Goal: Task Accomplishment & Management: Use online tool/utility

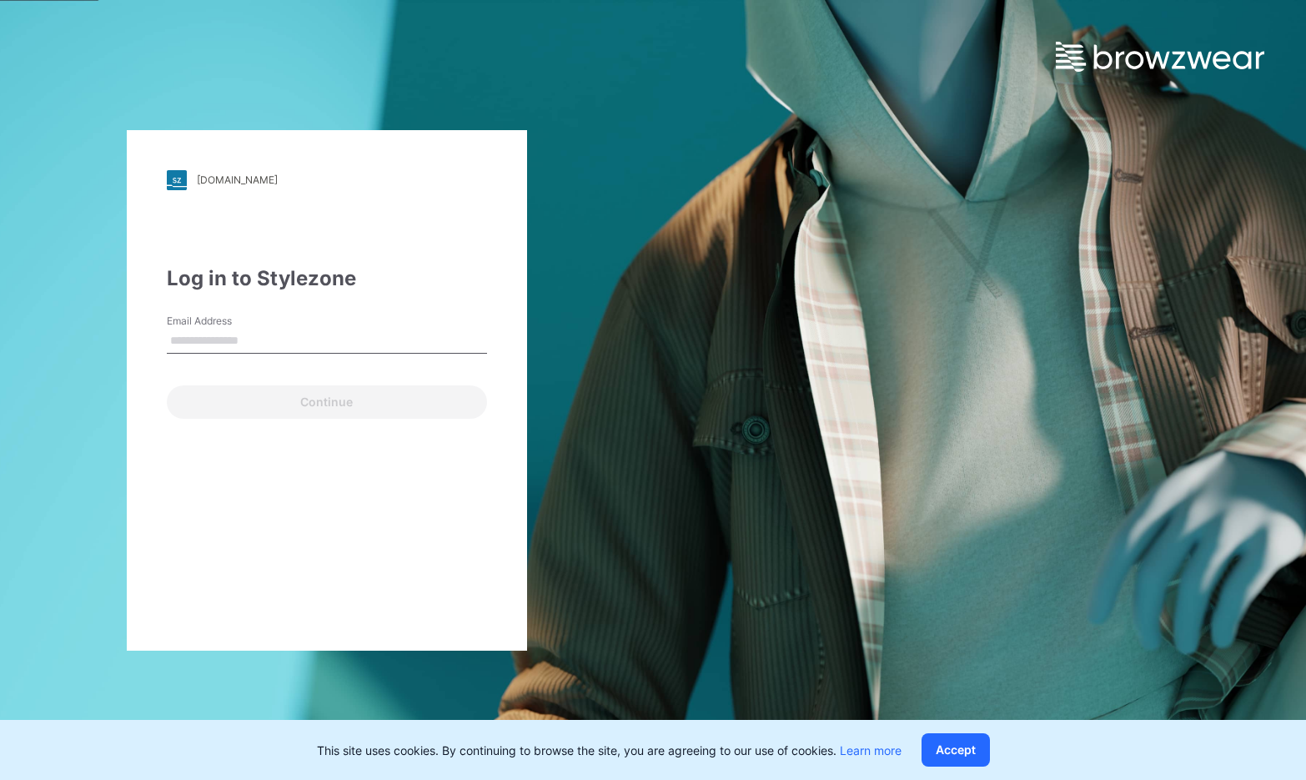
click at [303, 350] on input "Email Address" at bounding box center [327, 341] width 320 height 25
drag, startPoint x: 298, startPoint y: 341, endPoint x: 267, endPoint y: 340, distance: 30.9
click at [267, 340] on input "**********" at bounding box center [327, 341] width 320 height 25
type input "**********"
click at [167, 385] on button "Continue" at bounding box center [327, 401] width 320 height 33
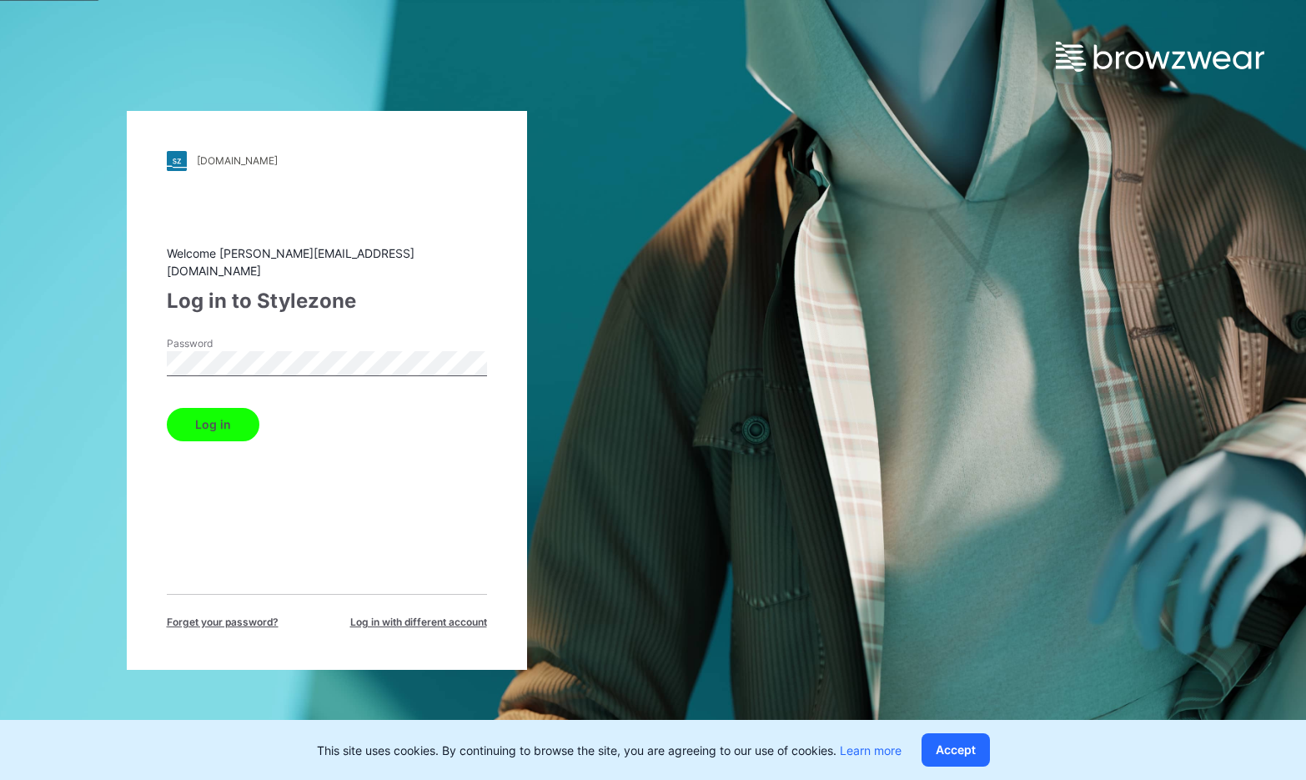
click at [208, 416] on button "Log in" at bounding box center [213, 424] width 93 height 33
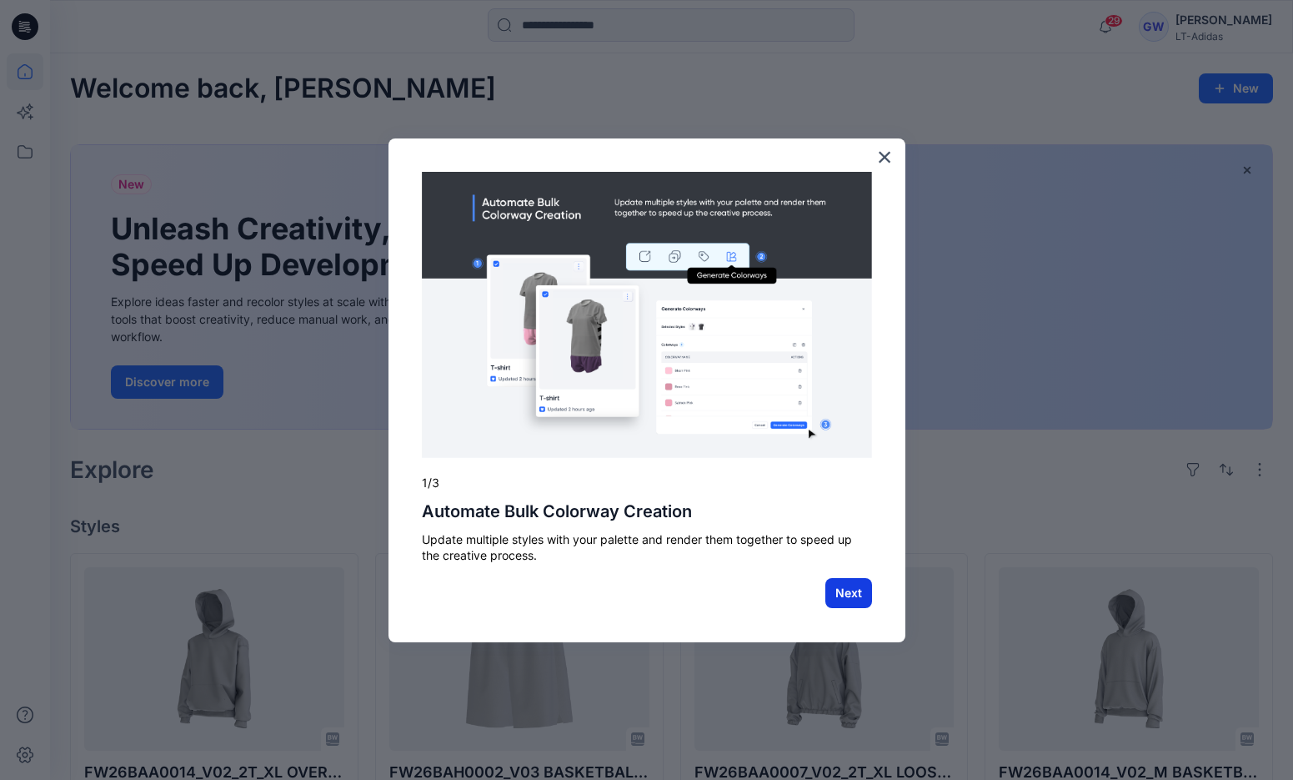
click at [841, 583] on button "Next" at bounding box center [848, 593] width 47 height 30
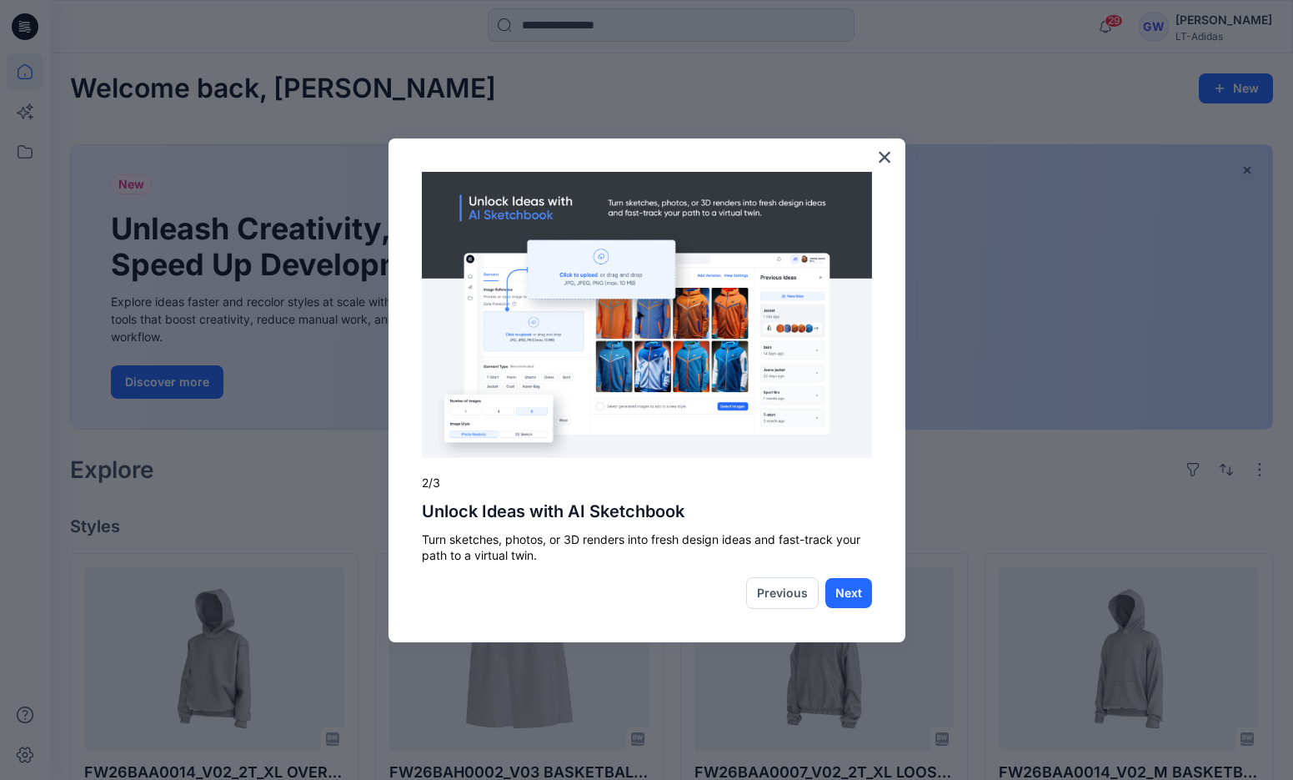
click at [841, 583] on button "Next" at bounding box center [848, 593] width 47 height 30
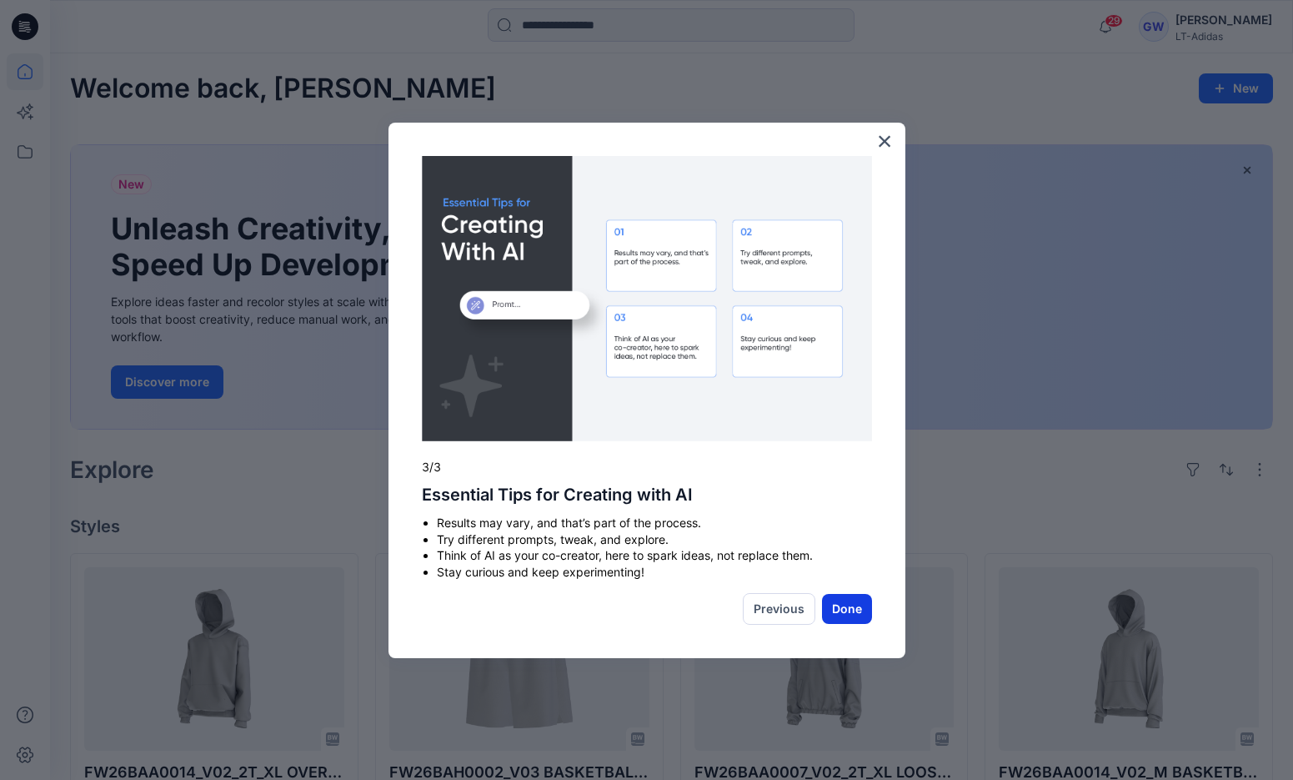
click at [850, 619] on button "Done" at bounding box center [847, 609] width 50 height 30
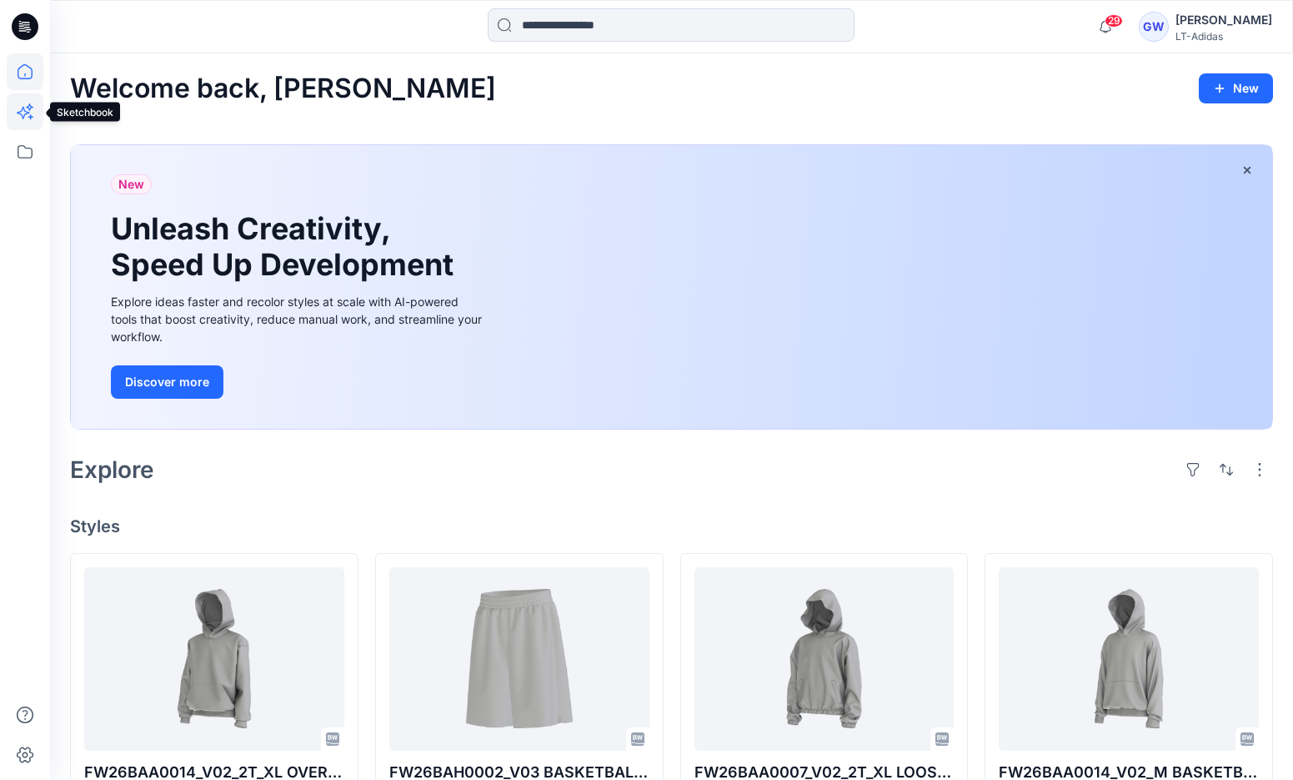
click at [19, 119] on icon at bounding box center [25, 111] width 37 height 37
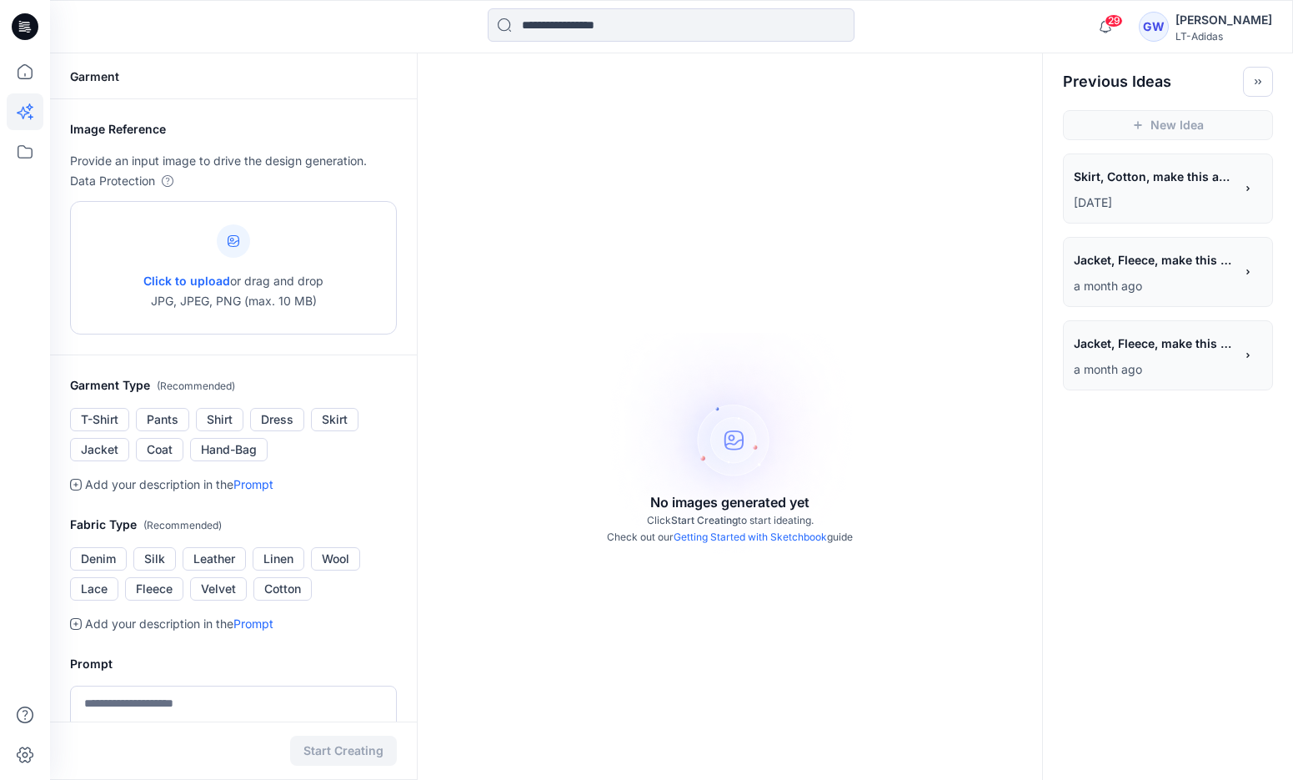
click at [202, 278] on span "Click to upload" at bounding box center [186, 280] width 87 height 14
type input "**********"
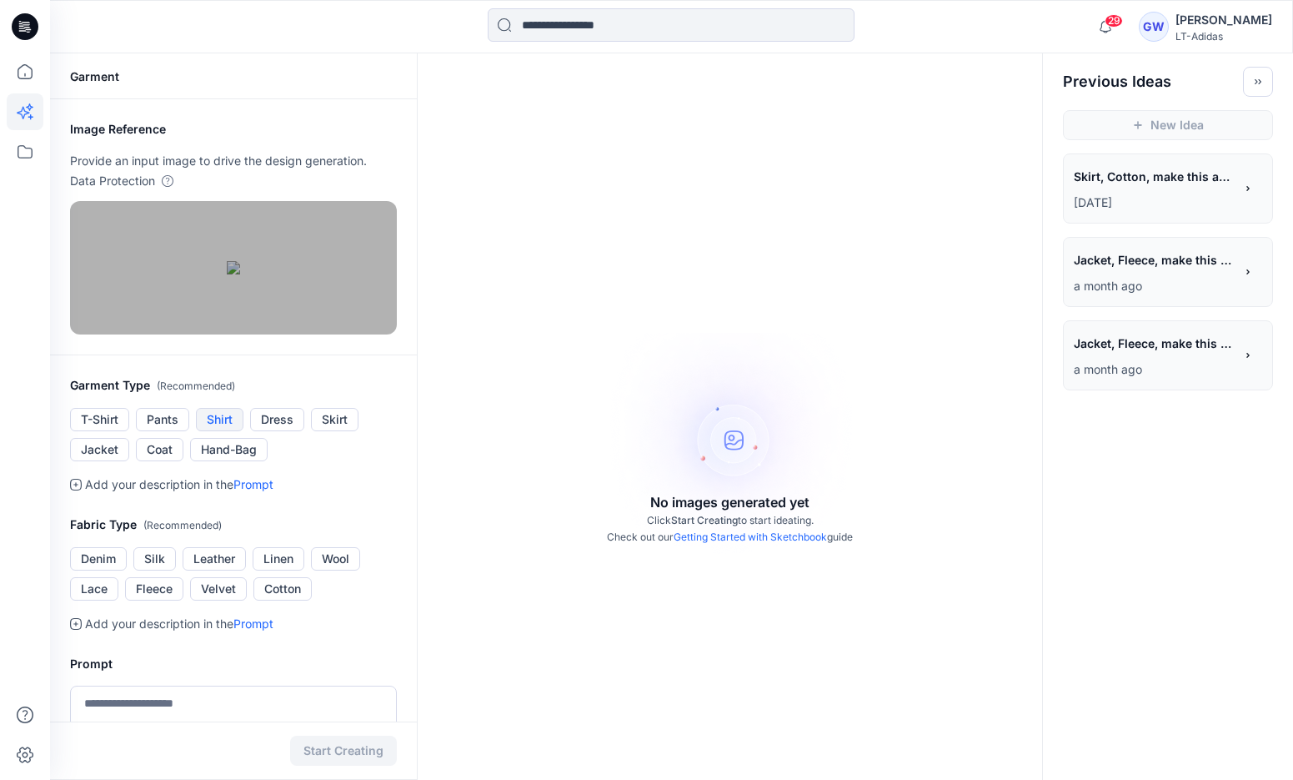
click at [223, 431] on button "Shirt" at bounding box center [220, 419] width 48 height 23
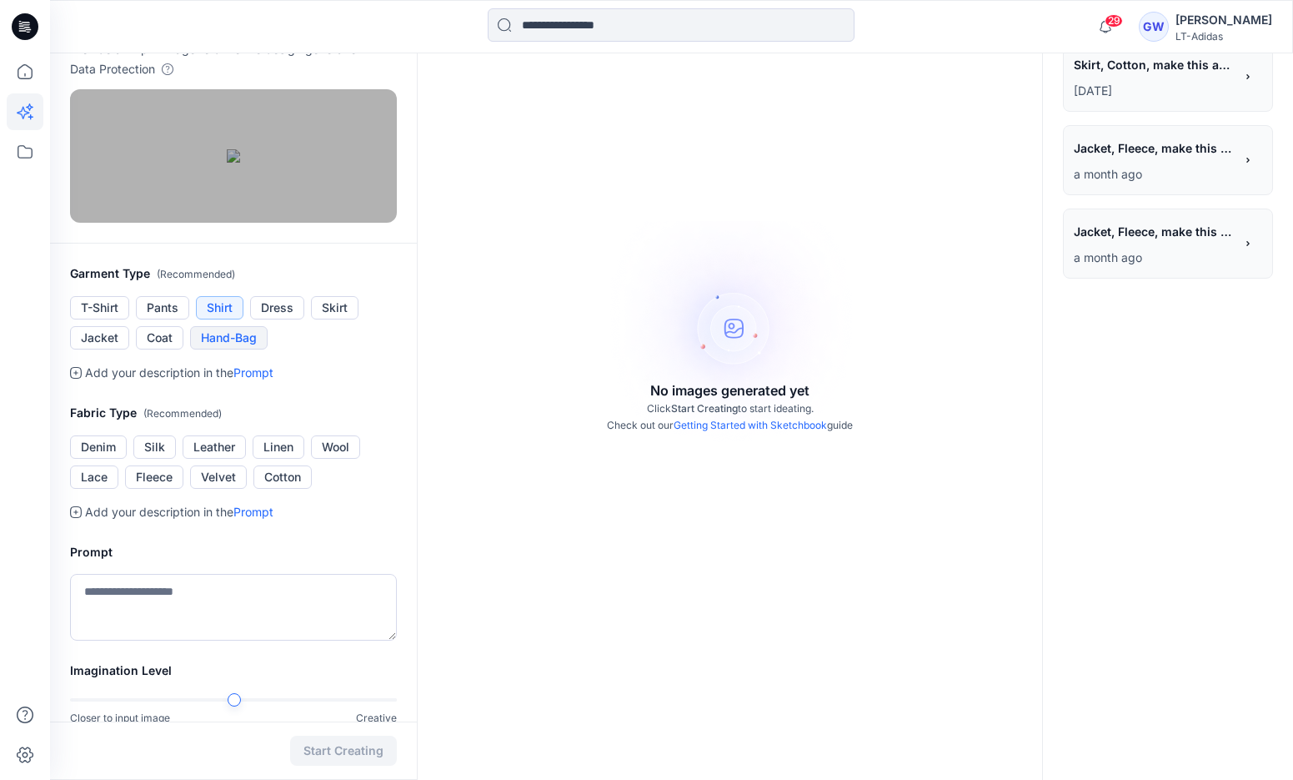
scroll to position [118, 0]
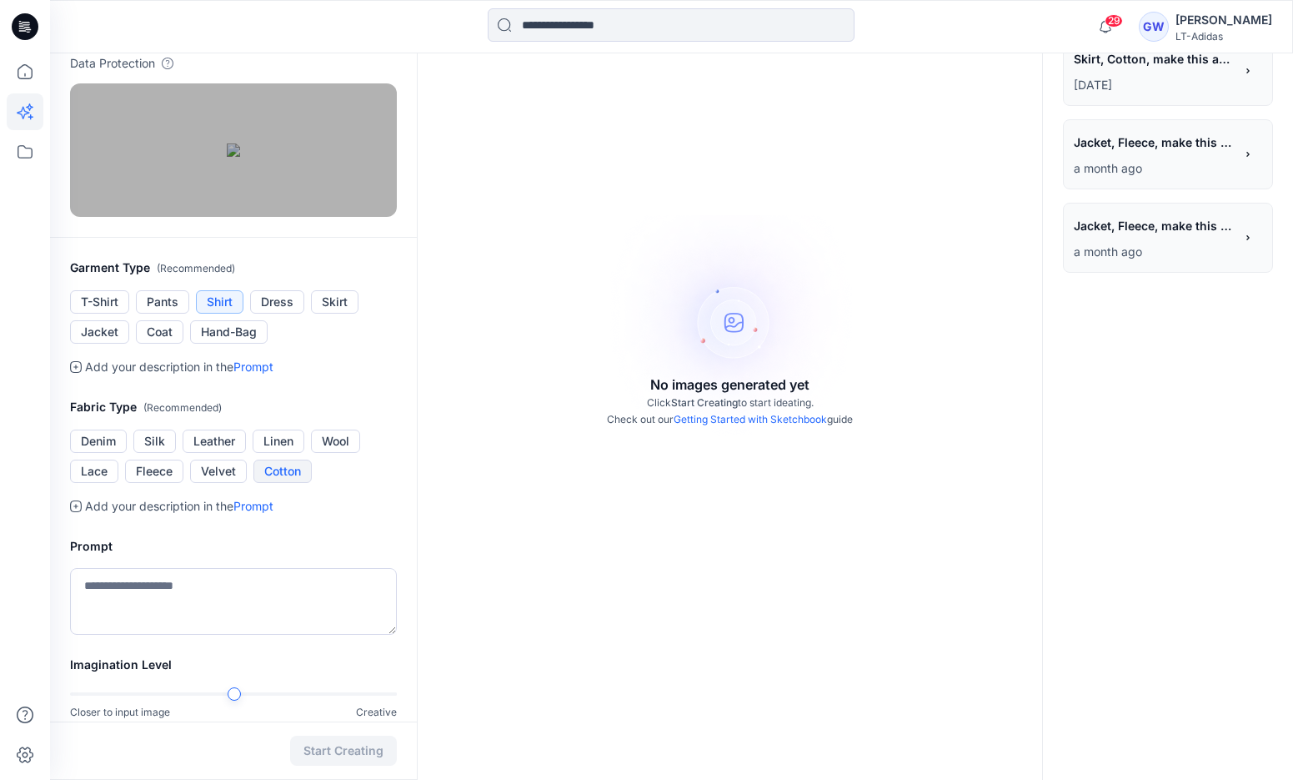
click at [303, 478] on button "Cotton" at bounding box center [282, 470] width 58 height 23
click at [128, 605] on textarea at bounding box center [233, 601] width 327 height 67
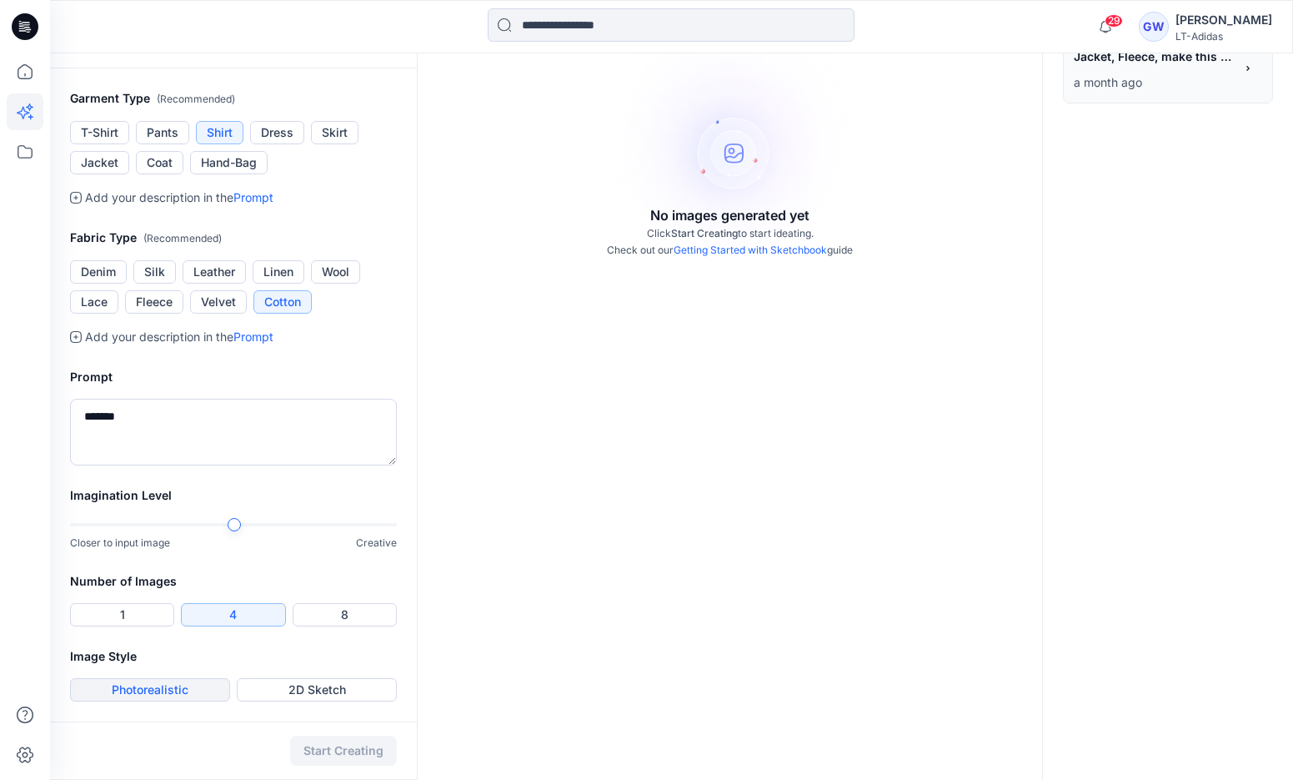
click at [161, 695] on button "Photorealistic" at bounding box center [150, 689] width 160 height 23
click at [174, 426] on textarea "******" at bounding box center [233, 432] width 327 height 67
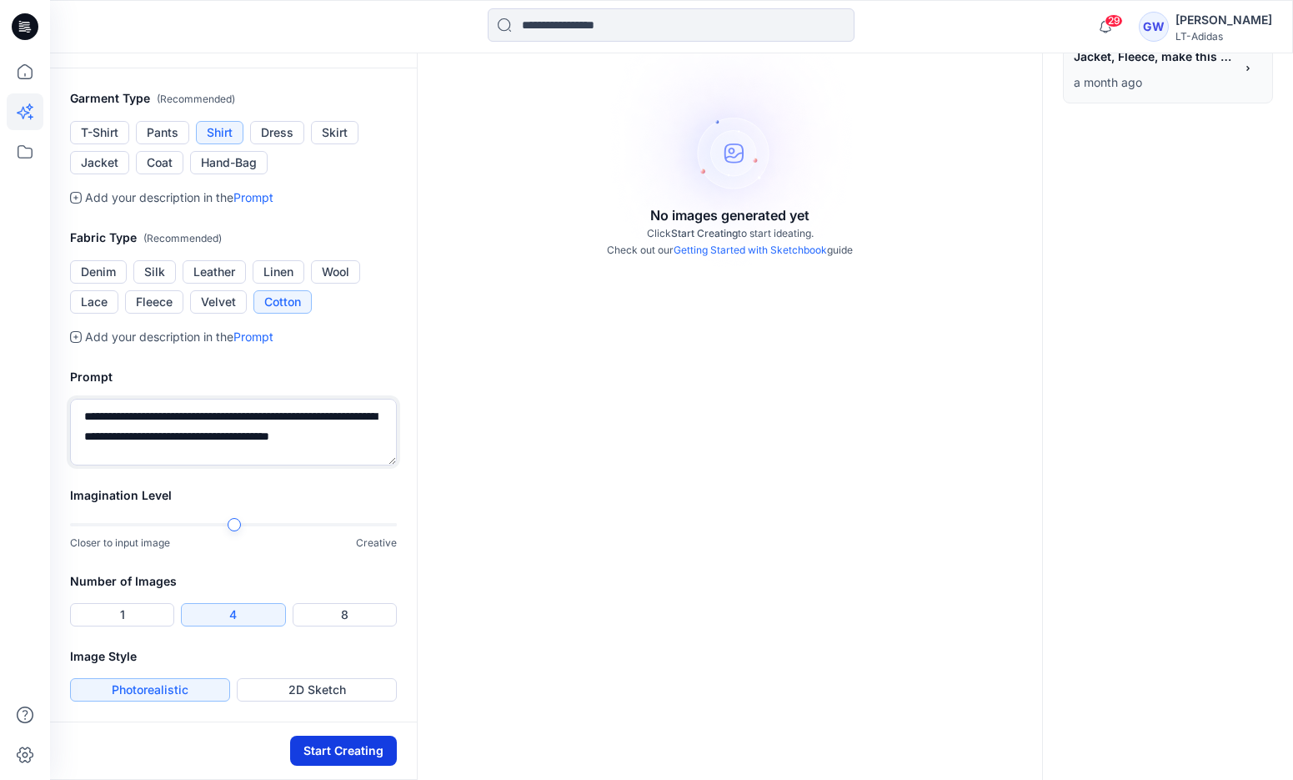
type textarea "**********"
click at [328, 758] on button "Start Creating" at bounding box center [343, 750] width 107 height 30
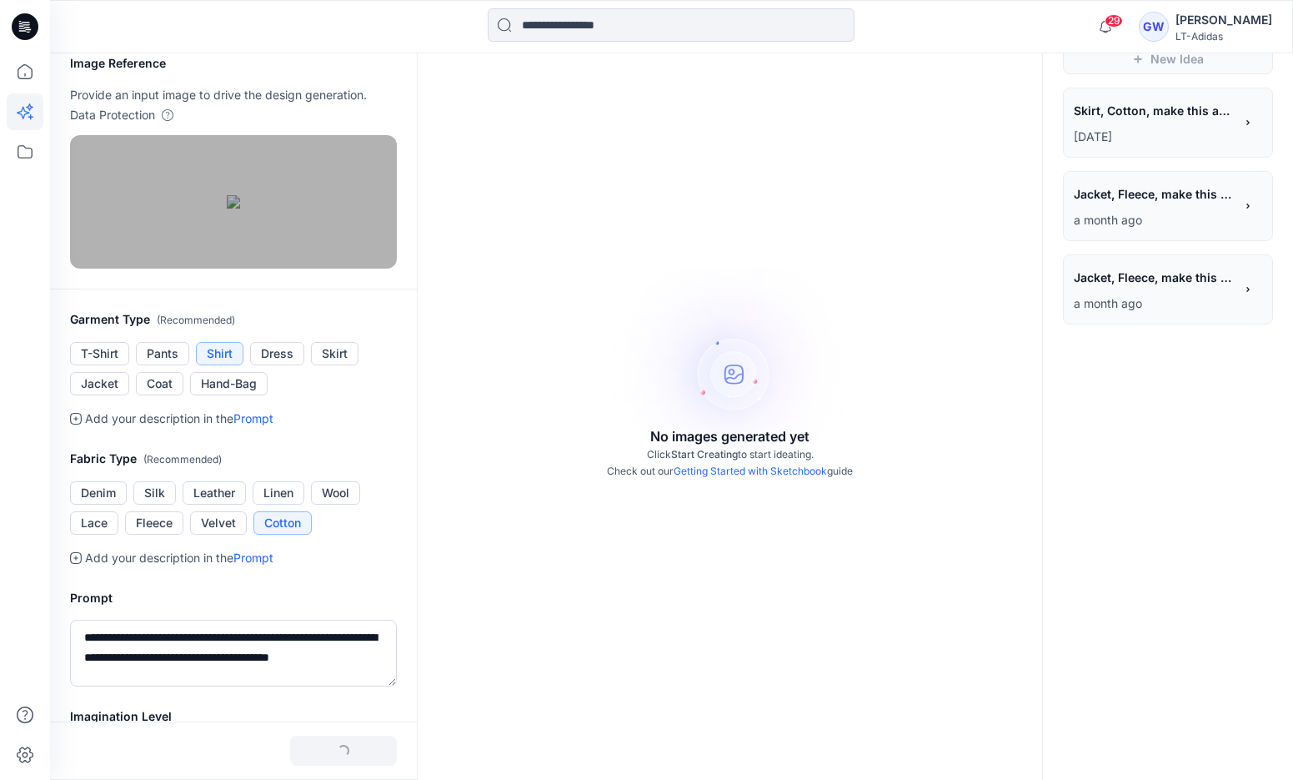
scroll to position [0, 0]
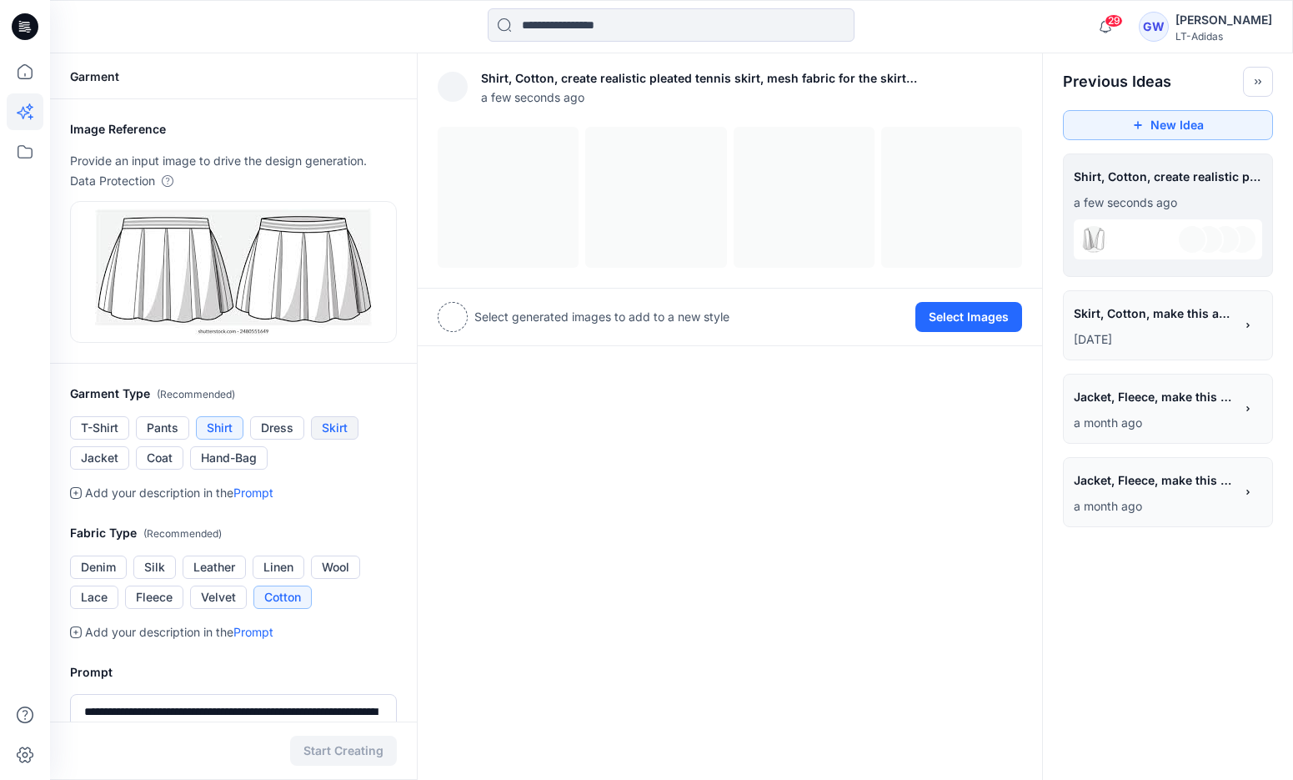
click at [334, 419] on button "Skirt" at bounding box center [335, 427] width 48 height 23
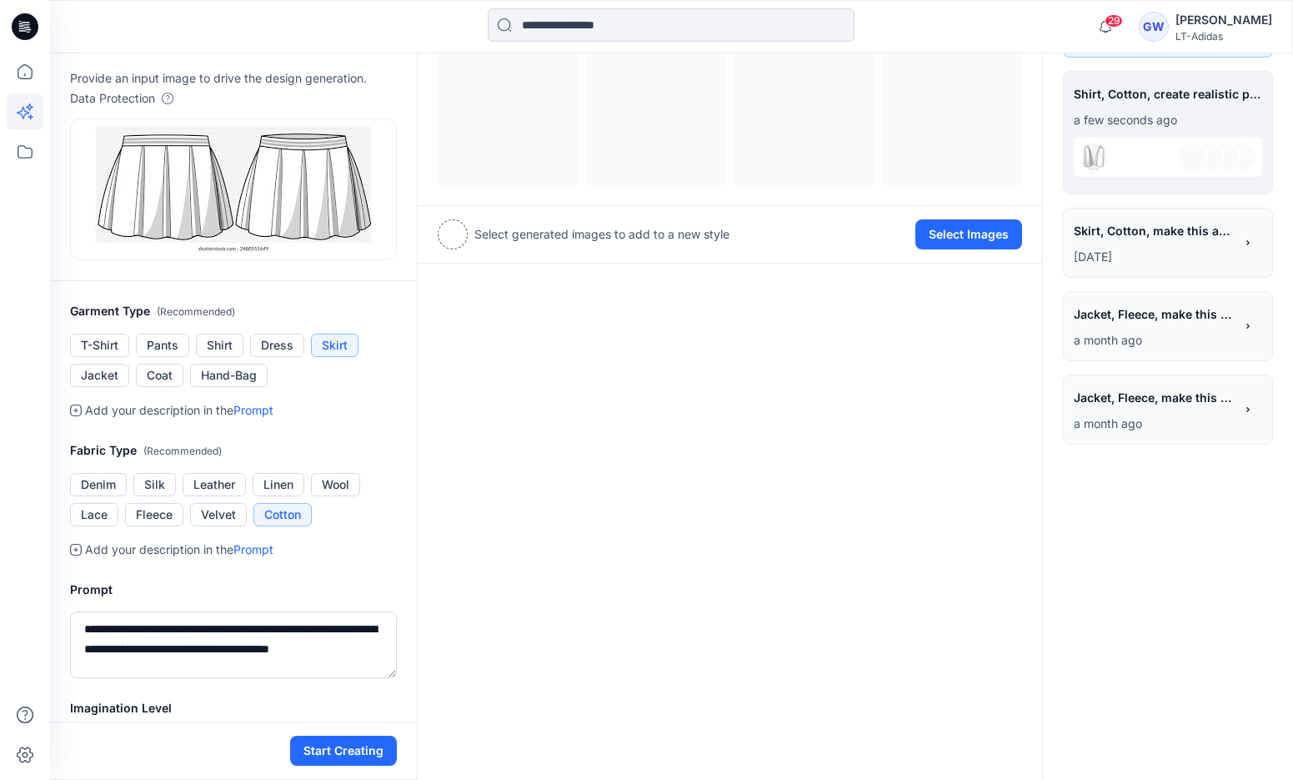
scroll to position [8, 0]
click at [320, 755] on button "Start Creating" at bounding box center [343, 750] width 107 height 30
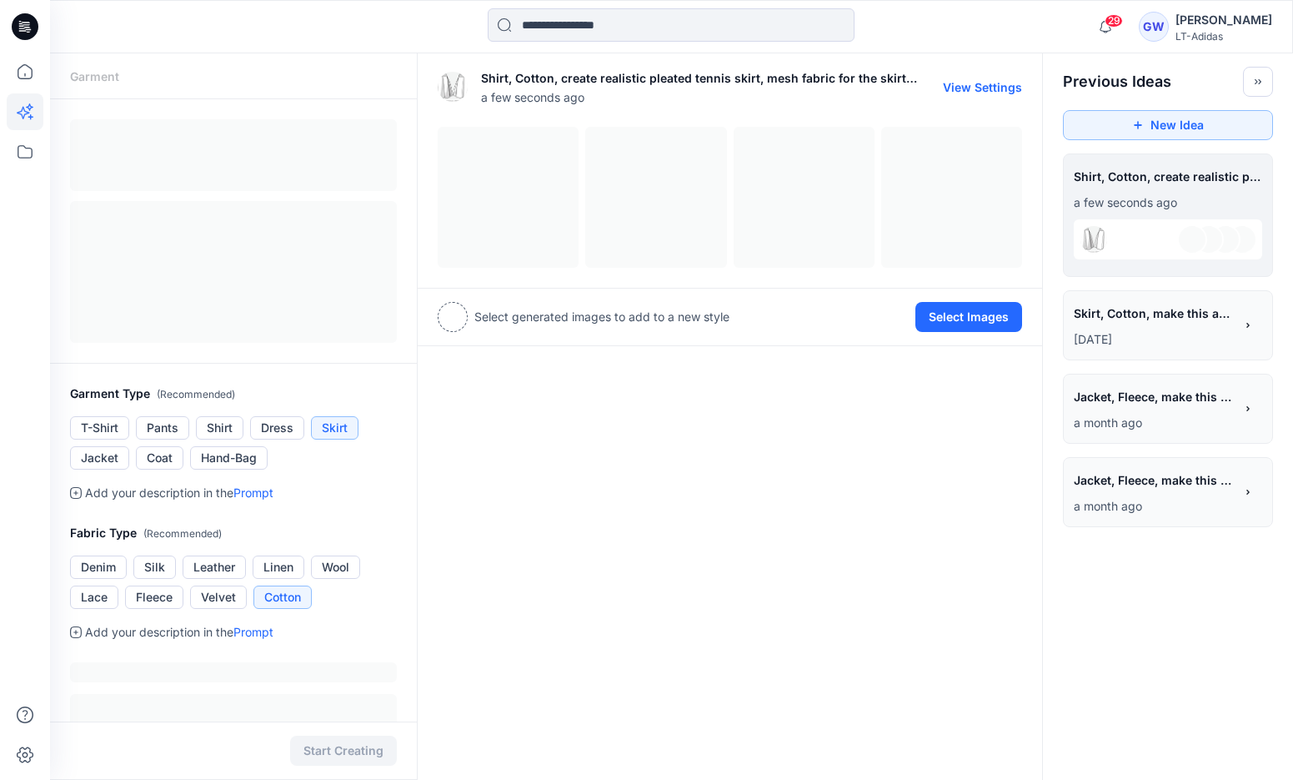
scroll to position [7, 0]
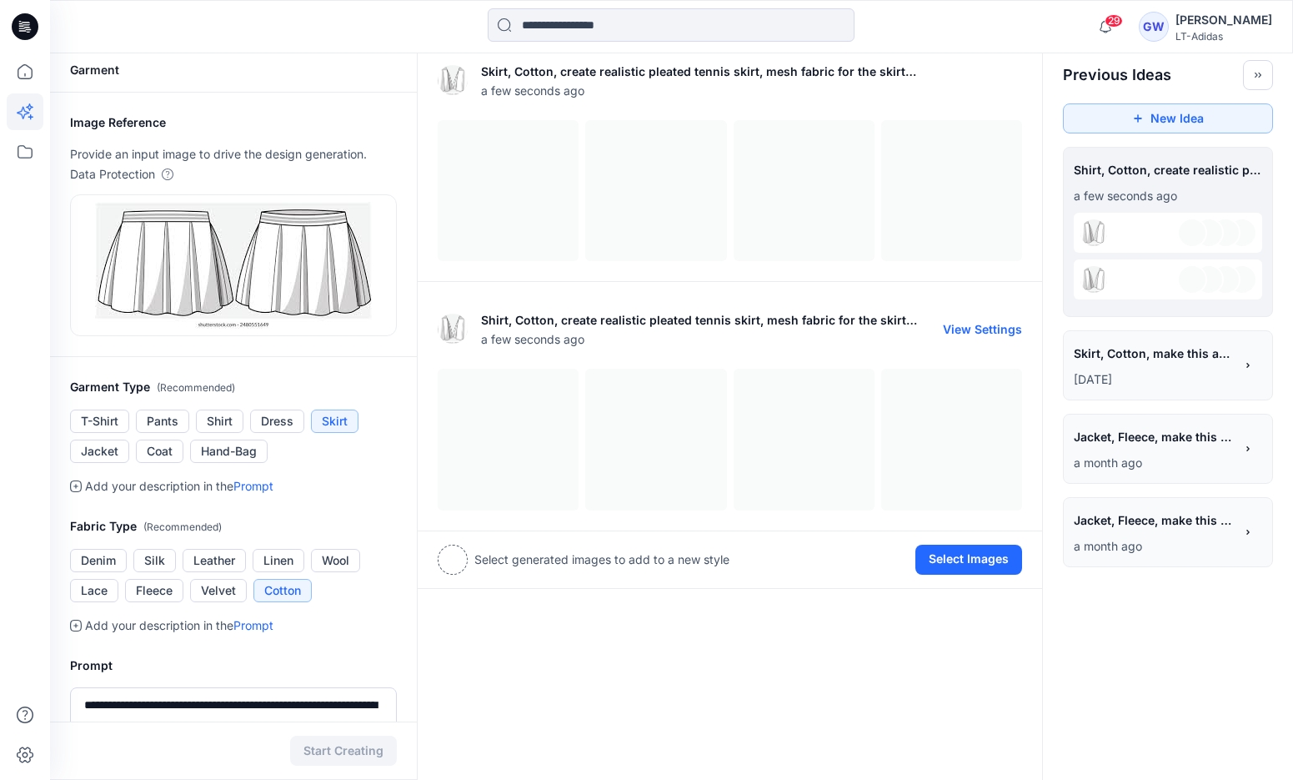
click at [990, 327] on button "View Settings" at bounding box center [982, 329] width 79 height 14
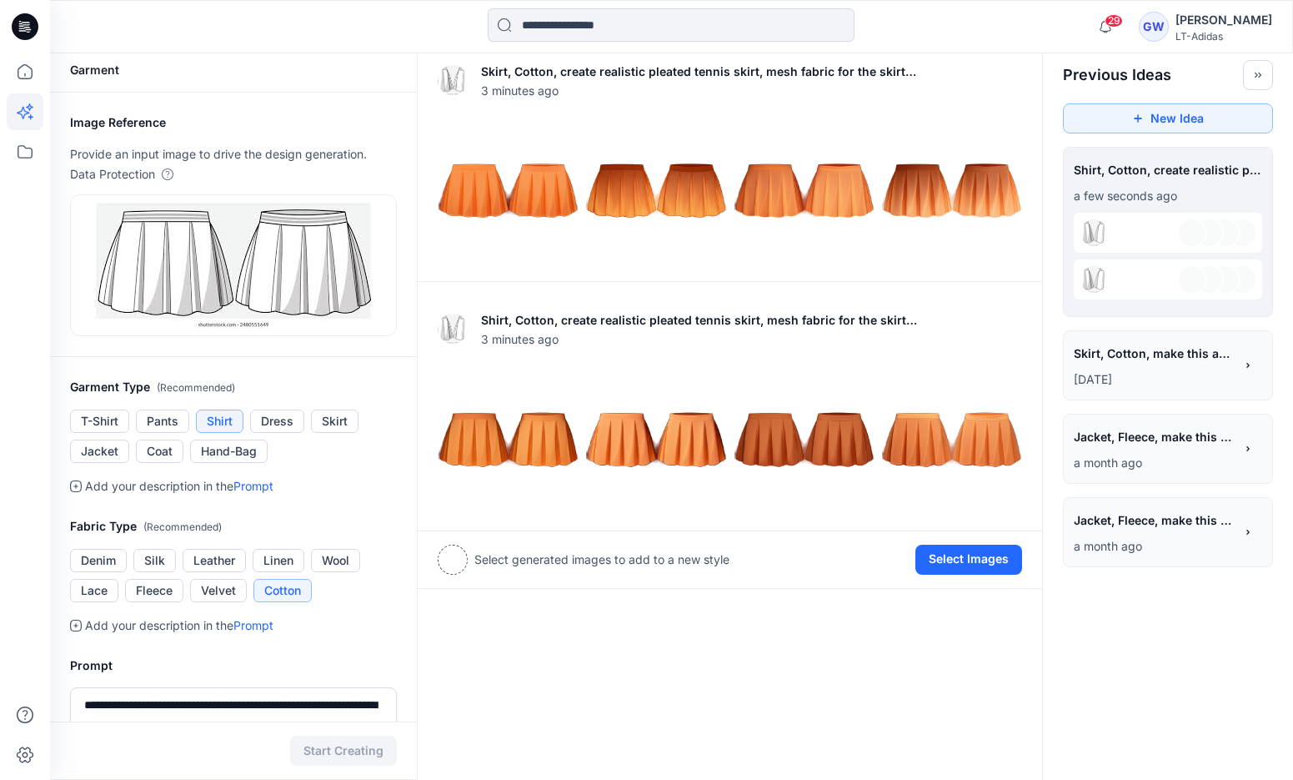
scroll to position [0, 0]
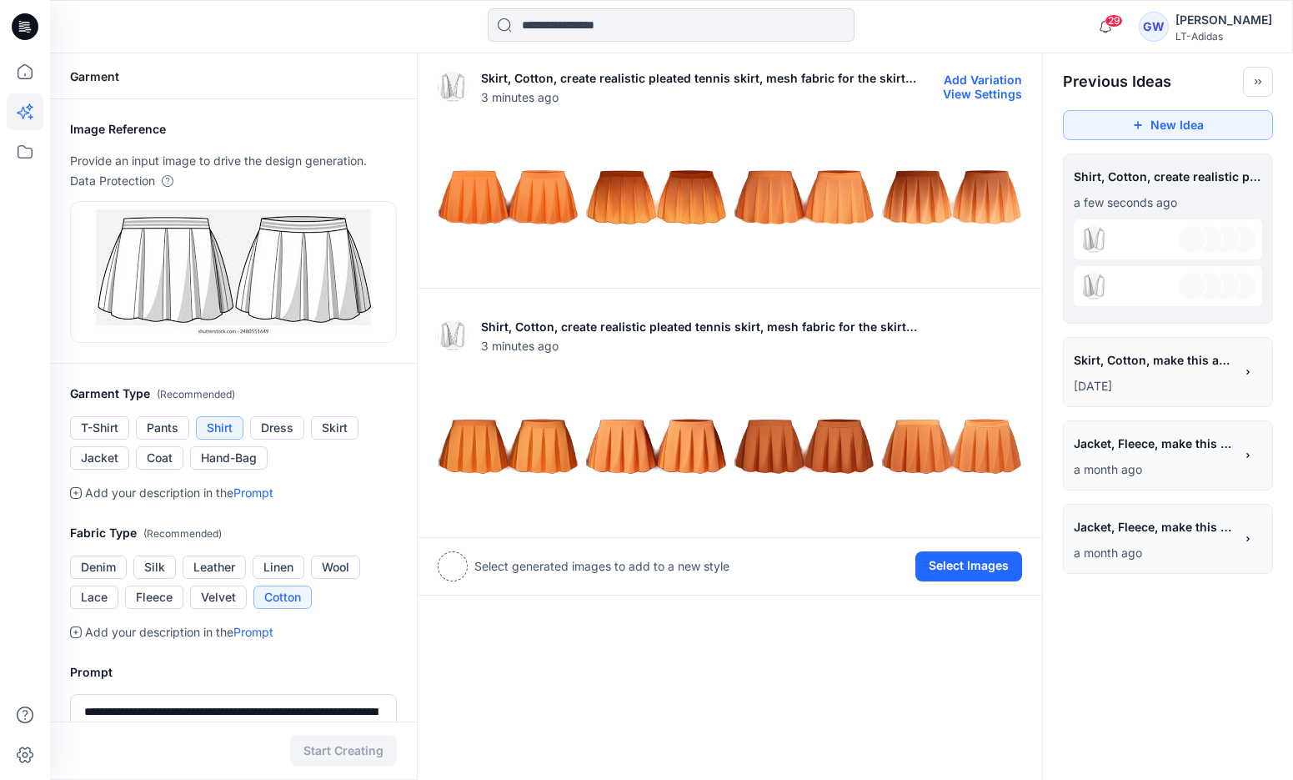
click at [448, 203] on img at bounding box center [508, 197] width 139 height 139
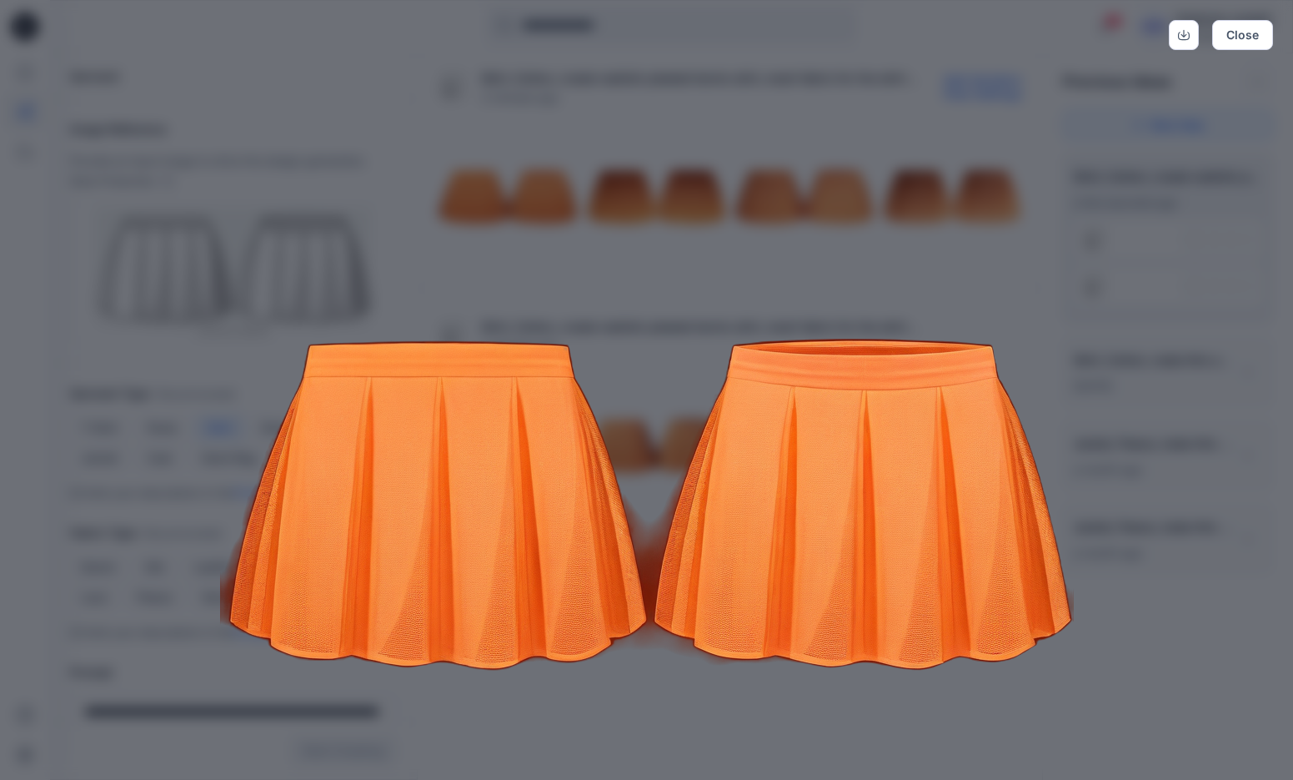
click at [1102, 121] on div "Close" at bounding box center [646, 390] width 1293 height 780
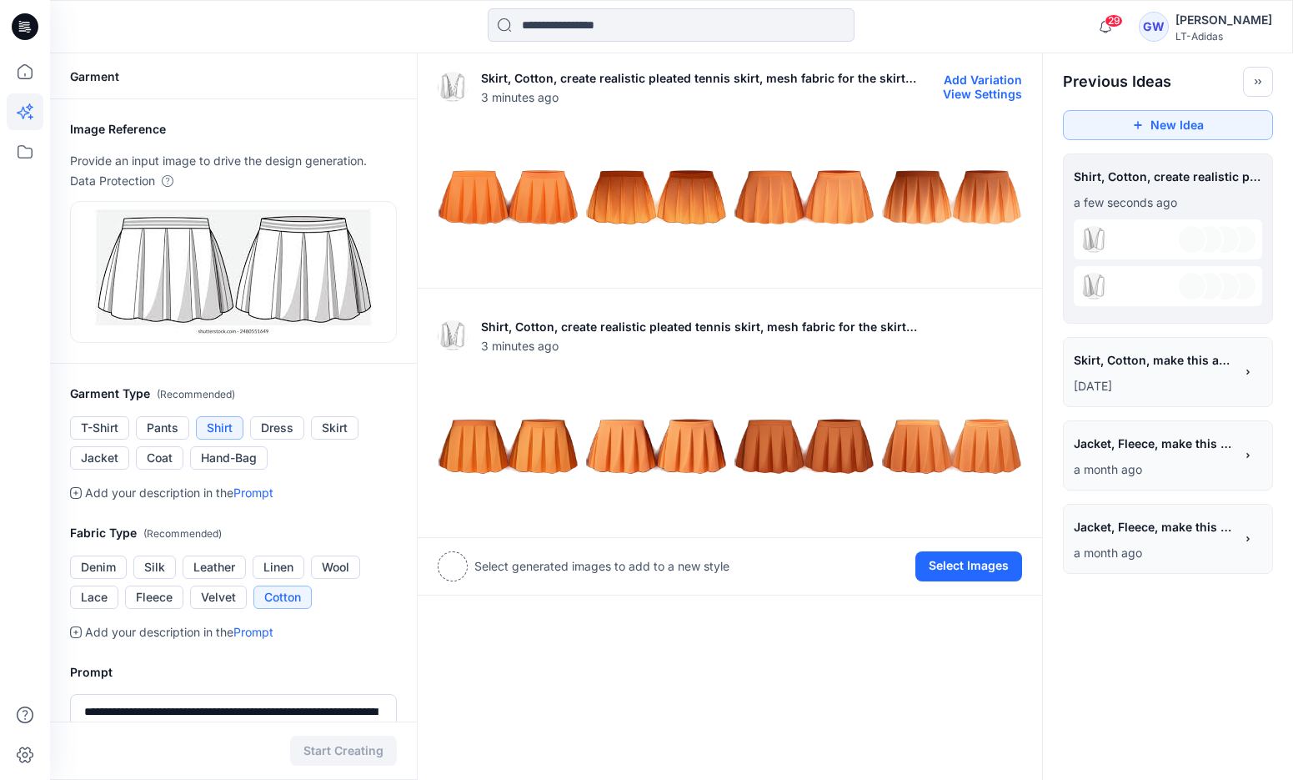
click at [670, 222] on img at bounding box center [655, 197] width 139 height 139
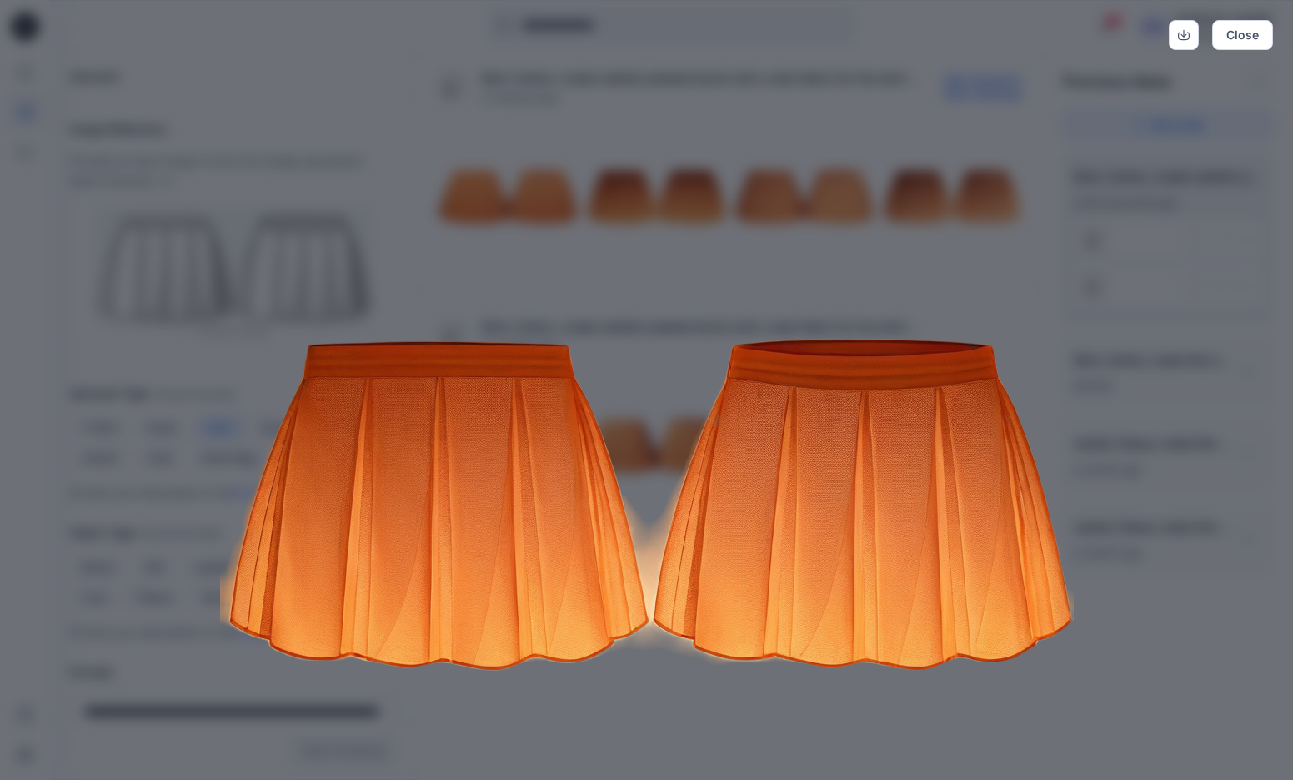
click at [670, 222] on img at bounding box center [647, 504] width 854 height 854
click at [1237, 48] on button "Close" at bounding box center [1242, 35] width 61 height 30
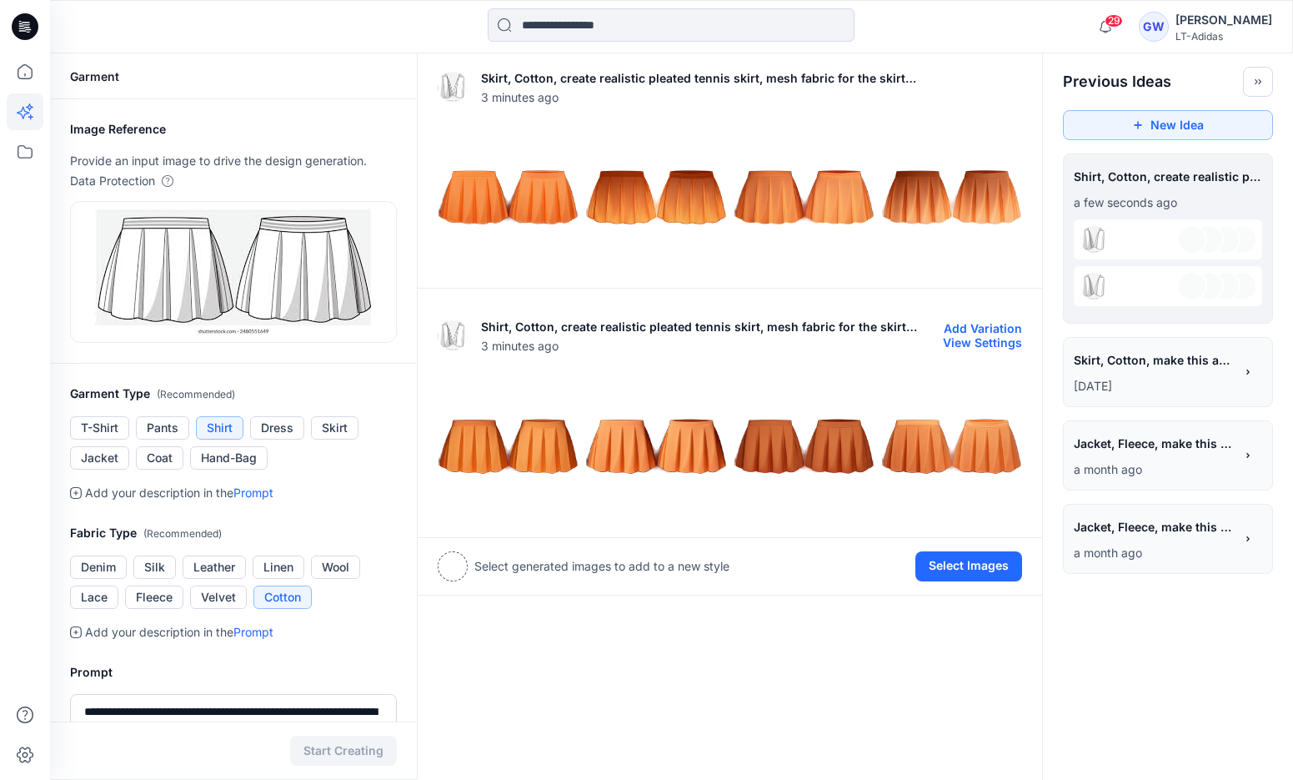
click at [826, 435] on img at bounding box center [804, 445] width 139 height 139
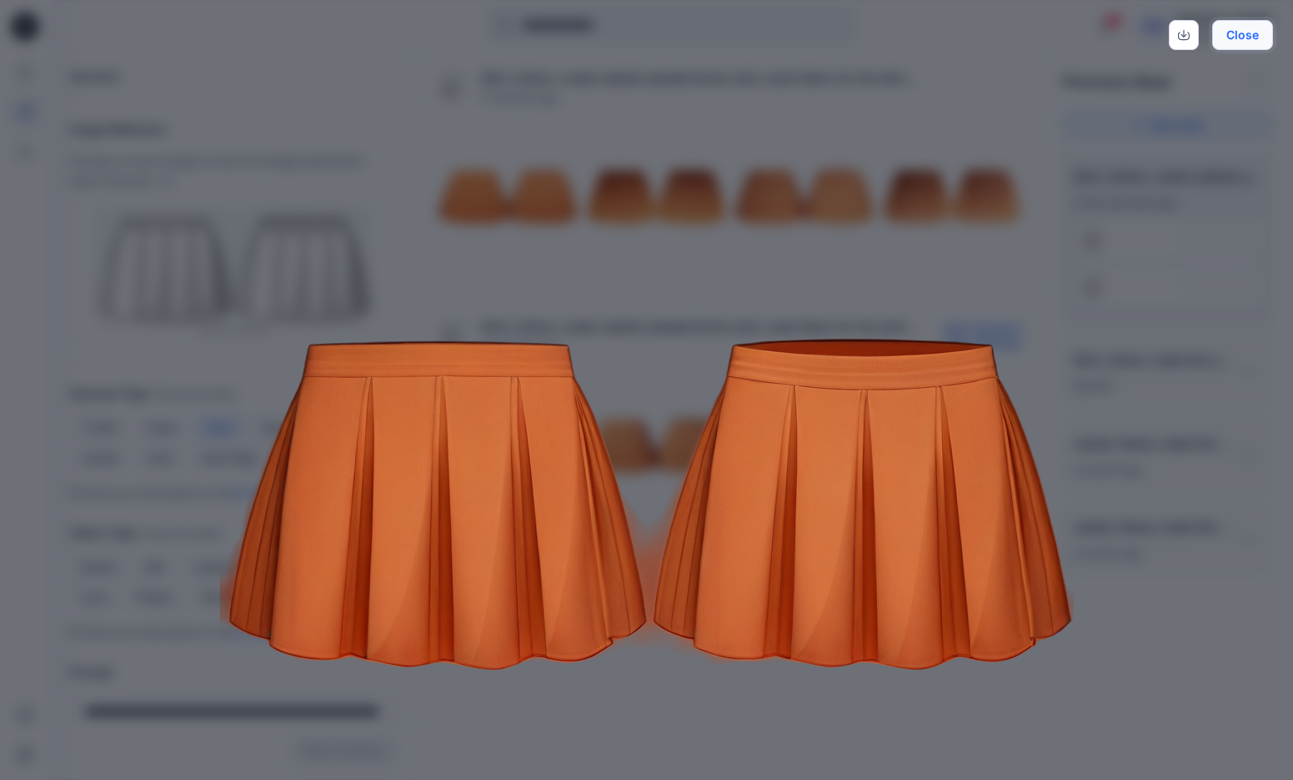
click at [1233, 36] on button "Close" at bounding box center [1242, 35] width 61 height 30
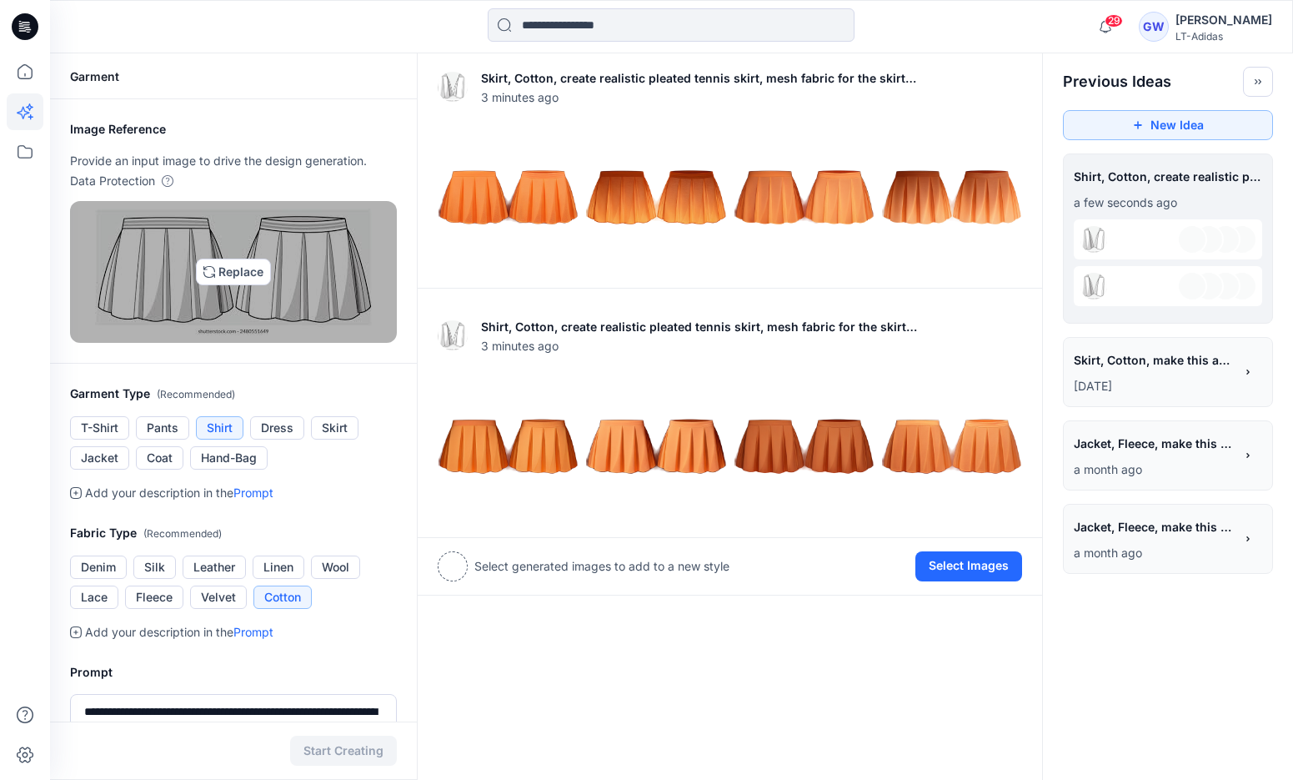
click at [264, 297] on img at bounding box center [233, 271] width 277 height 127
click at [229, 285] on img at bounding box center [233, 271] width 277 height 127
click at [231, 288] on img at bounding box center [233, 271] width 277 height 127
type input "**********"
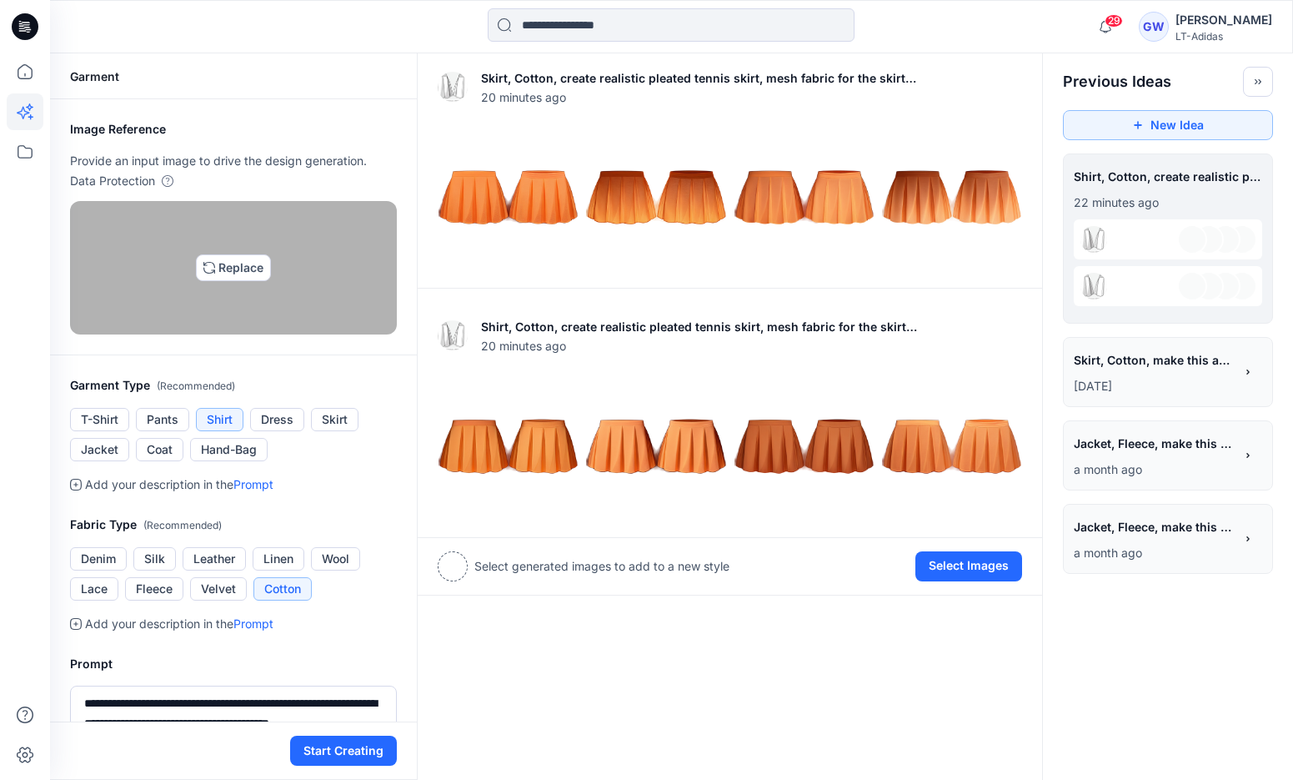
click at [240, 274] on img at bounding box center [233, 267] width 13 height 13
type input "**********"
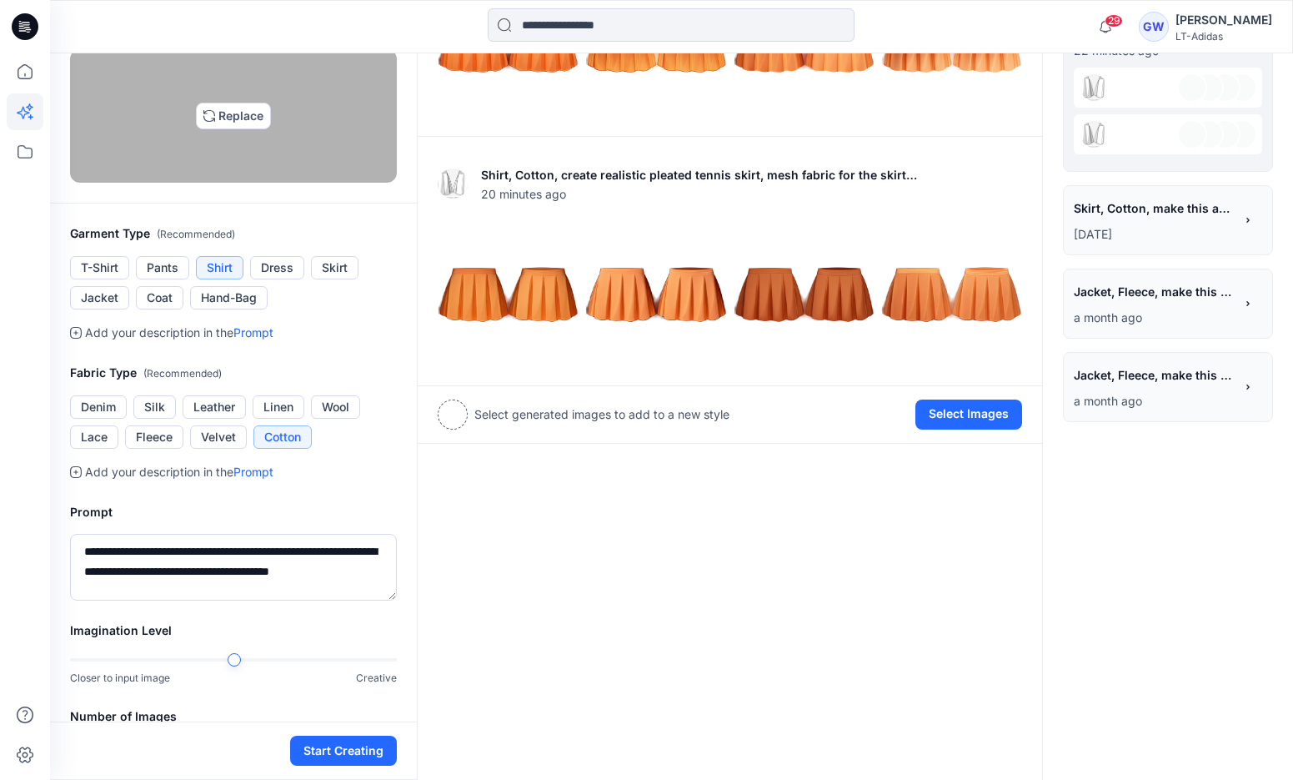
scroll to position [170, 0]
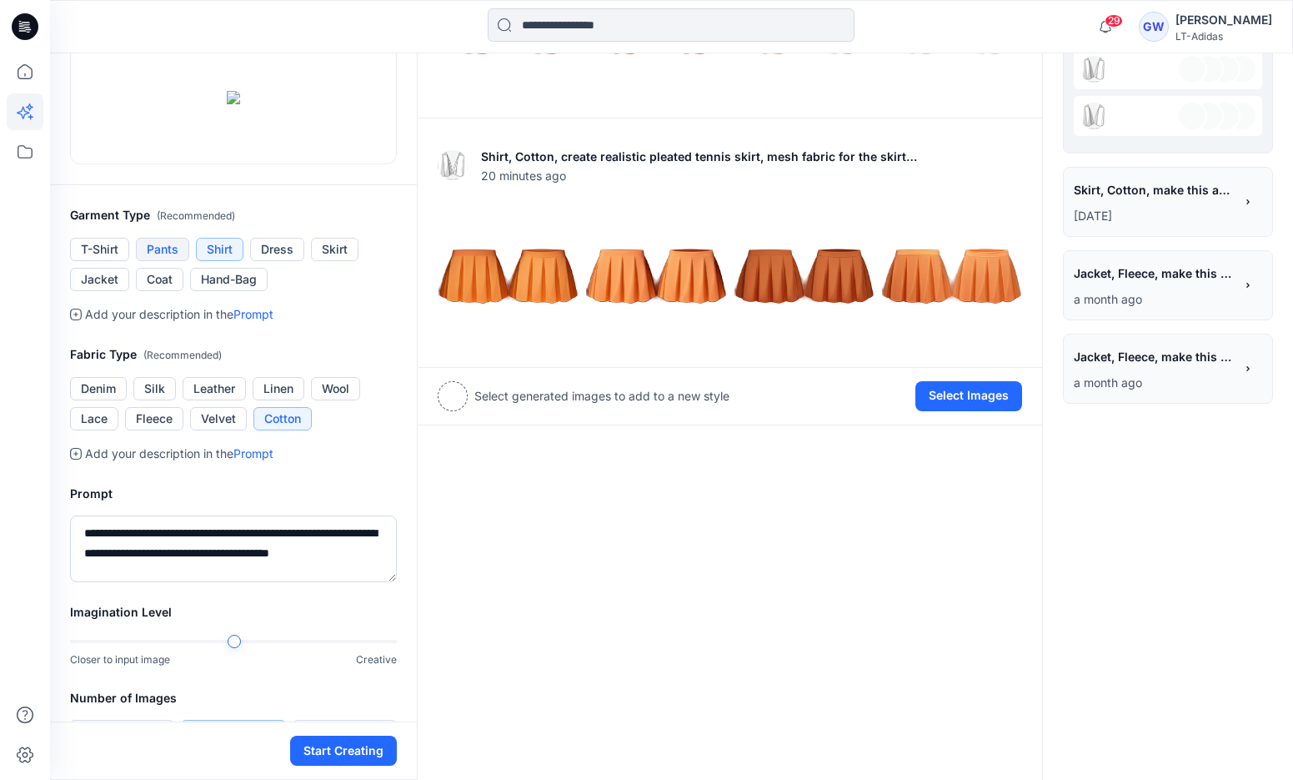
click at [153, 261] on button "Pants" at bounding box center [162, 249] width 53 height 23
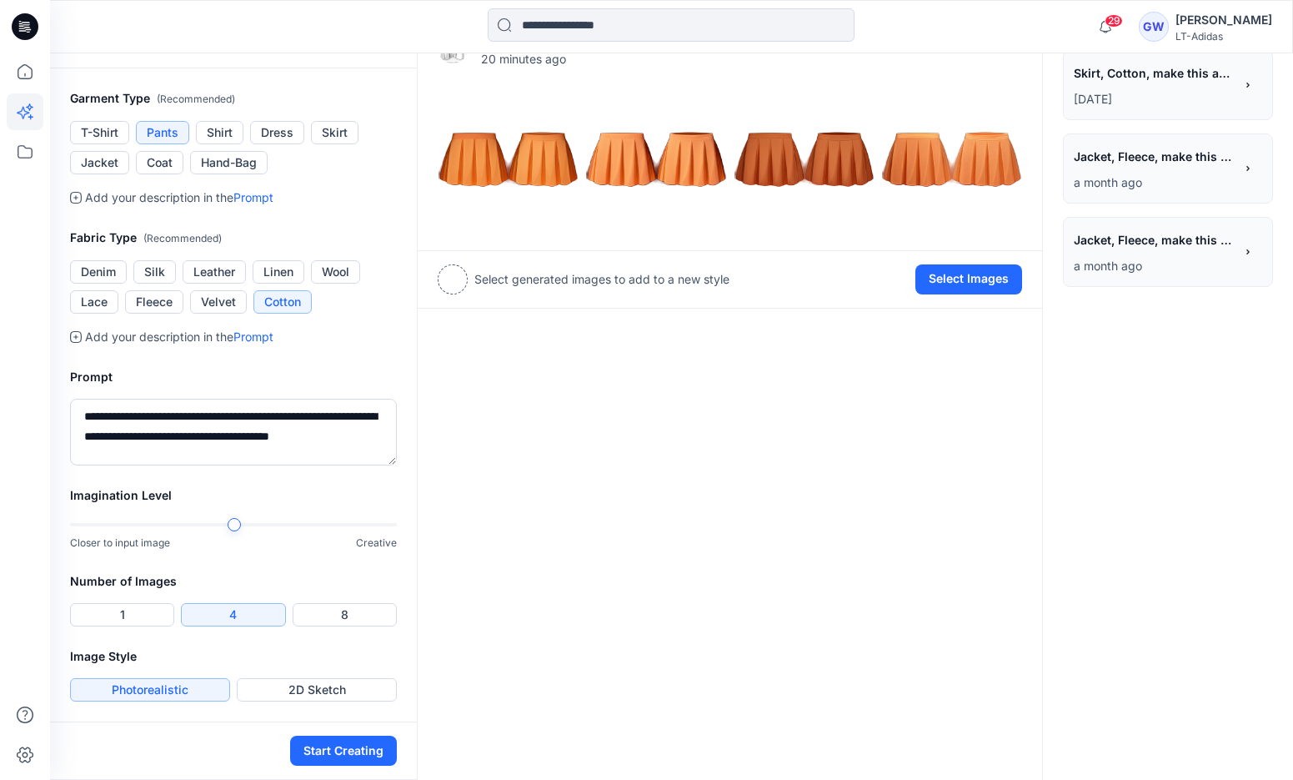
scroll to position [308, 0]
click at [175, 313] on button "Fleece" at bounding box center [154, 301] width 58 height 23
drag, startPoint x: 163, startPoint y: 643, endPoint x: 69, endPoint y: 587, distance: 108.8
click at [69, 485] on div "**********" at bounding box center [233, 416] width 367 height 138
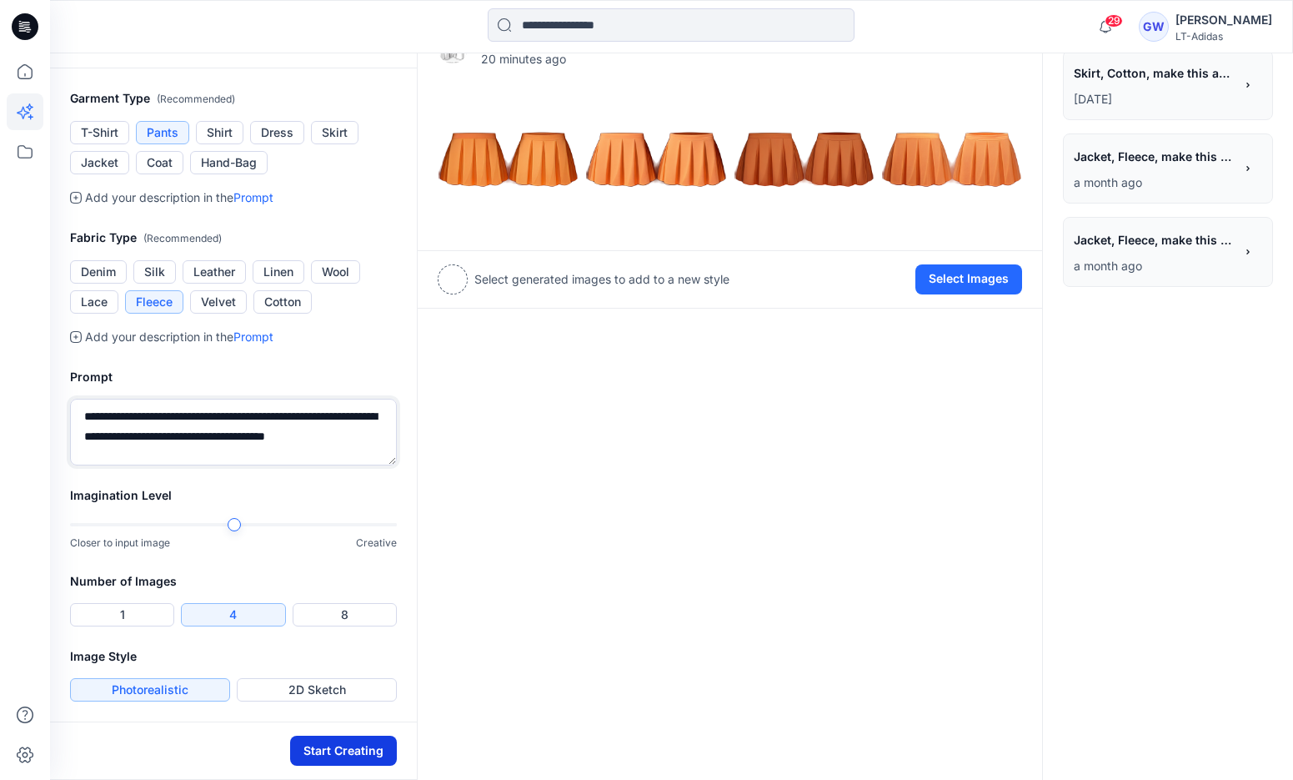
type textarea "**********"
click at [315, 757] on button "Start Creating" at bounding box center [343, 750] width 107 height 30
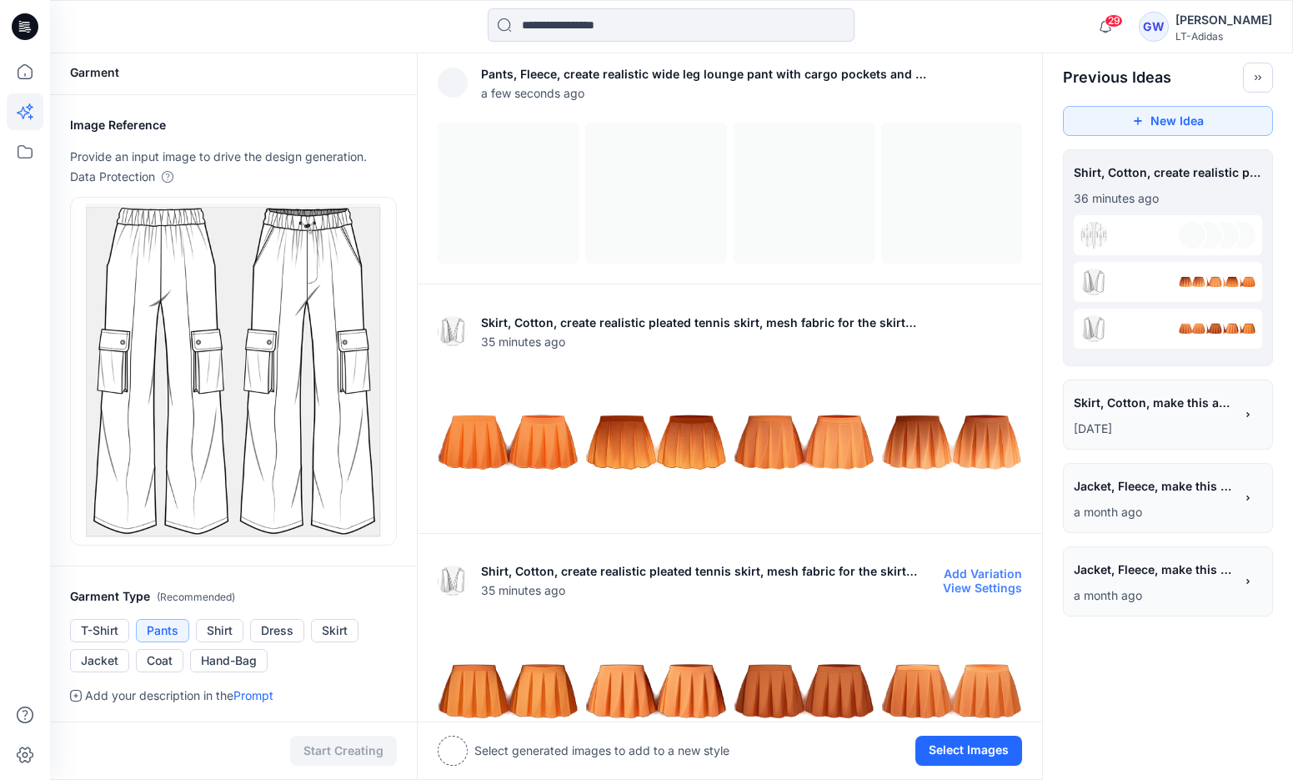
scroll to position [3, 0]
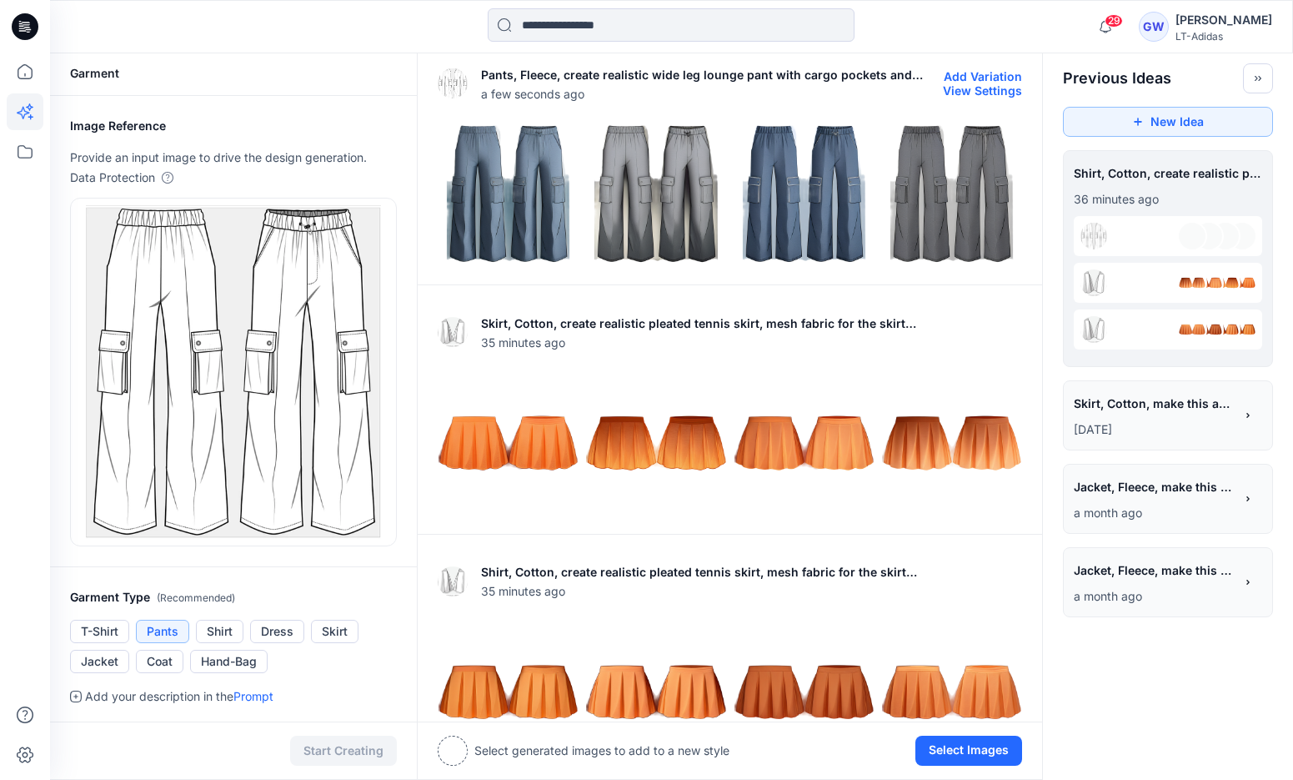
click at [693, 206] on img at bounding box center [655, 193] width 139 height 139
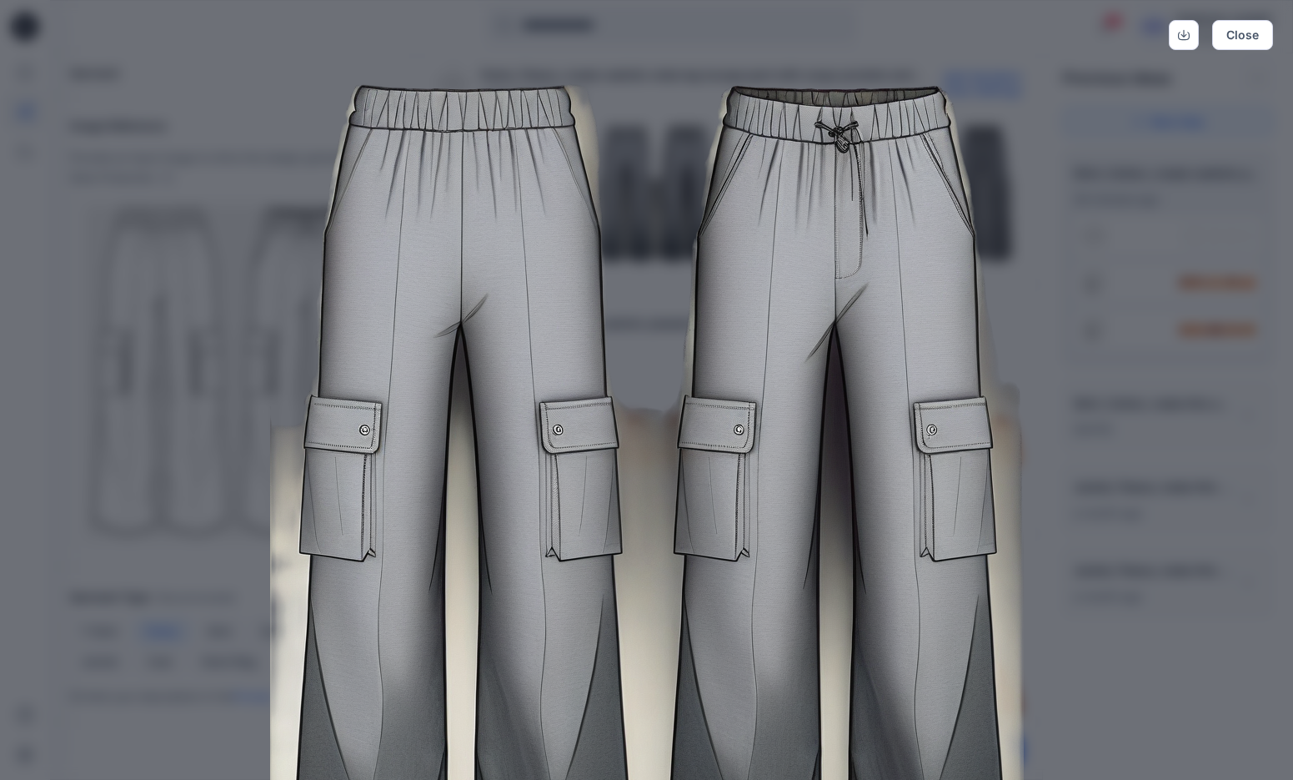
click at [1135, 258] on div "Close" at bounding box center [646, 390] width 1293 height 780
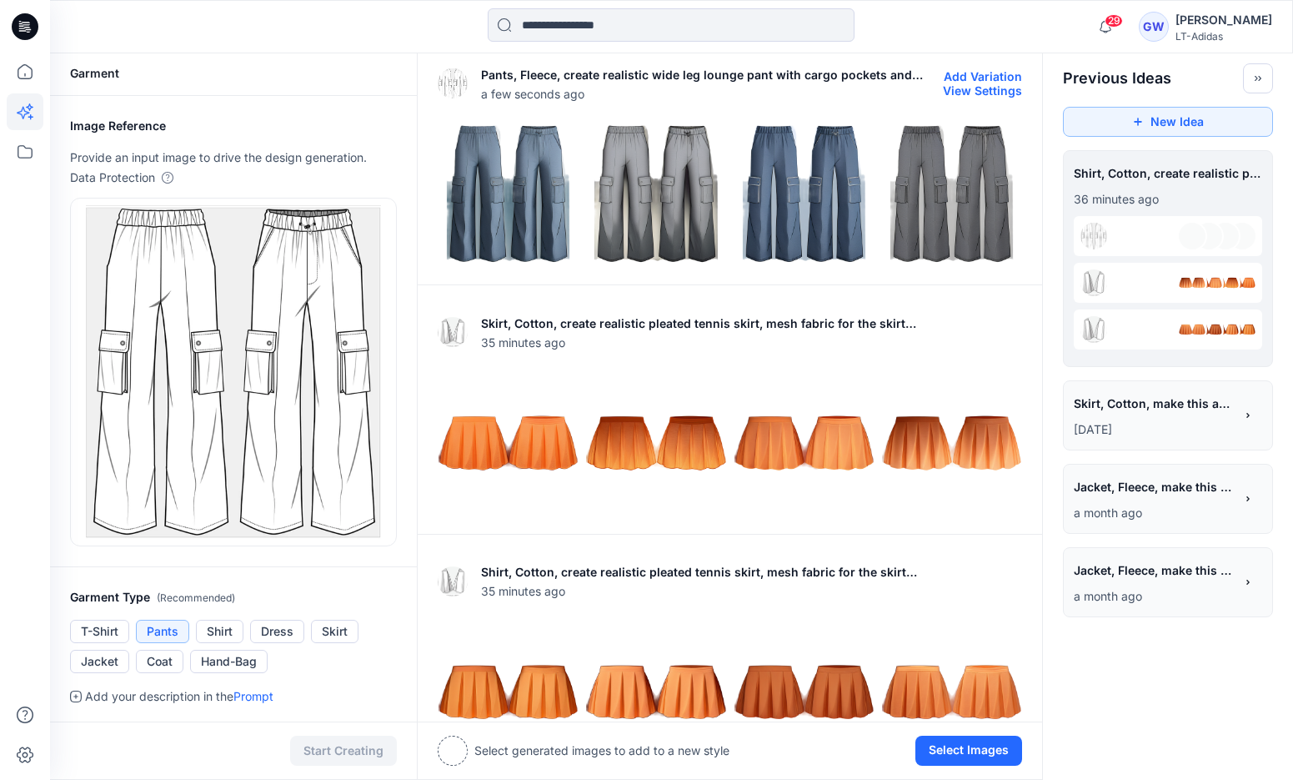
click at [504, 193] on img at bounding box center [508, 193] width 139 height 139
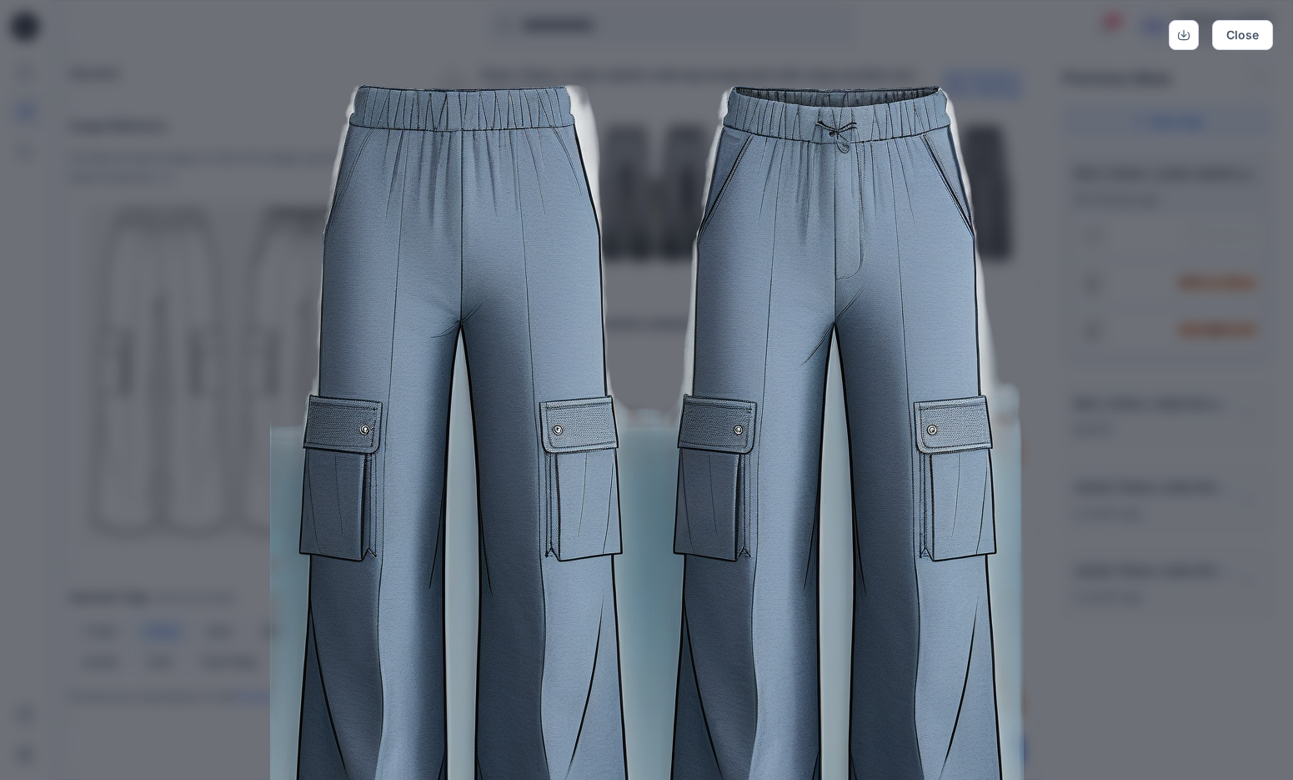
click at [1109, 199] on div "Close" at bounding box center [646, 390] width 1293 height 780
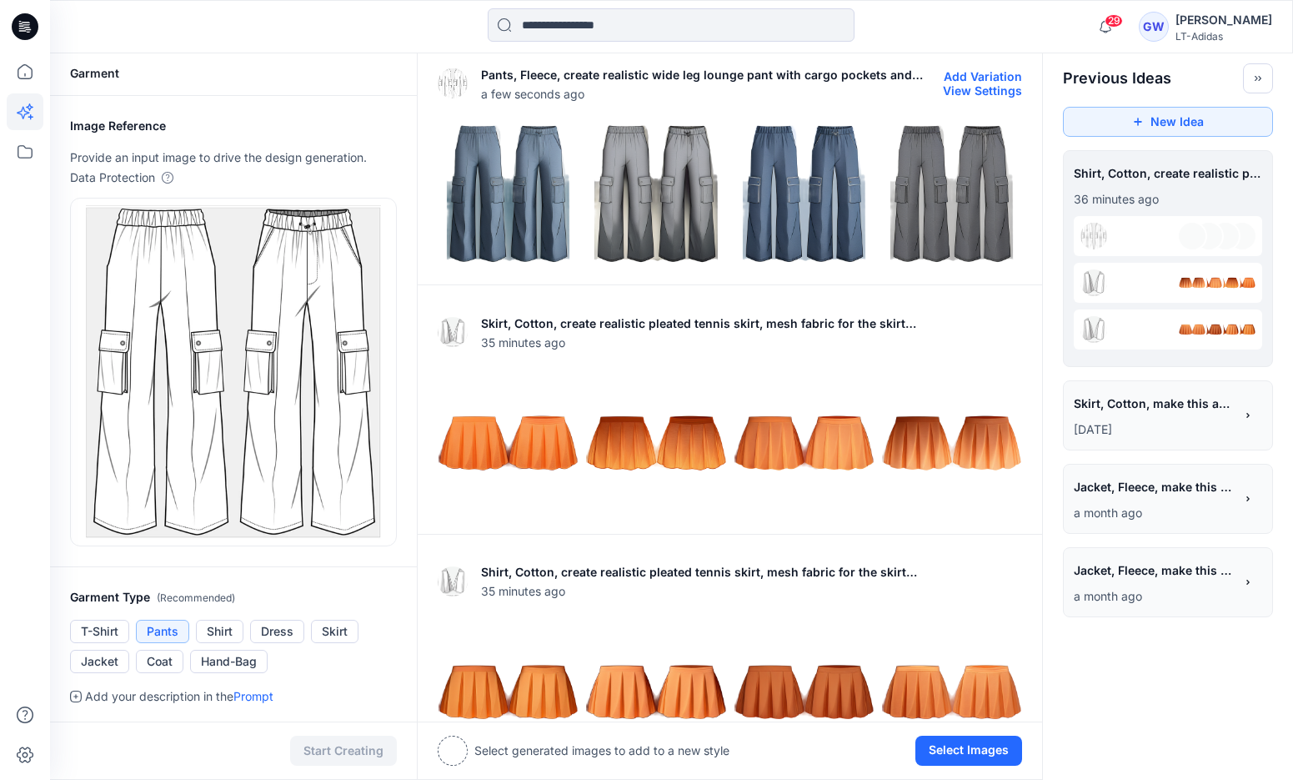
click at [961, 215] on img at bounding box center [951, 193] width 139 height 139
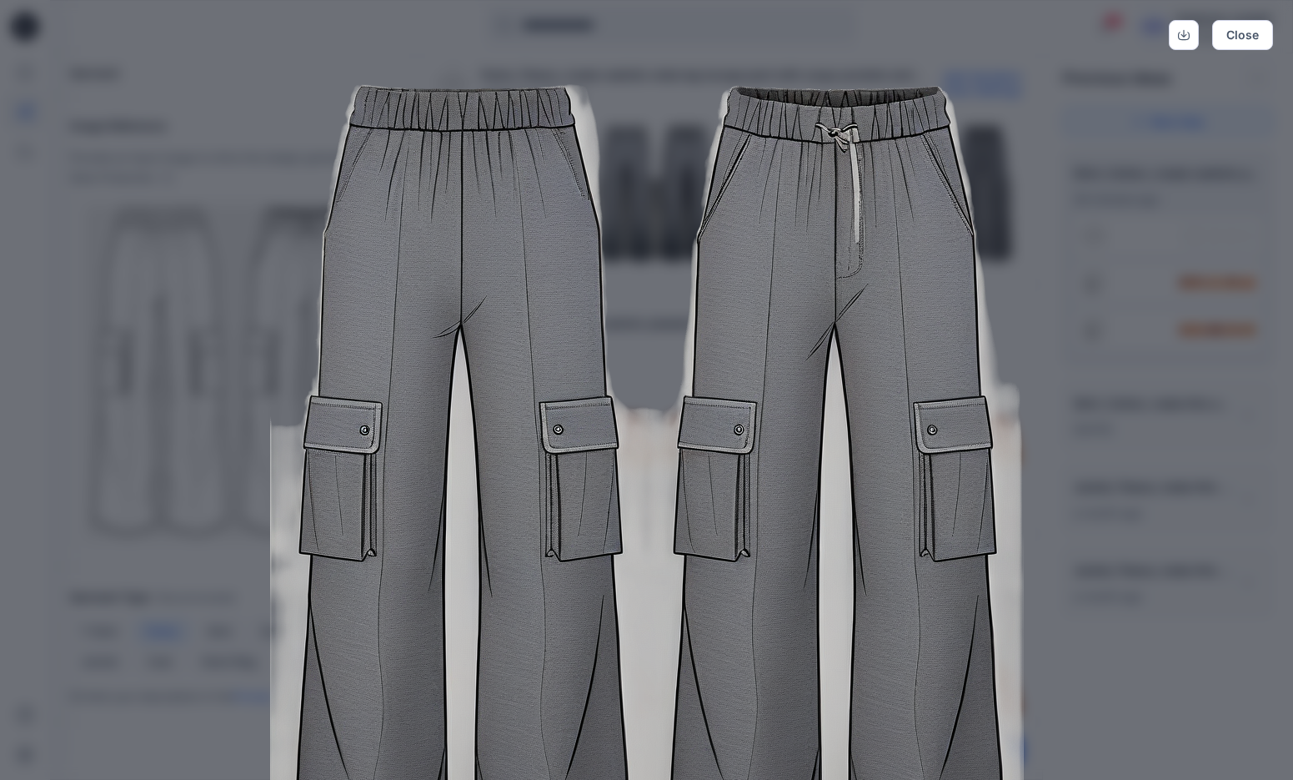
click at [1102, 213] on div "Close" at bounding box center [646, 390] width 1293 height 780
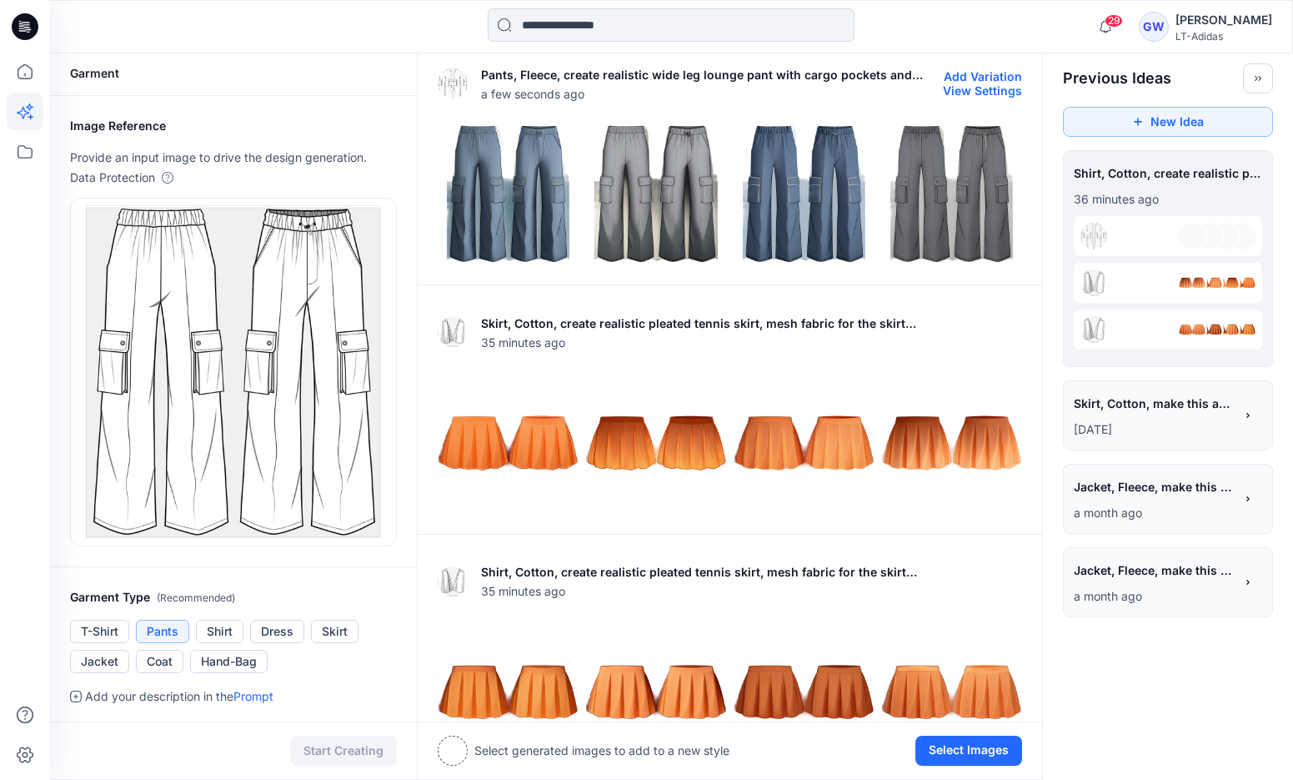
click at [780, 224] on img at bounding box center [804, 193] width 139 height 139
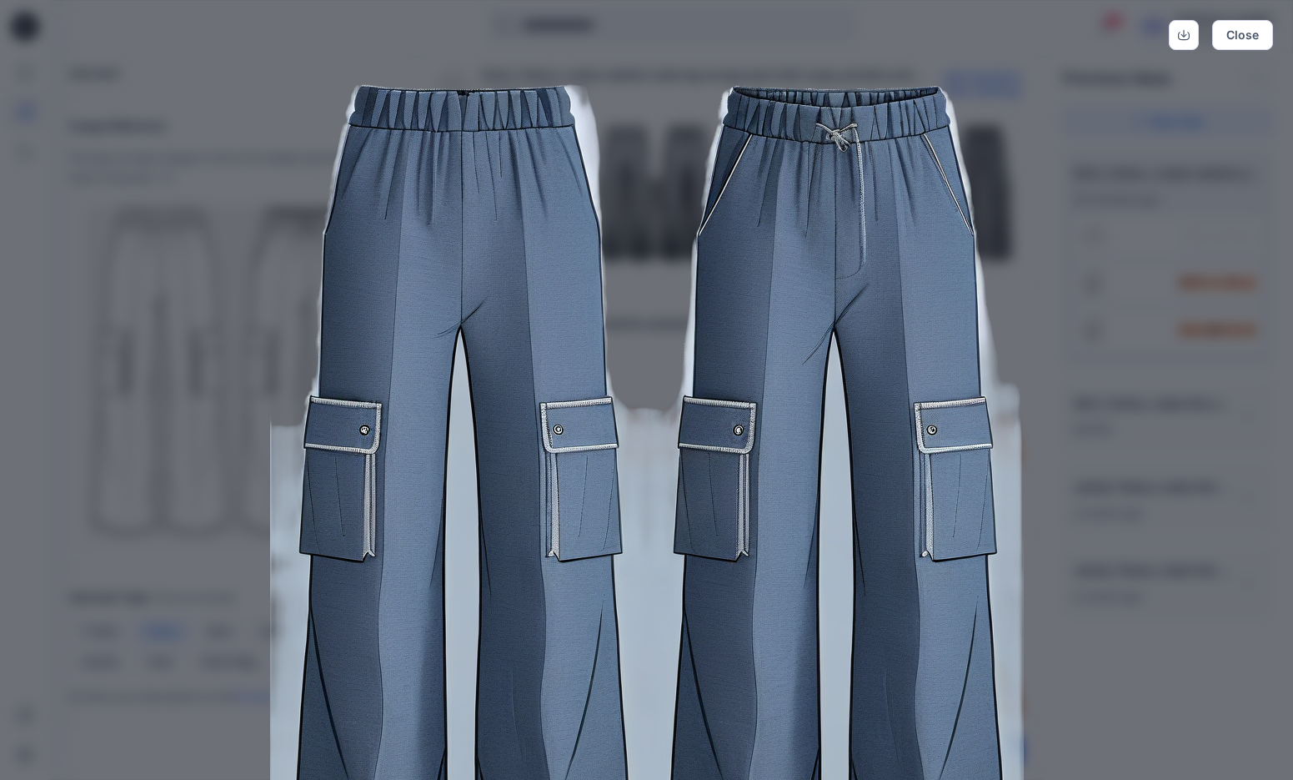
click at [118, 260] on div "Close" at bounding box center [646, 390] width 1293 height 780
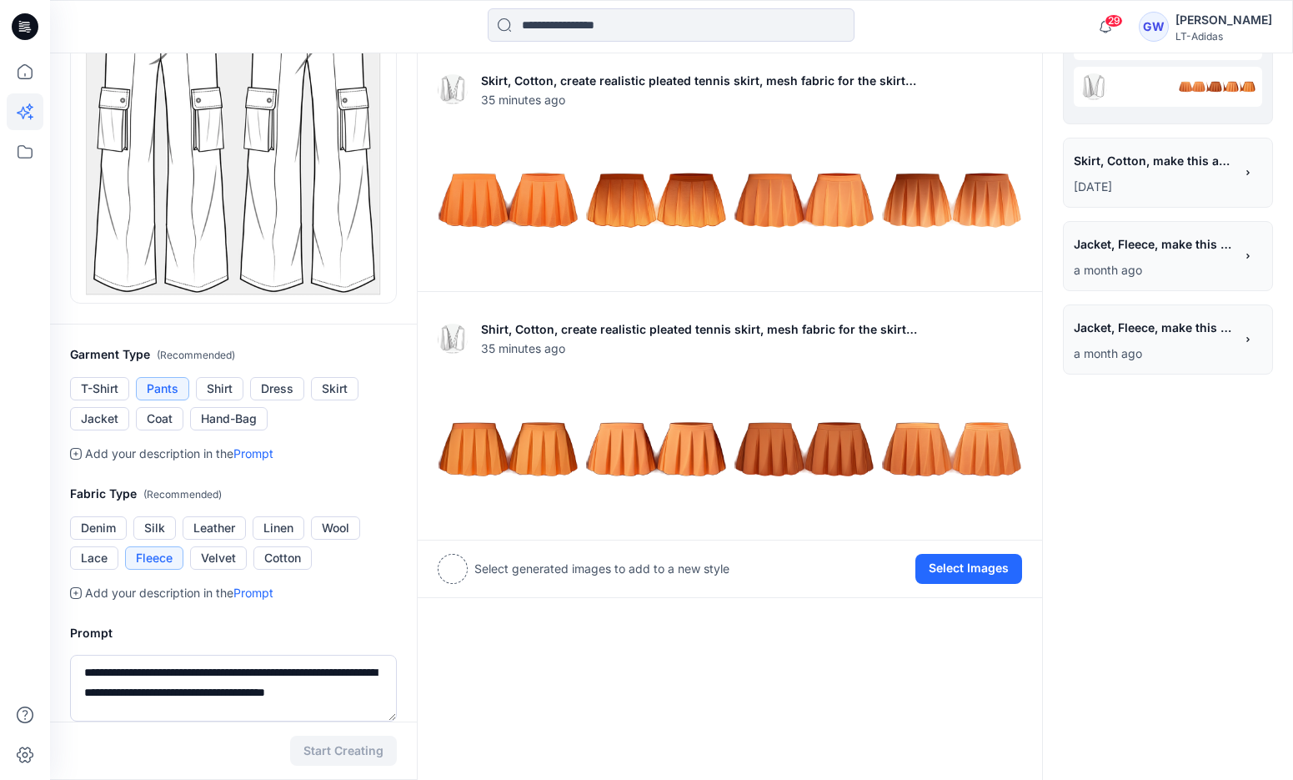
scroll to position [502, 0]
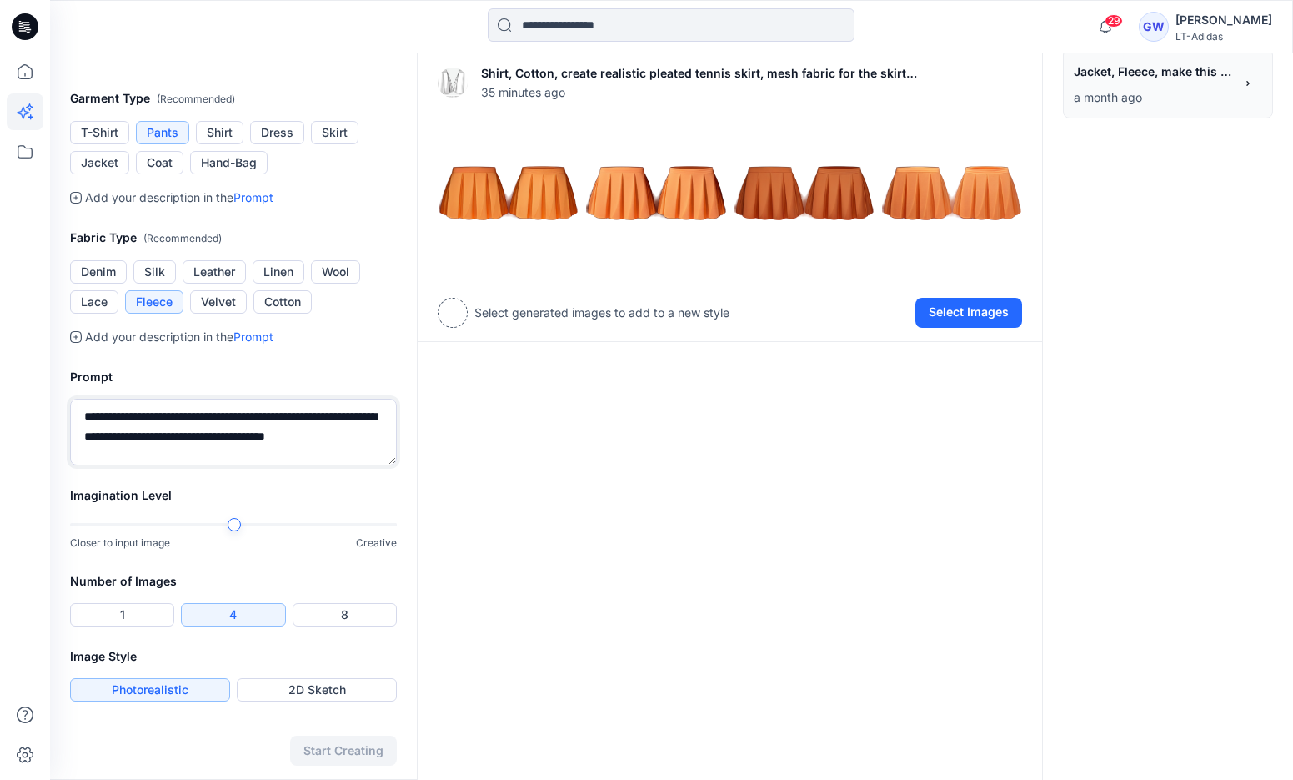
click at [213, 454] on textarea "**********" at bounding box center [233, 432] width 327 height 67
type textarea "**********"
click at [345, 744] on button "Start Creating" at bounding box center [343, 750] width 107 height 30
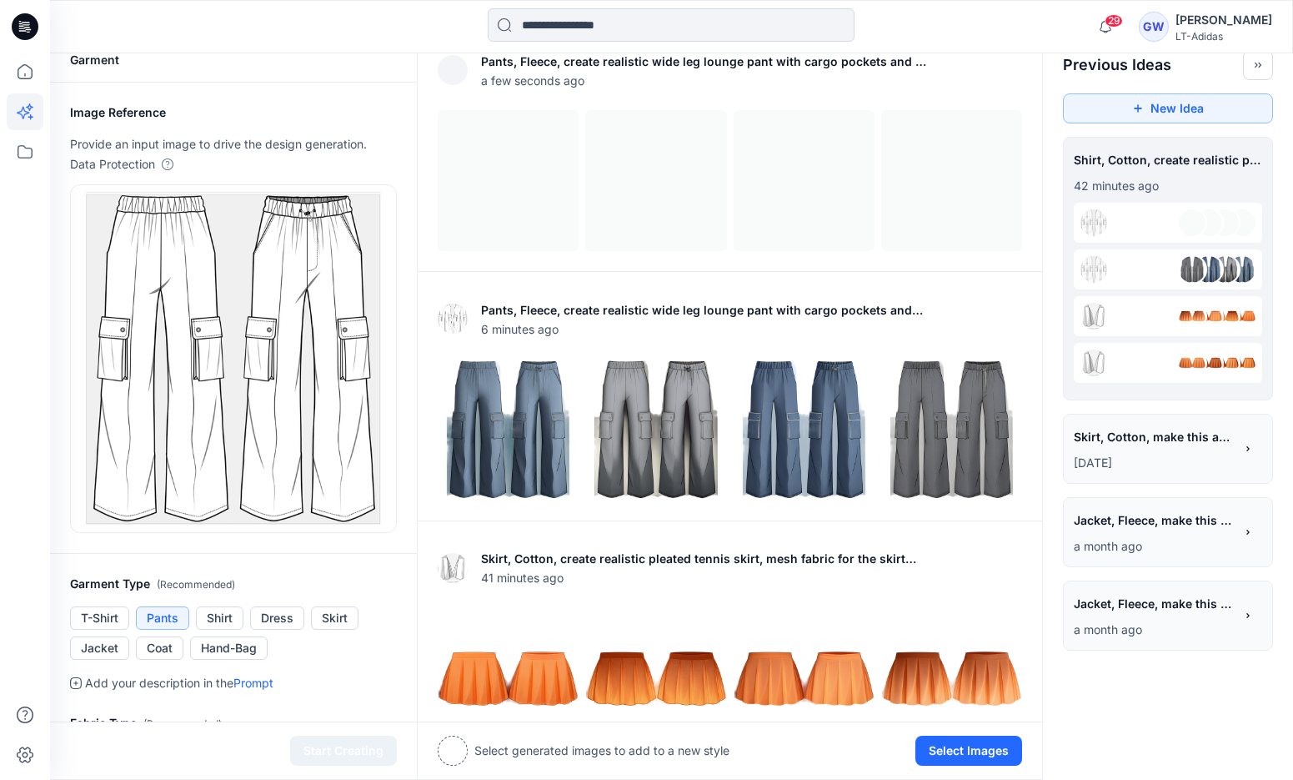
scroll to position [7, 0]
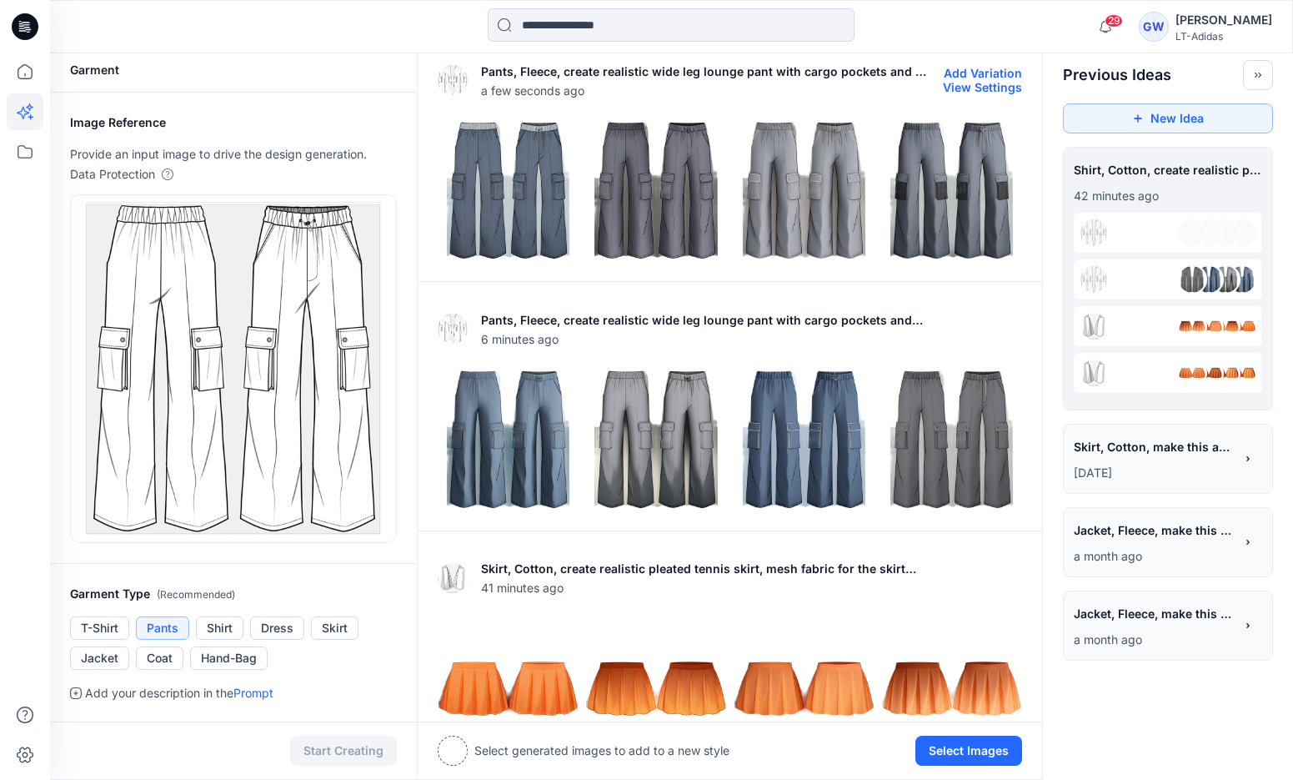
click at [713, 236] on img at bounding box center [655, 190] width 139 height 139
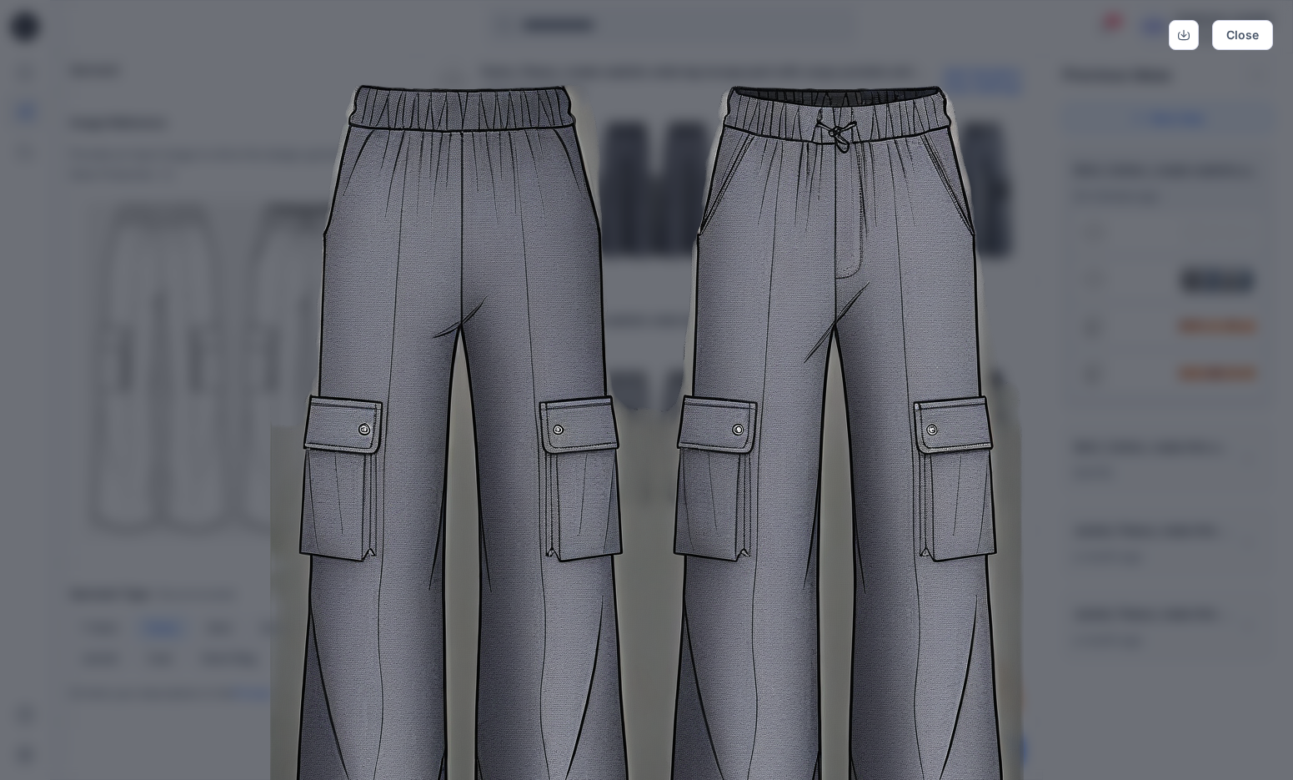
click at [637, 263] on img at bounding box center [647, 504] width 854 height 854
click at [1251, 40] on button "Close" at bounding box center [1242, 35] width 61 height 30
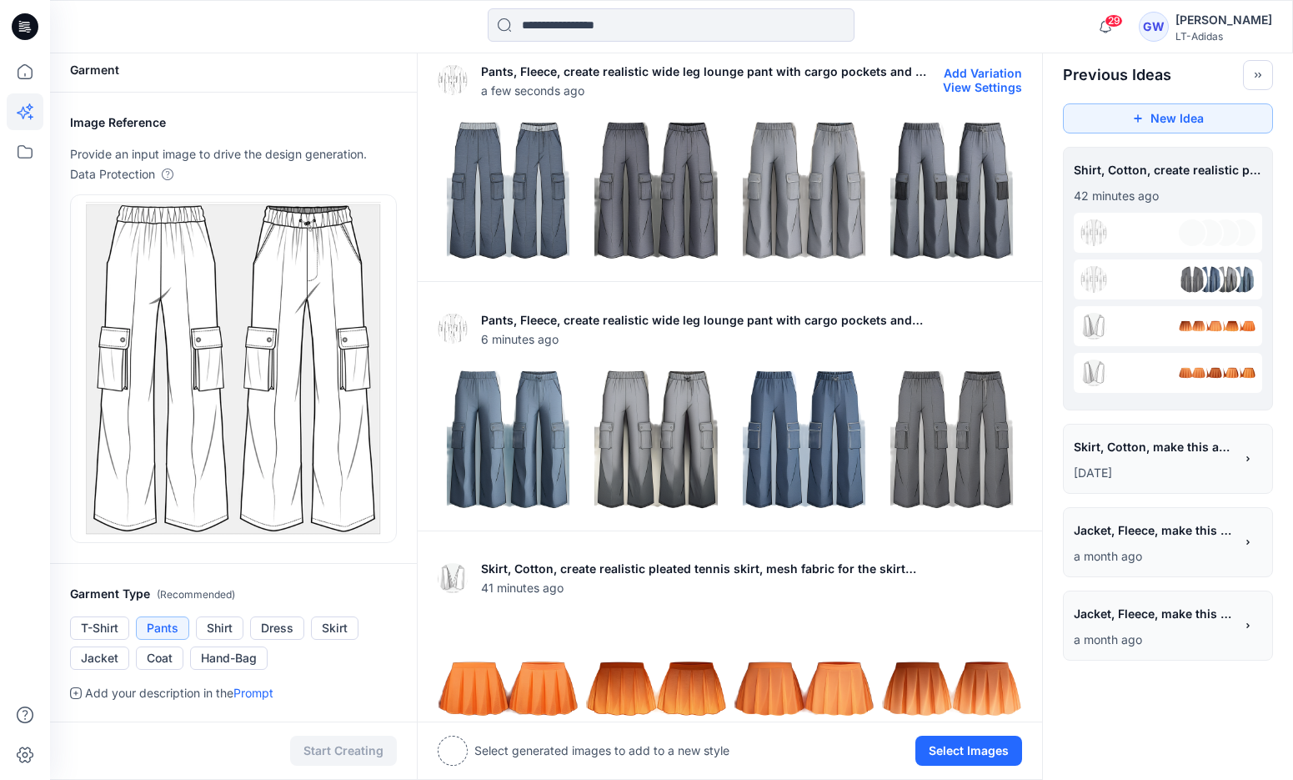
click at [796, 219] on img at bounding box center [804, 190] width 139 height 139
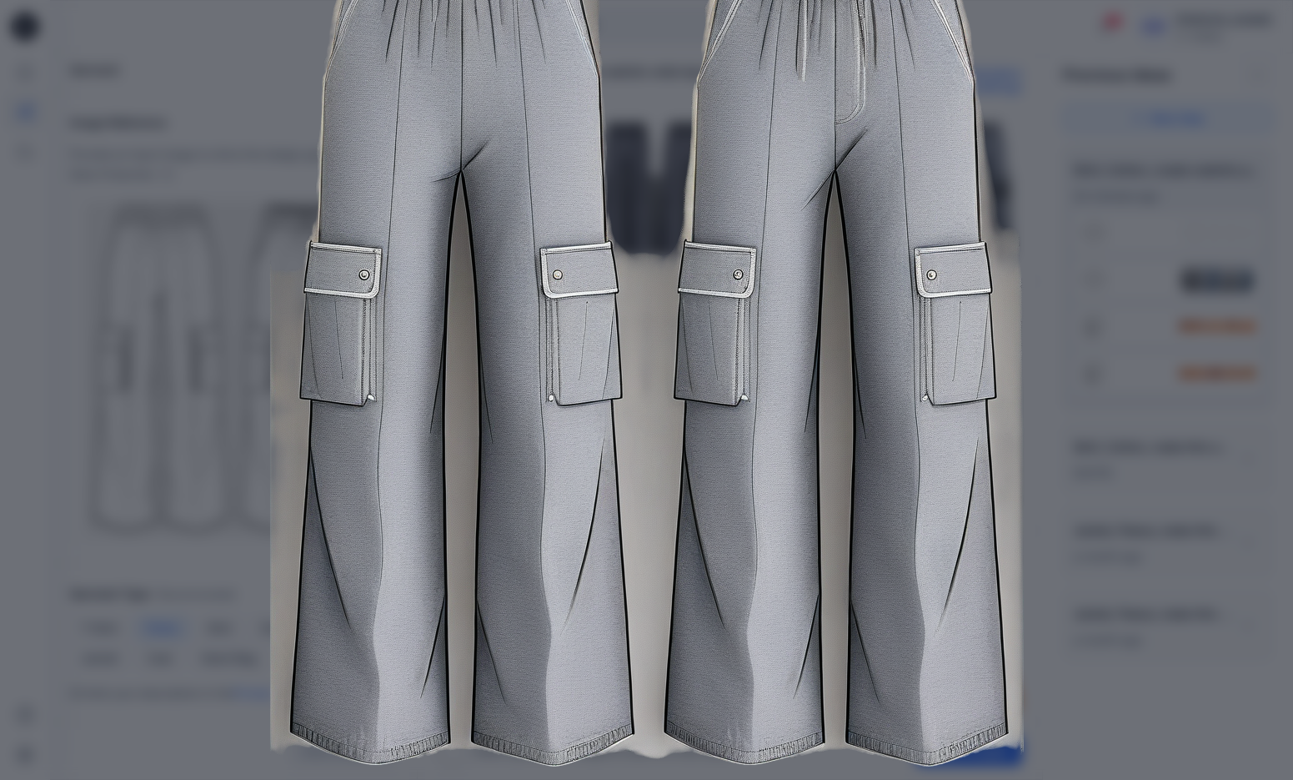
scroll to position [158, 0]
click at [1158, 288] on div "Close" at bounding box center [646, 390] width 1293 height 780
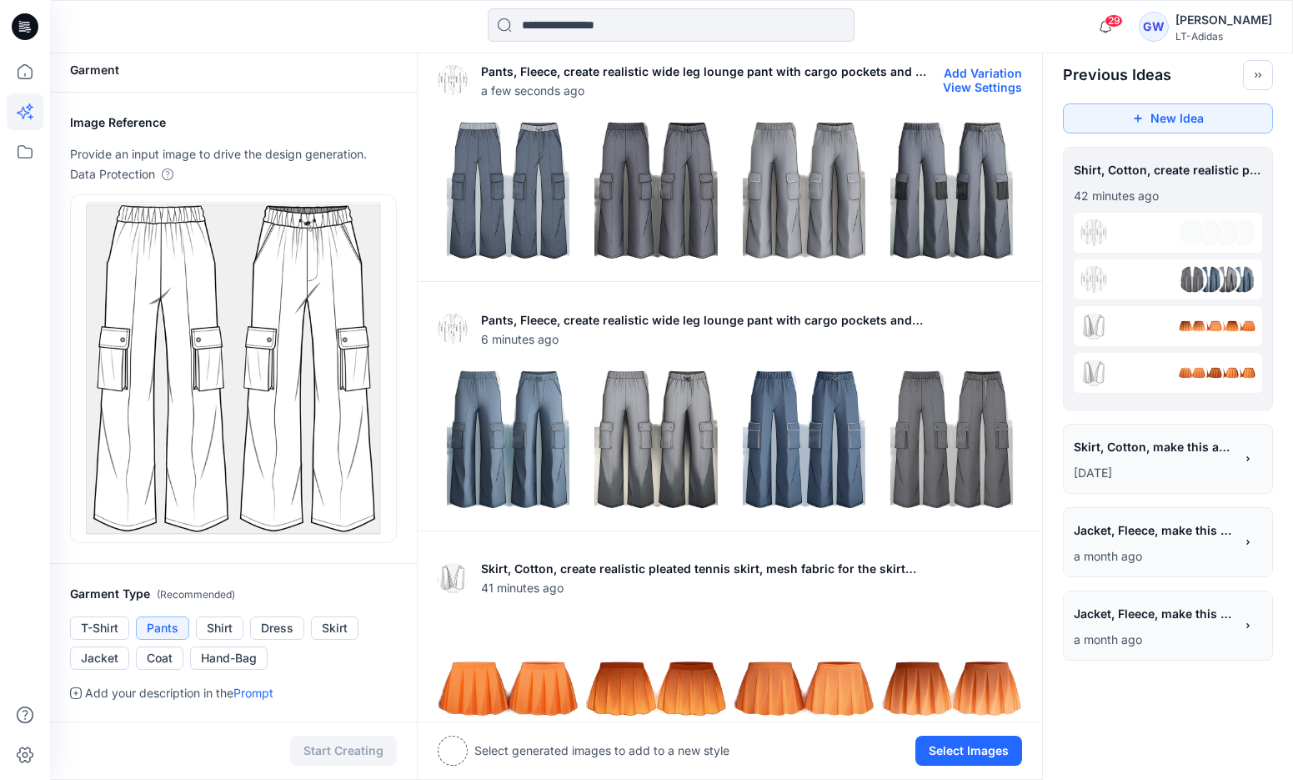
click at [990, 203] on img at bounding box center [951, 190] width 139 height 139
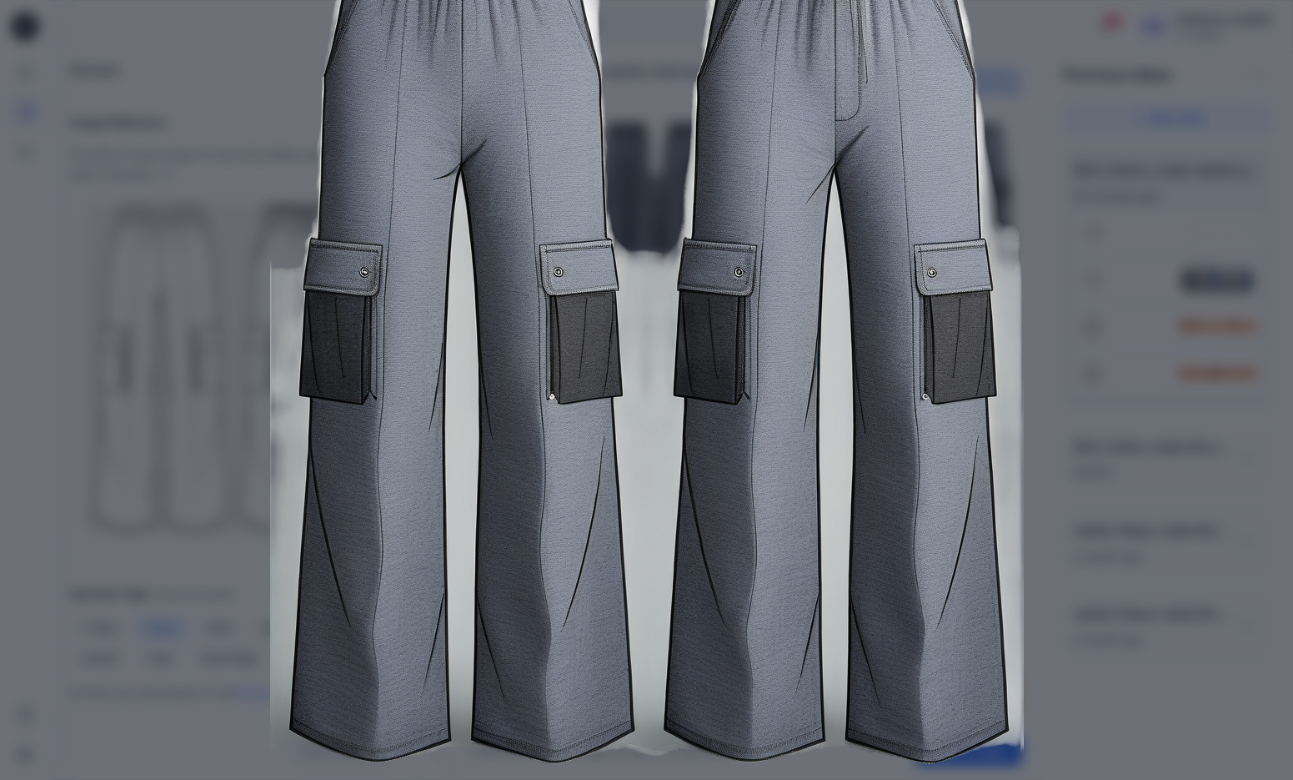
click at [1256, 233] on div "Close" at bounding box center [646, 390] width 1293 height 780
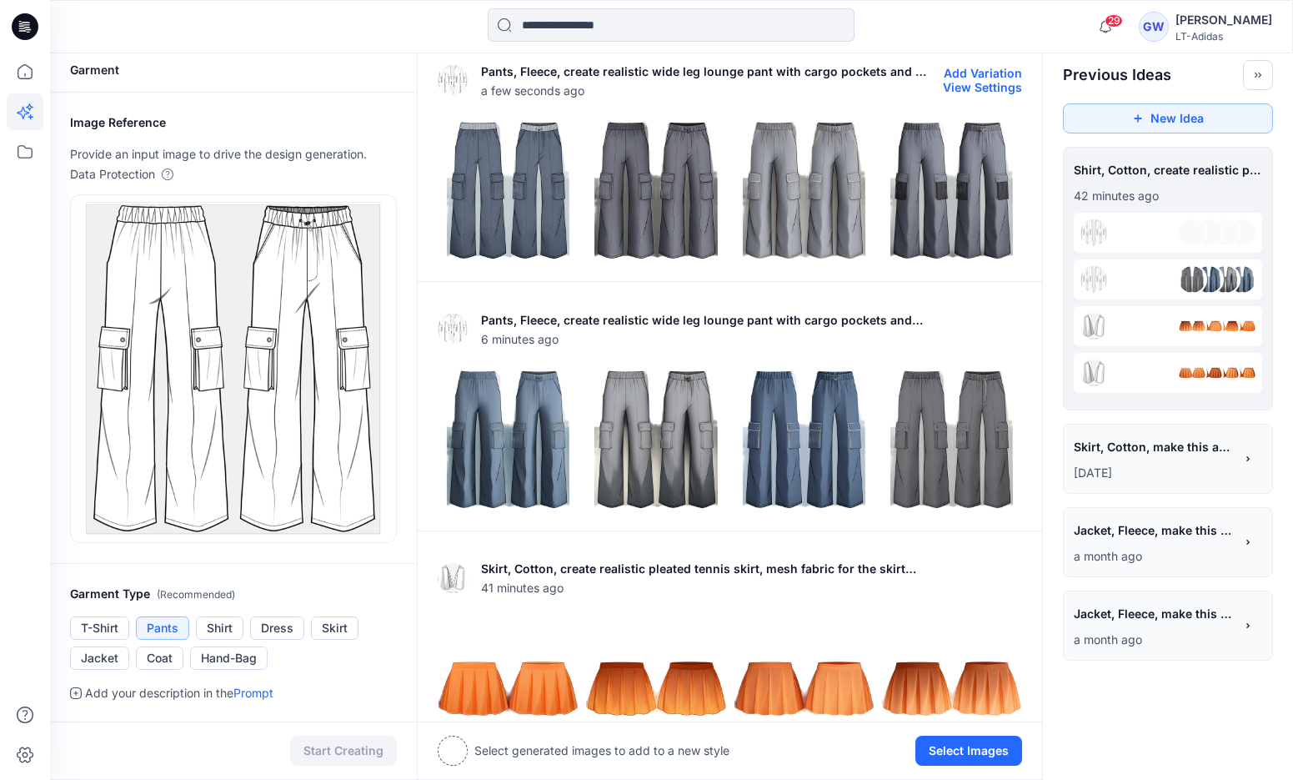
click at [539, 223] on img at bounding box center [508, 190] width 139 height 139
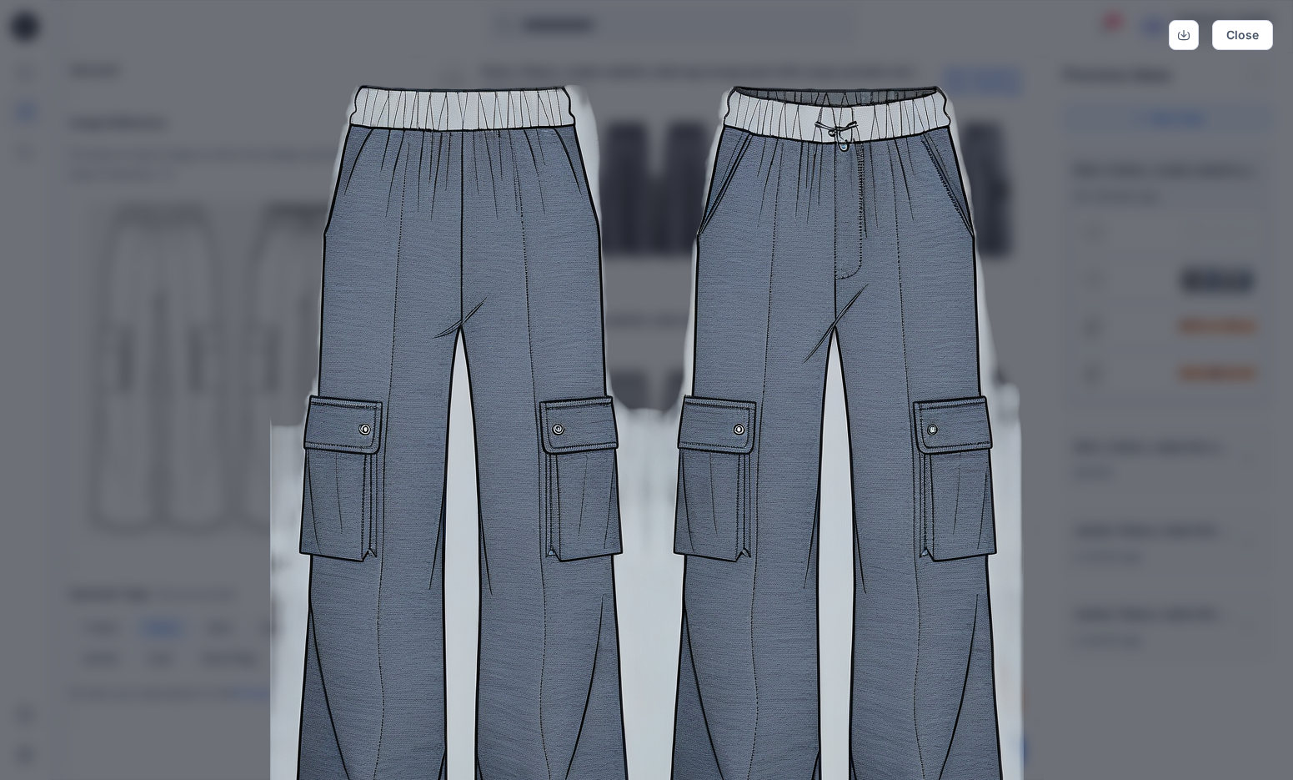
click at [1037, 211] on img at bounding box center [647, 504] width 854 height 854
click at [1225, 30] on button "Close" at bounding box center [1242, 35] width 61 height 30
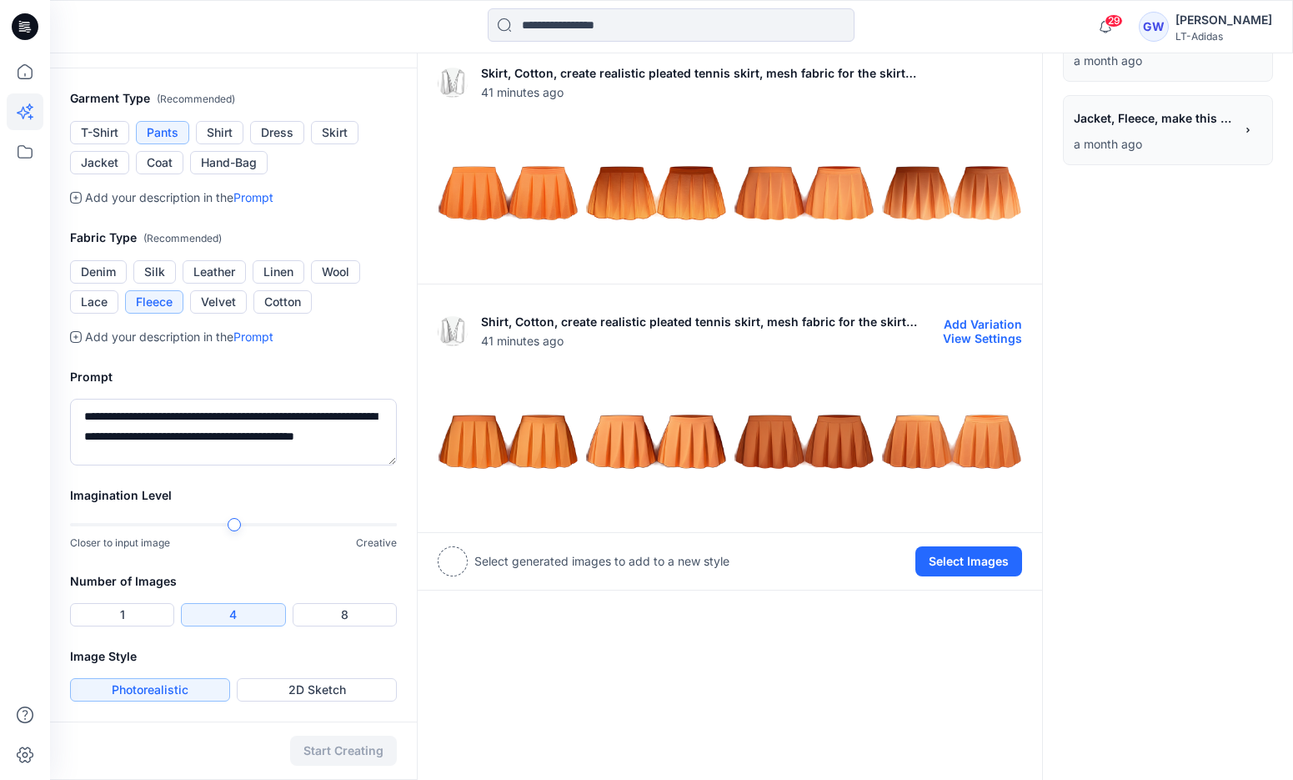
scroll to position [499, 0]
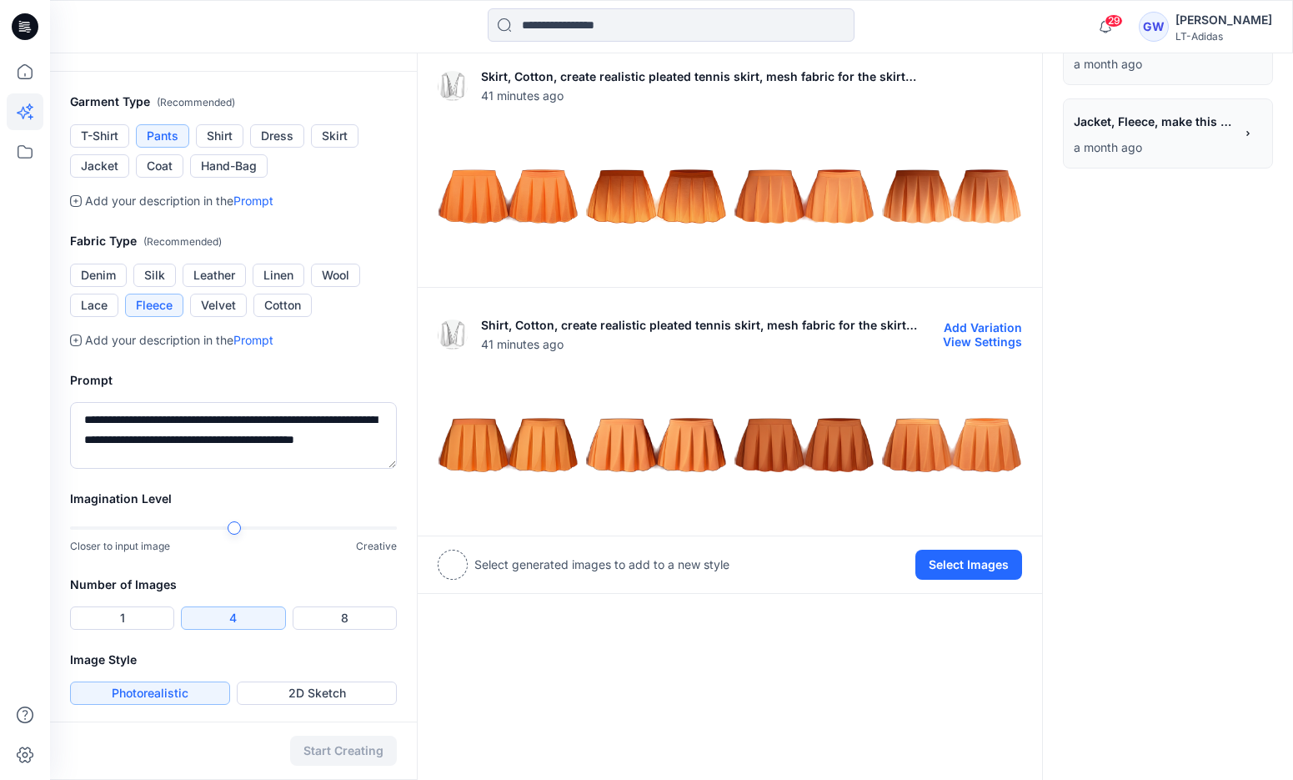
click at [620, 459] on img at bounding box center [655, 444] width 139 height 139
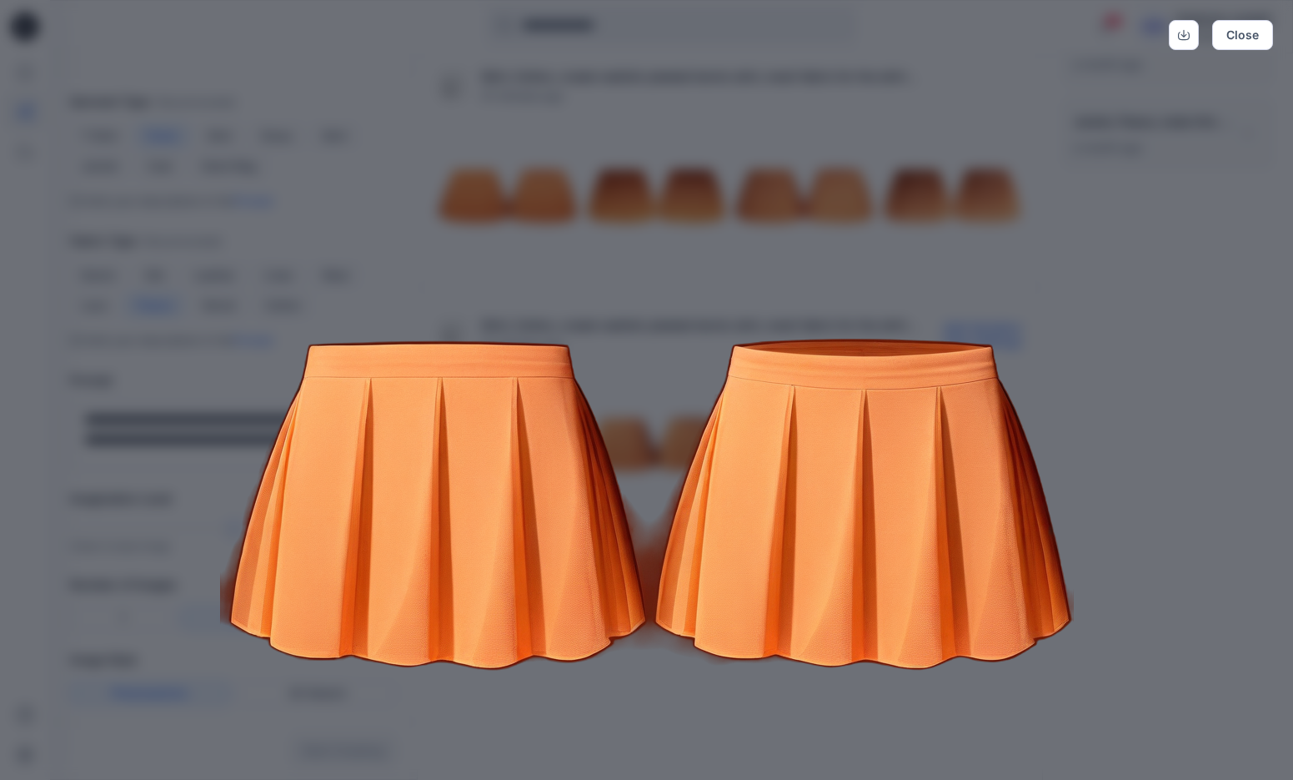
click at [589, 263] on img at bounding box center [647, 504] width 854 height 854
click at [1241, 38] on button "Close" at bounding box center [1242, 35] width 61 height 30
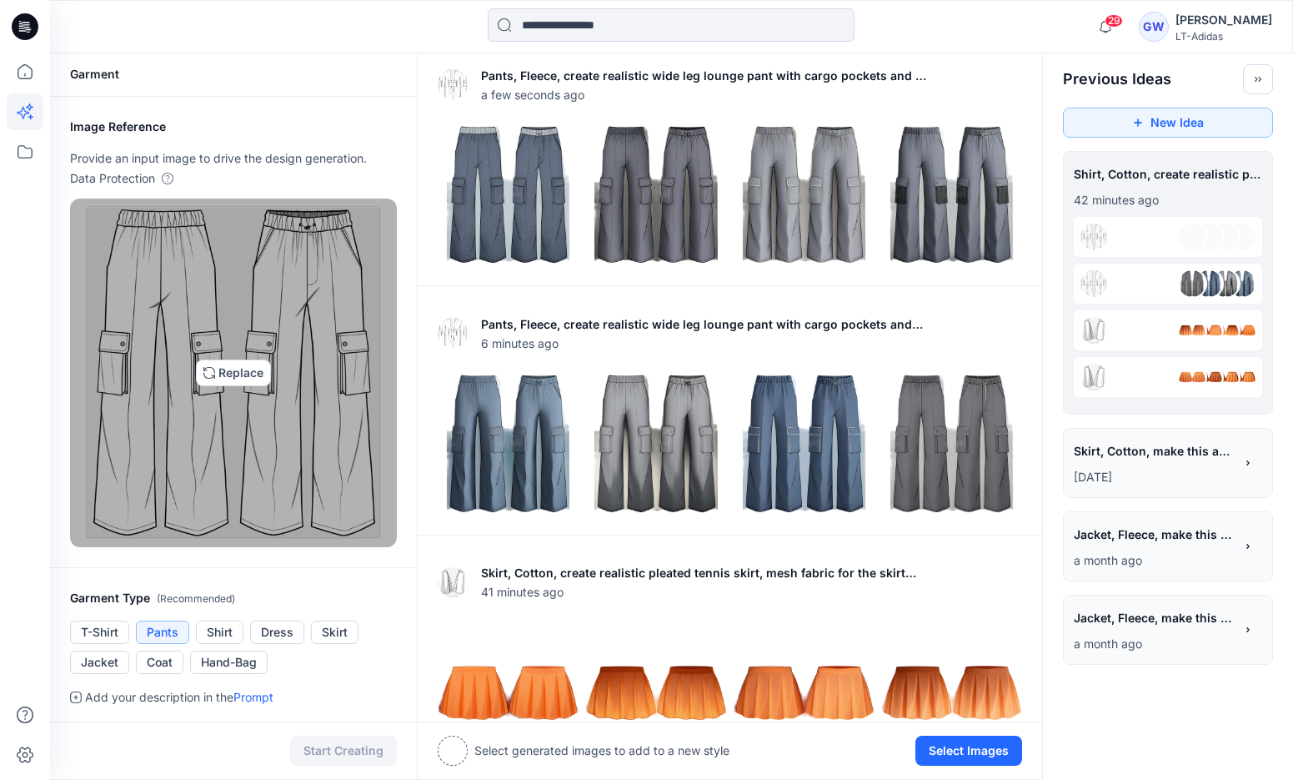
scroll to position [3, 0]
click at [224, 377] on img at bounding box center [234, 372] width 296 height 334
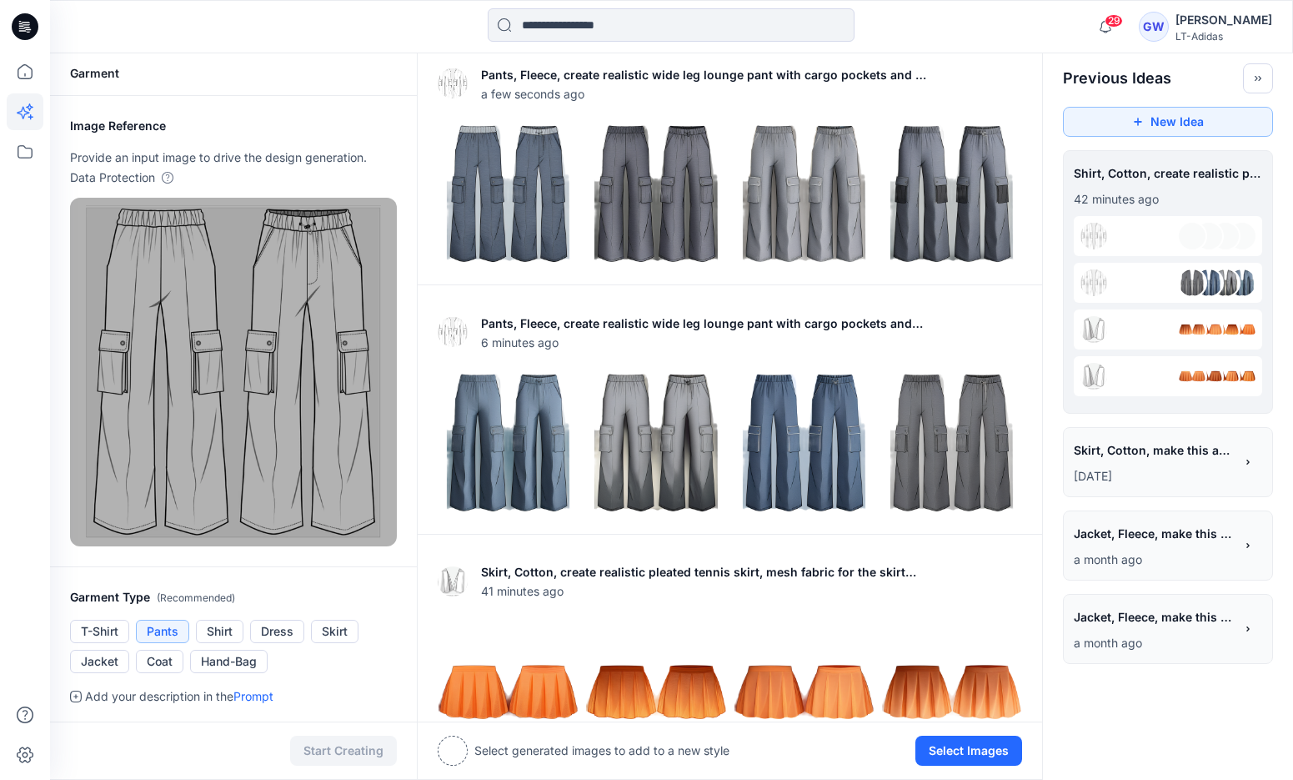
type input "**********"
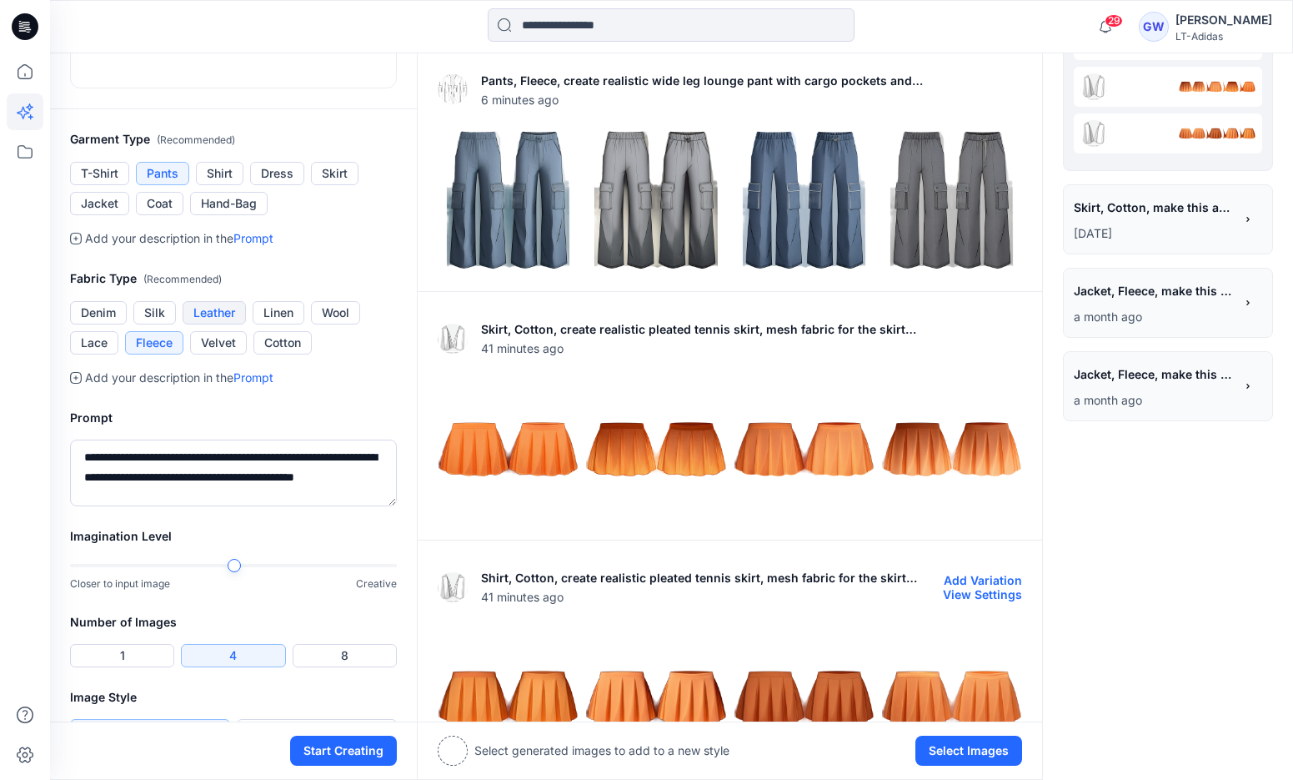
scroll to position [278, 0]
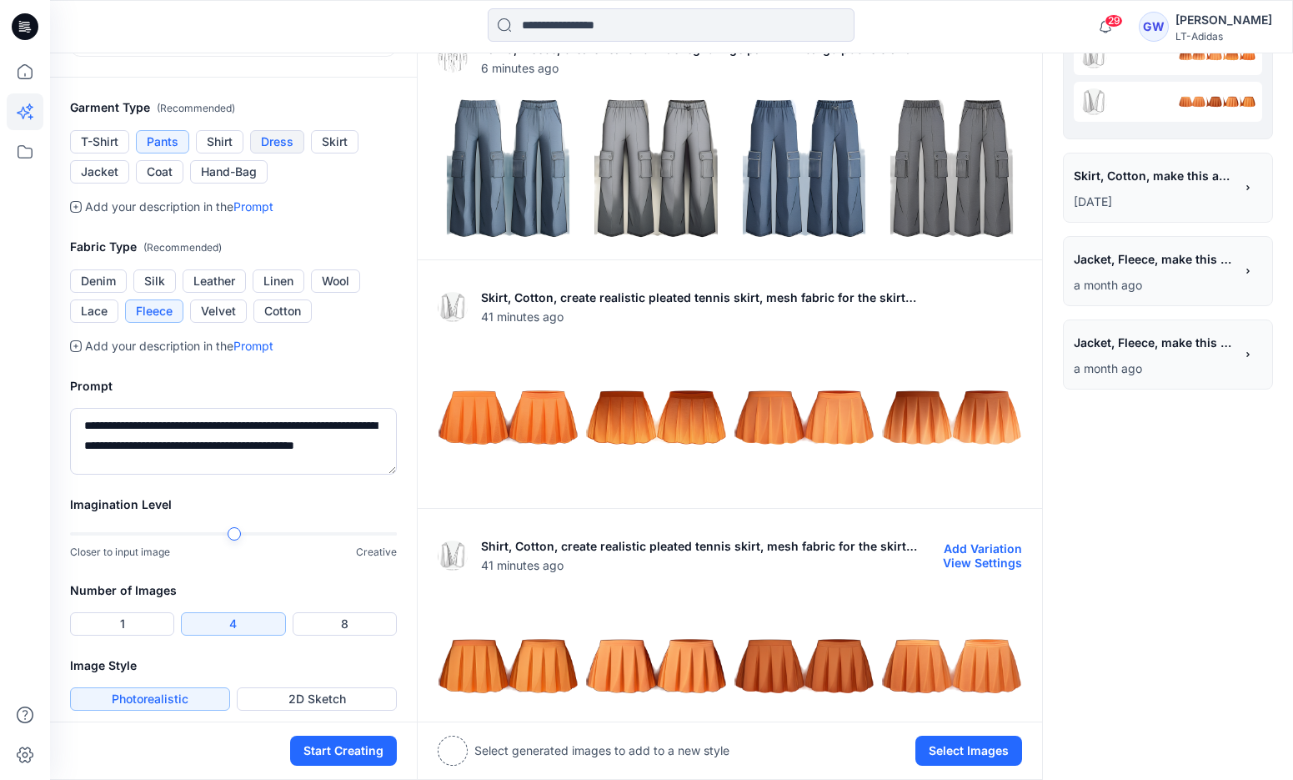
click at [280, 153] on button "Dress" at bounding box center [277, 141] width 54 height 23
click at [287, 323] on button "Cotton" at bounding box center [282, 310] width 58 height 23
drag, startPoint x: 297, startPoint y: 630, endPoint x: 173, endPoint y: 587, distance: 131.6
click at [173, 474] on textarea "**********" at bounding box center [233, 441] width 327 height 67
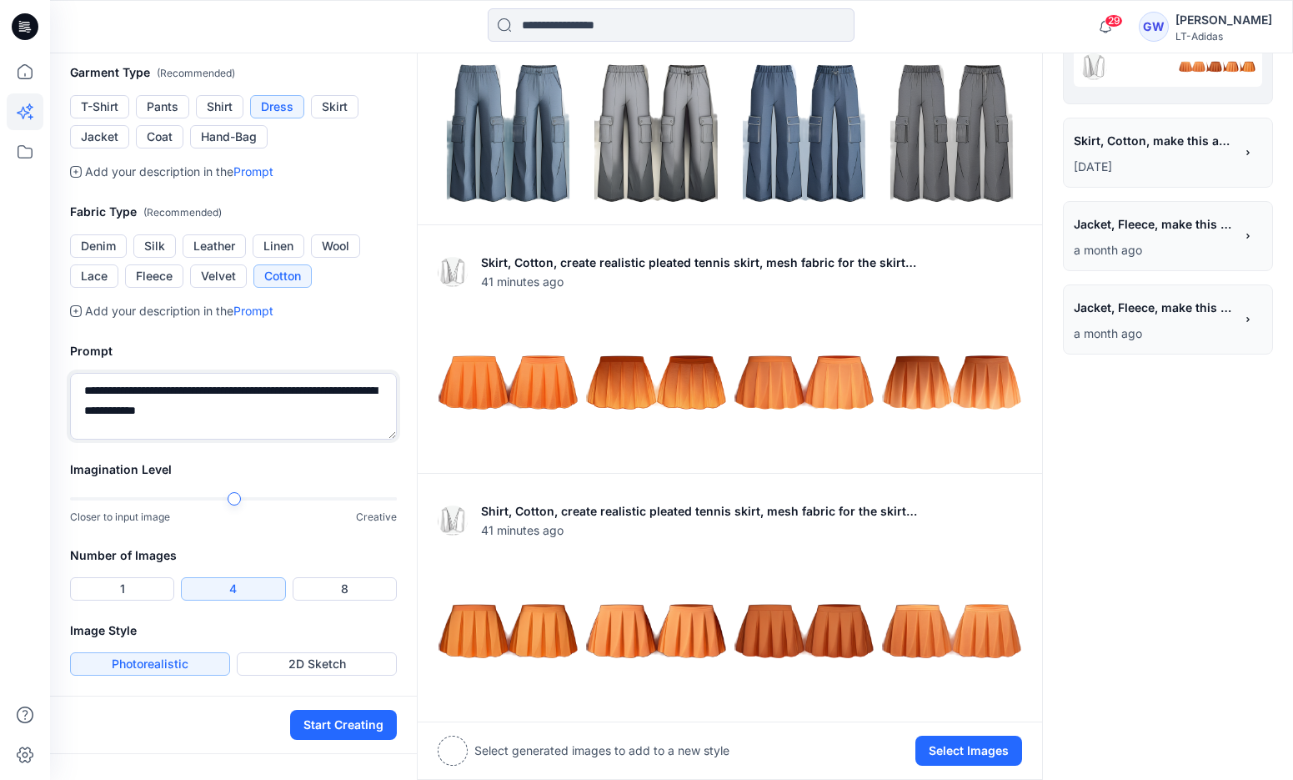
scroll to position [456, 0]
type textarea "**********"
click at [361, 740] on button "Start Creating" at bounding box center [343, 725] width 107 height 30
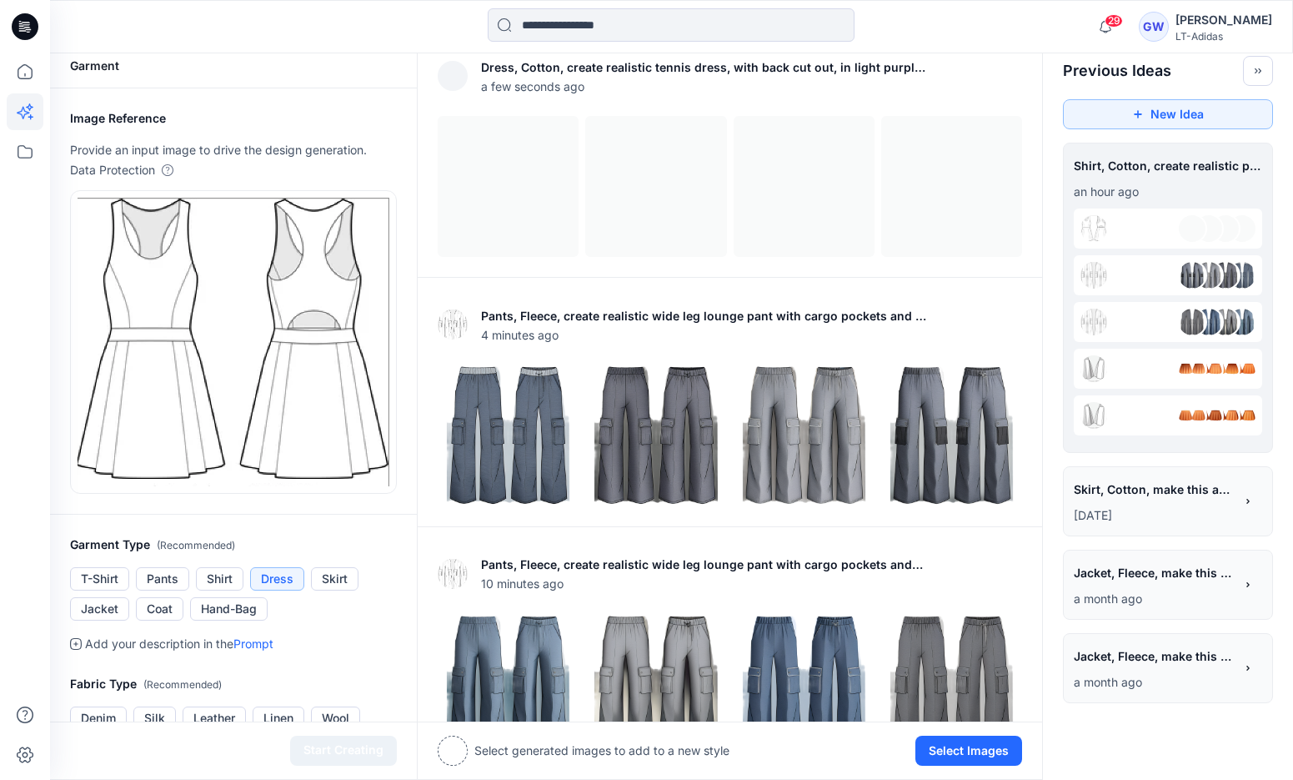
scroll to position [7, 0]
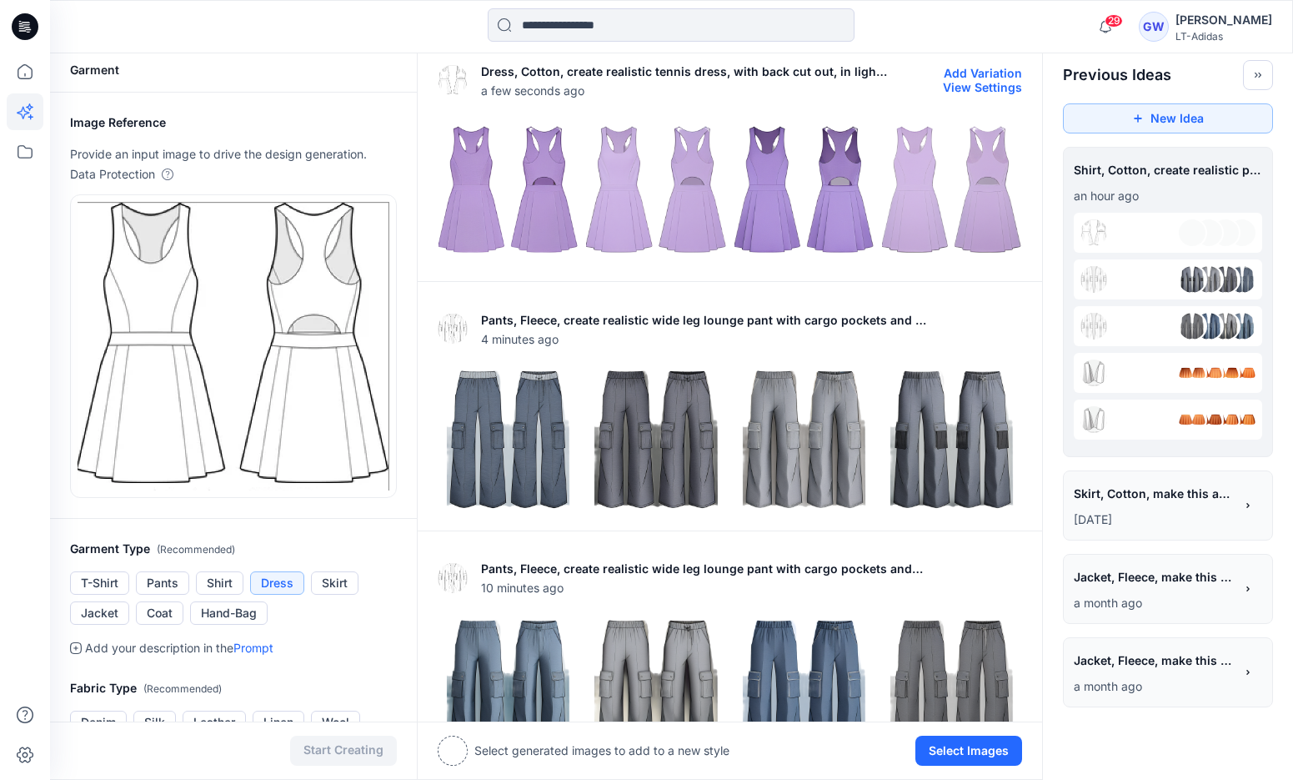
click at [469, 214] on img at bounding box center [508, 190] width 139 height 139
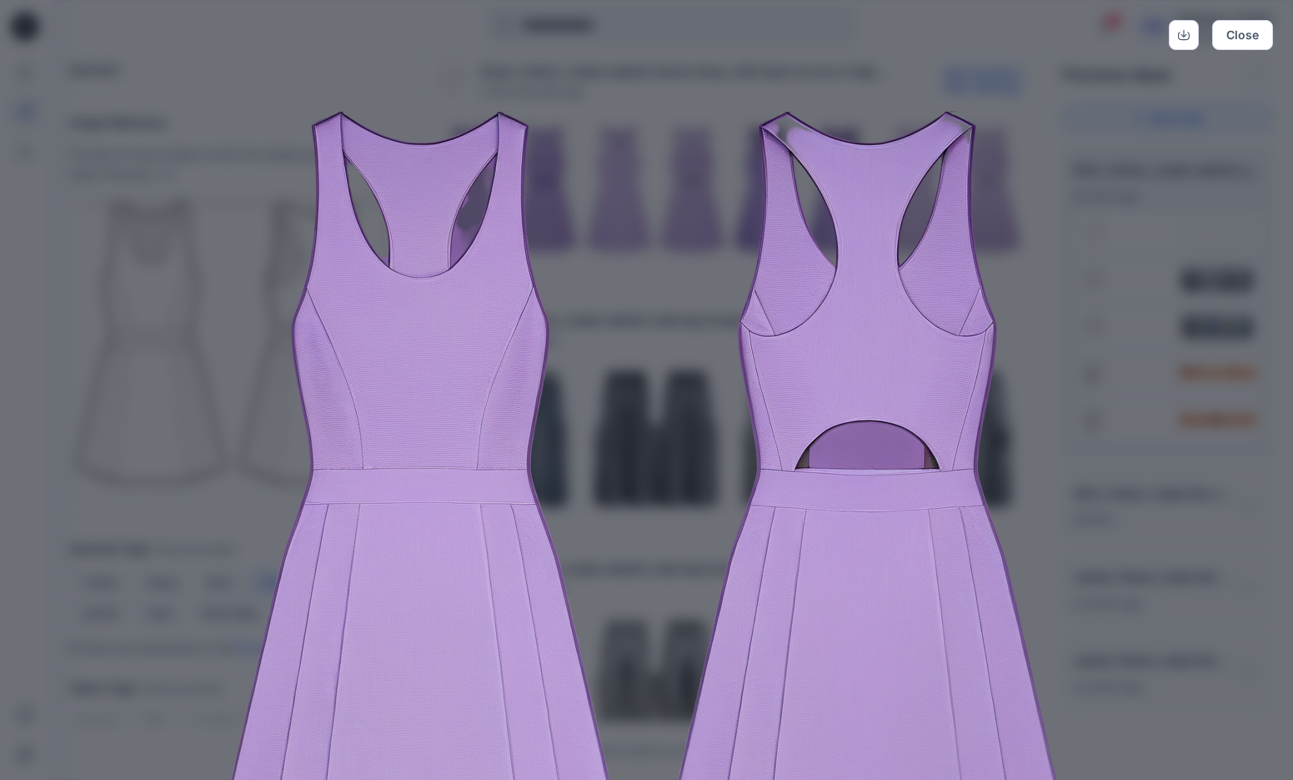
click at [591, 344] on img at bounding box center [647, 504] width 854 height 854
click at [1262, 40] on button "Close" at bounding box center [1242, 35] width 61 height 30
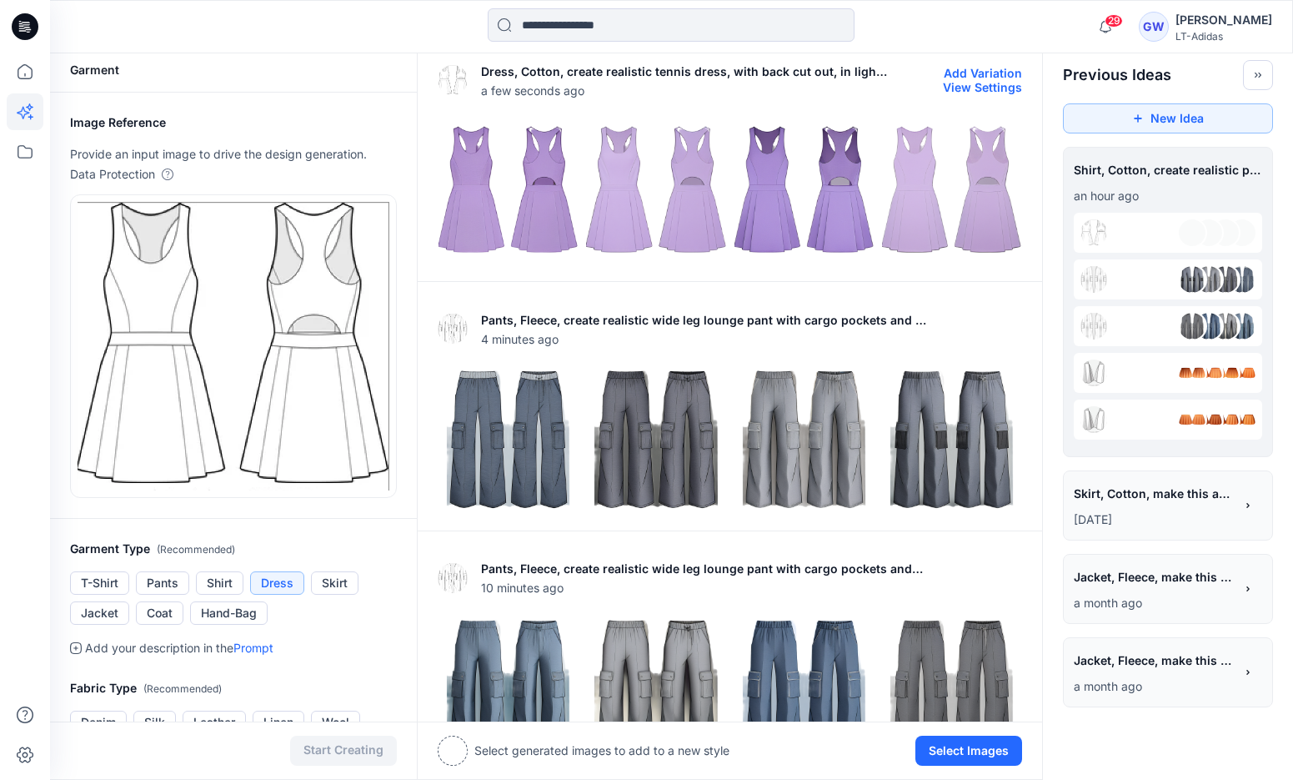
click at [697, 173] on img at bounding box center [655, 190] width 139 height 139
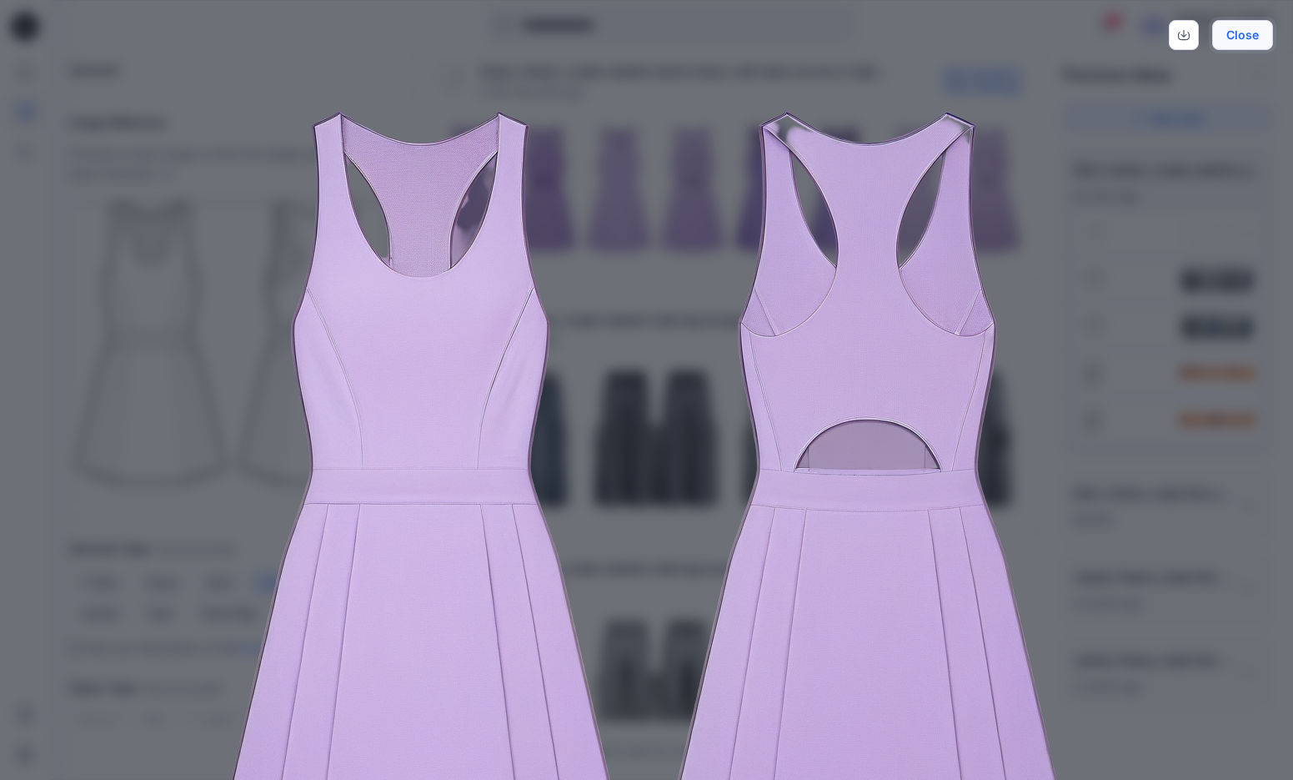
click at [1258, 40] on button "Close" at bounding box center [1242, 35] width 61 height 30
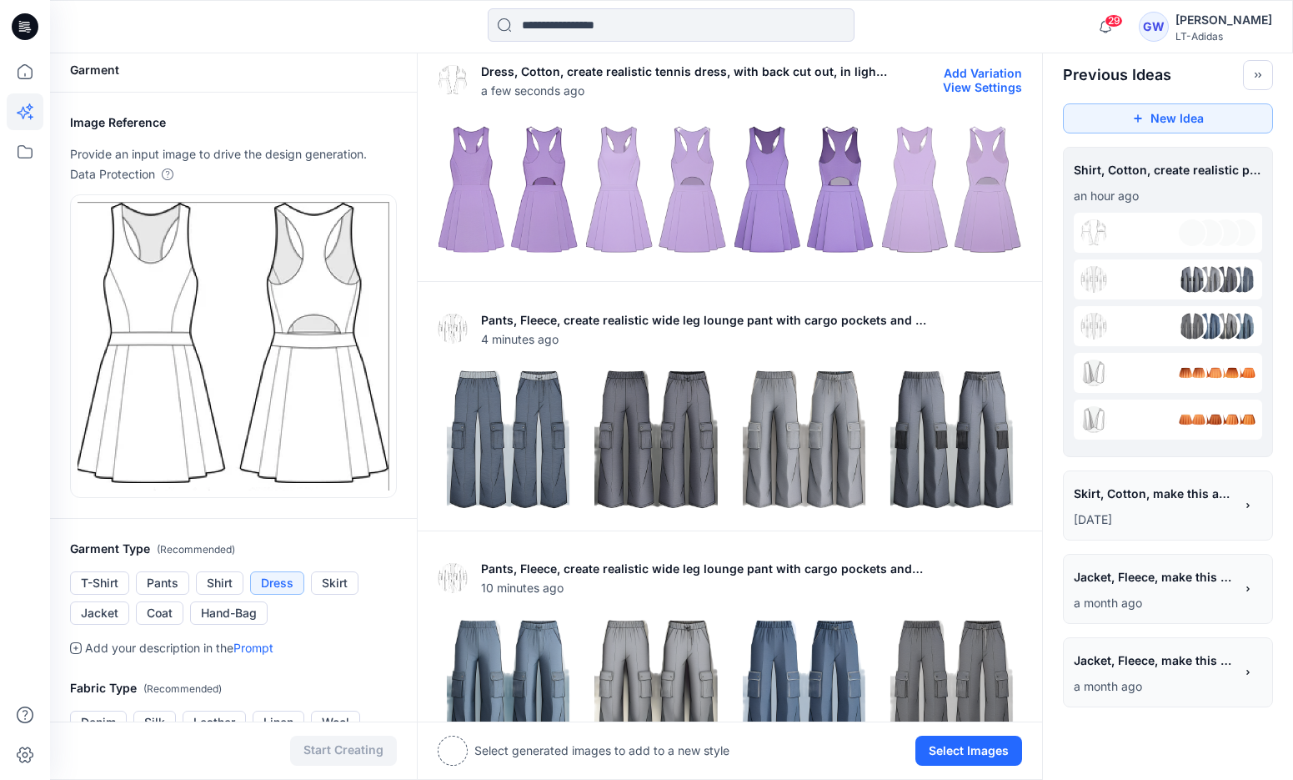
click at [797, 224] on img at bounding box center [804, 190] width 139 height 139
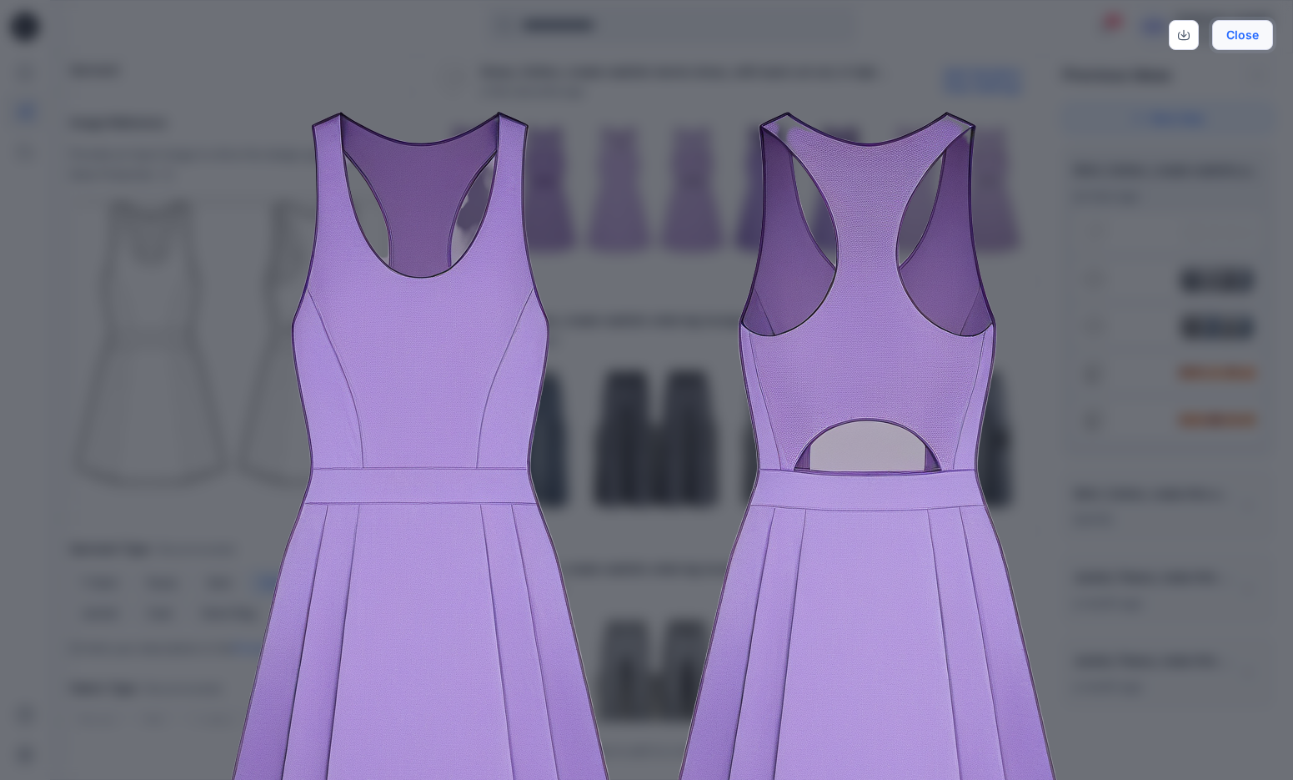
click at [1230, 37] on button "Close" at bounding box center [1242, 35] width 61 height 30
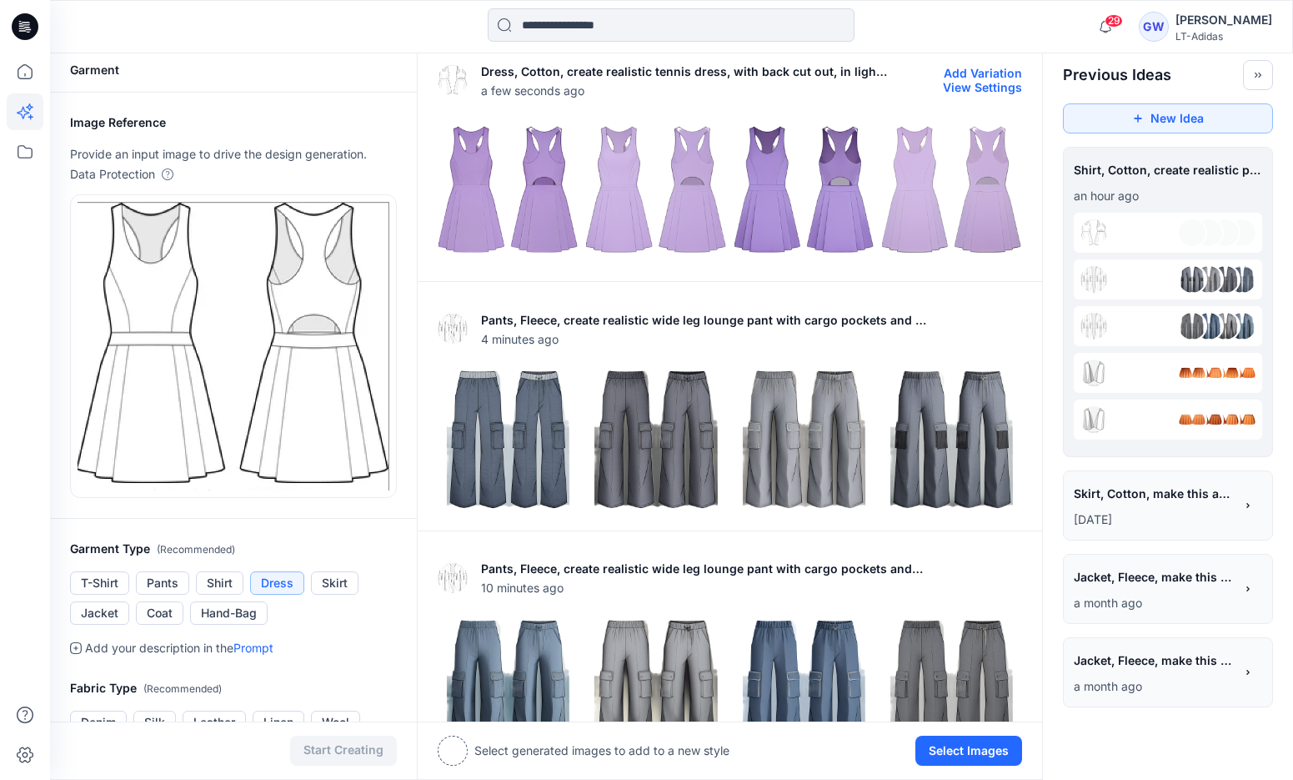
click at [520, 217] on img at bounding box center [508, 190] width 139 height 139
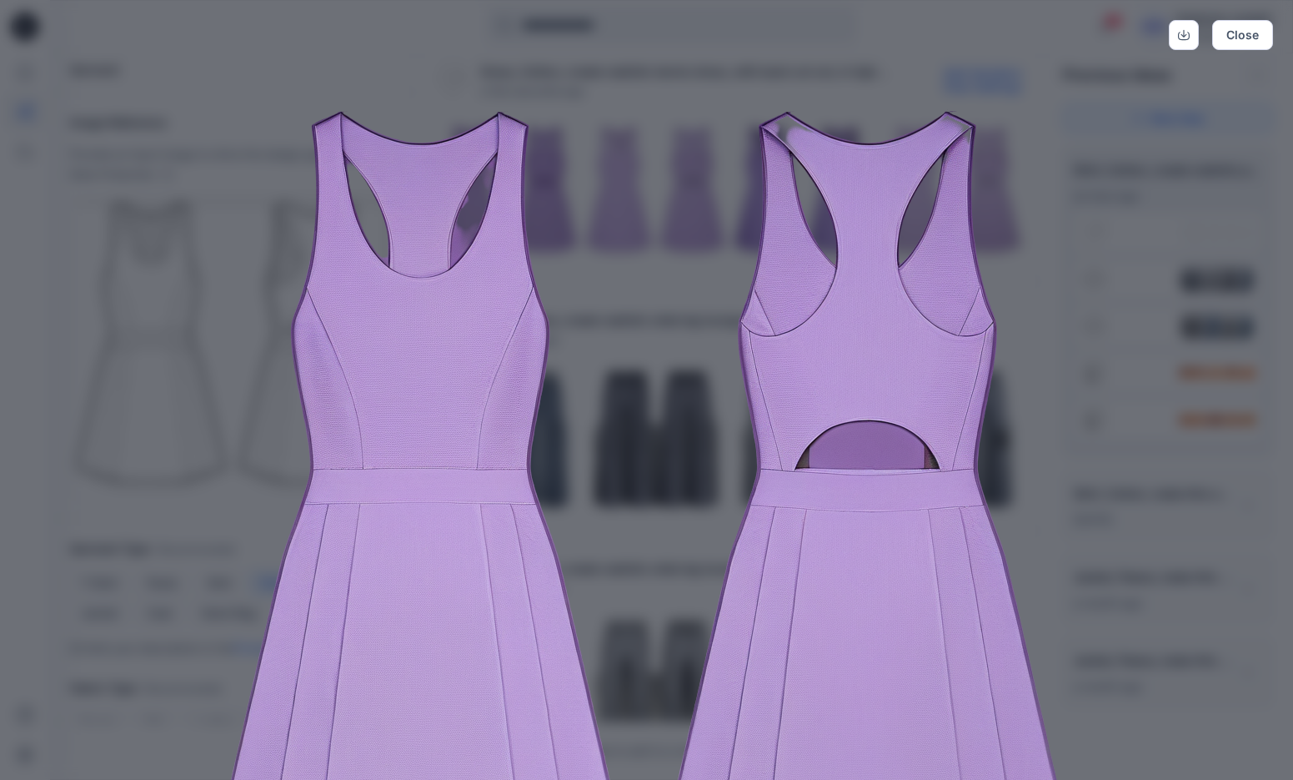
click at [1114, 176] on div "Close" at bounding box center [646, 390] width 1293 height 780
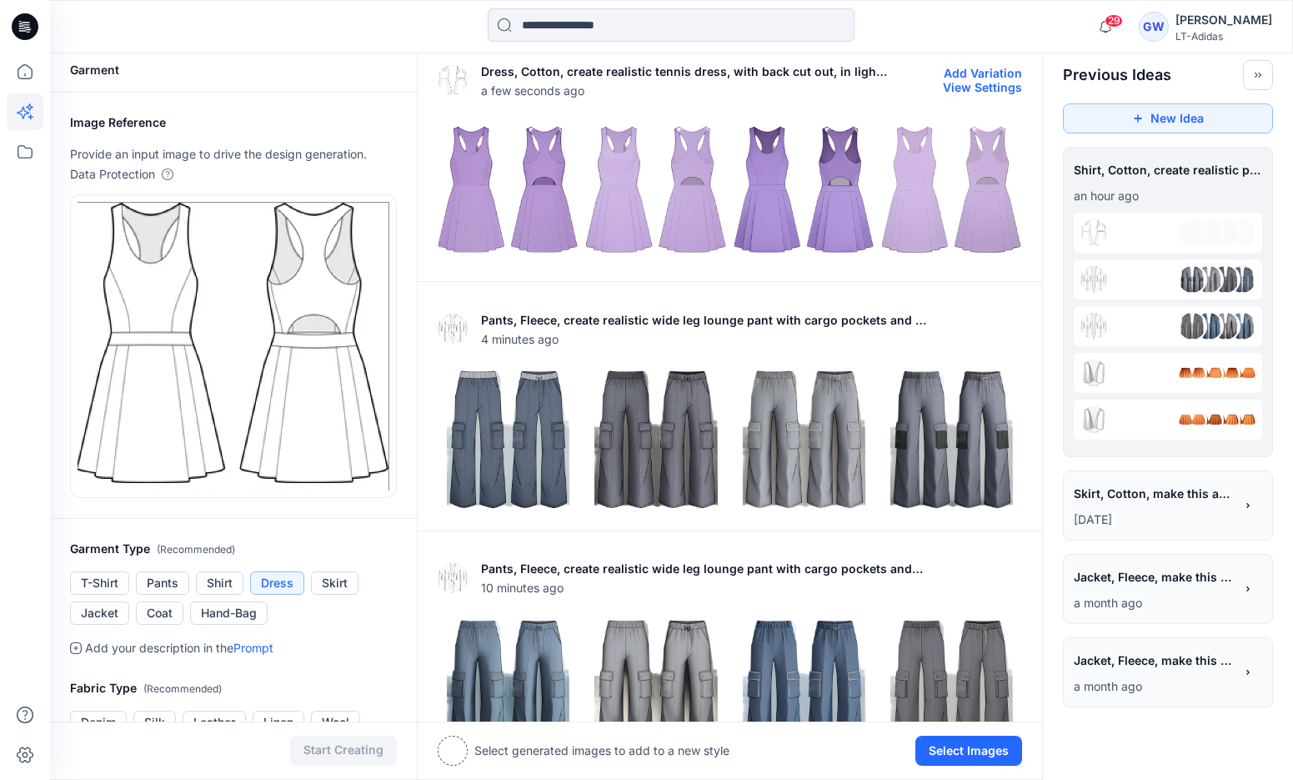
click at [975, 214] on img at bounding box center [951, 190] width 139 height 139
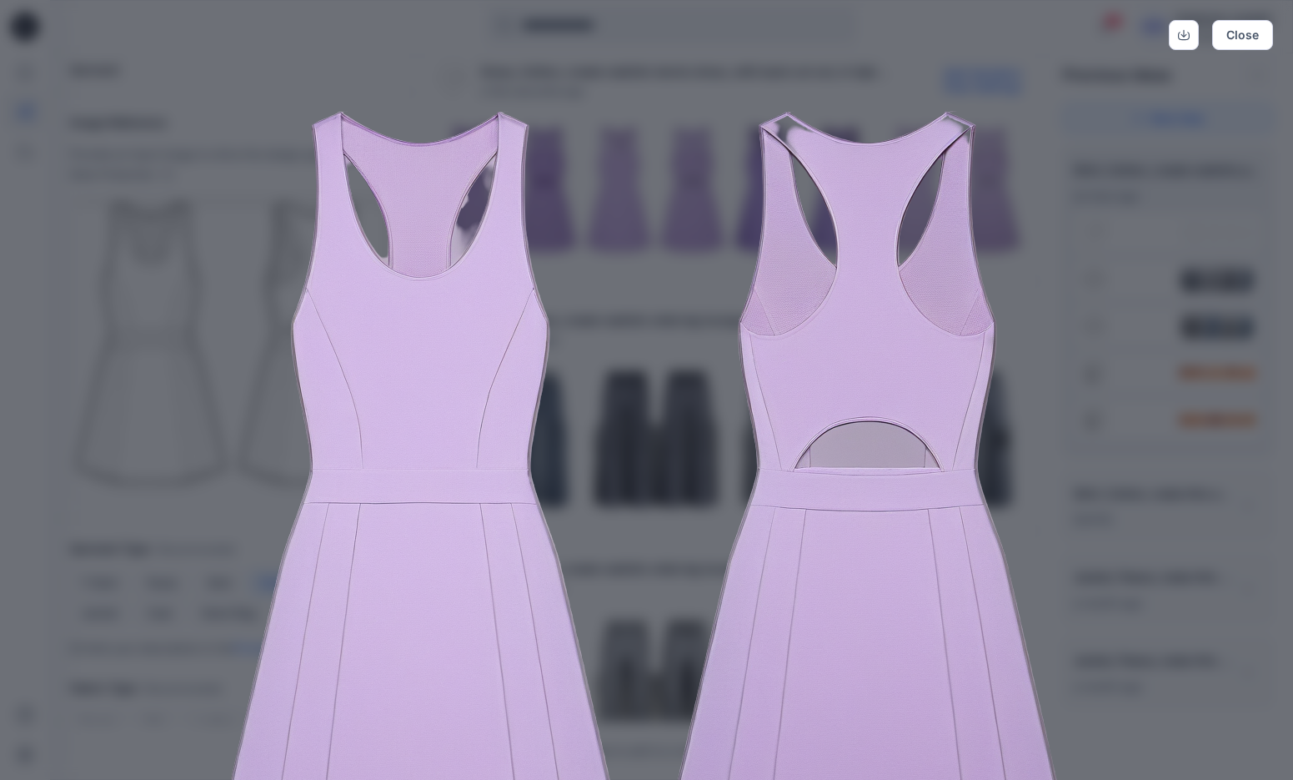
click at [1095, 203] on div "Close" at bounding box center [646, 390] width 1293 height 780
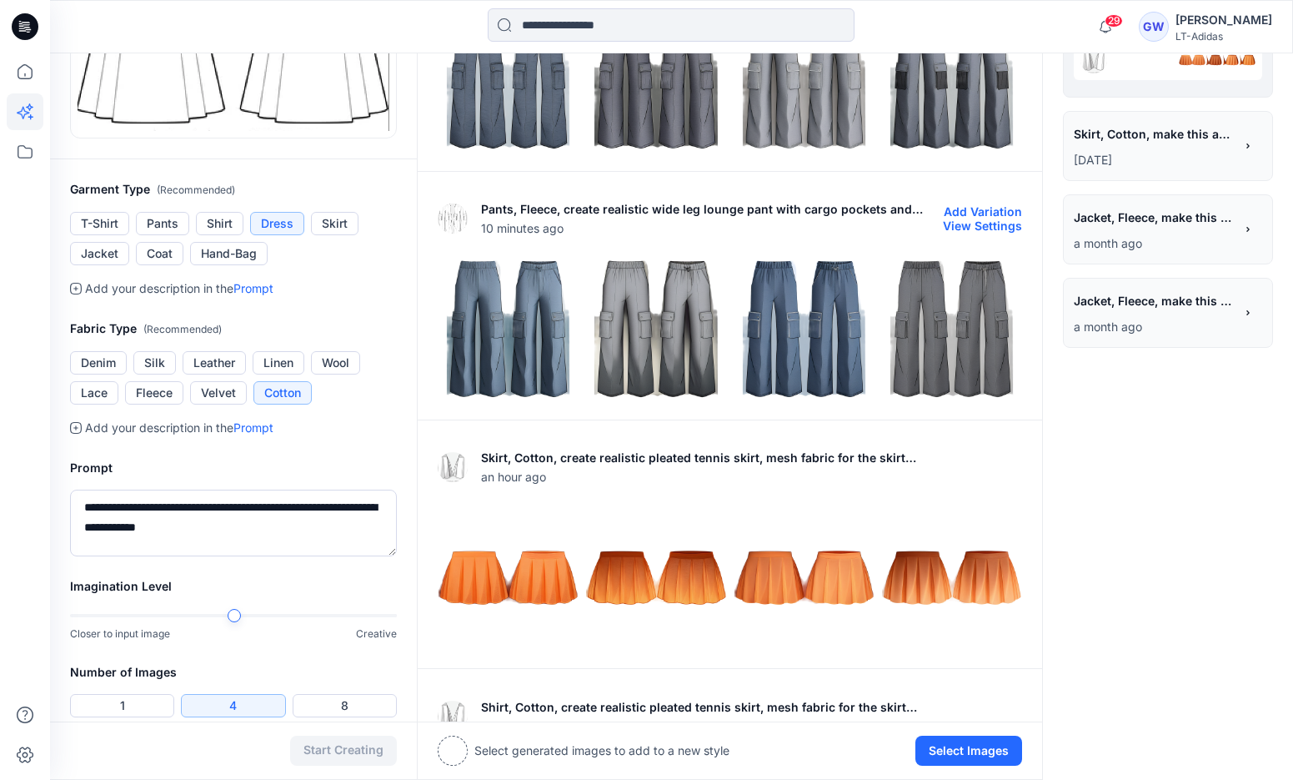
scroll to position [0, 0]
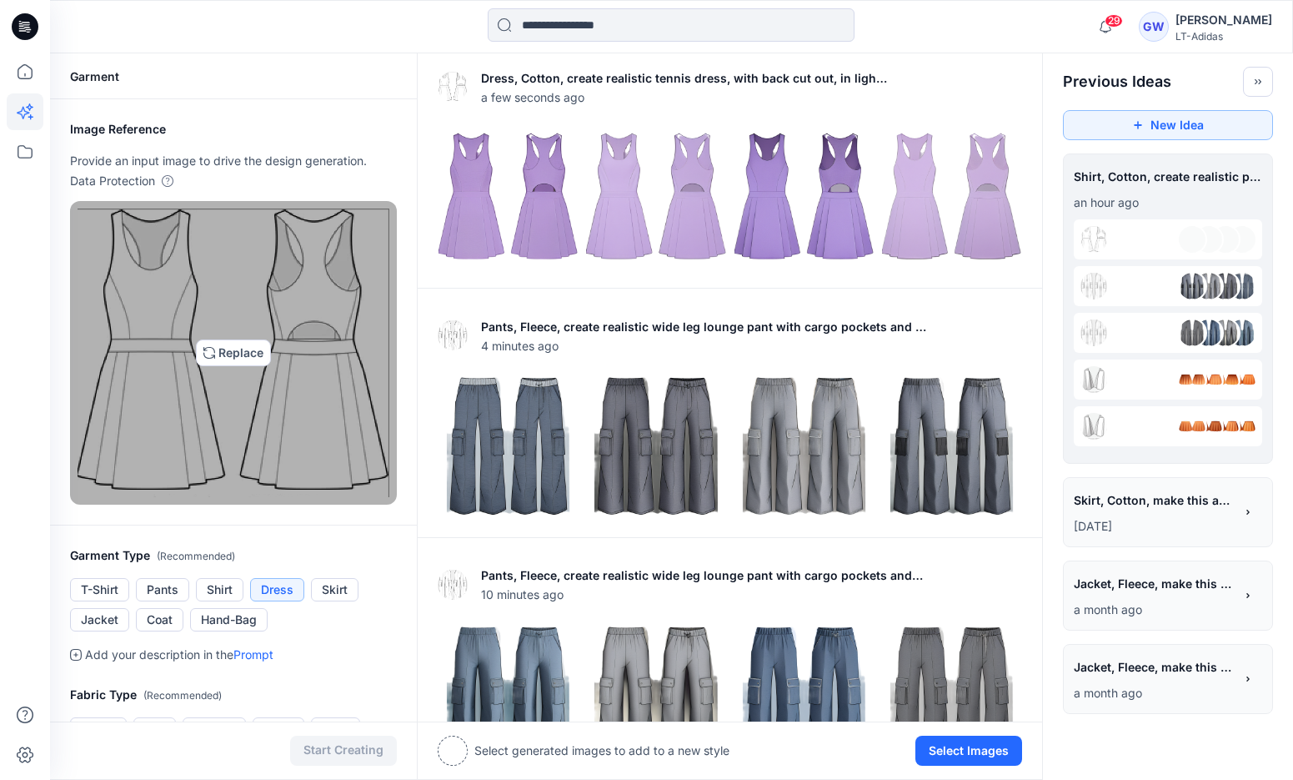
click at [172, 390] on img at bounding box center [234, 352] width 312 height 288
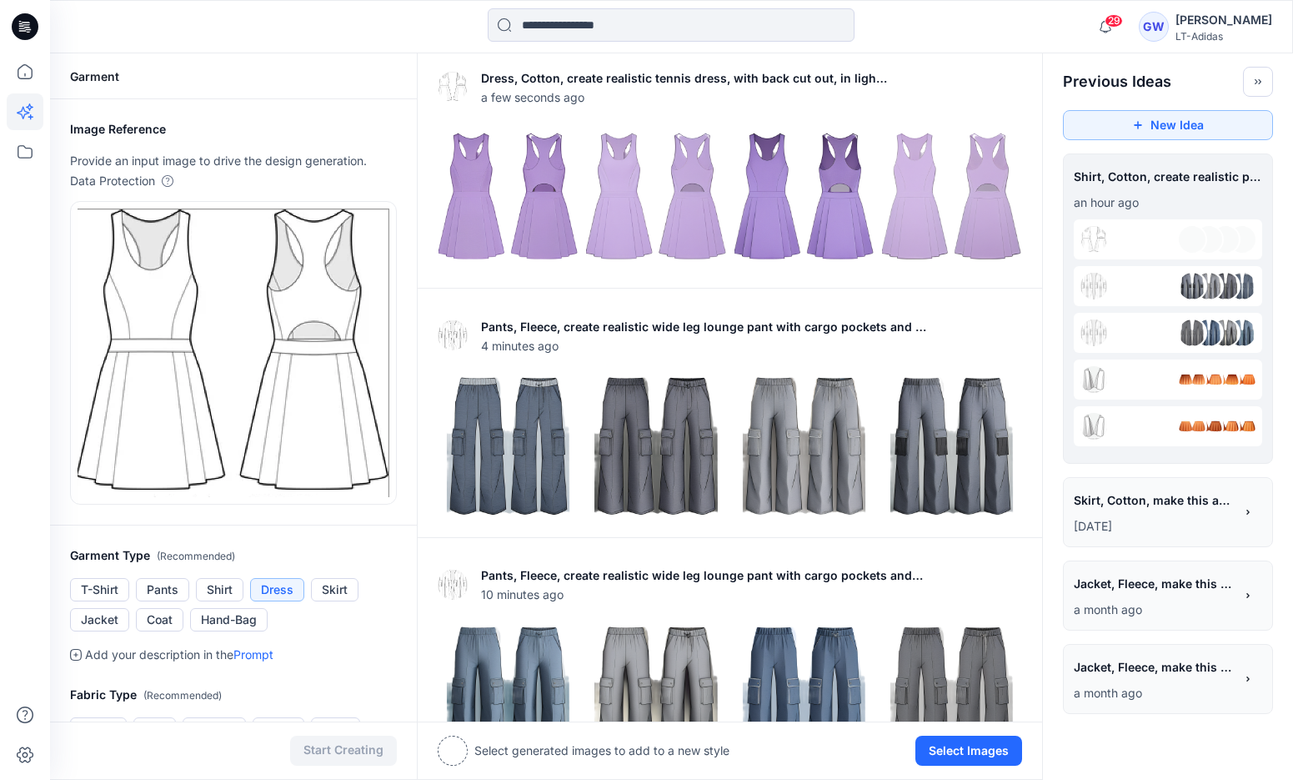
type input "**********"
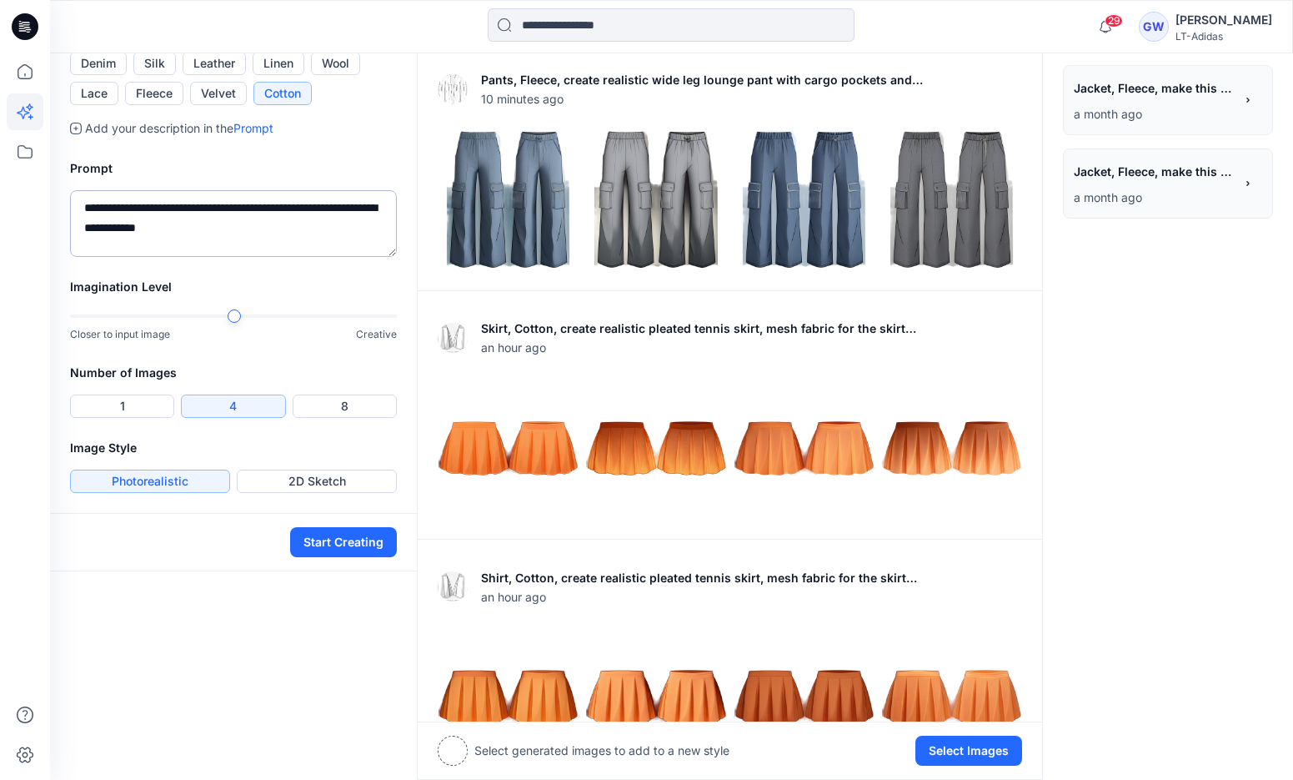
scroll to position [488, 0]
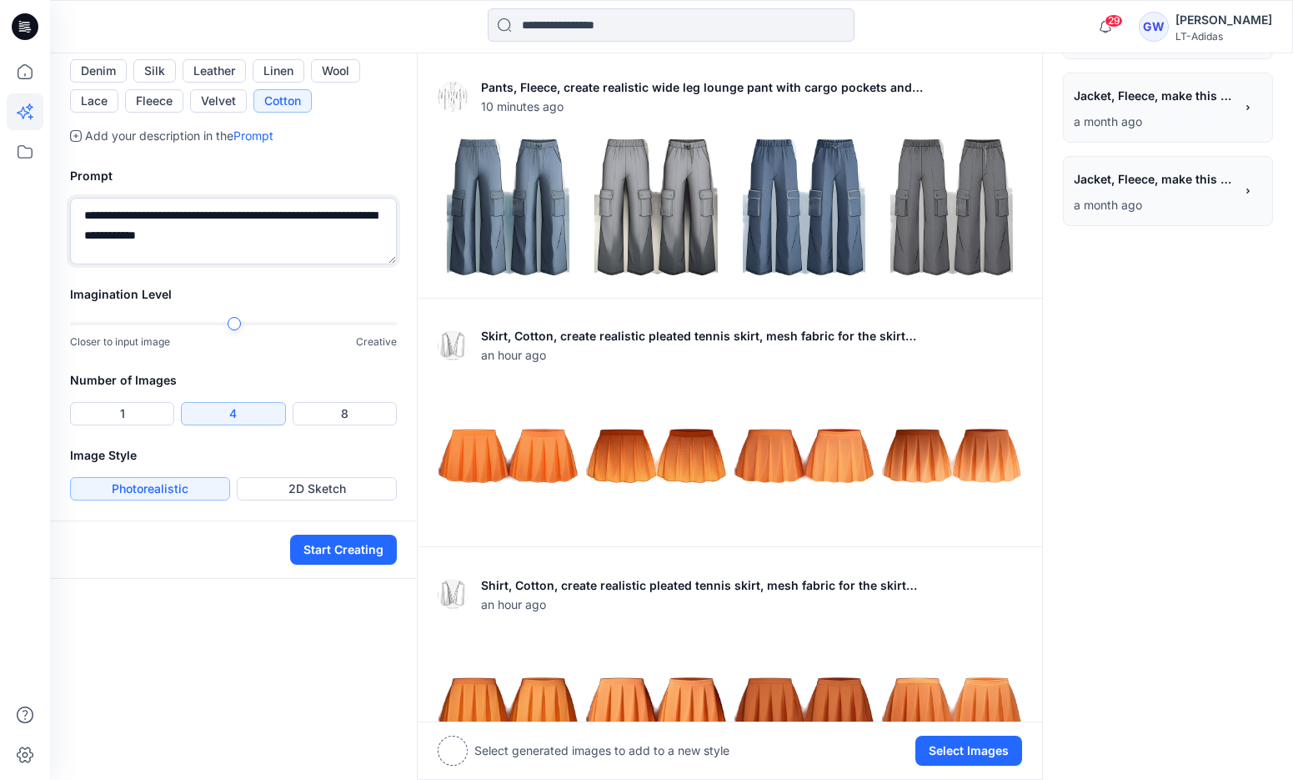
drag, startPoint x: 213, startPoint y: 448, endPoint x: 84, endPoint y: 450, distance: 128.4
click at [84, 264] on textarea "**********" at bounding box center [233, 231] width 327 height 67
drag, startPoint x: 119, startPoint y: 452, endPoint x: 85, endPoint y: 453, distance: 34.2
click at [85, 264] on textarea "**********" at bounding box center [233, 231] width 327 height 67
drag, startPoint x: 354, startPoint y: 424, endPoint x: 362, endPoint y: 443, distance: 19.8
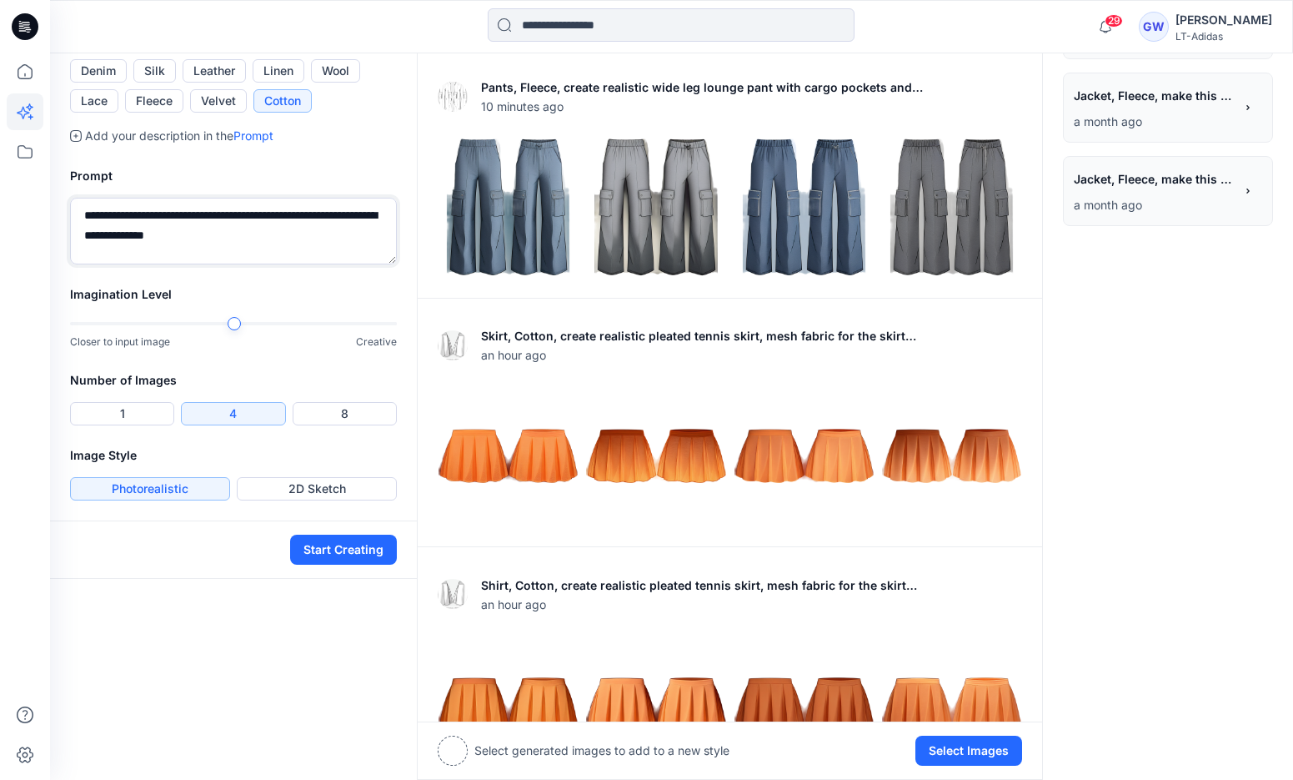
click at [362, 264] on textarea "**********" at bounding box center [233, 231] width 327 height 67
type textarea "**********"
click at [325, 564] on button "Start Creating" at bounding box center [343, 549] width 107 height 30
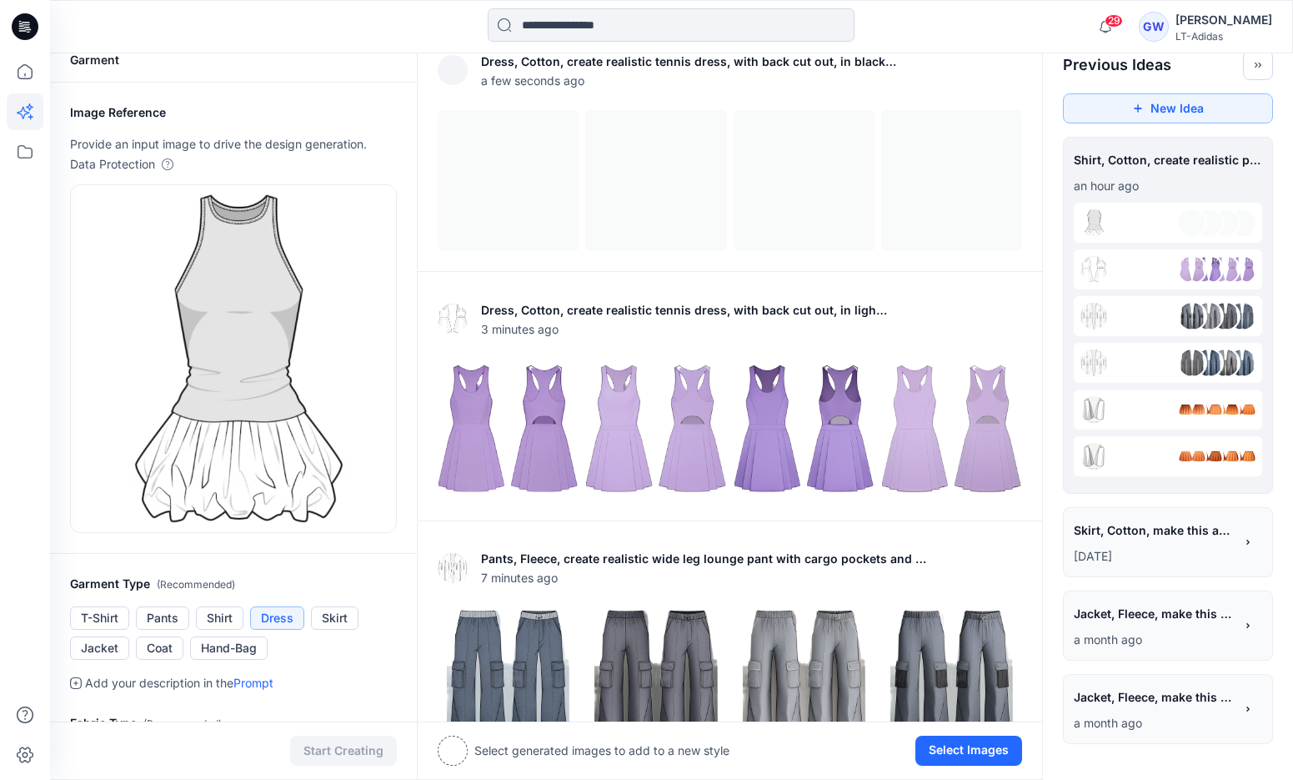
scroll to position [7, 0]
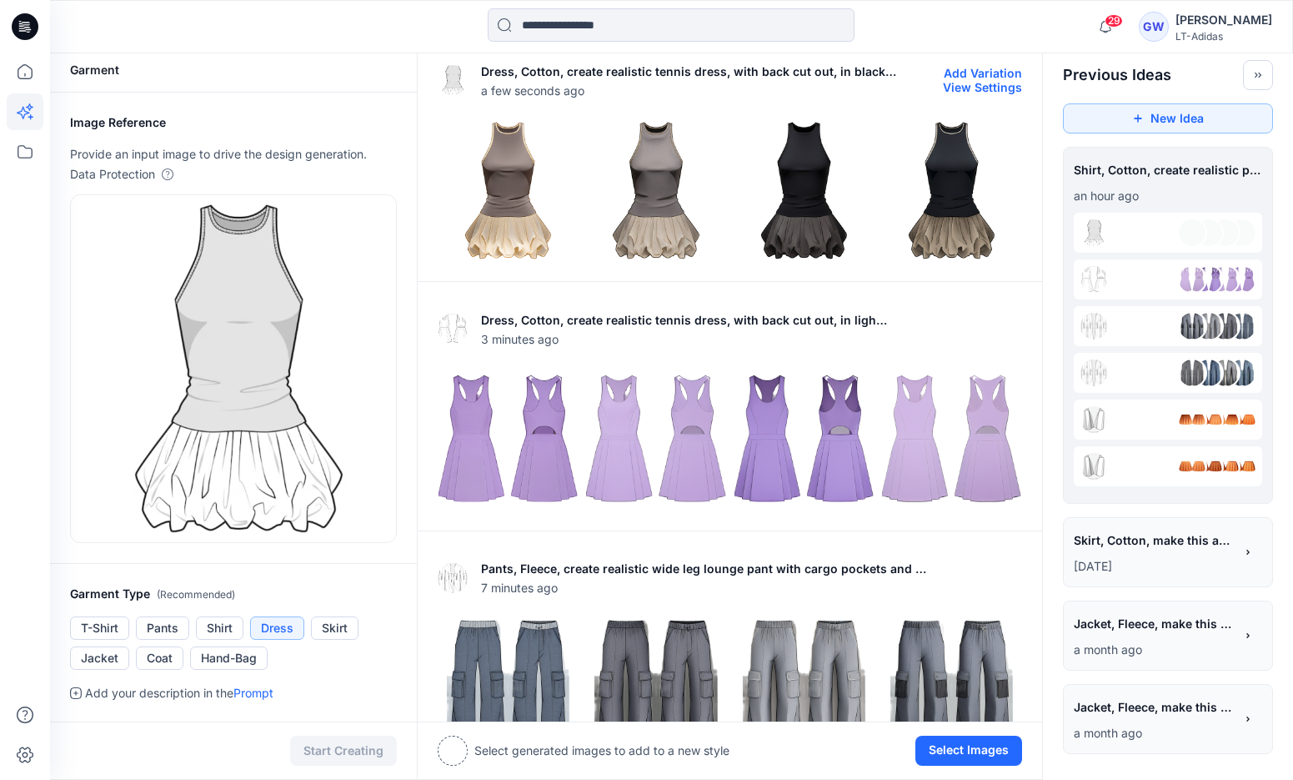
click at [517, 184] on img at bounding box center [508, 190] width 139 height 139
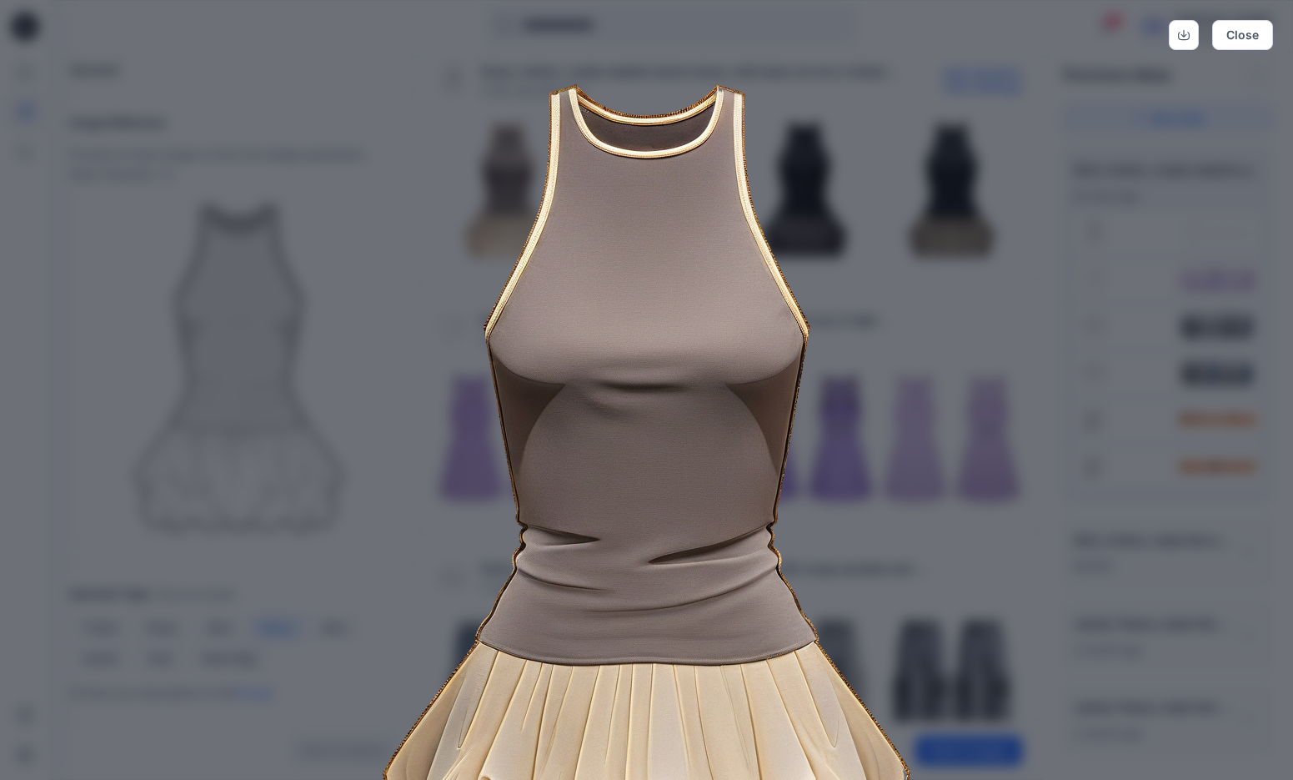
click at [980, 228] on img at bounding box center [647, 504] width 854 height 854
click at [1241, 45] on button "Close" at bounding box center [1242, 35] width 61 height 30
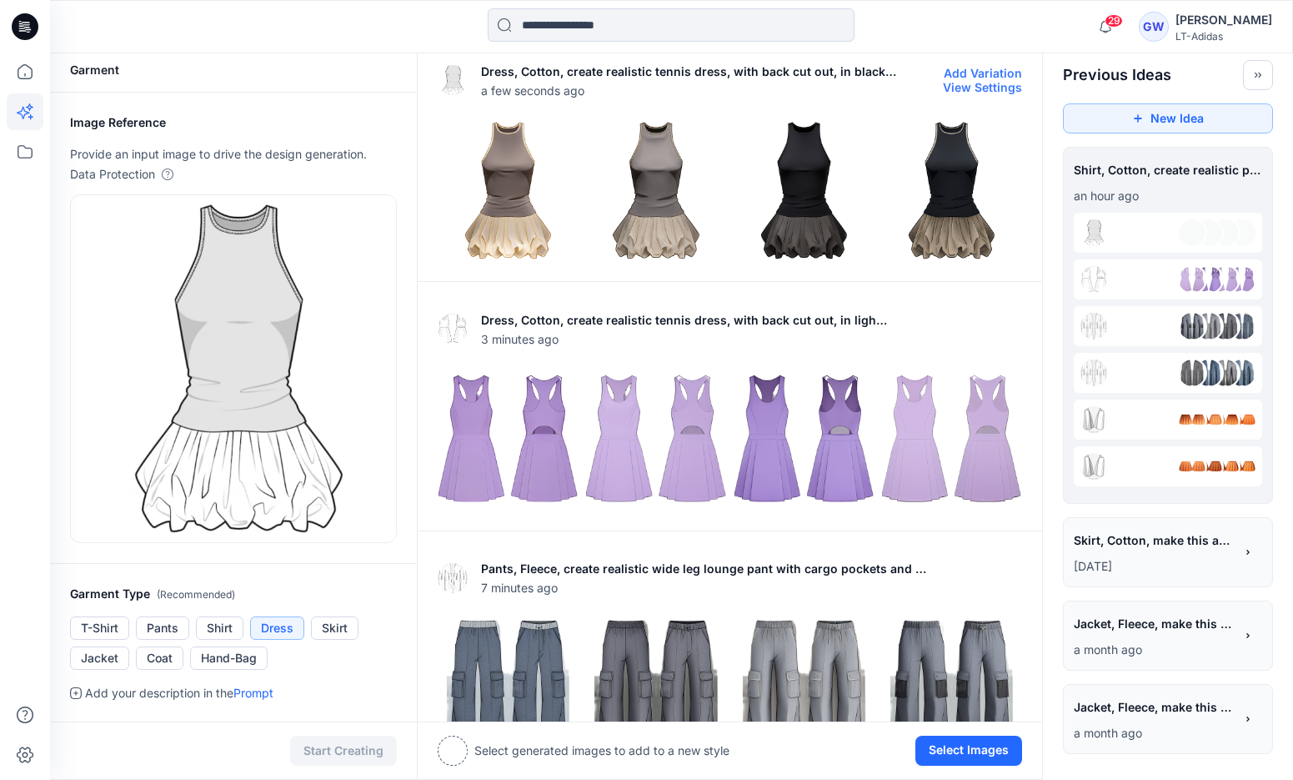
click at [951, 185] on img at bounding box center [951, 190] width 139 height 139
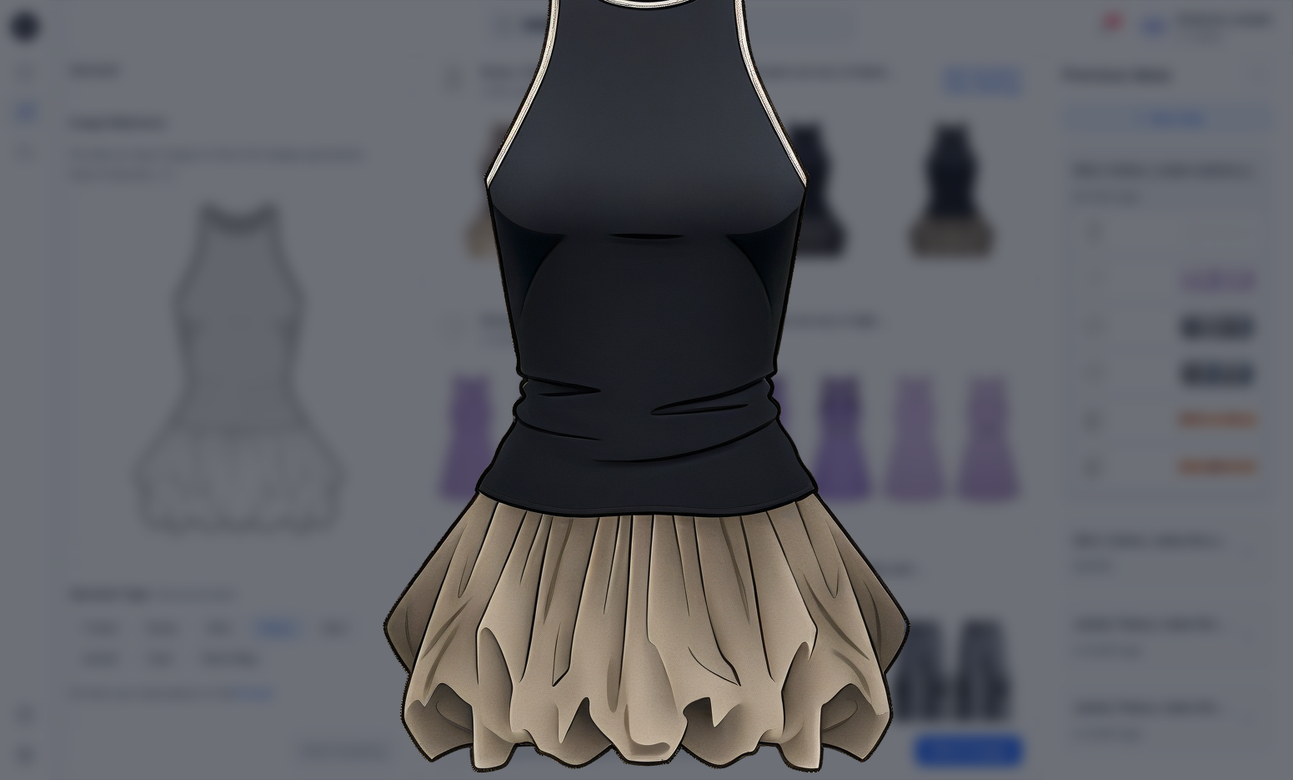
scroll to position [158, 0]
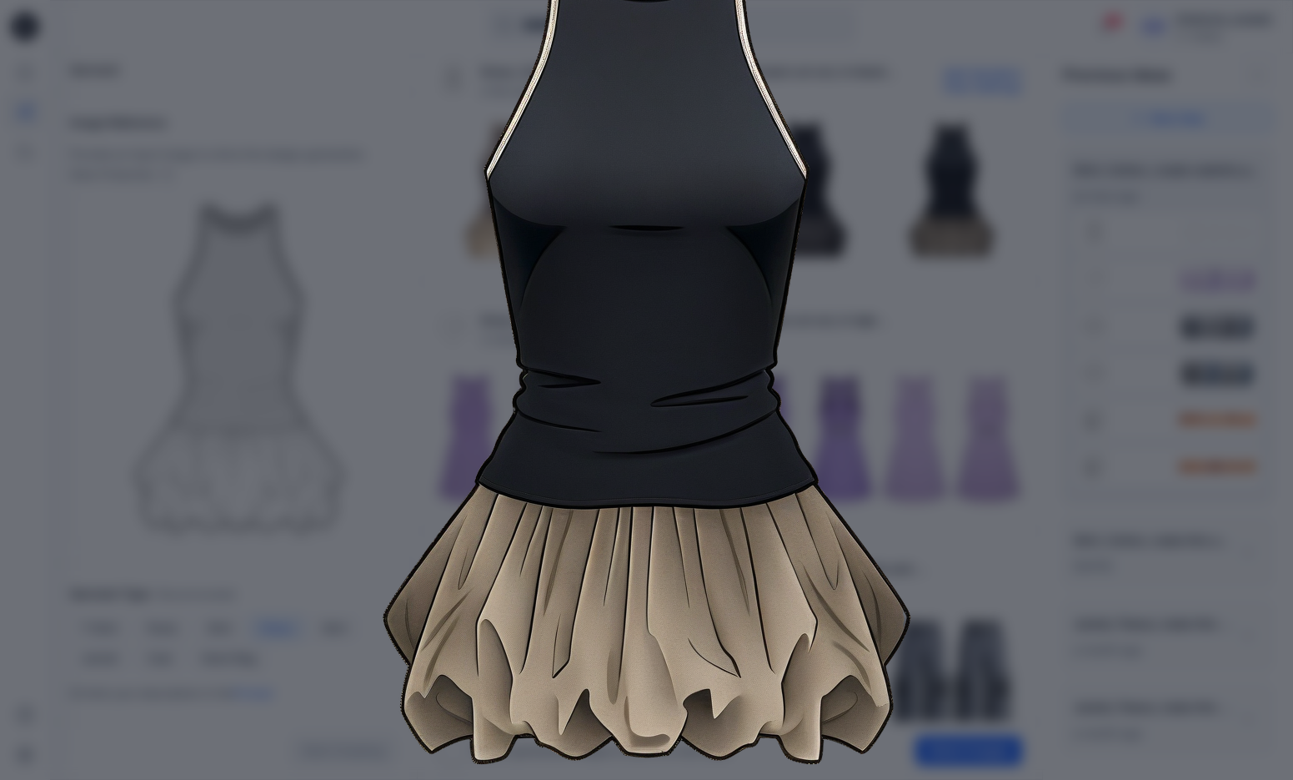
click at [999, 296] on img at bounding box center [647, 346] width 854 height 854
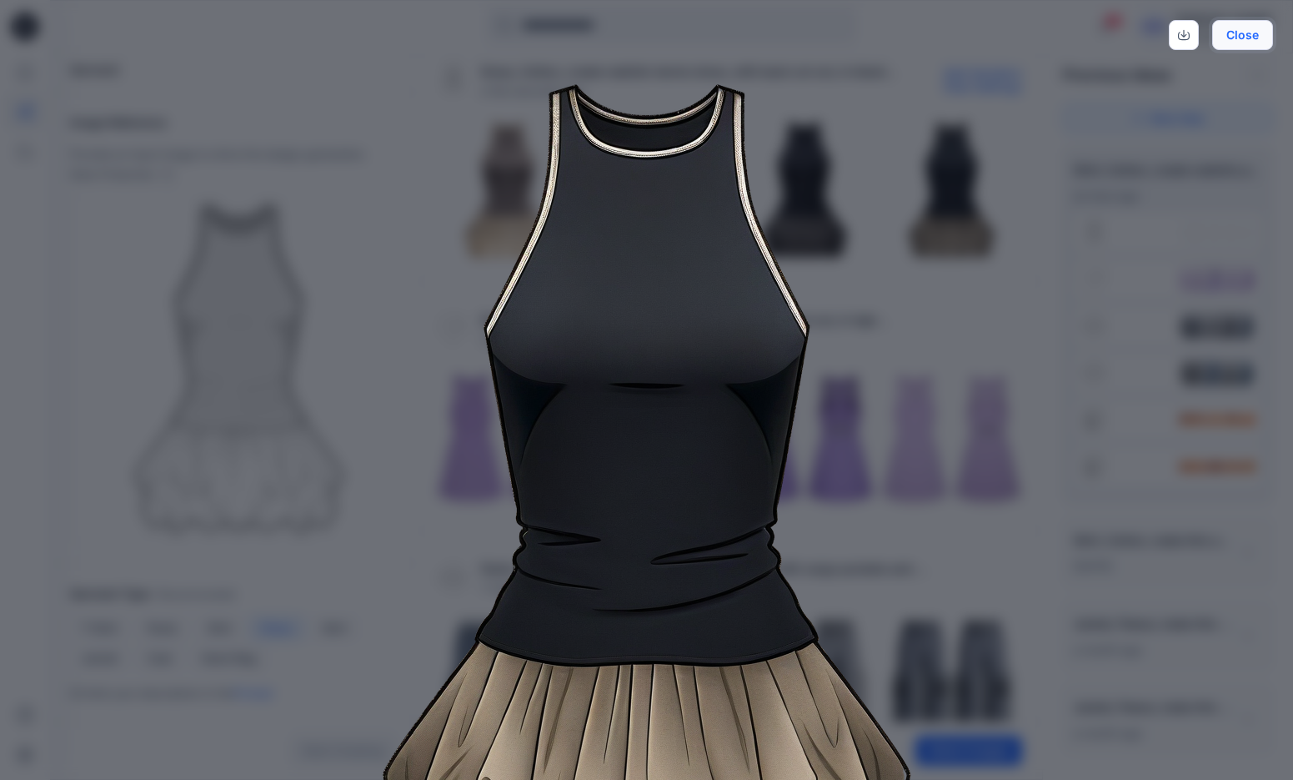
click at [1231, 32] on button "Close" at bounding box center [1242, 35] width 61 height 30
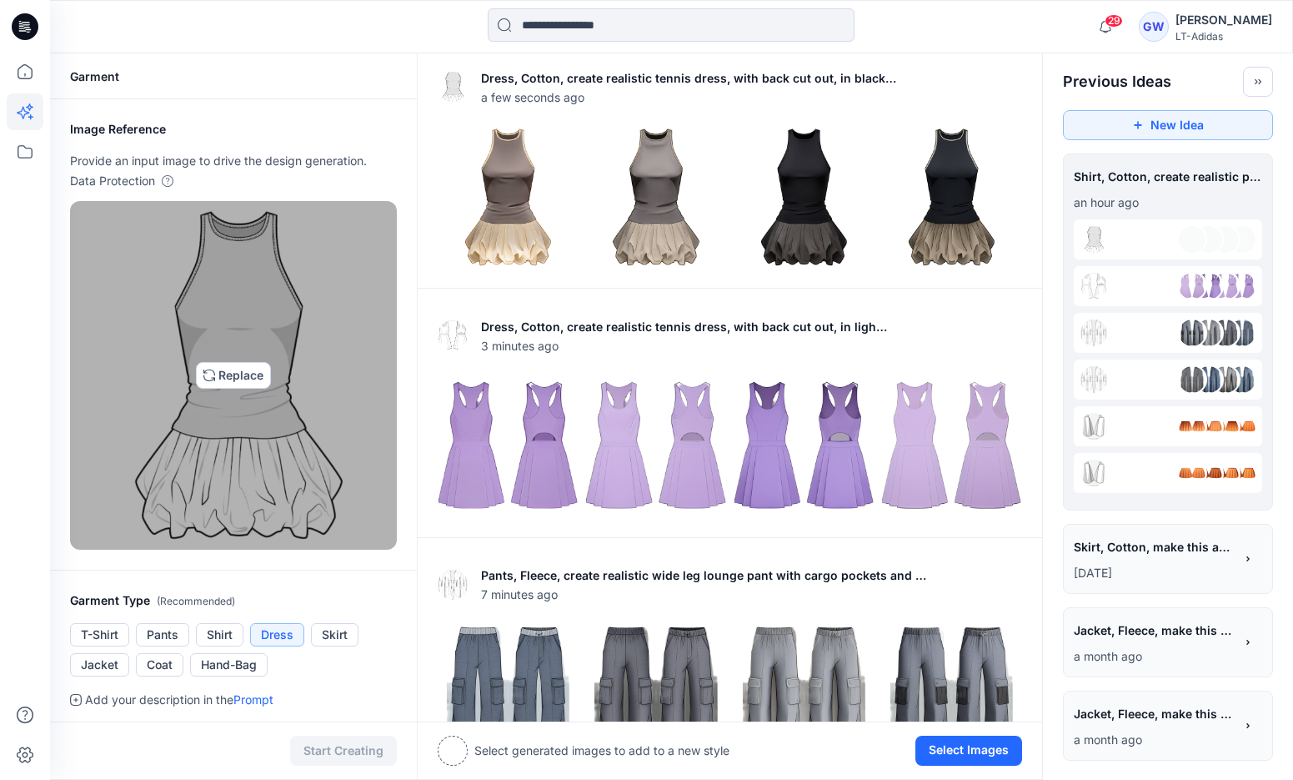
click at [238, 383] on img at bounding box center [233, 375] width 244 height 334
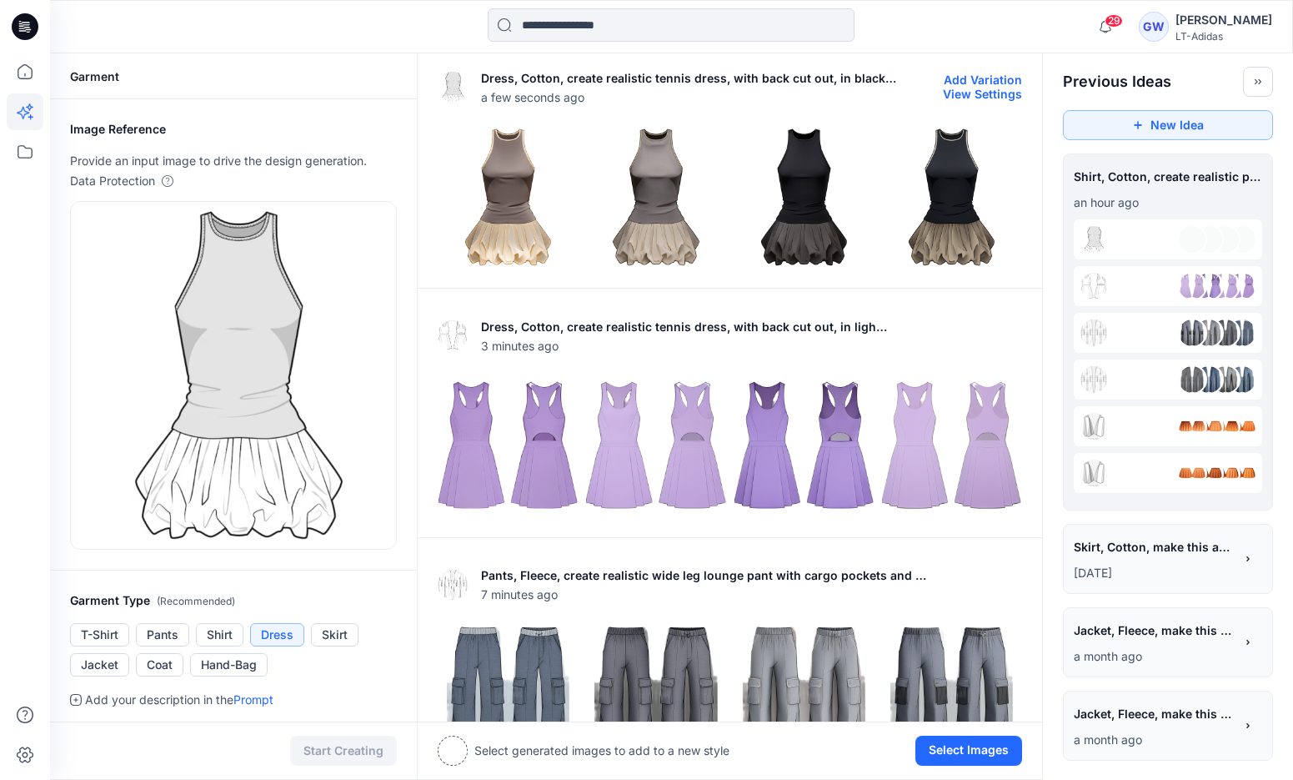
click at [982, 90] on button "View Settings" at bounding box center [982, 94] width 79 height 14
click at [971, 78] on button "Add Variation" at bounding box center [983, 80] width 78 height 14
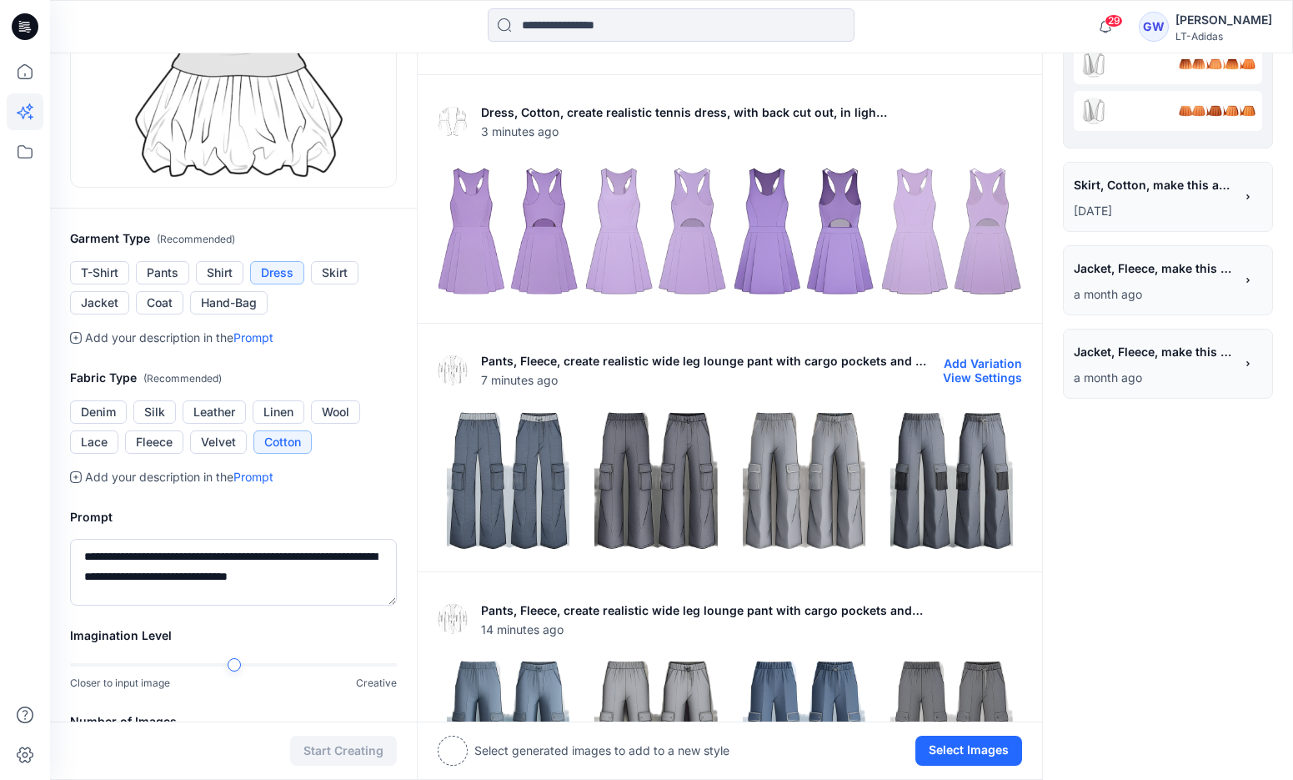
scroll to position [399, 0]
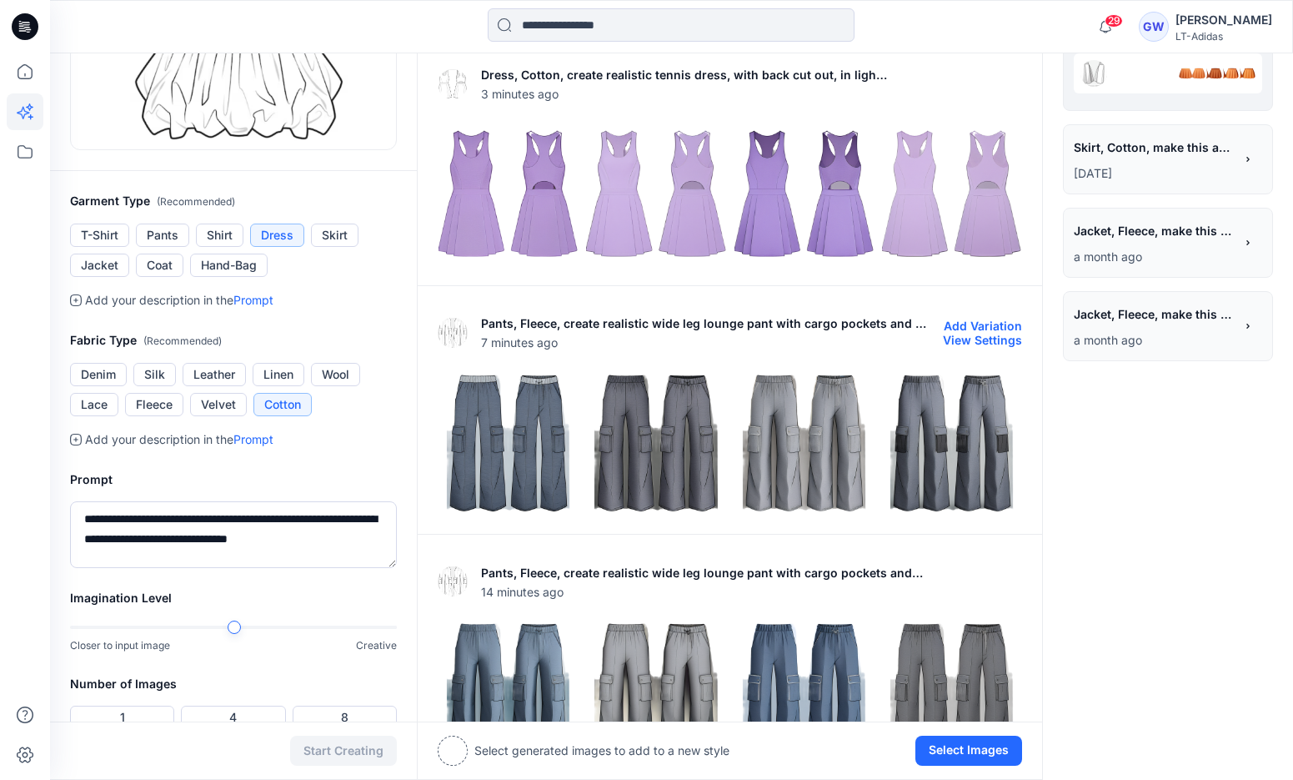
click at [788, 412] on img at bounding box center [804, 443] width 139 height 139
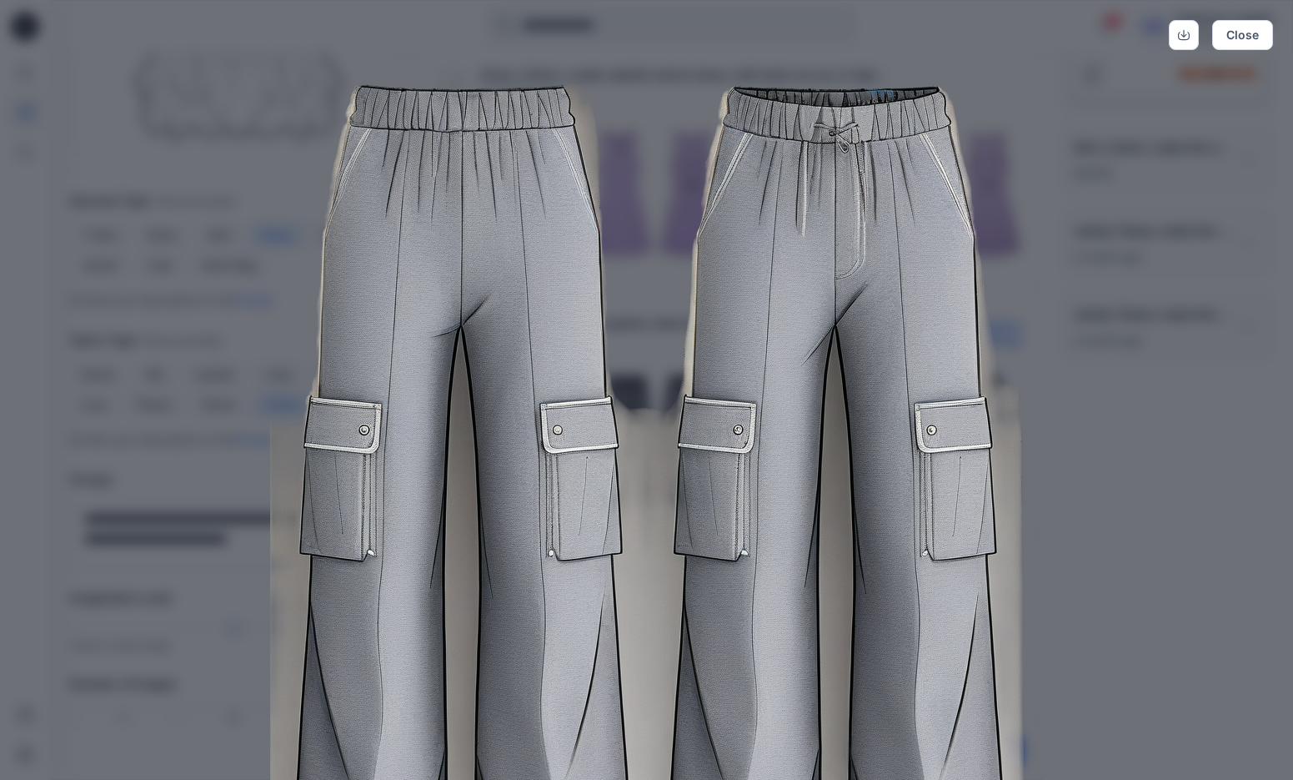
click at [1156, 157] on div "Close" at bounding box center [646, 390] width 1293 height 780
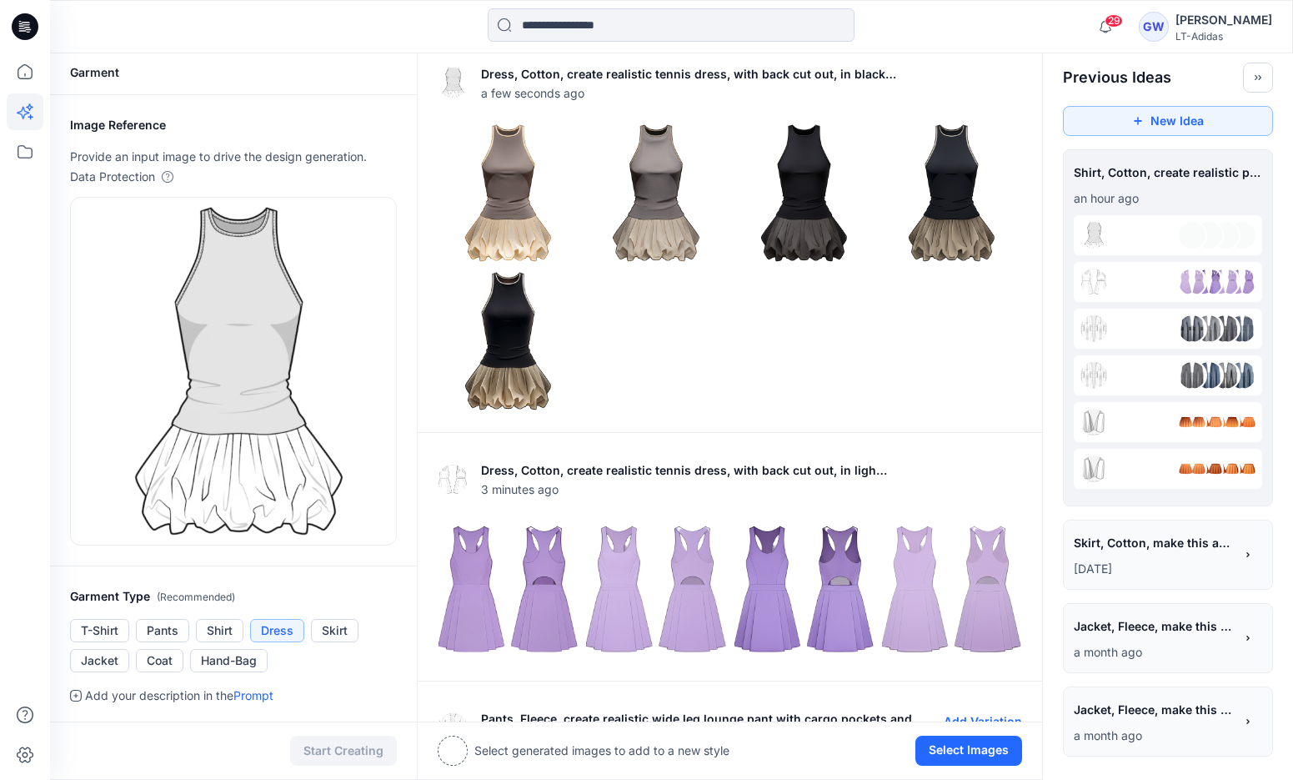
scroll to position [0, 0]
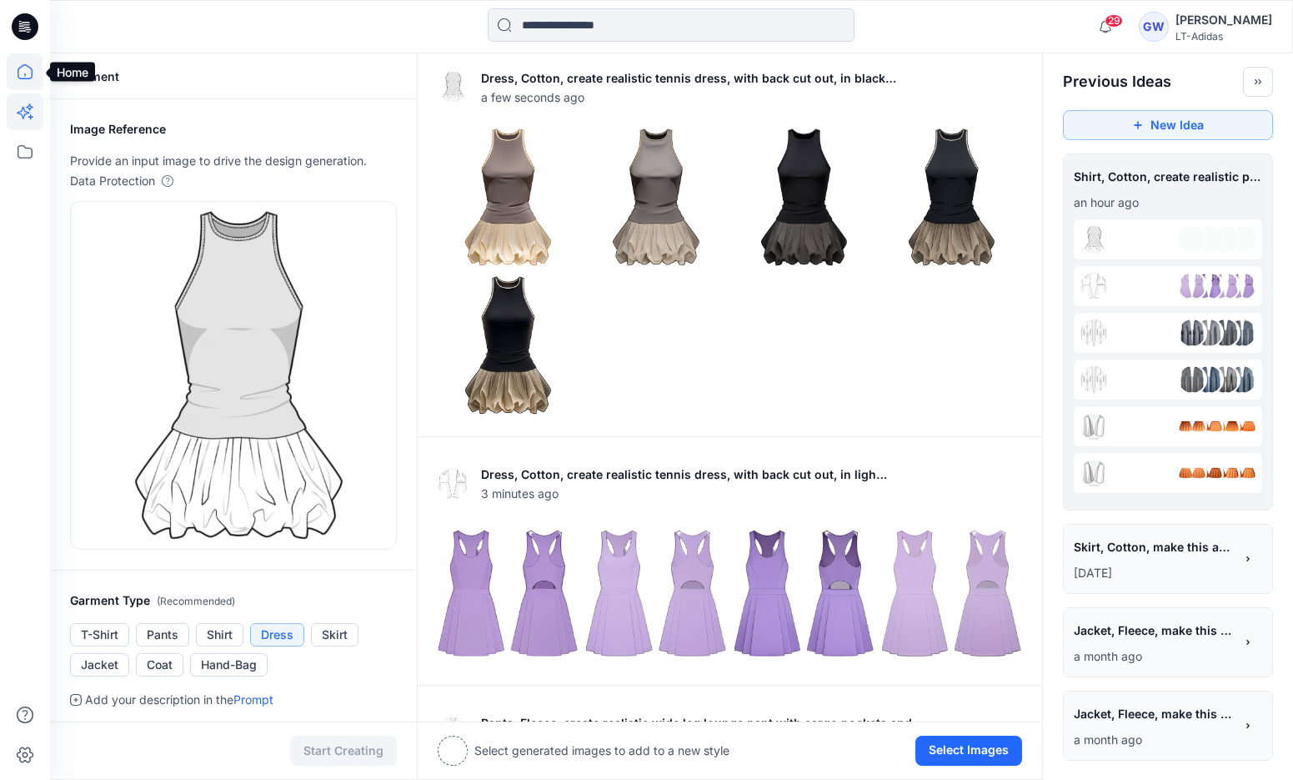
click at [21, 63] on icon at bounding box center [25, 71] width 37 height 37
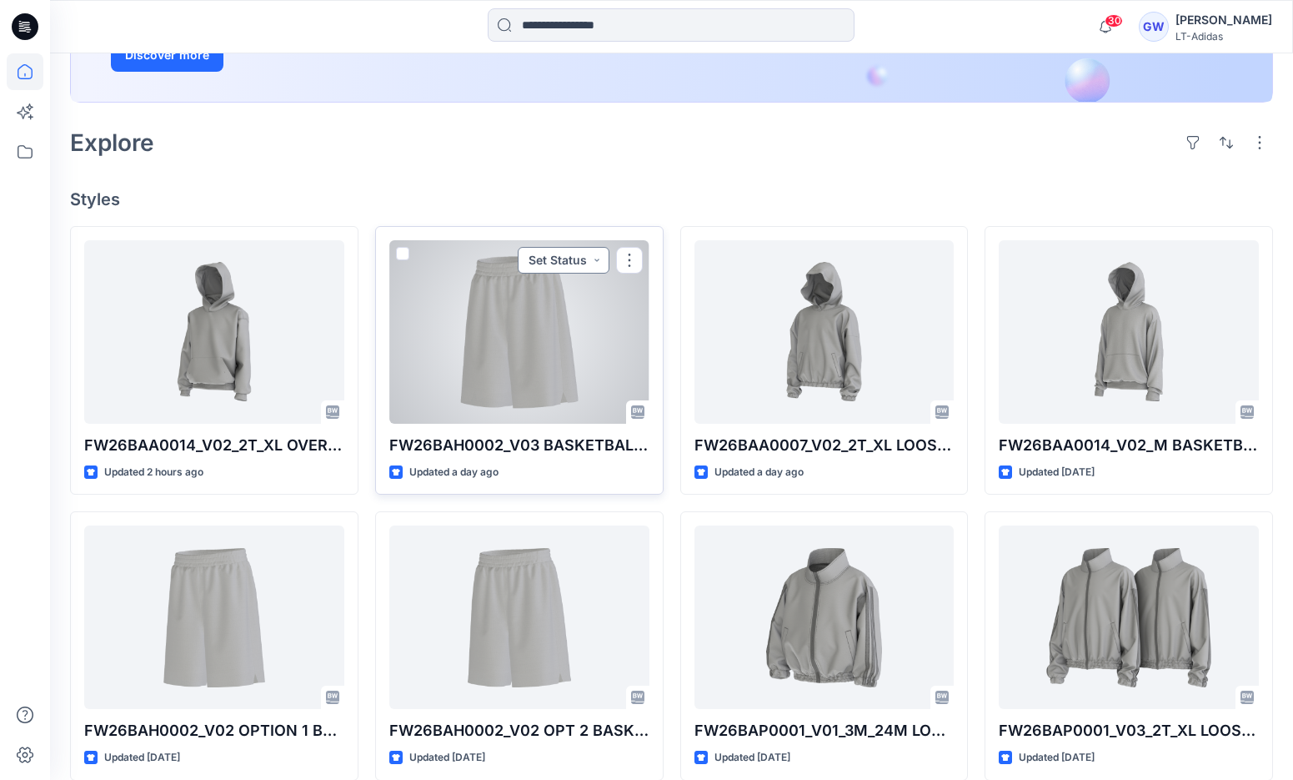
scroll to position [456, 0]
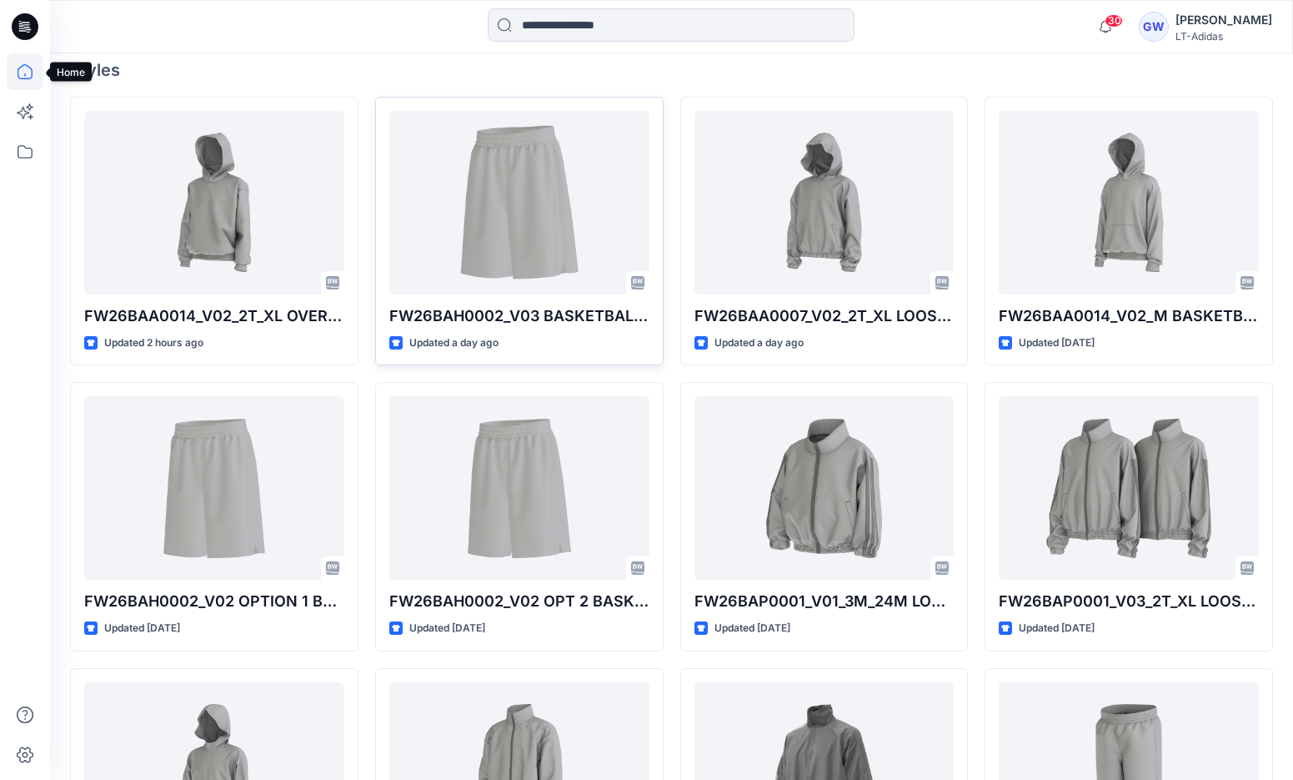
click at [20, 66] on icon at bounding box center [25, 71] width 37 height 37
click at [20, 116] on icon at bounding box center [25, 111] width 37 height 37
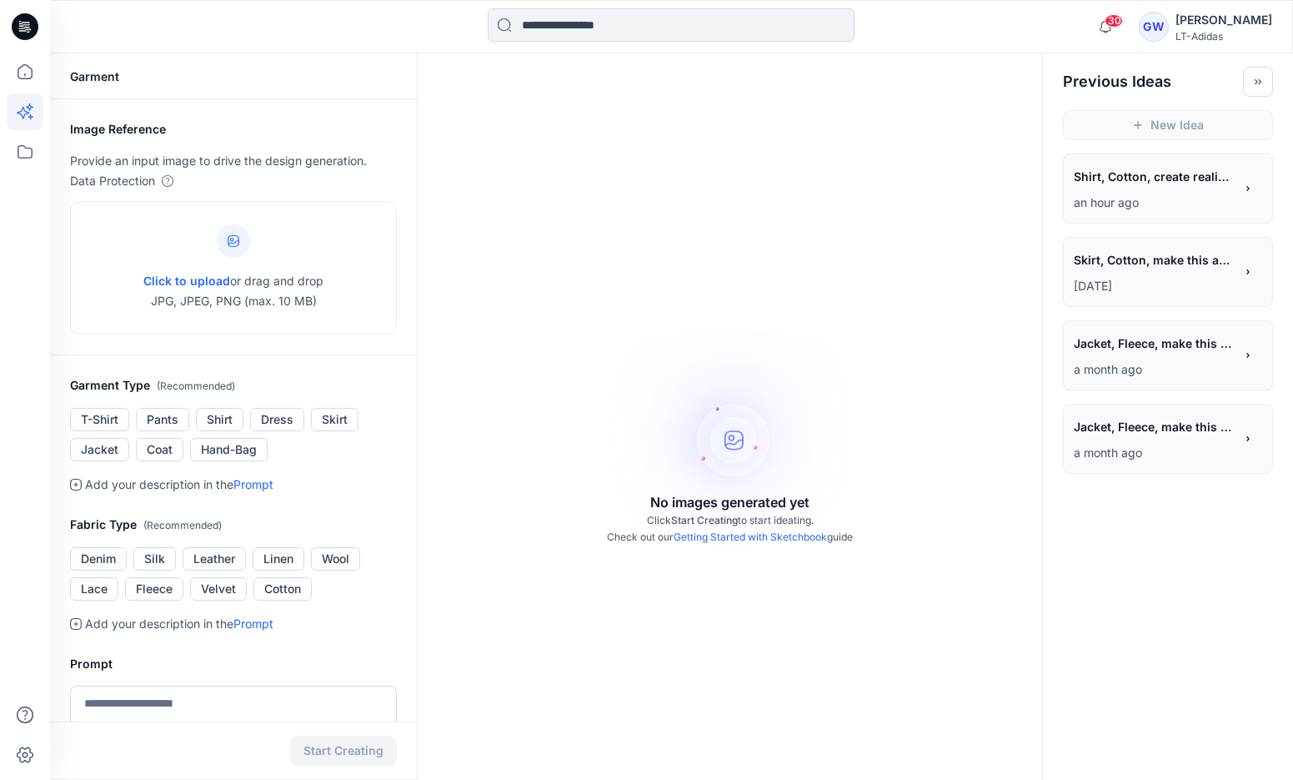
click at [1153, 191] on div "**********" at bounding box center [1154, 178] width 160 height 28
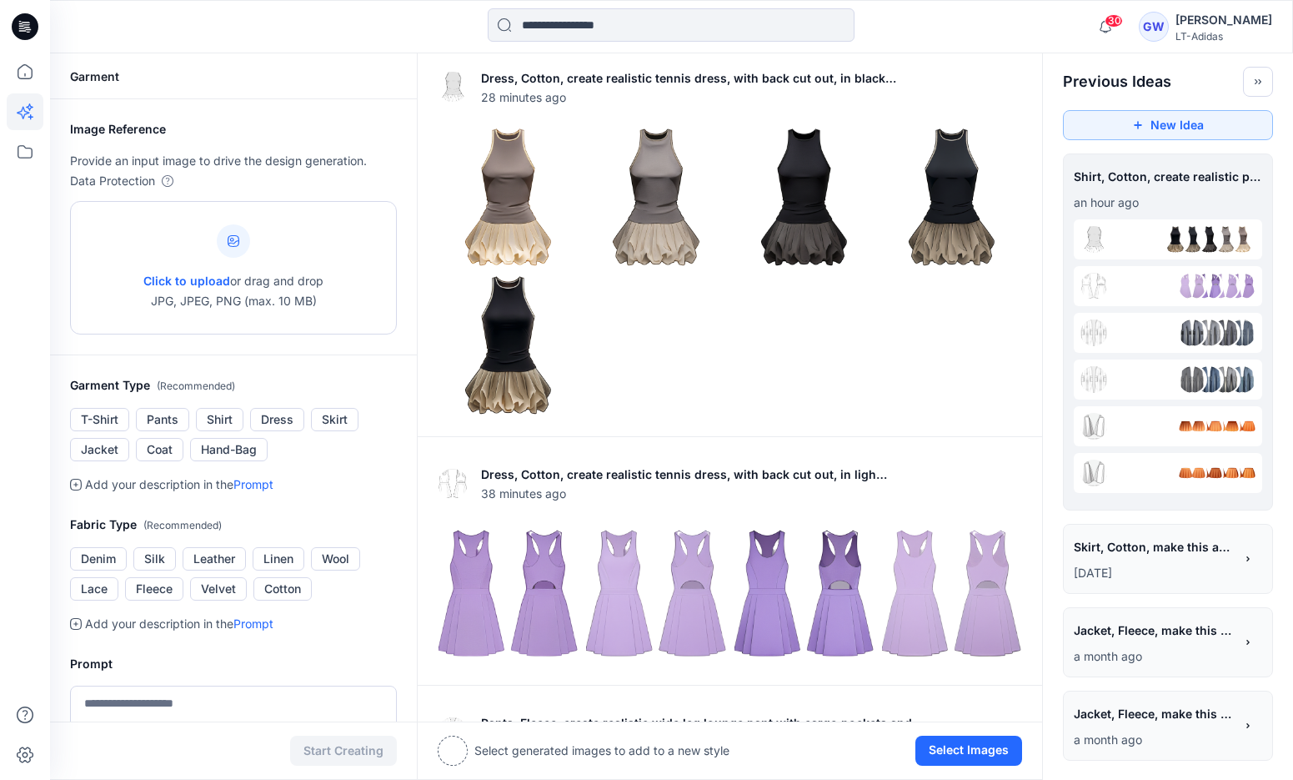
click at [213, 304] on p "Click to upload or drag and drop JPG, JPEG, PNG (max. 10 MB)" at bounding box center [233, 291] width 180 height 40
type input "**********"
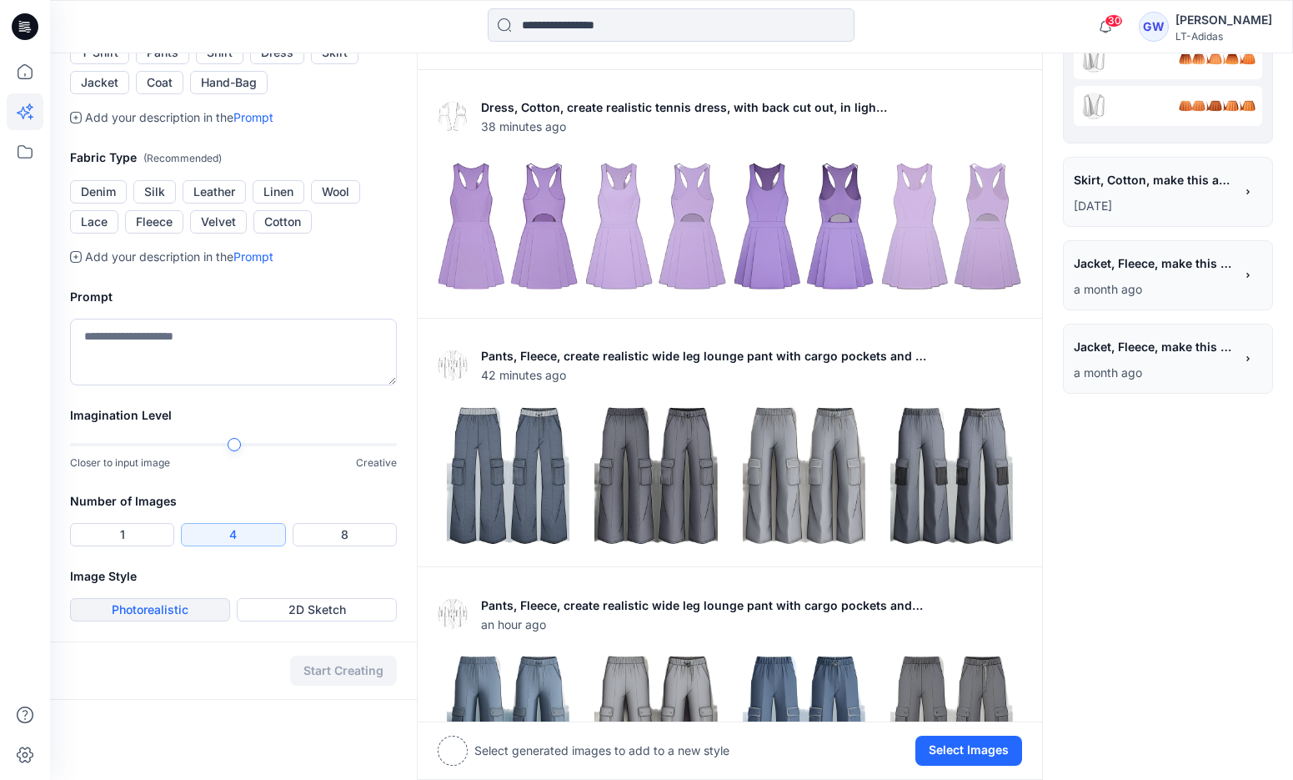
scroll to position [584, 0]
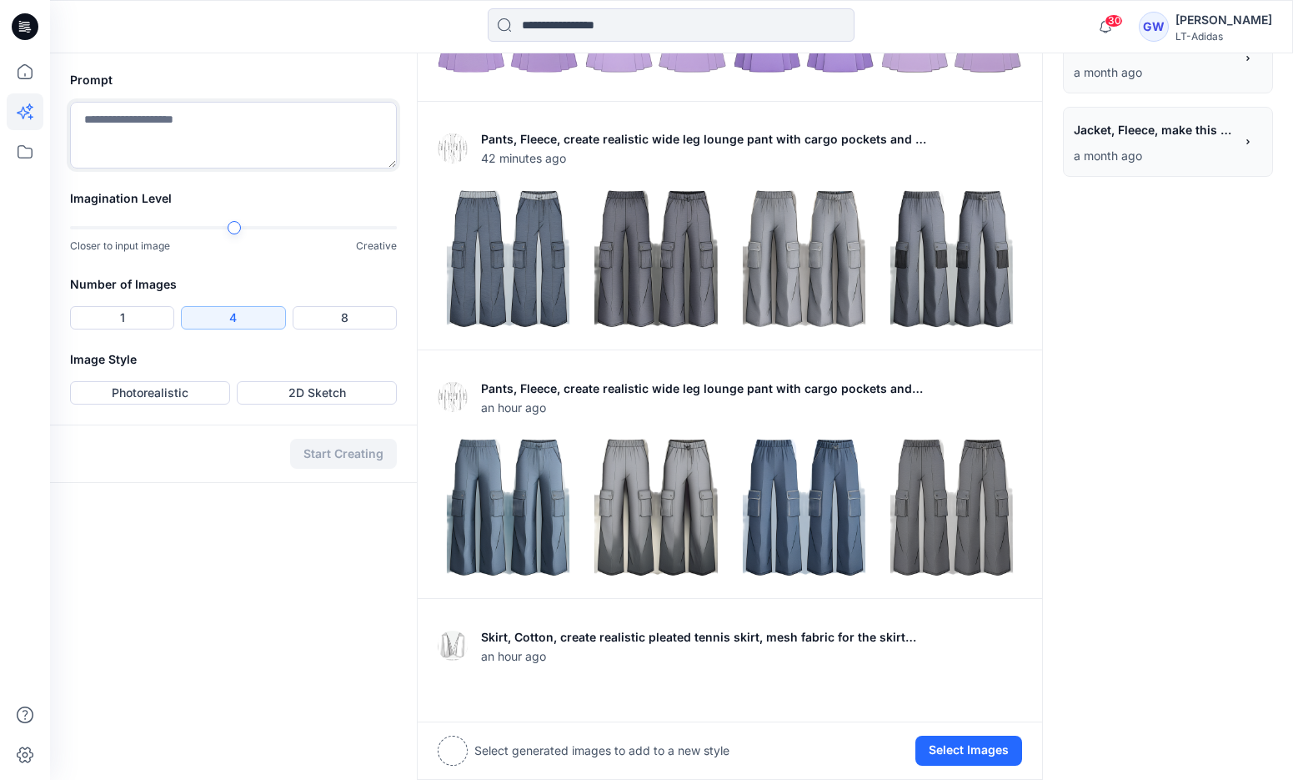
click at [172, 168] on textarea at bounding box center [233, 135] width 327 height 67
type textarea "**********"
click at [113, 404] on button "Photorealistic" at bounding box center [150, 392] width 160 height 23
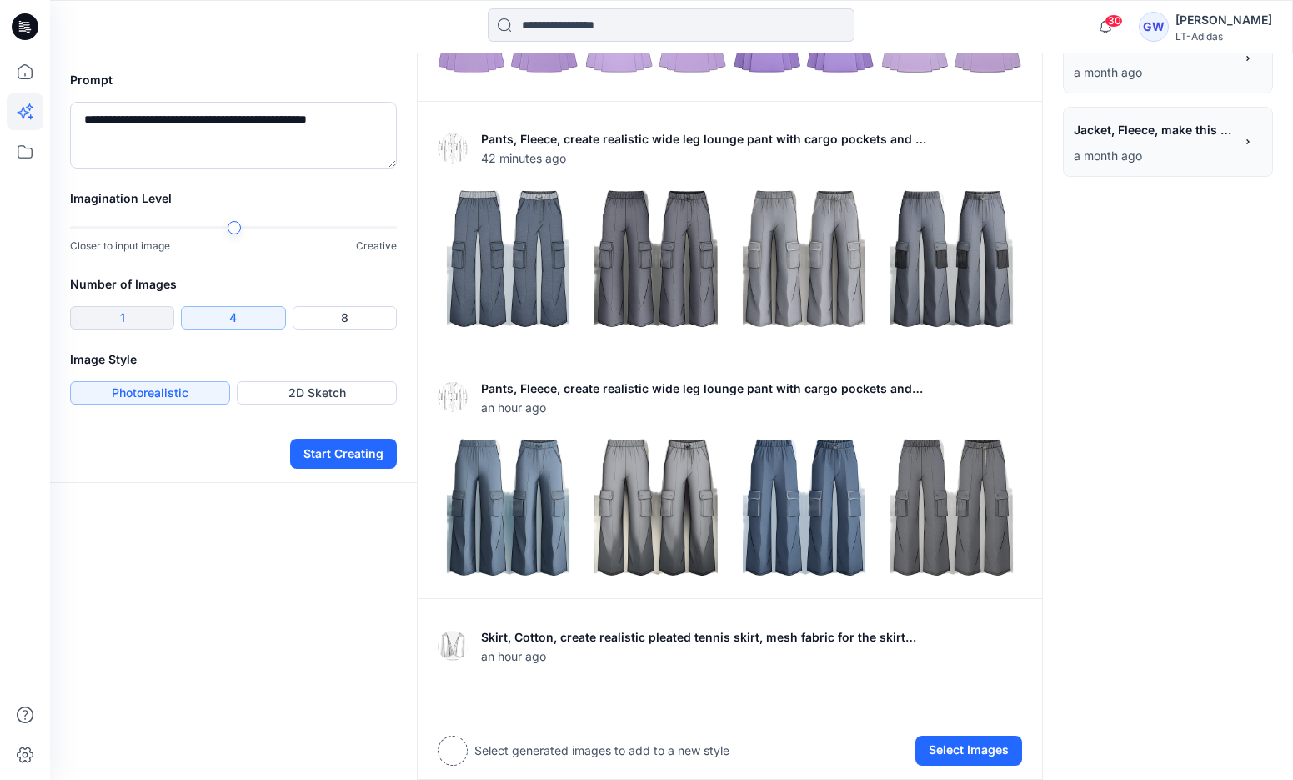
click at [140, 329] on button "1" at bounding box center [122, 317] width 104 height 23
click at [217, 349] on div "Number of Images 1 4 8" at bounding box center [233, 311] width 367 height 75
click at [221, 329] on button "4" at bounding box center [233, 317] width 104 height 23
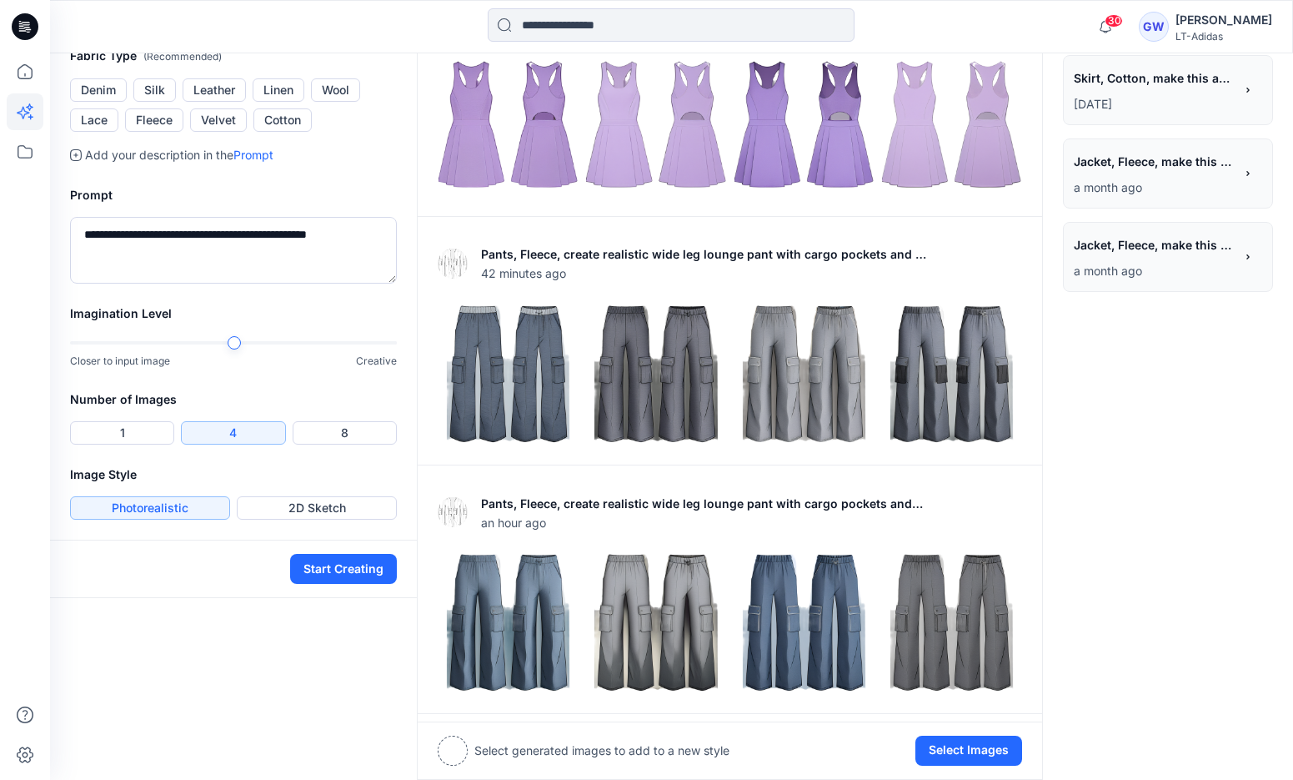
scroll to position [367, 0]
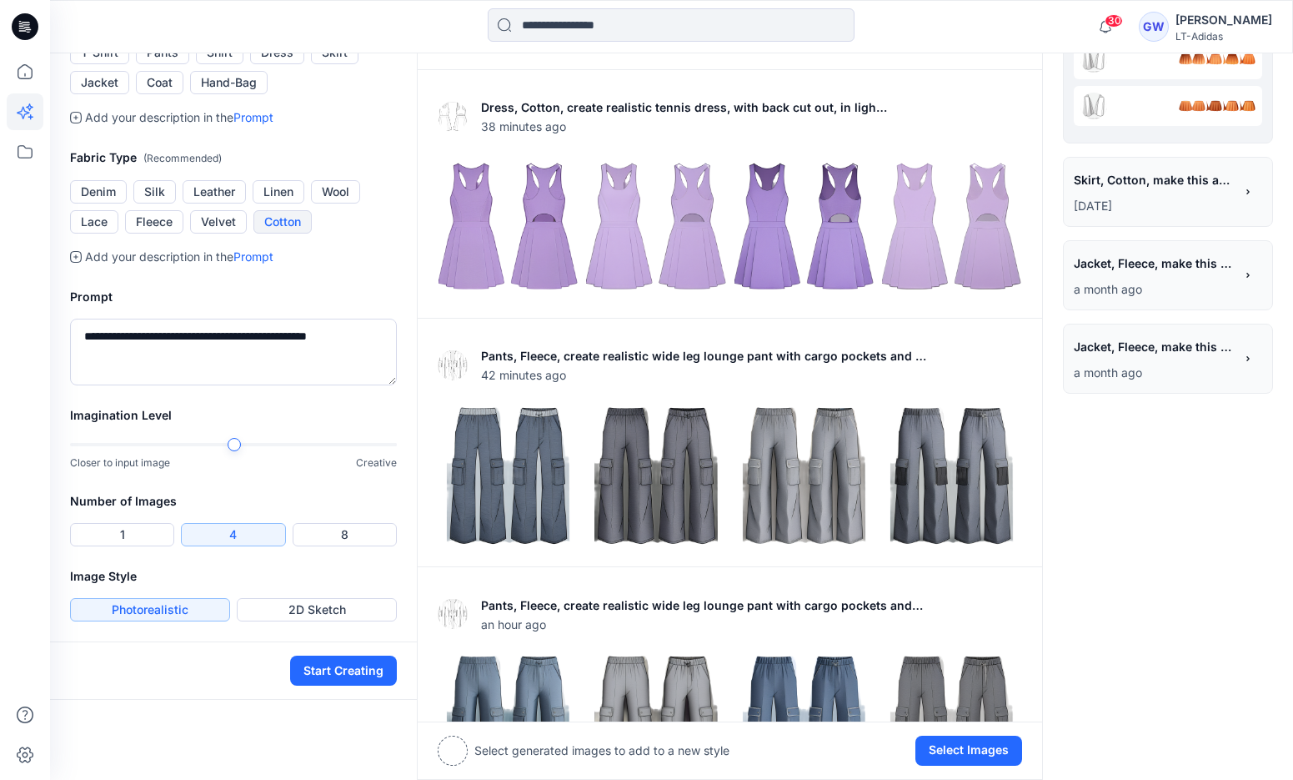
click at [285, 233] on button "Cotton" at bounding box center [282, 221] width 58 height 23
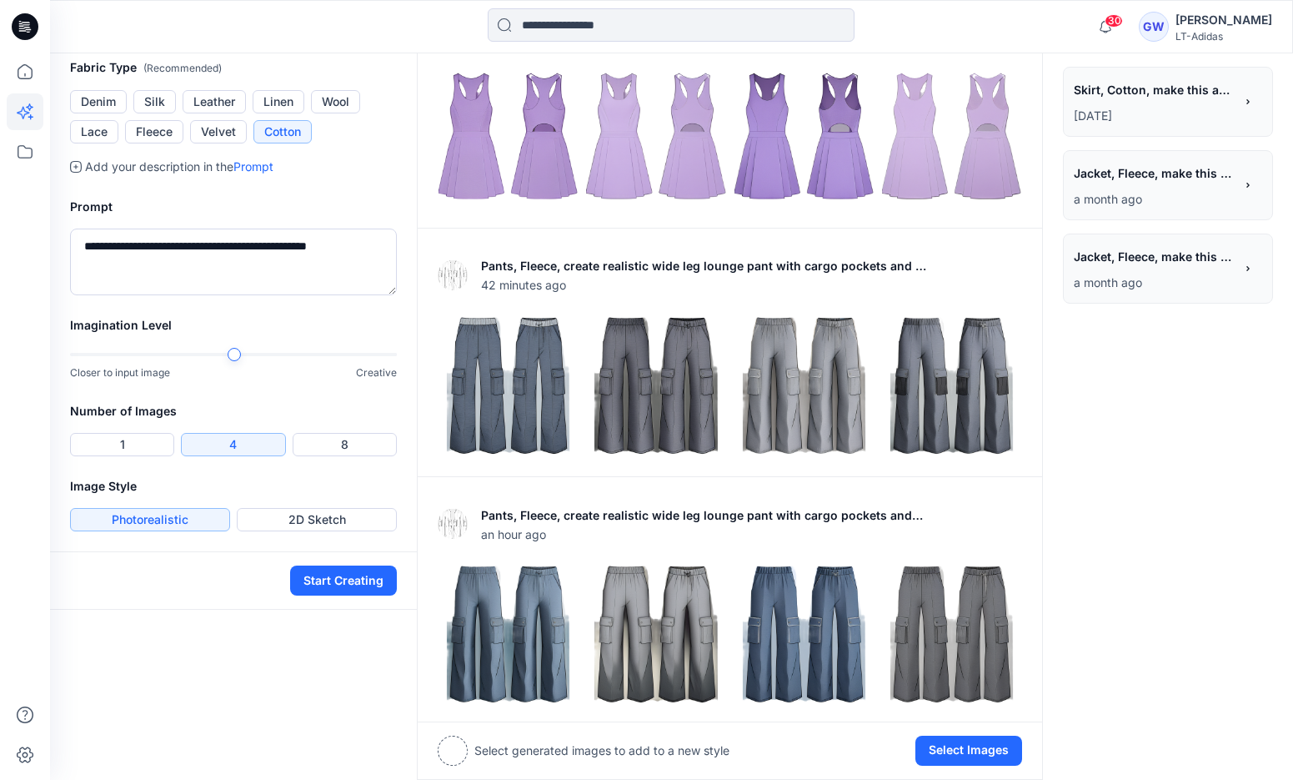
scroll to position [345, 0]
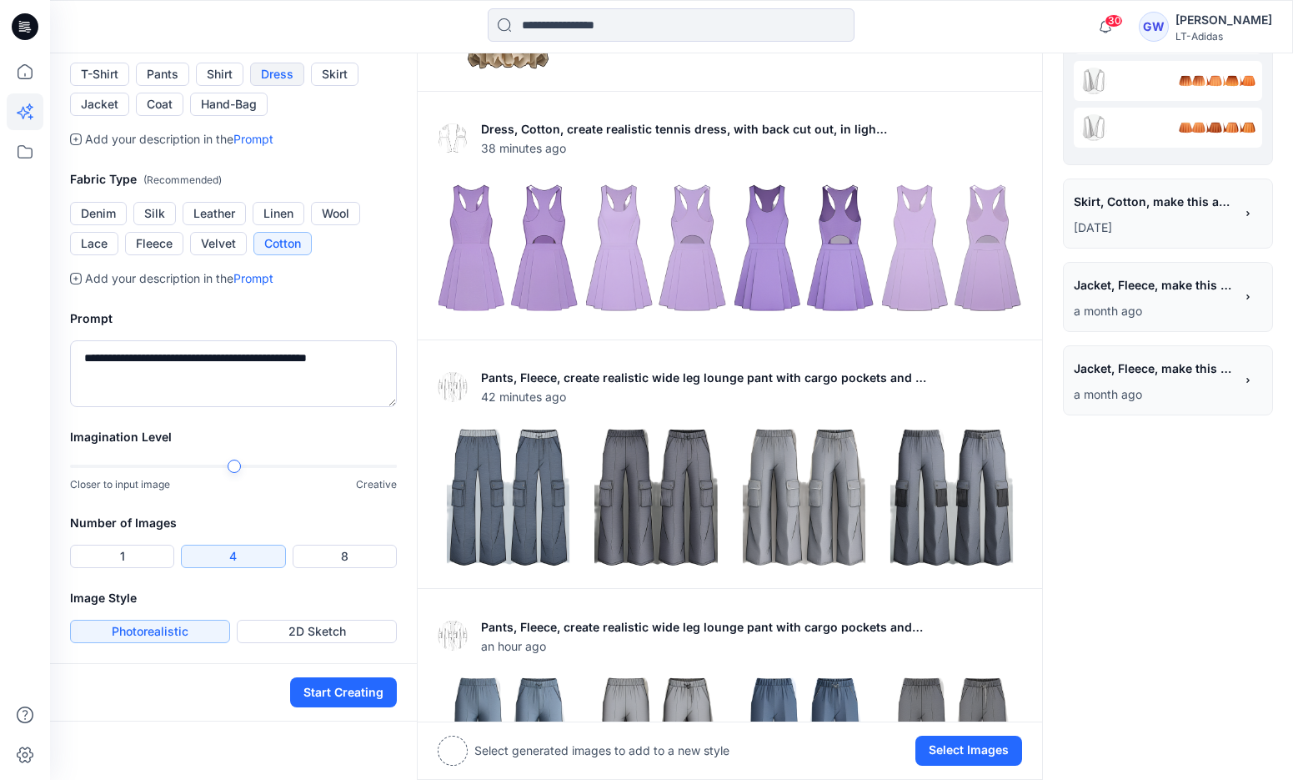
click at [277, 86] on button "Dress" at bounding box center [277, 74] width 54 height 23
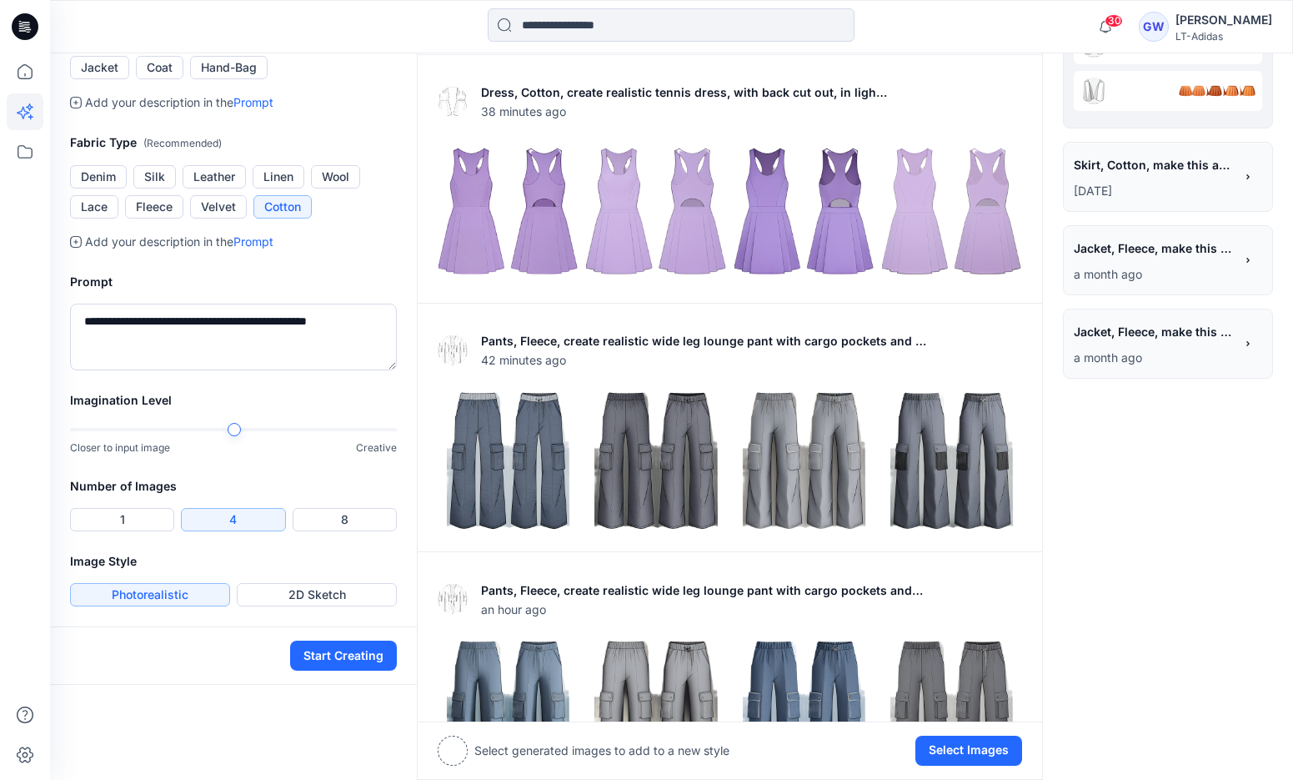
scroll to position [404, 0]
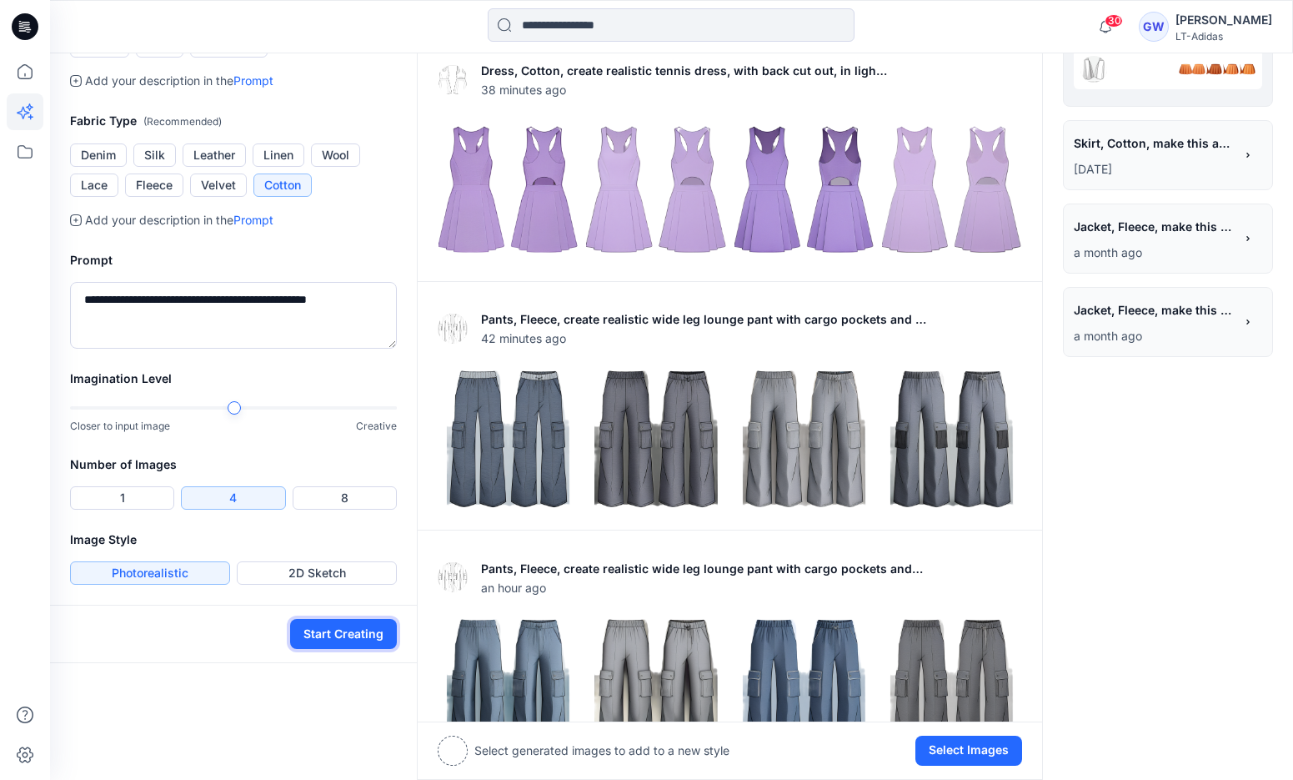
click at [337, 649] on button "Start Creating" at bounding box center [343, 634] width 107 height 30
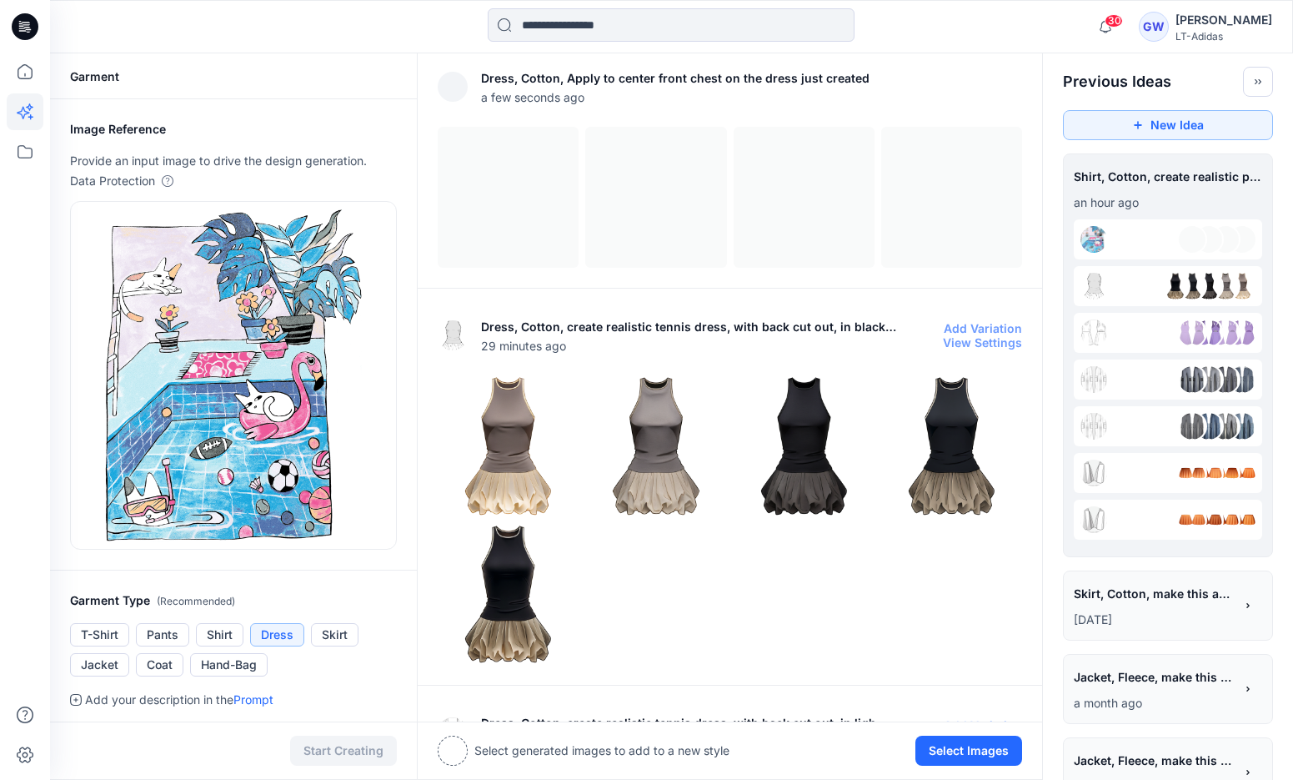
scroll to position [7, 0]
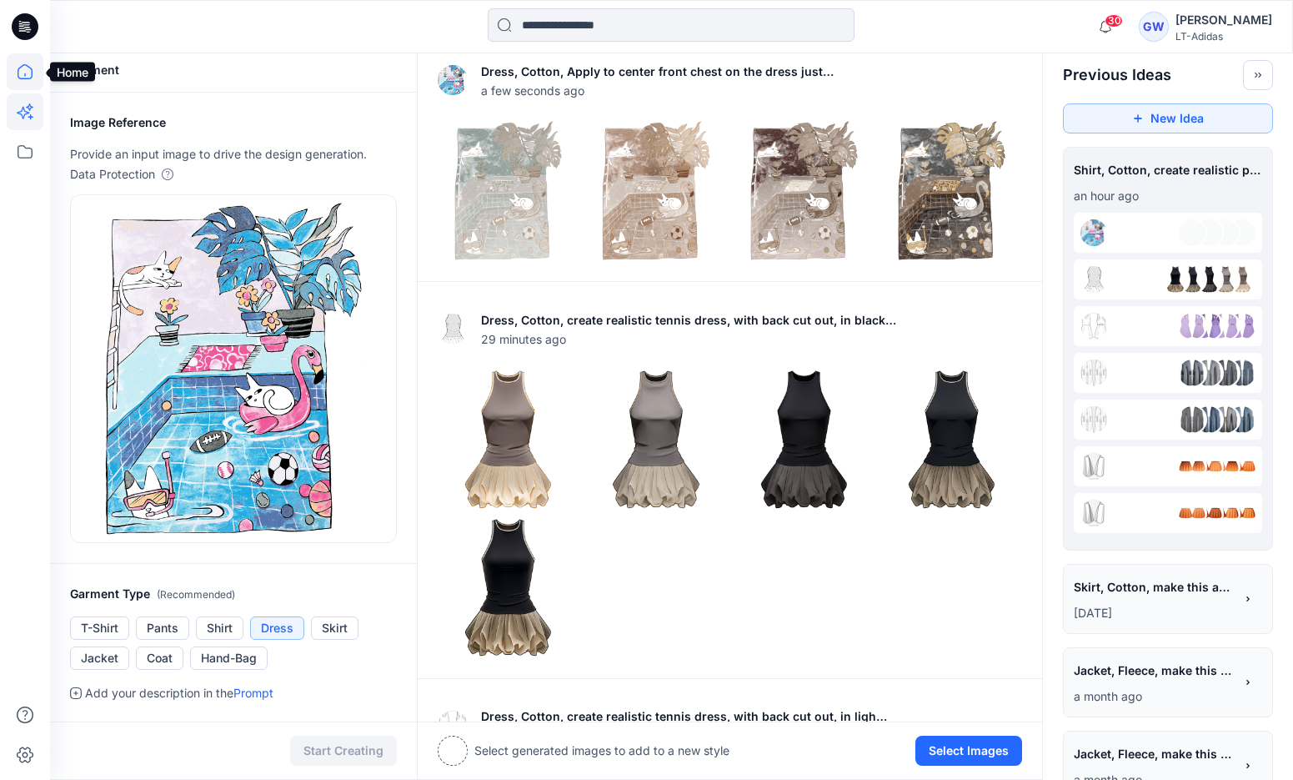
click at [26, 67] on icon at bounding box center [25, 71] width 37 height 37
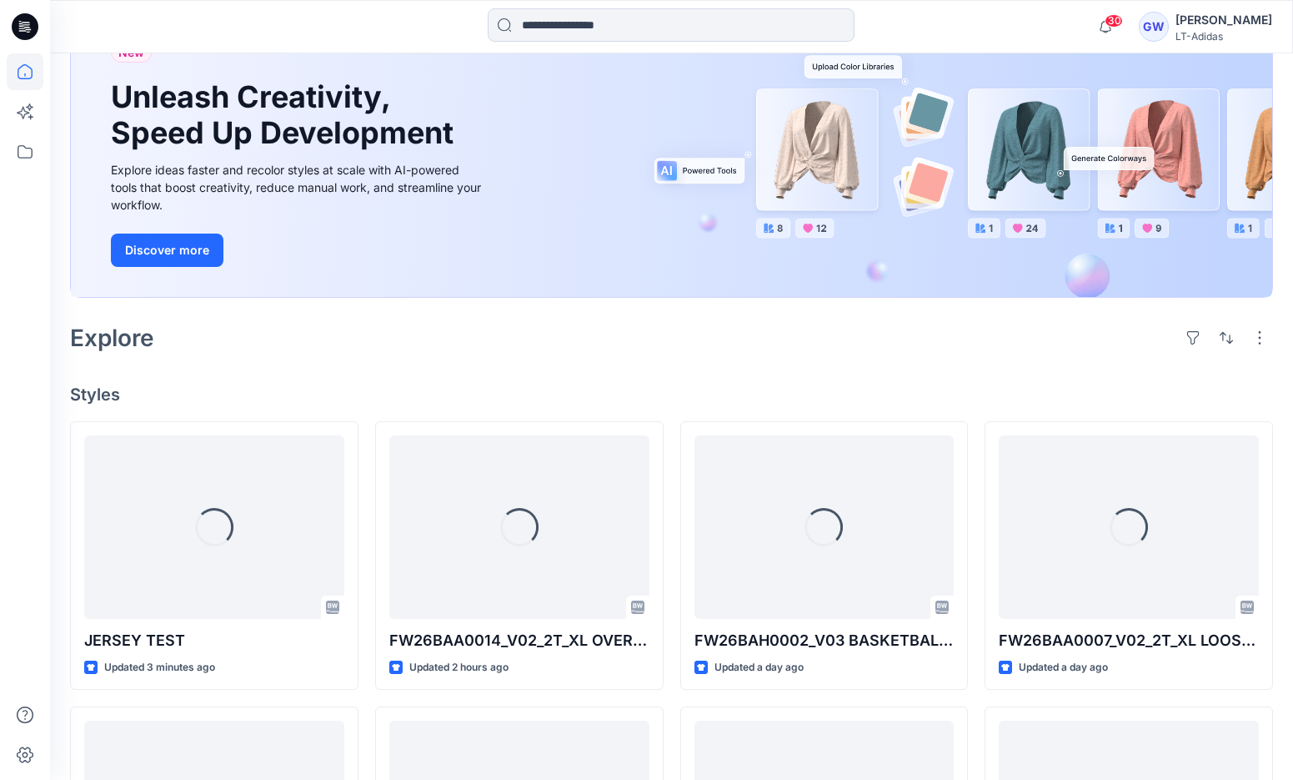
scroll to position [135, 0]
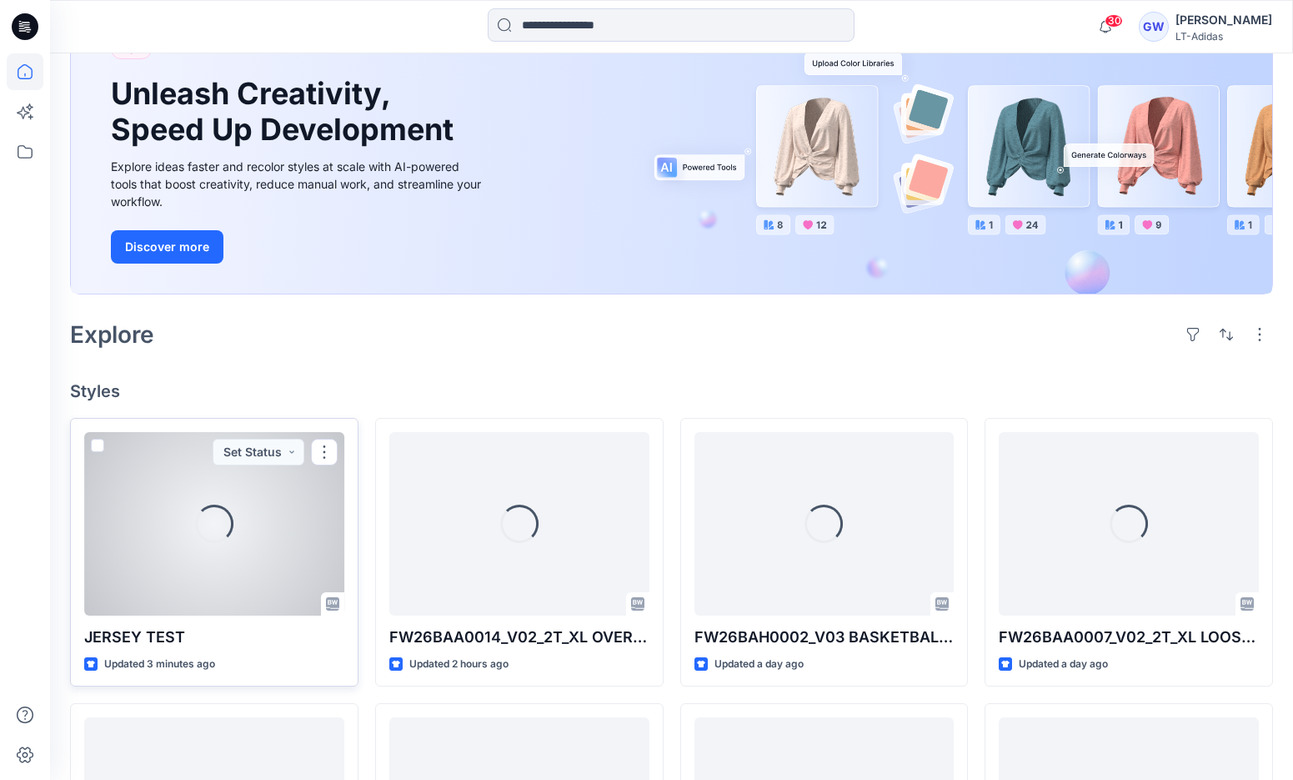
click at [194, 621] on div "Loading... JERSEY TEST Updated 3 minutes ago Set Status" at bounding box center [214, 552] width 288 height 269
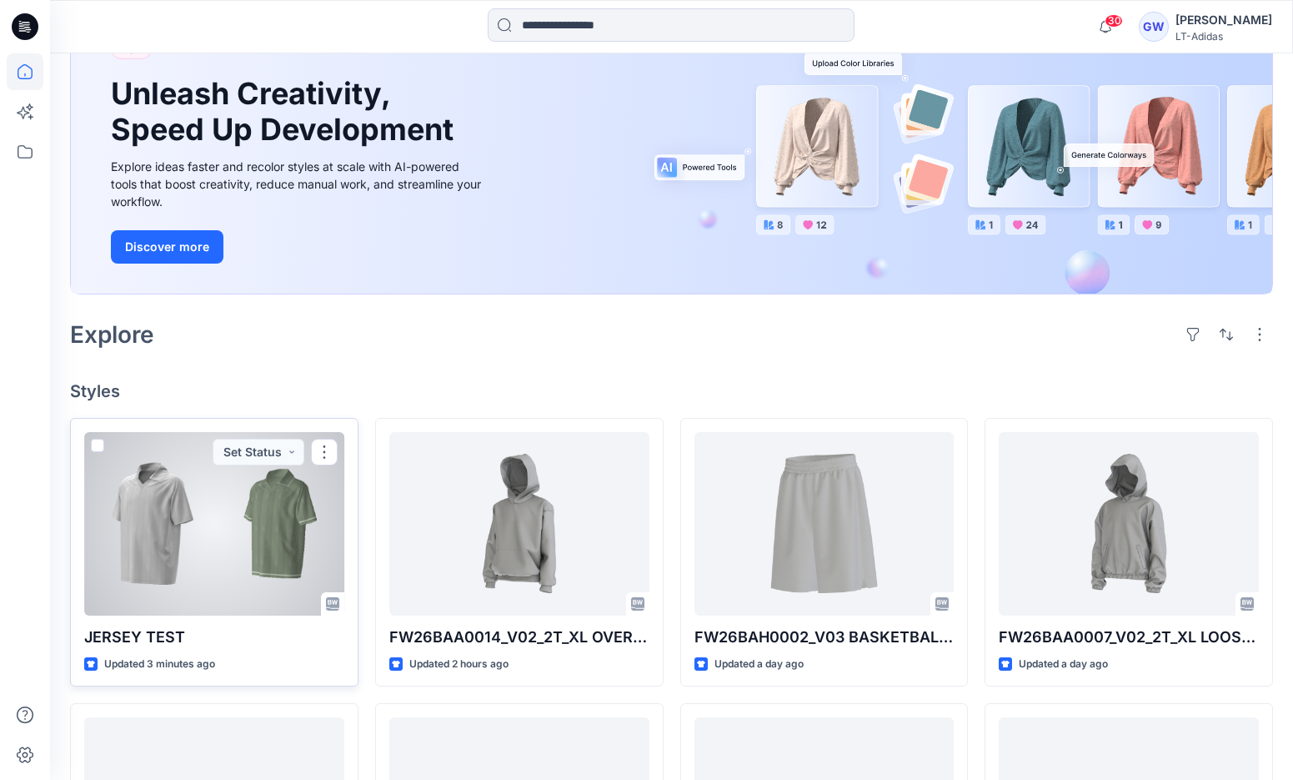
click at [167, 547] on div at bounding box center [214, 523] width 260 height 183
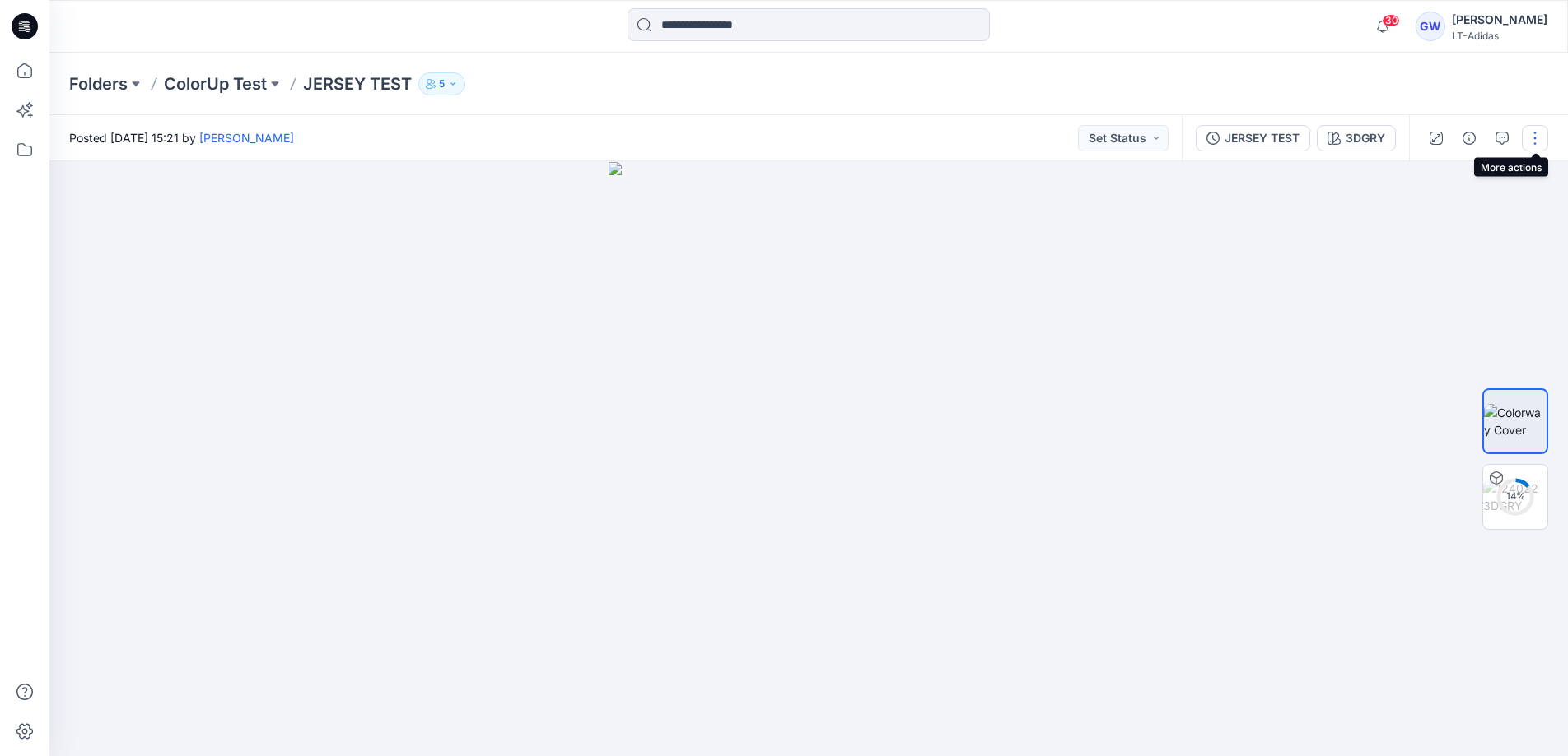
click at [1289, 134] on button "button" at bounding box center [1534, 138] width 27 height 27
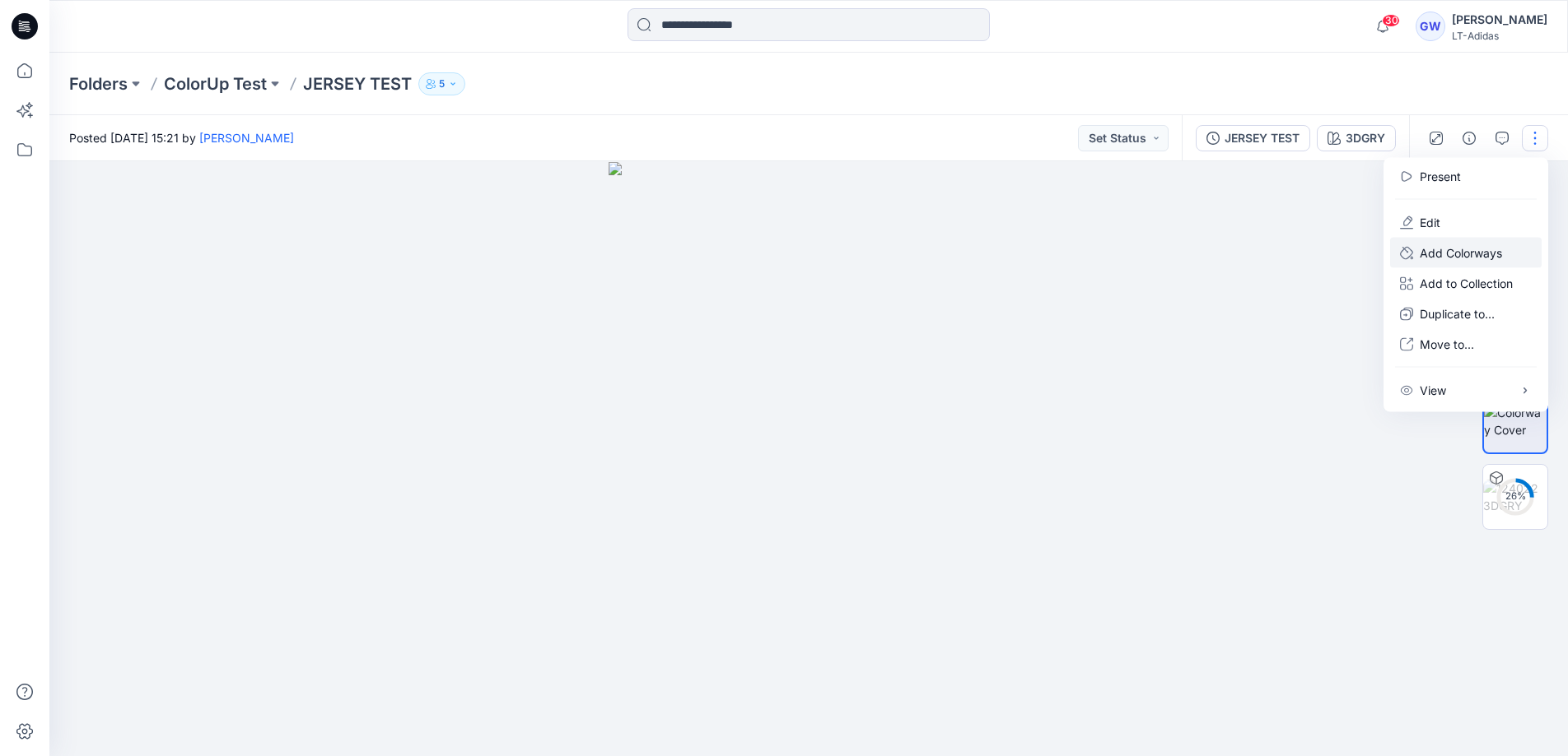
click at [1289, 246] on p "Add Colorways" at bounding box center [1459, 254] width 82 height 18
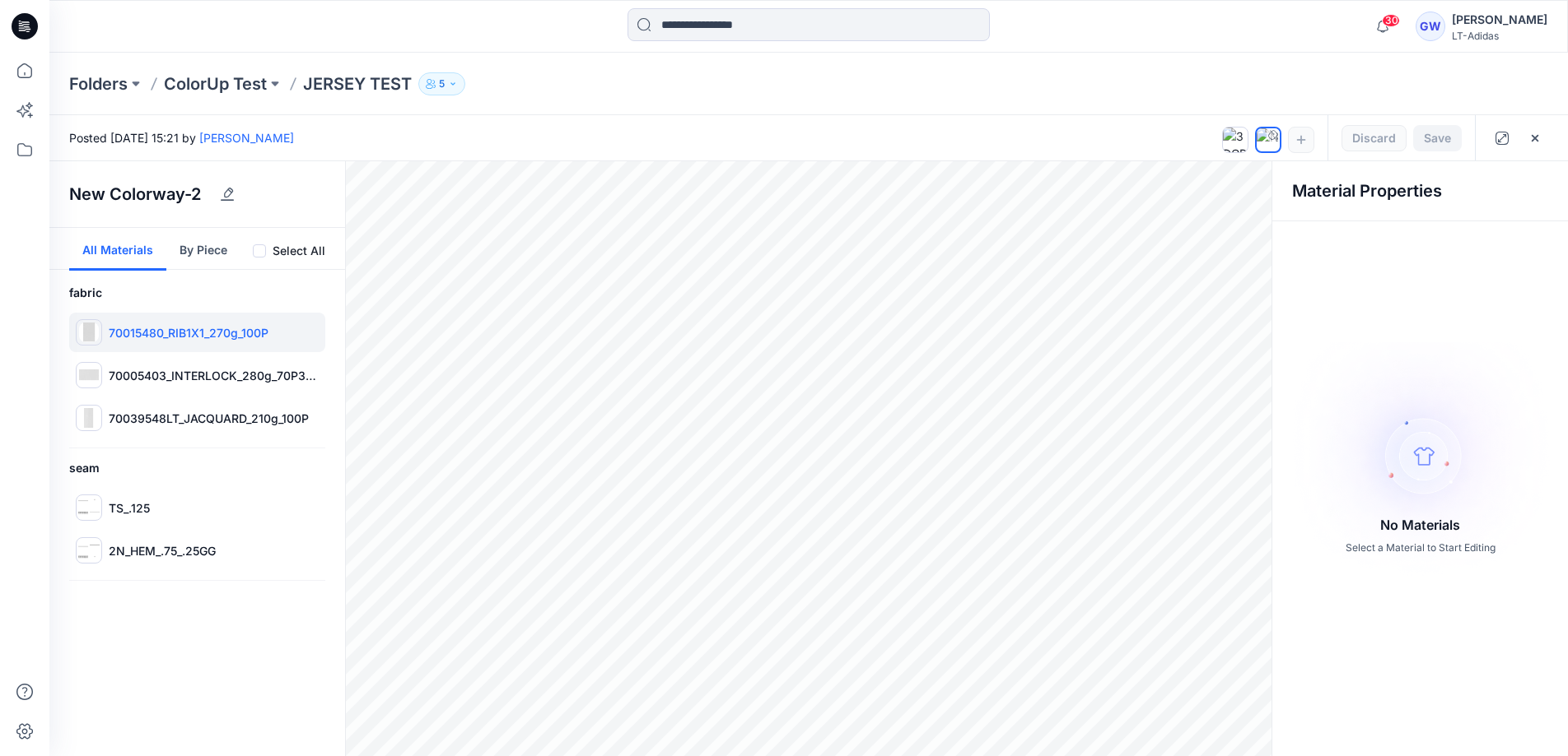
click at [141, 325] on p "70015480_RIB1X1_270g_100P" at bounding box center [189, 334] width 160 height 18
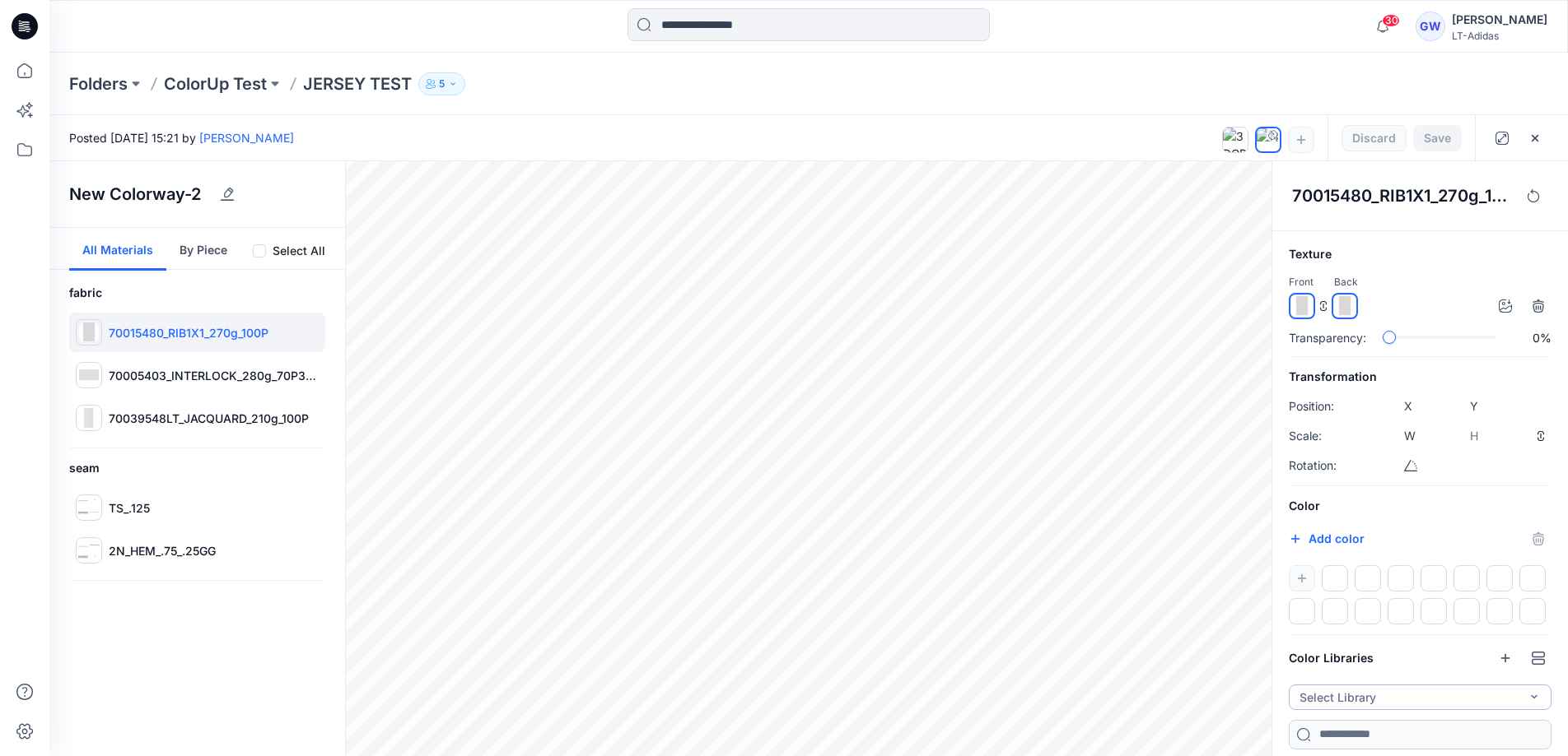
click at [1289, 700] on button "Select Library" at bounding box center [1420, 698] width 263 height 26
click at [1289, 653] on p "FW25 YG COLOR" at bounding box center [1349, 660] width 96 height 18
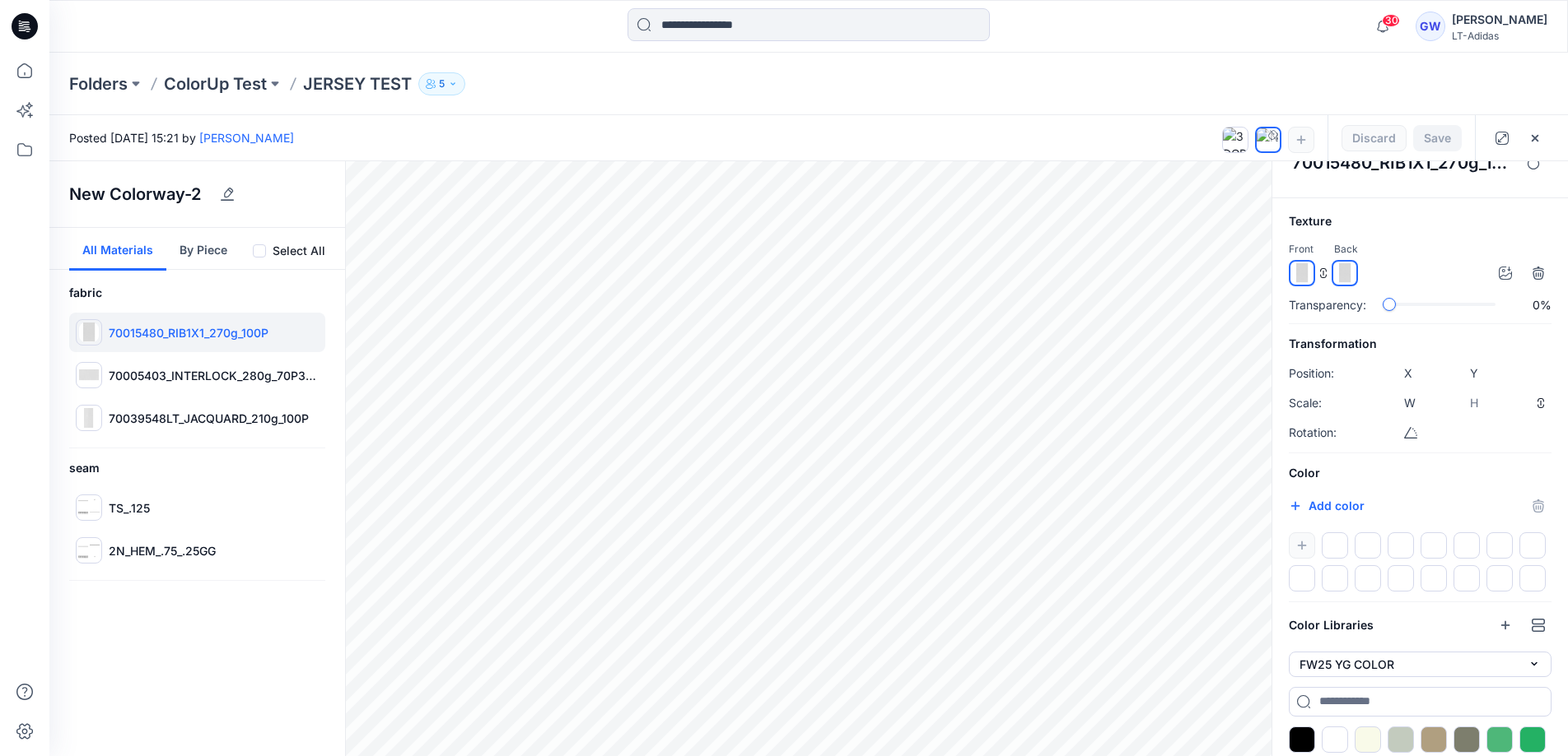
scroll to position [210, 0]
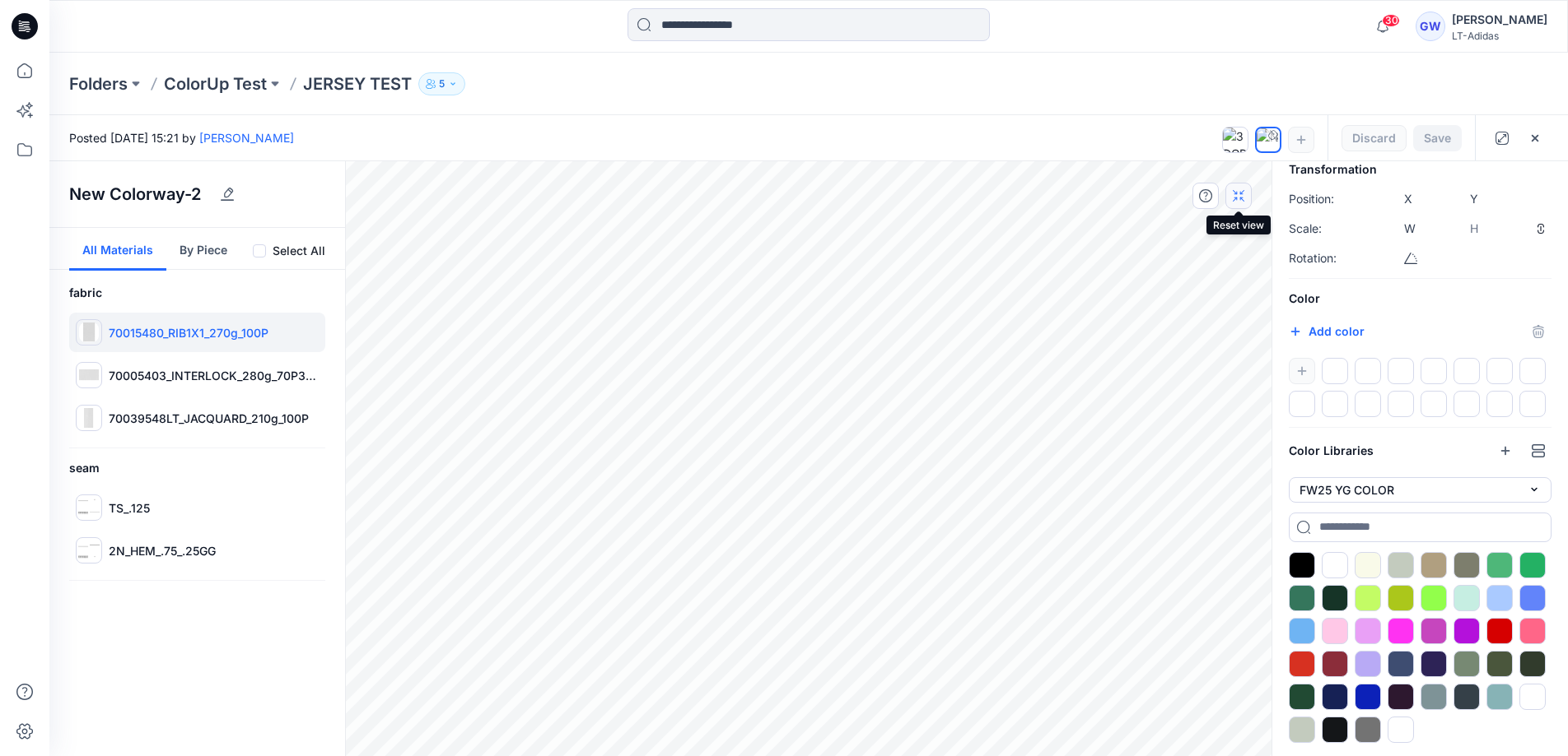
click at [1244, 195] on icon "button" at bounding box center [1237, 195] width 13 height 13
click at [1289, 654] on div at bounding box center [1368, 664] width 27 height 27
type input "****"
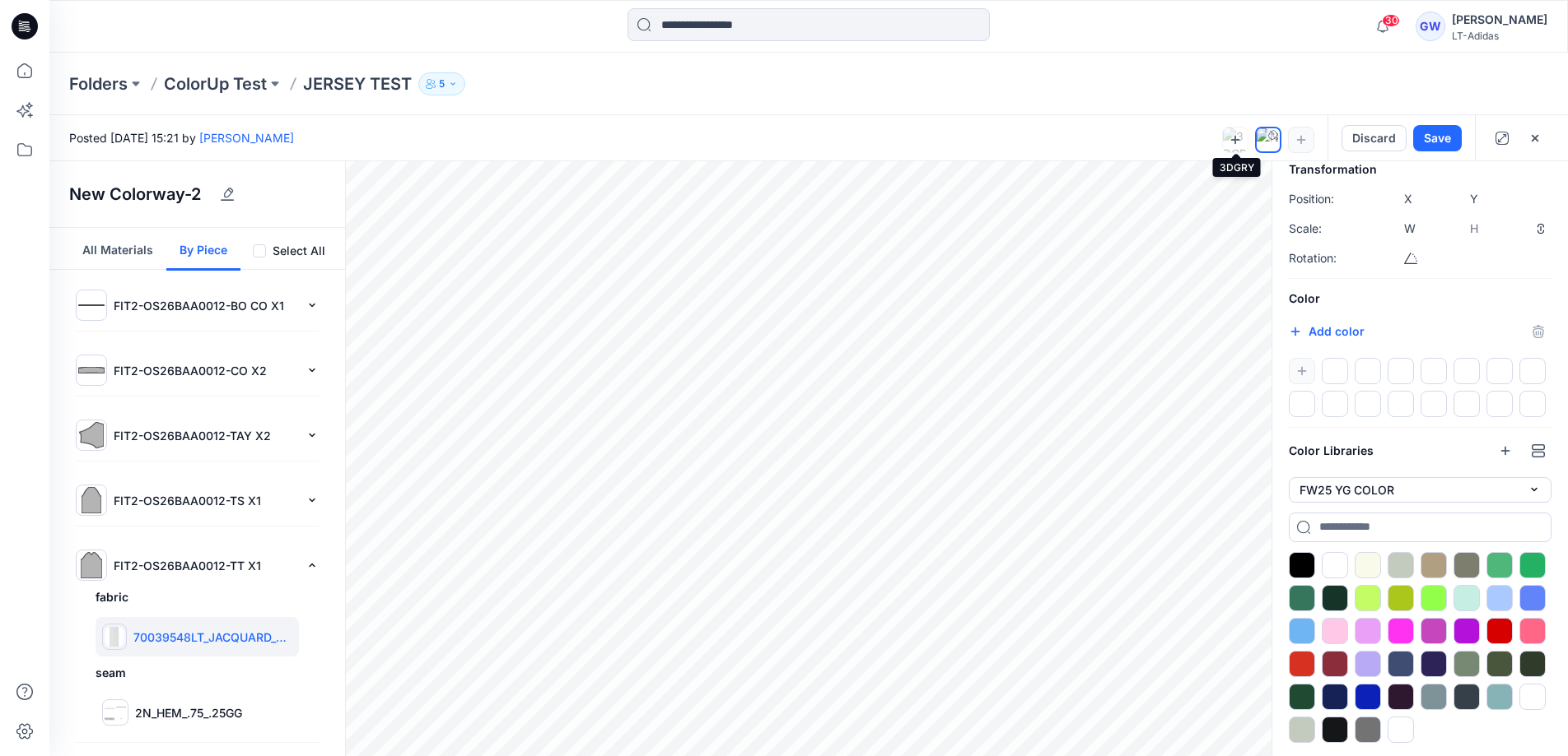
click at [1230, 136] on icon at bounding box center [1234, 139] width 13 height 13
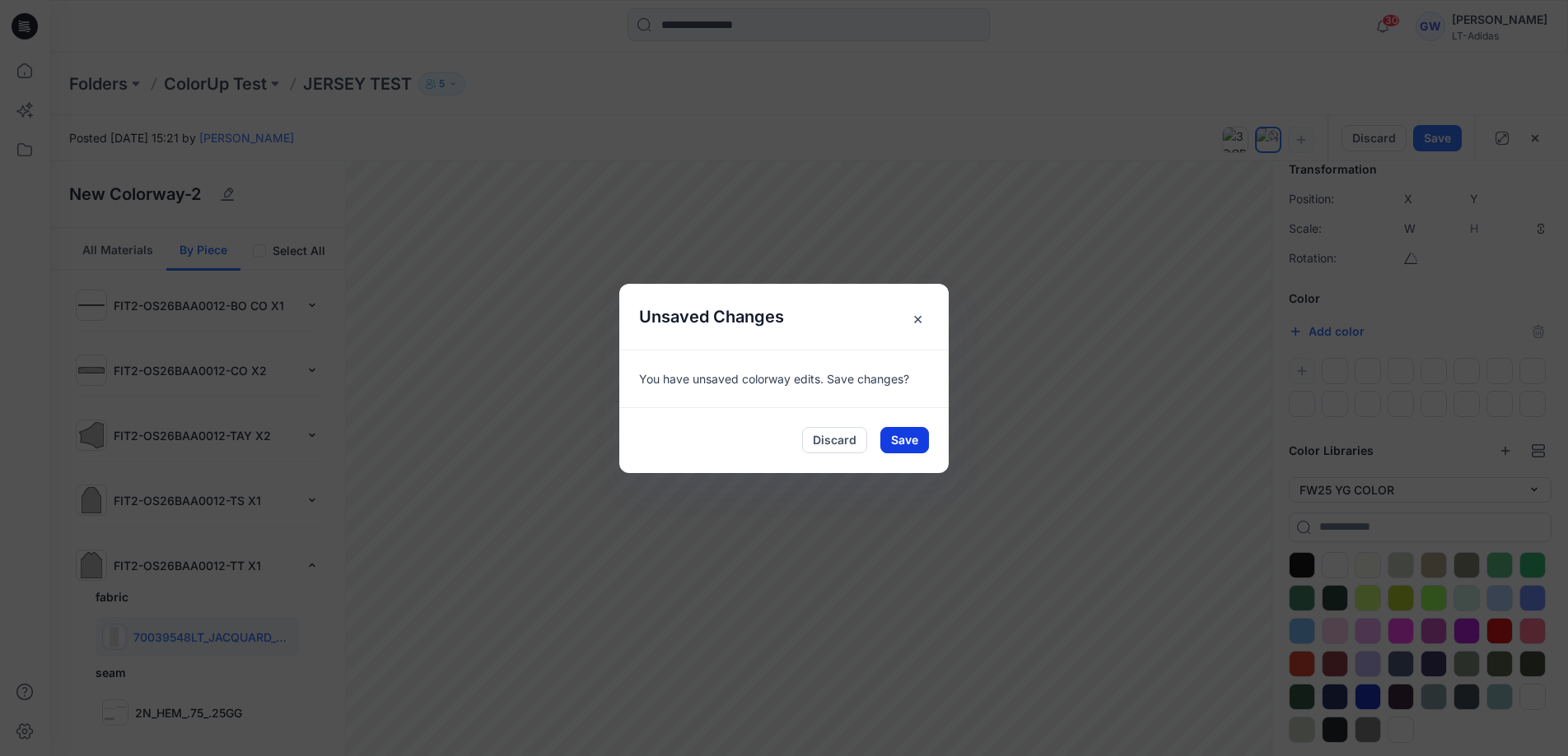
click at [907, 441] on button "Save" at bounding box center [903, 440] width 48 height 27
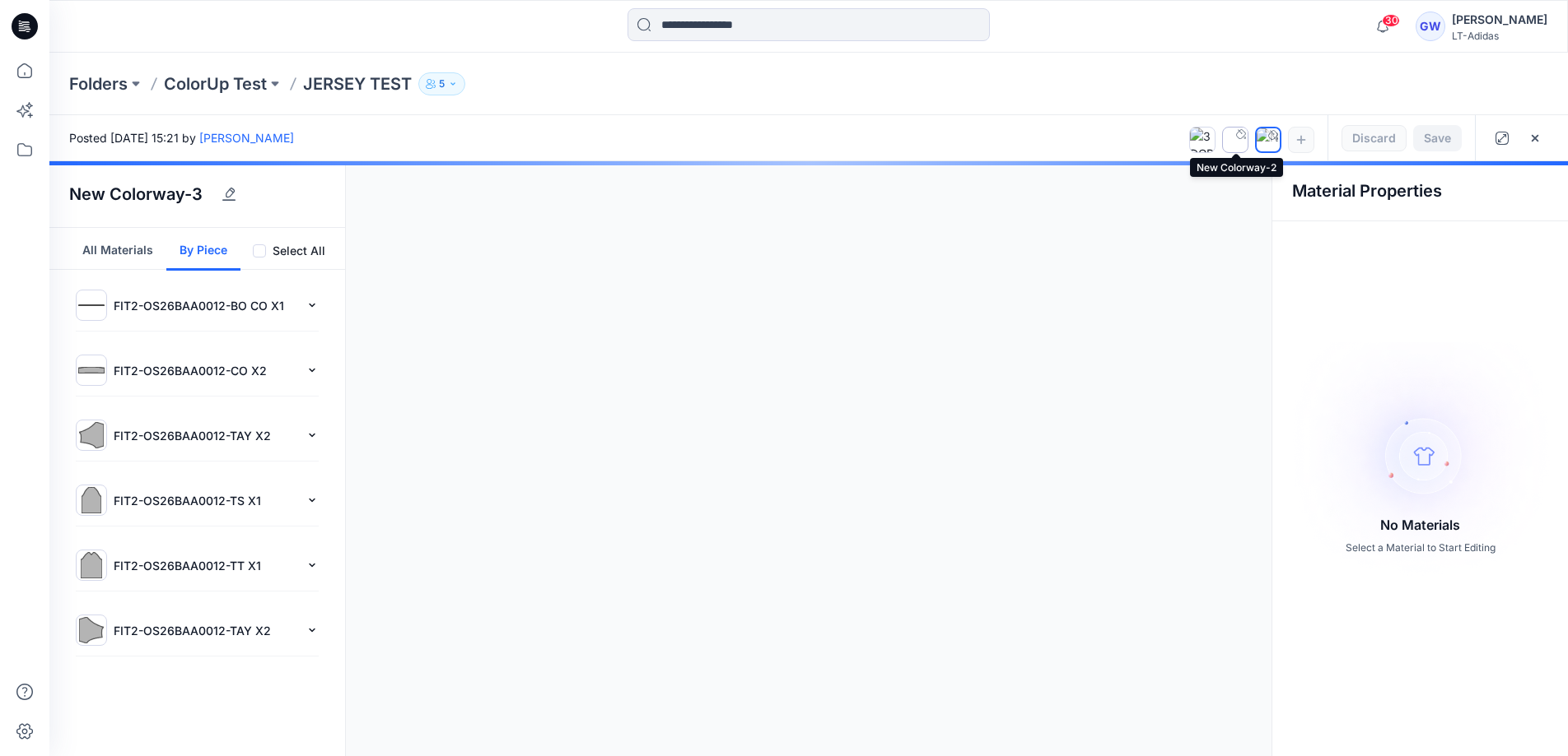
click at [1239, 141] on img at bounding box center [1234, 139] width 19 height 25
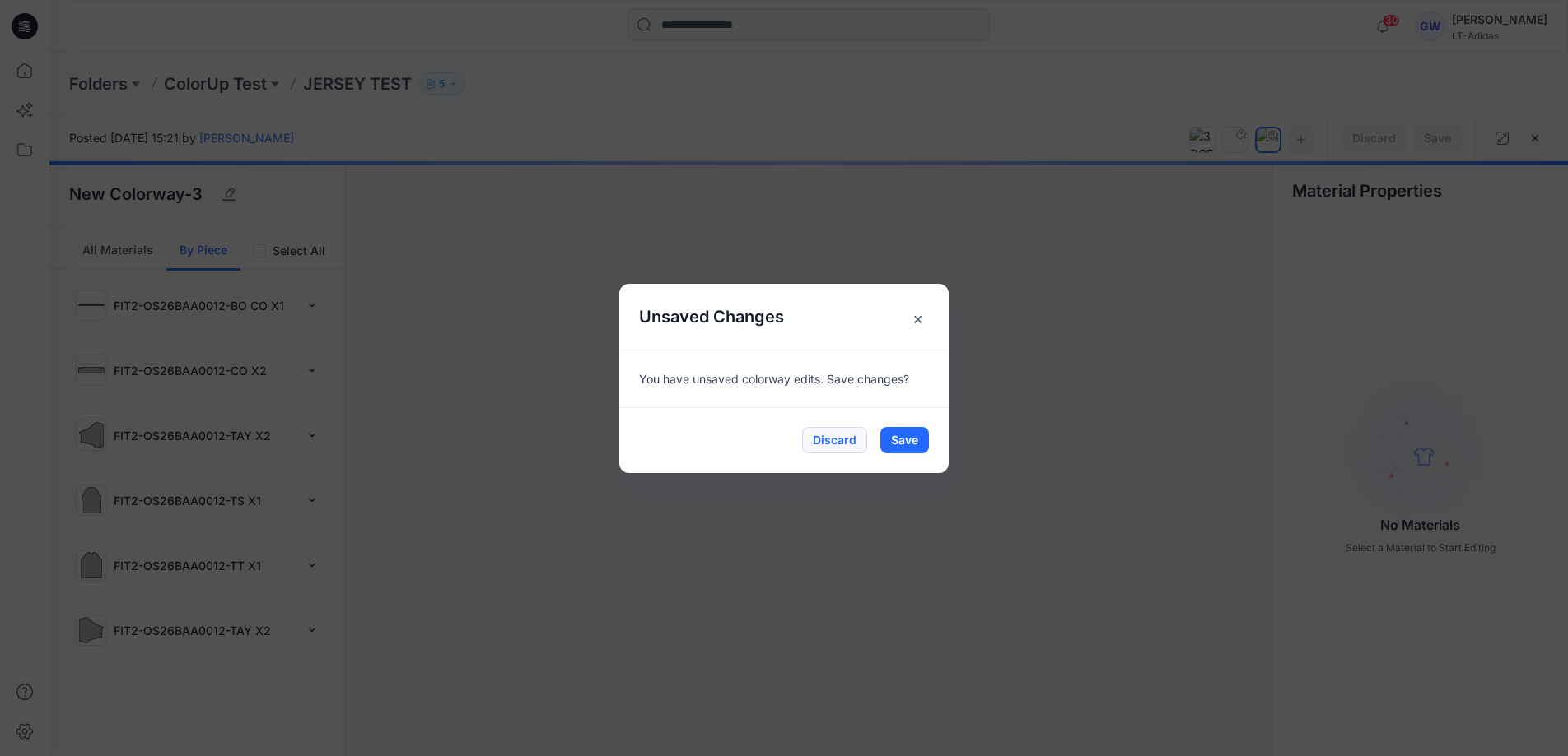
click at [849, 437] on button "Discard" at bounding box center [834, 440] width 65 height 27
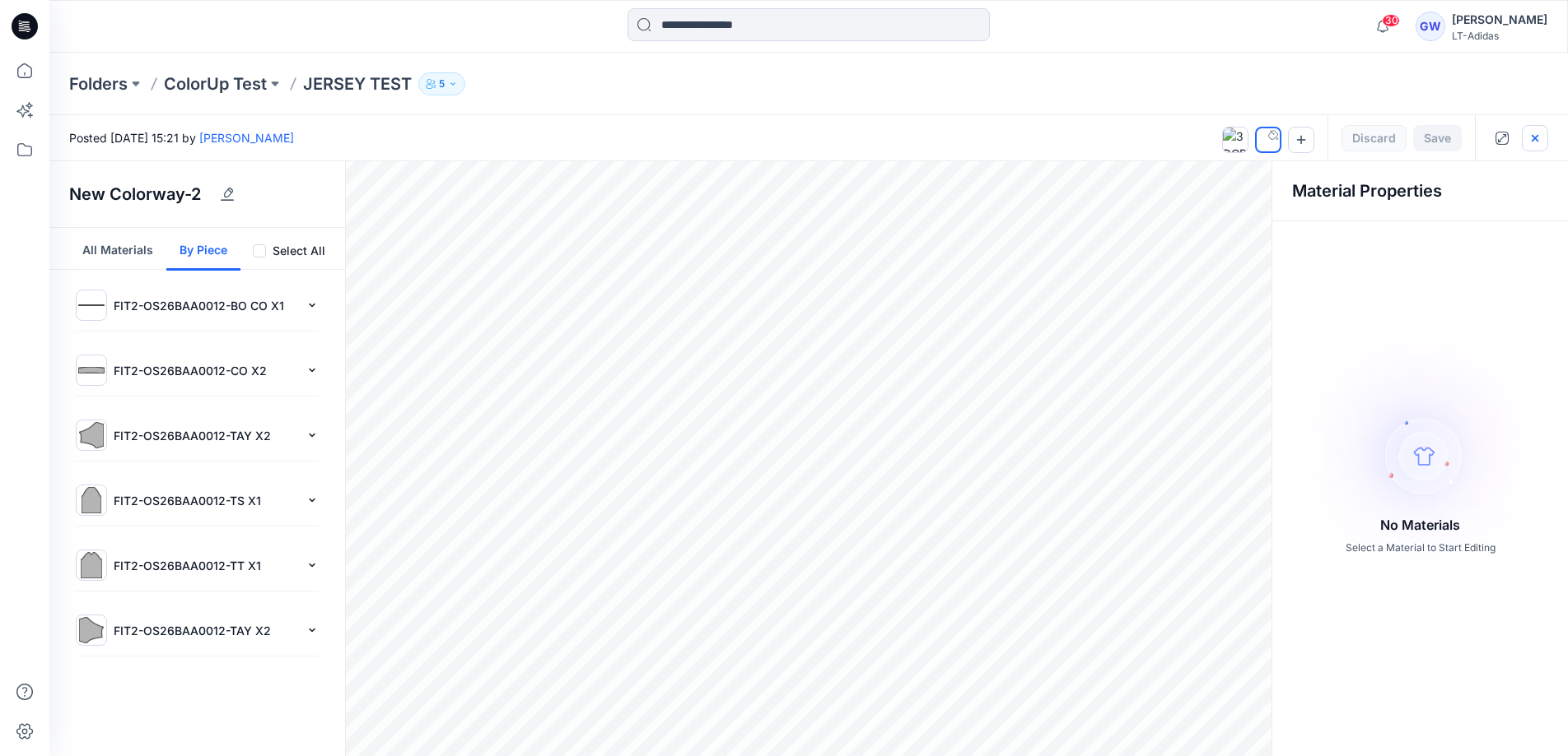
click at [1289, 137] on icon "button" at bounding box center [1533, 137] width 13 height 13
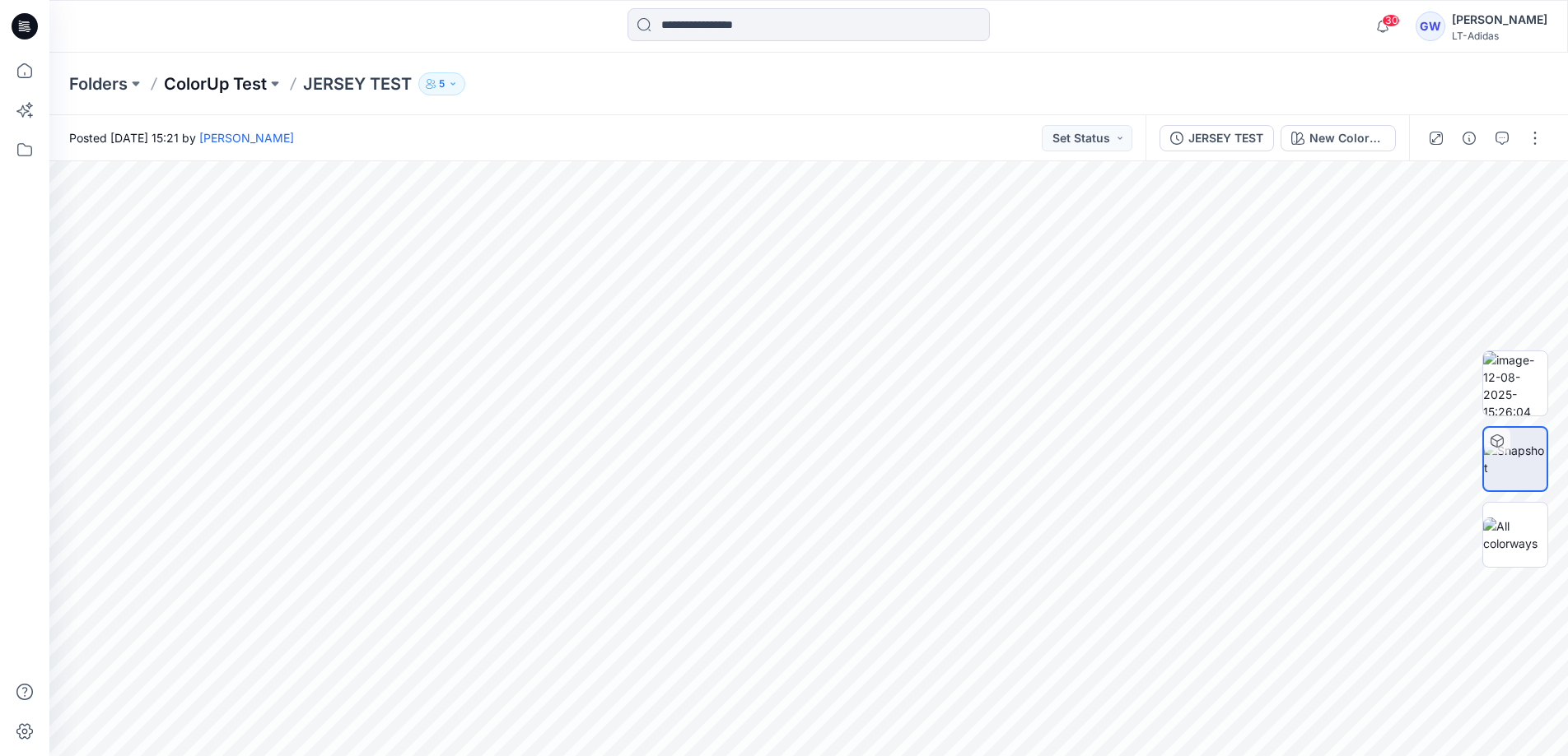
click at [255, 83] on p "ColorUp Test" at bounding box center [215, 83] width 103 height 23
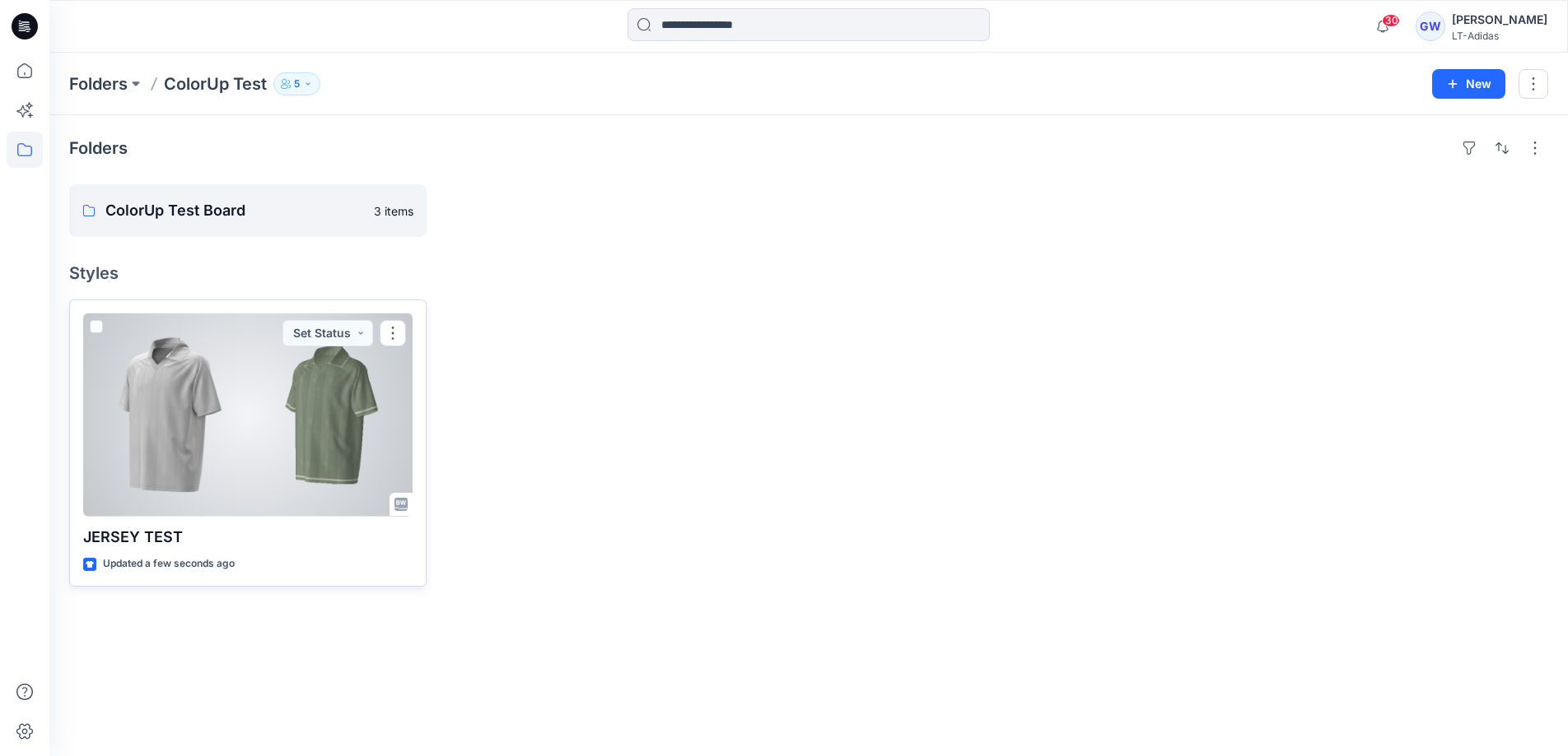
click at [318, 413] on div at bounding box center [248, 415] width 330 height 202
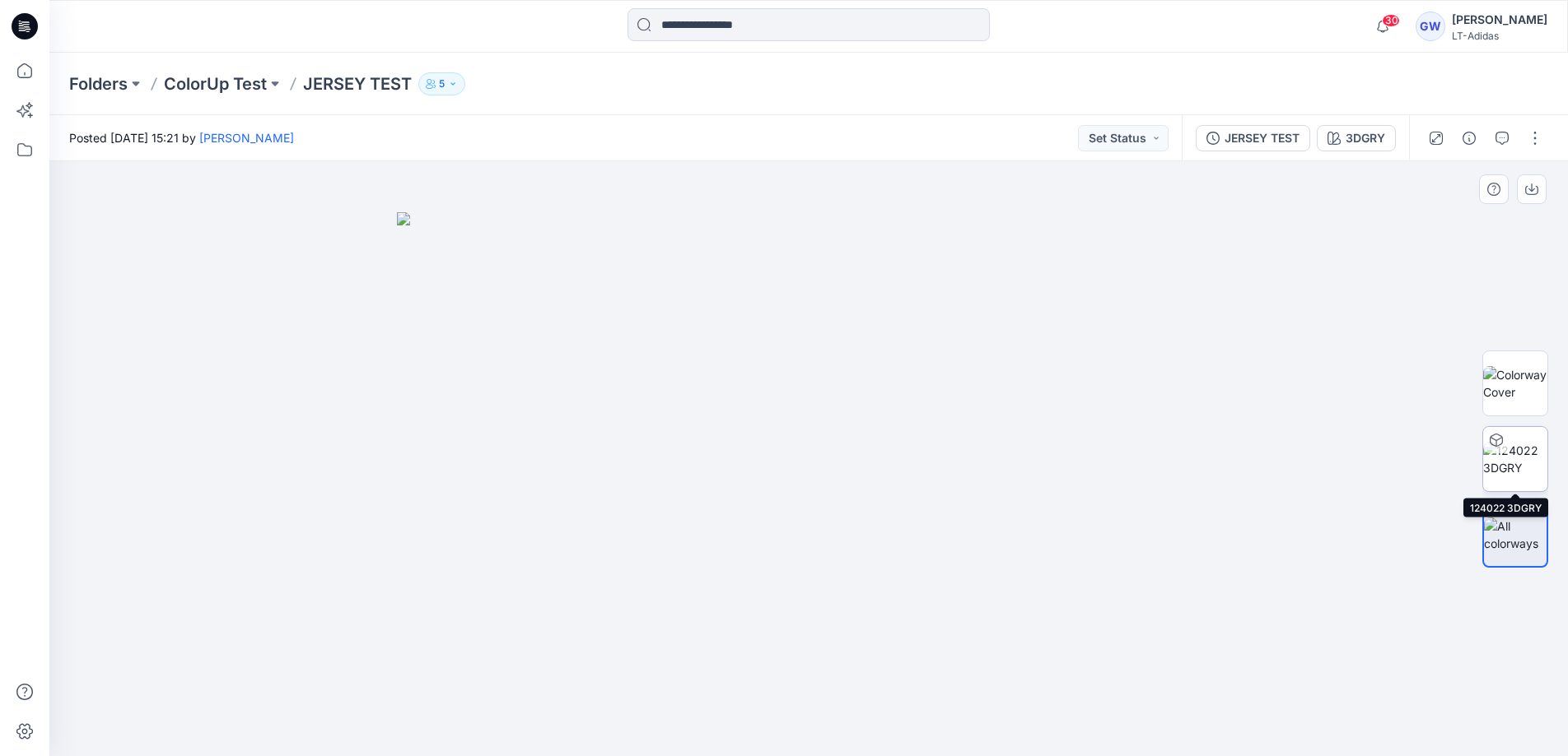
click at [1289, 477] on img at bounding box center [1515, 459] width 64 height 35
click at [1289, 136] on button "button" at bounding box center [1534, 138] width 27 height 27
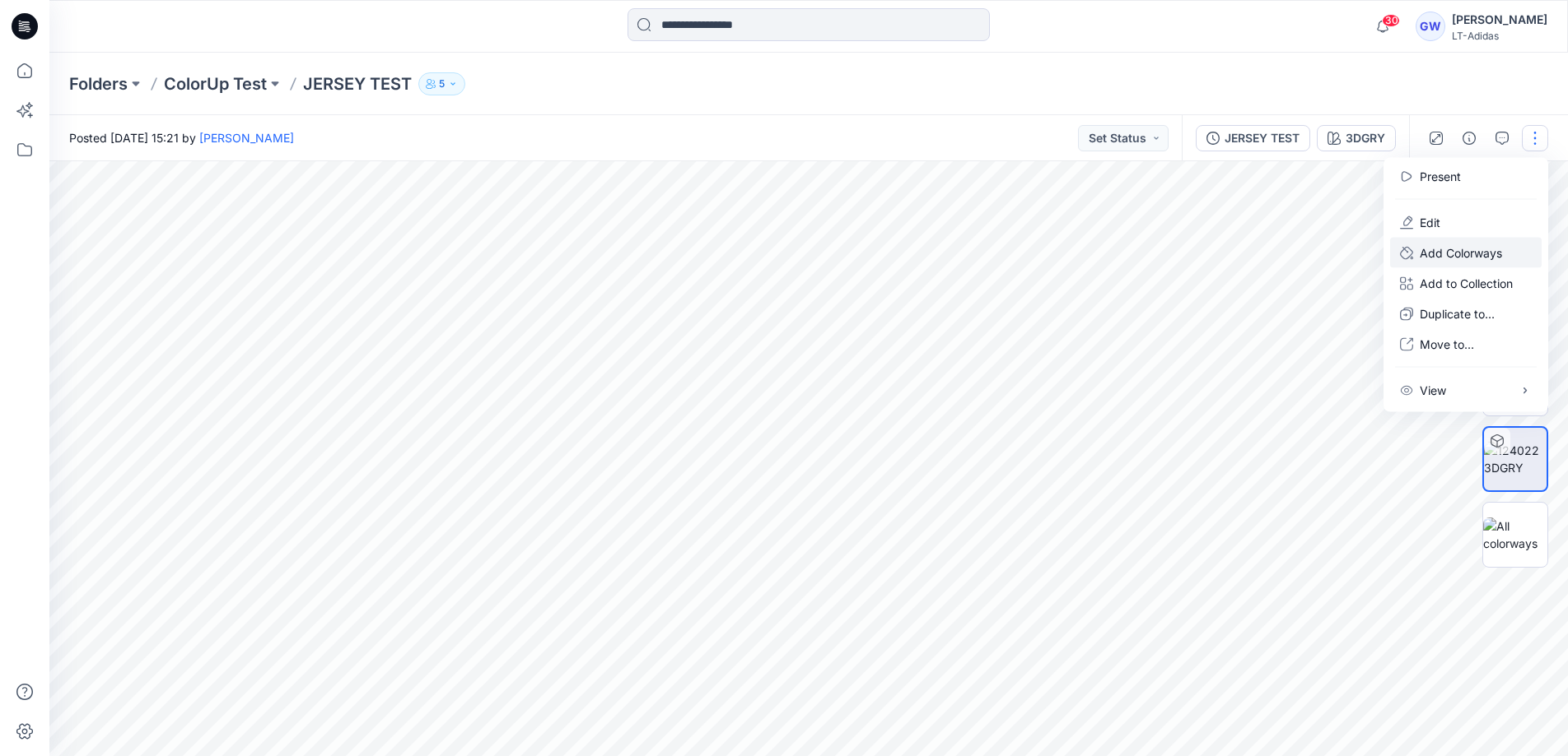
click at [1289, 265] on button "Add Colorways" at bounding box center [1464, 253] width 151 height 31
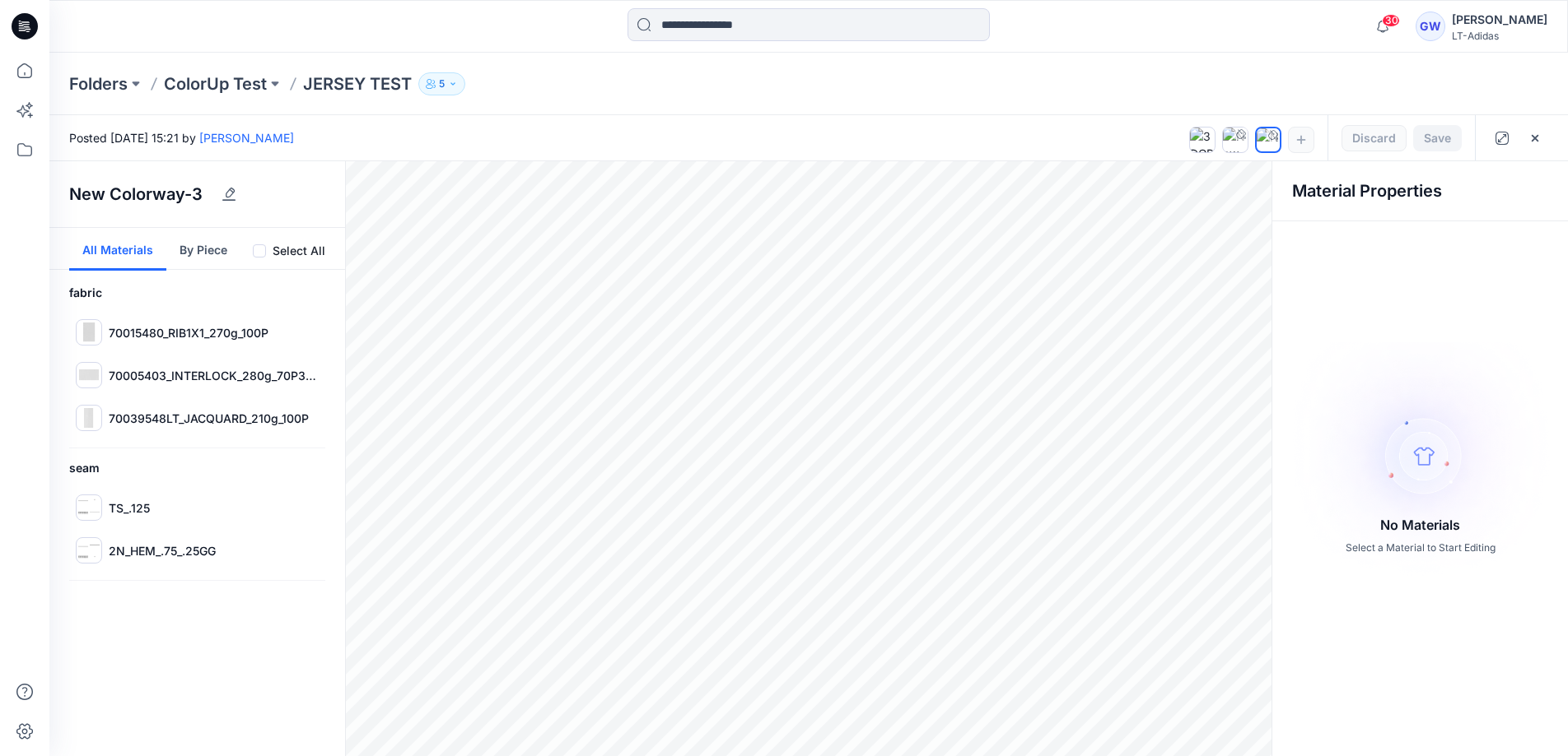
click at [285, 255] on label "Select All" at bounding box center [298, 251] width 52 height 20
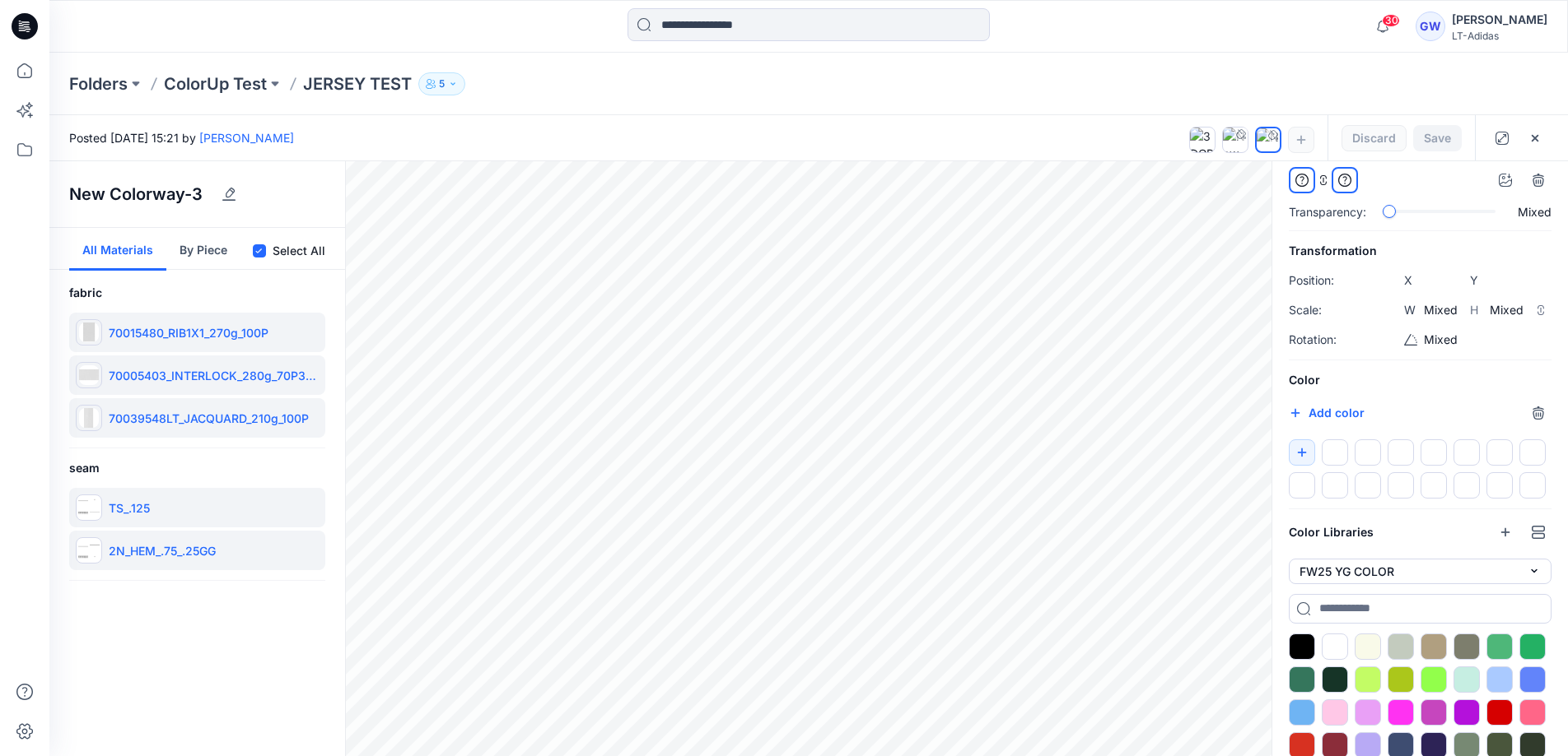
scroll to position [210, 0]
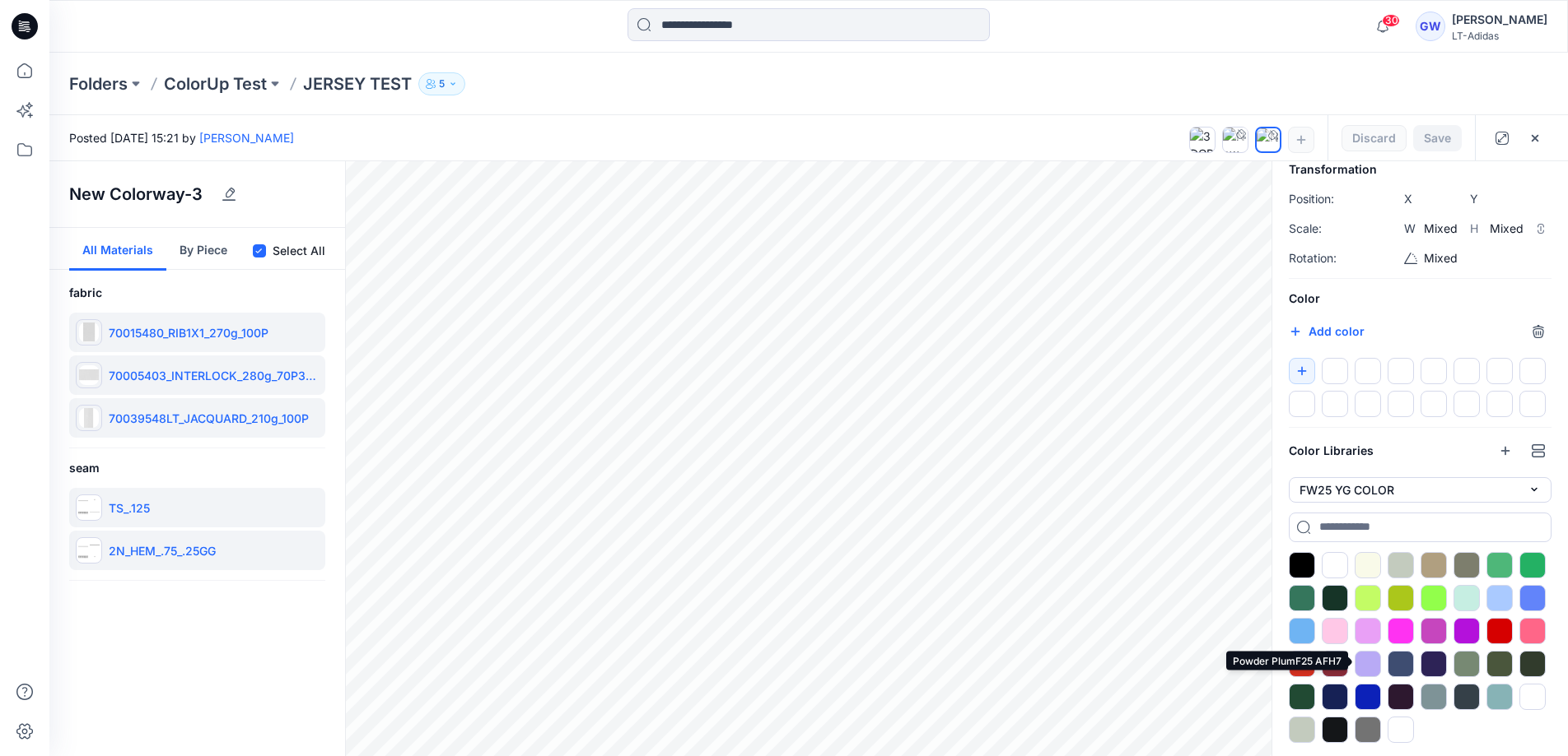
click at [1289, 656] on div at bounding box center [1368, 664] width 27 height 27
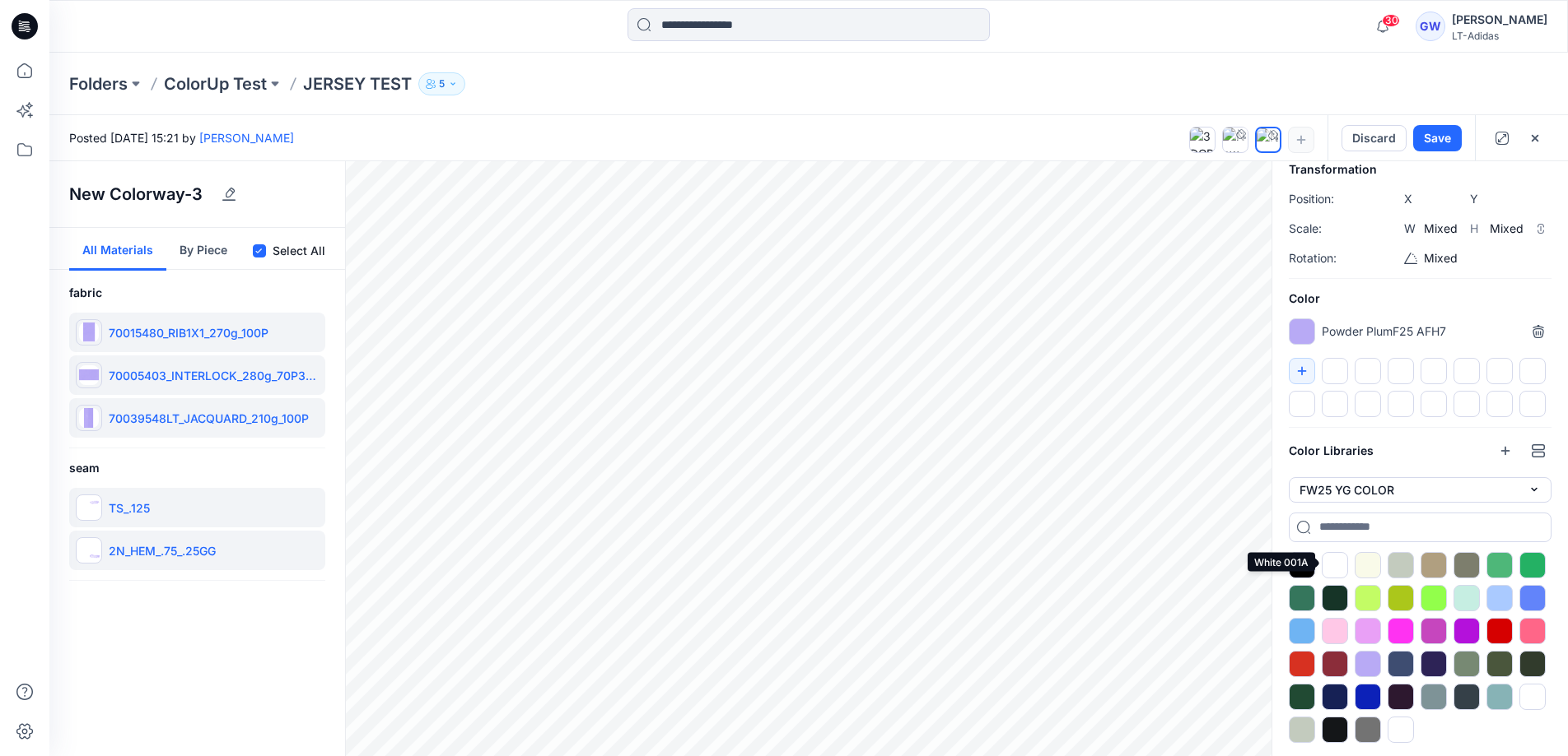
click at [1289, 559] on div at bounding box center [1334, 565] width 27 height 27
click at [1289, 566] on div at bounding box center [1400, 565] width 27 height 27
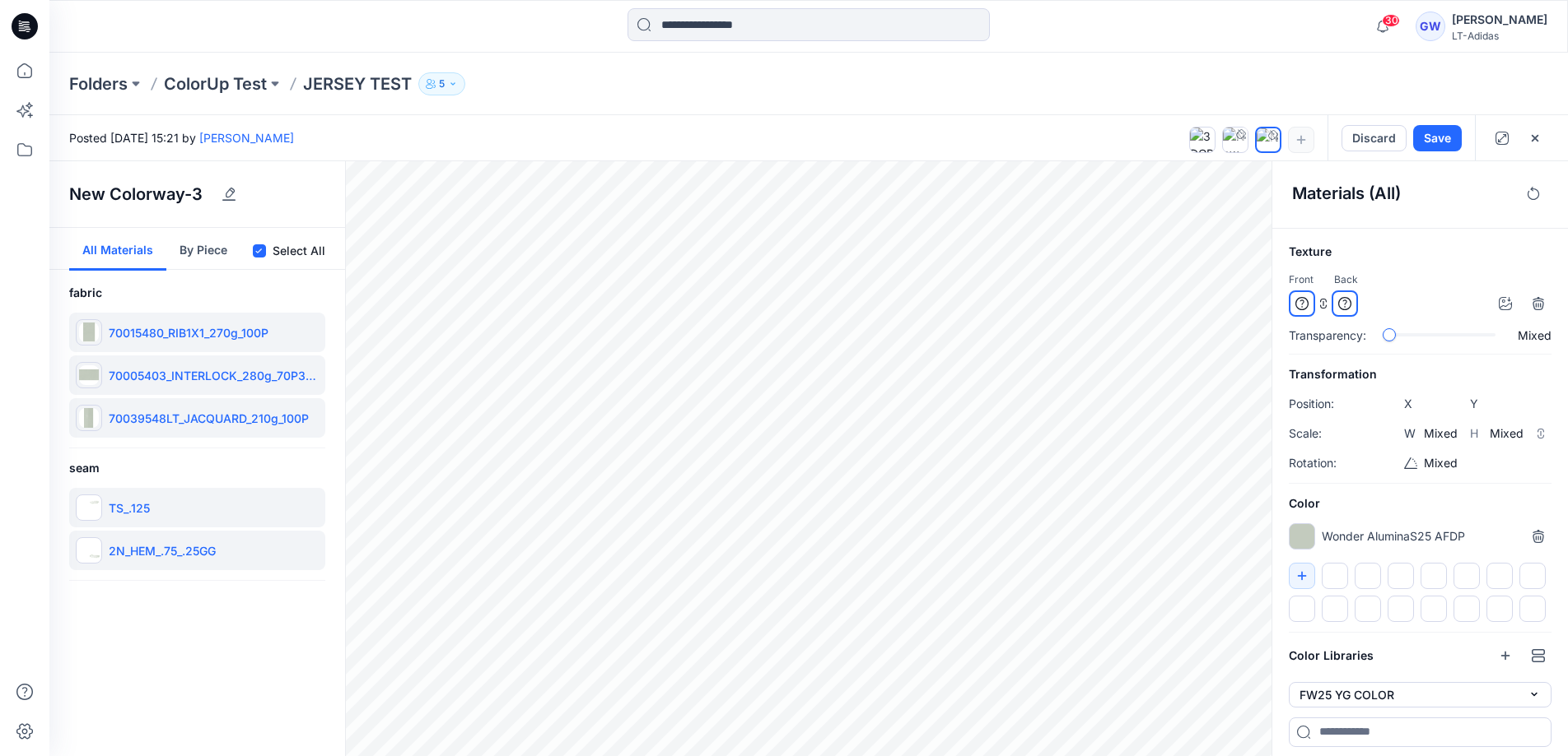
scroll to position [3, 0]
click at [202, 330] on p "70015480_RIB1X1_270g_100P" at bounding box center [189, 334] width 160 height 18
type input "****"
type input "*****"
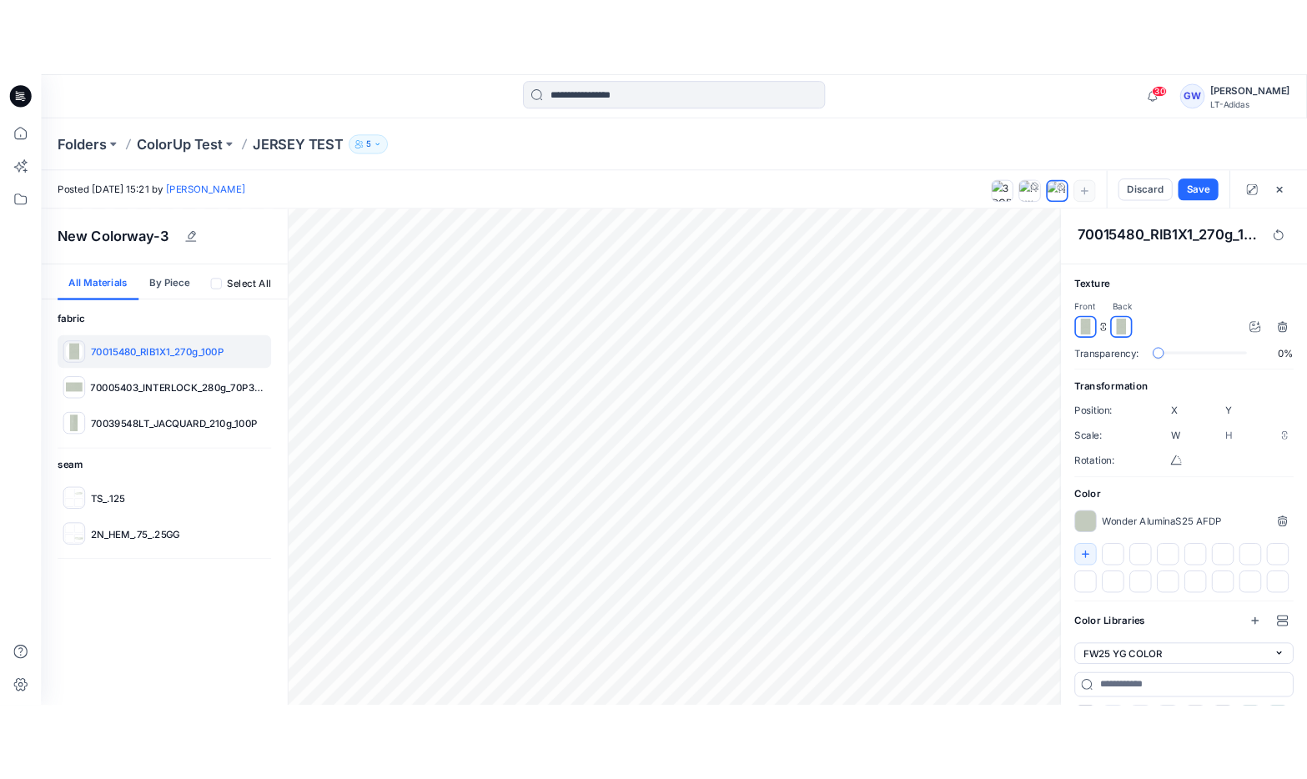
scroll to position [213, 0]
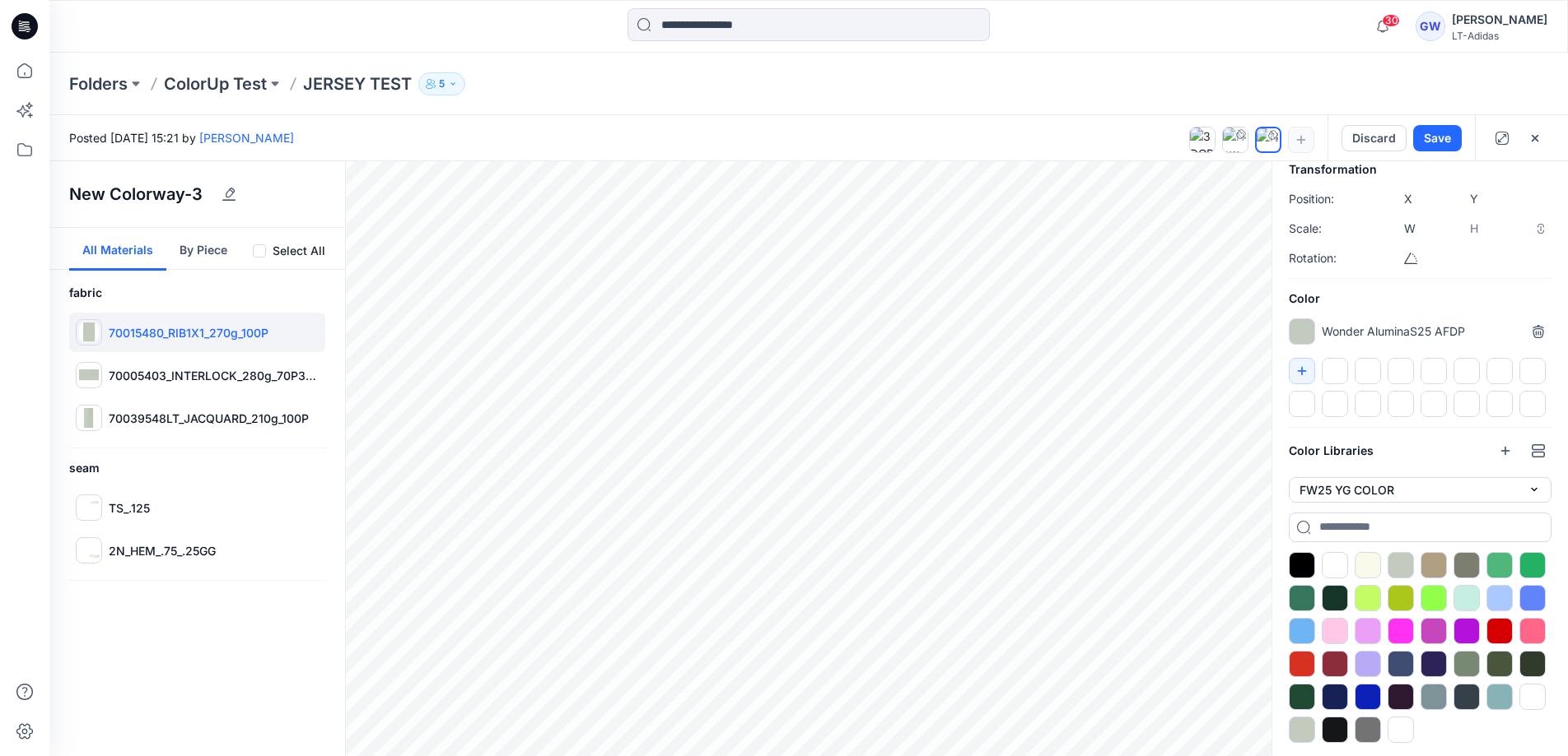
click at [1289, 255] on icon at bounding box center [1410, 258] width 13 height 13
type input "****"
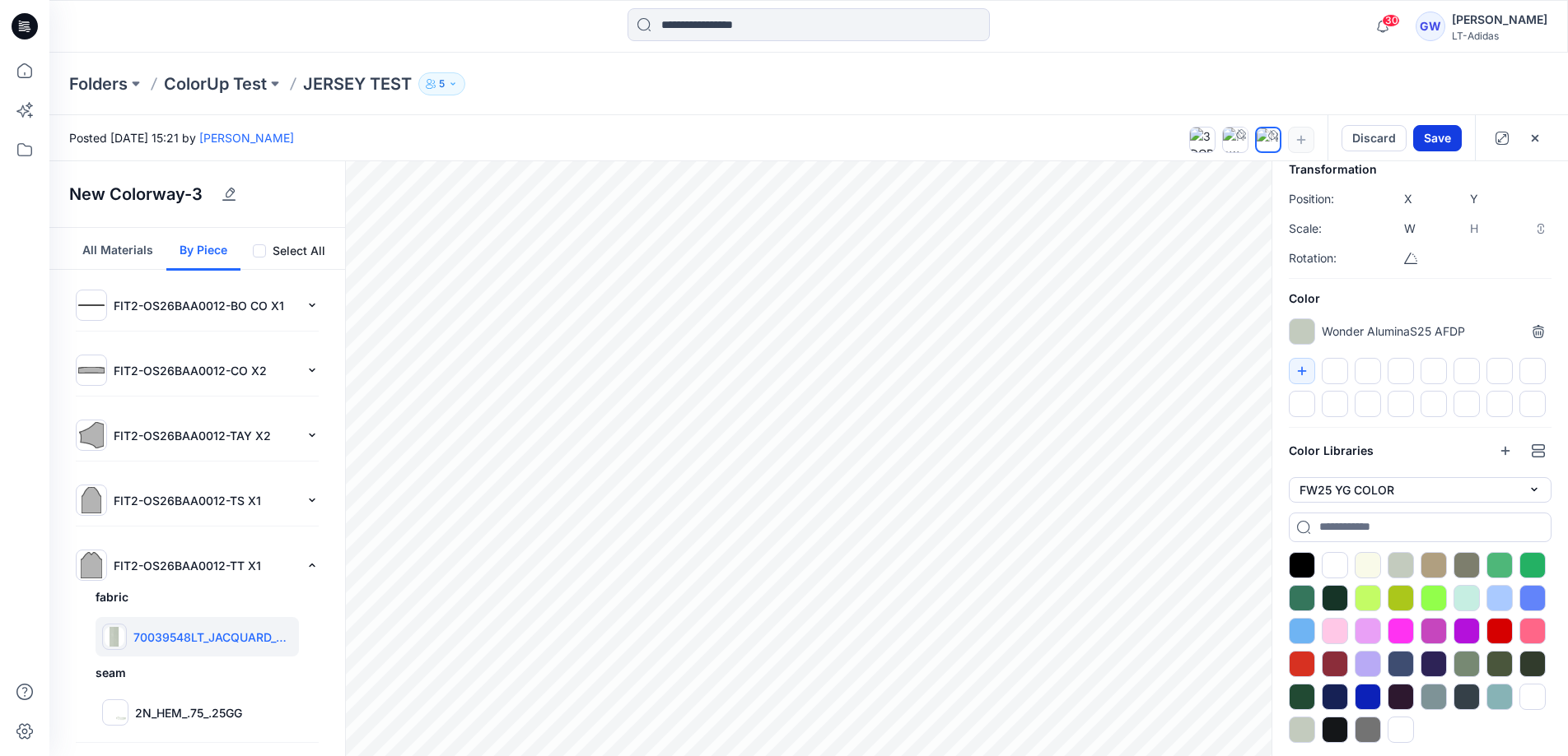
click at [1289, 135] on button "Save" at bounding box center [1437, 138] width 48 height 27
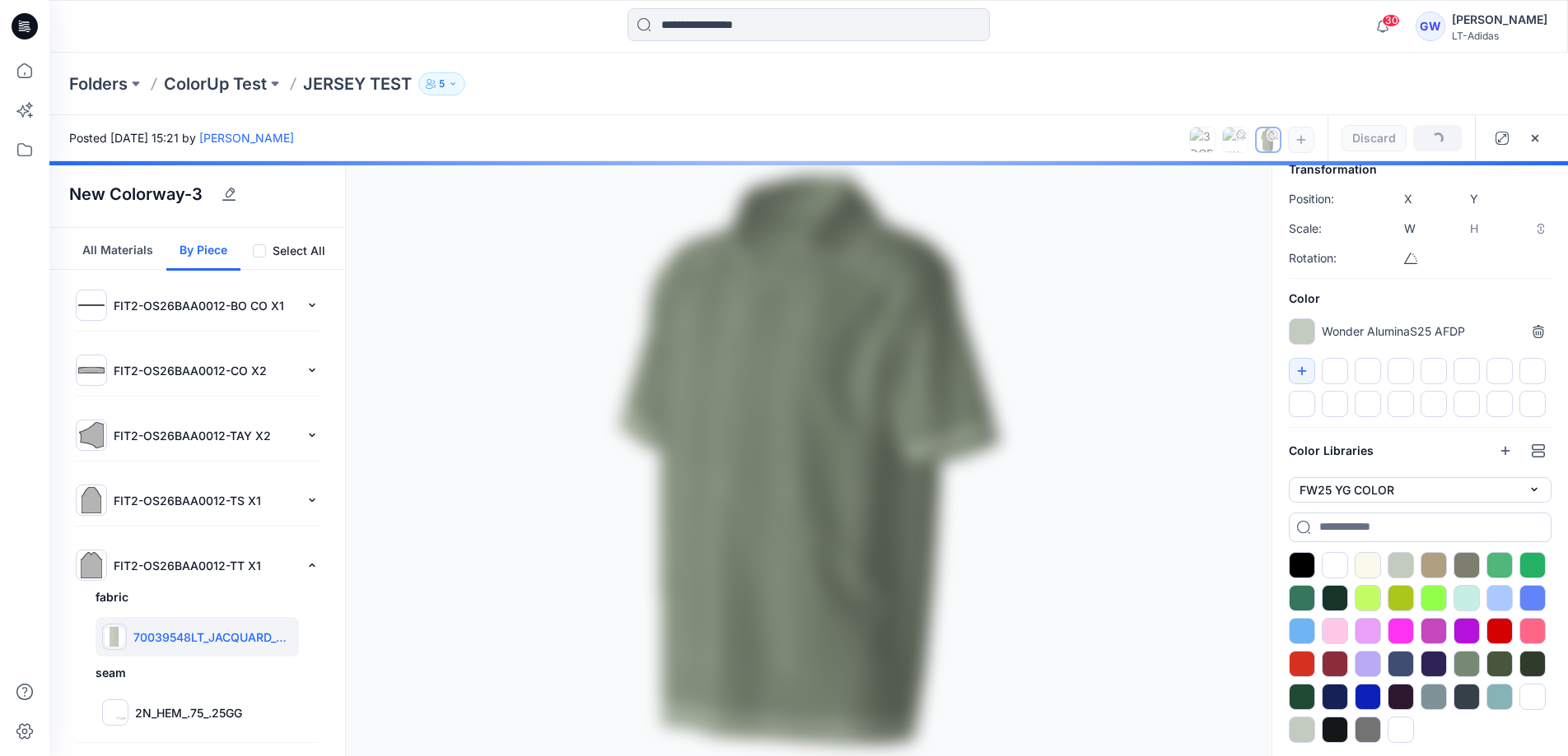
click at [1215, 351] on div at bounding box center [808, 458] width 1518 height 595
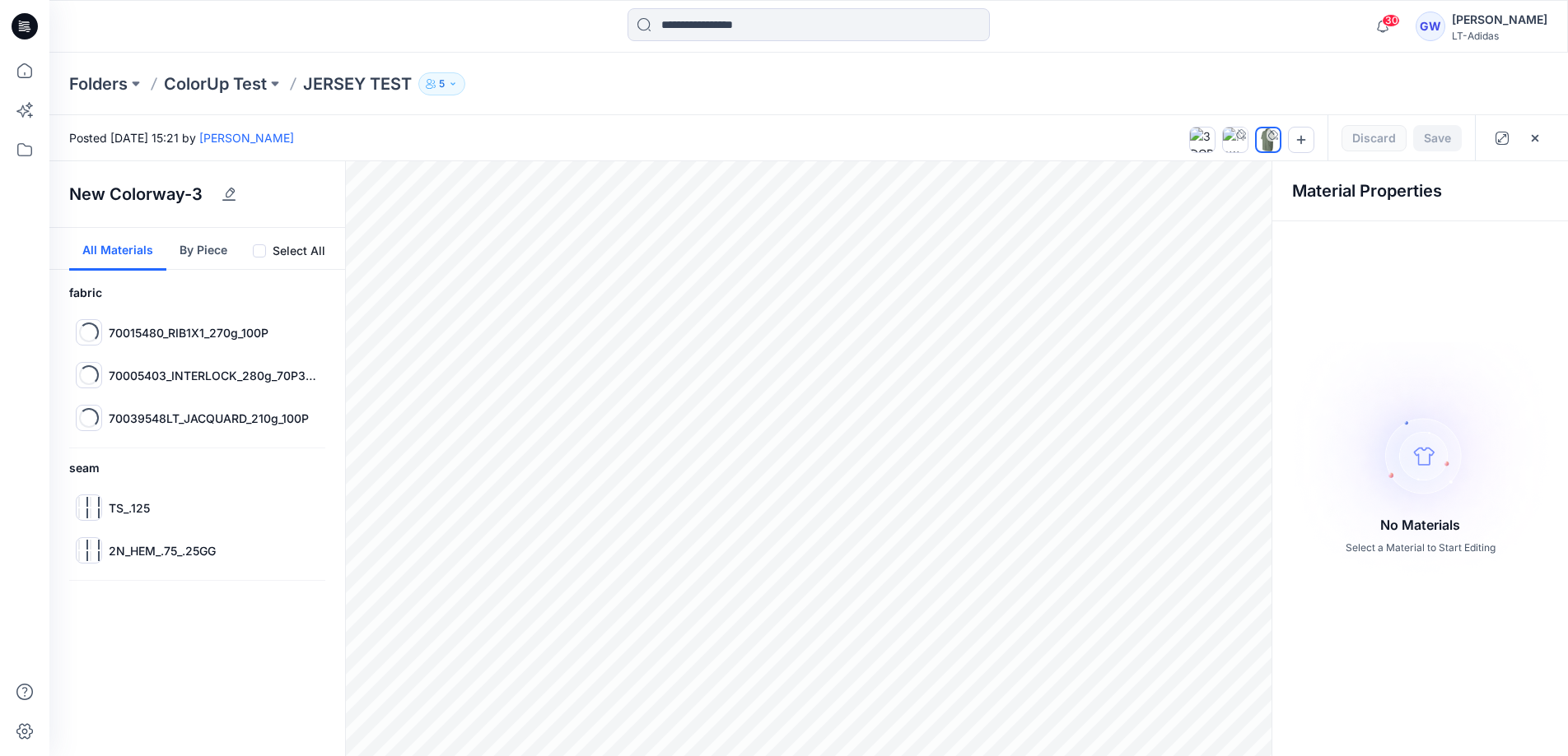
click at [131, 254] on button "All Materials" at bounding box center [118, 249] width 97 height 42
click at [194, 543] on p "2N_HEM_.75_.25GG" at bounding box center [162, 551] width 107 height 18
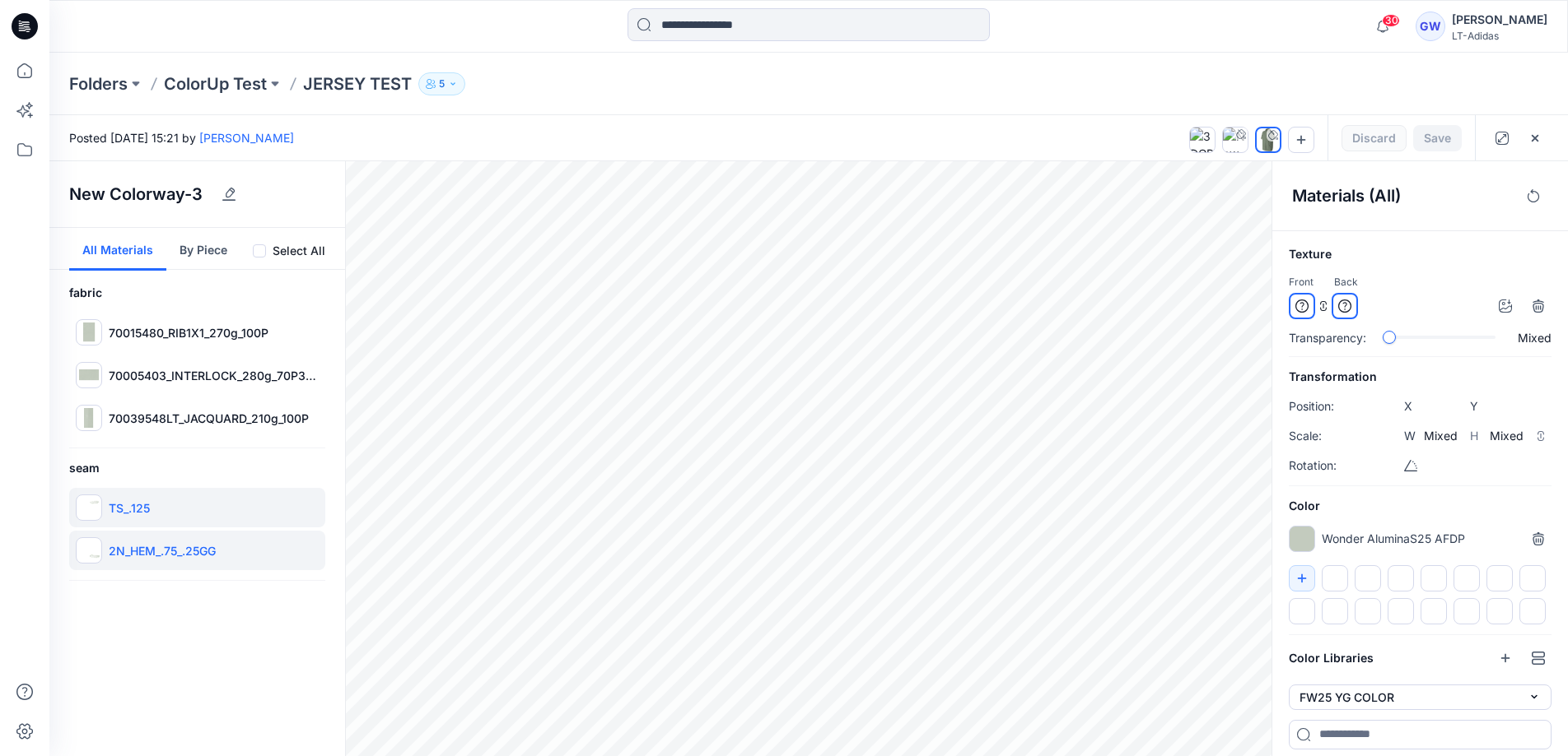
click at [190, 504] on div "TS_.125" at bounding box center [196, 507] width 256 height 39
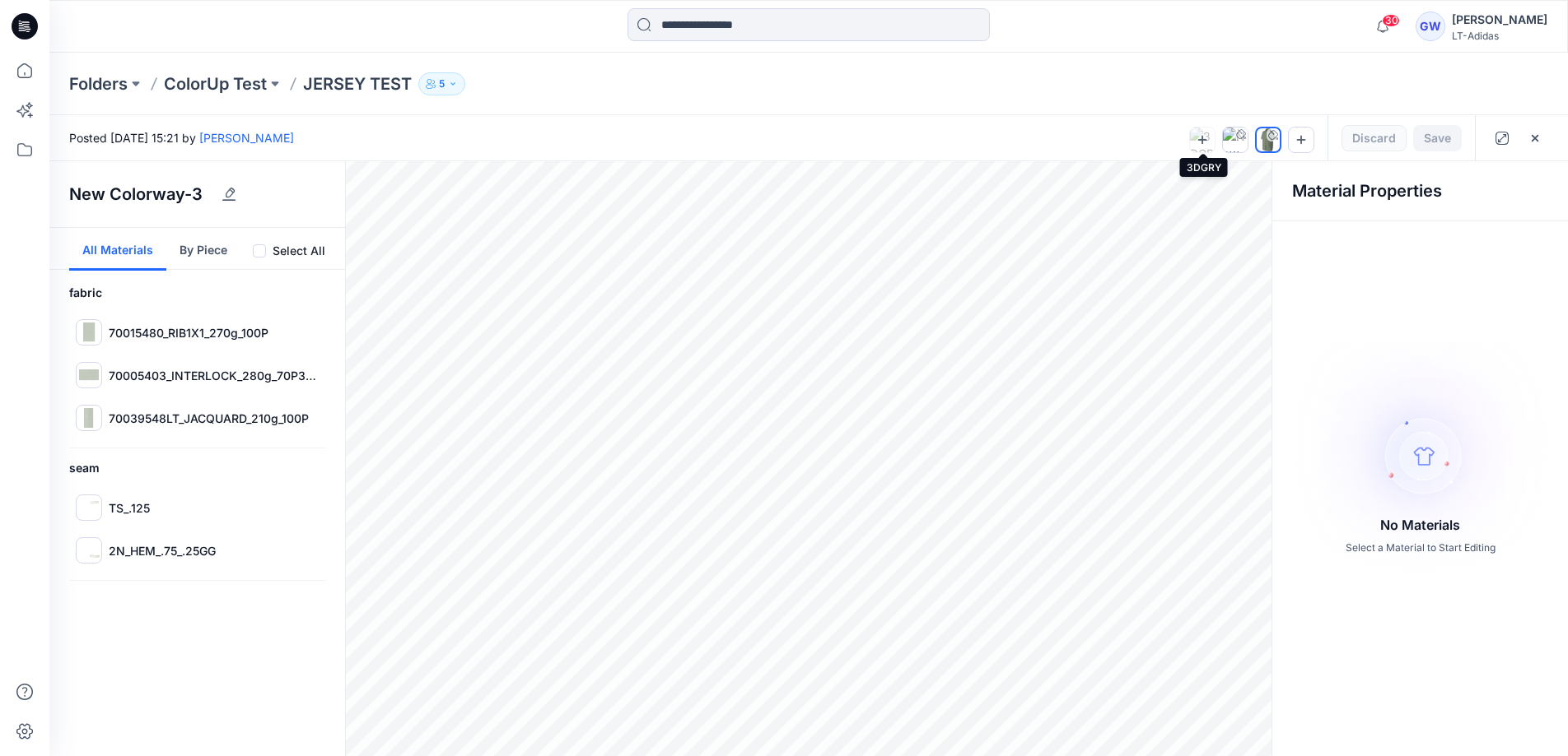
click at [1210, 136] on div at bounding box center [1202, 139] width 25 height 25
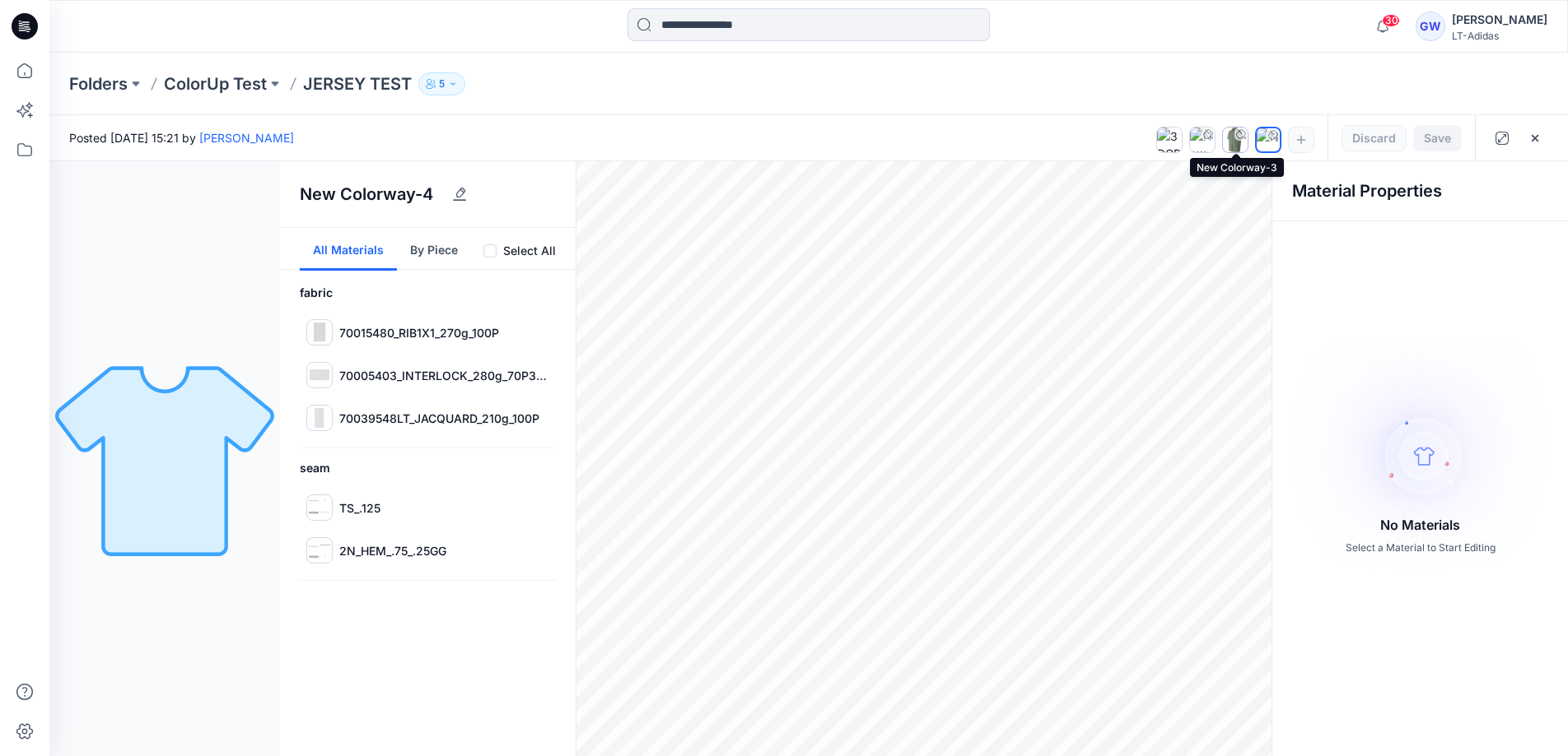
click at [1239, 142] on img at bounding box center [1234, 139] width 17 height 25
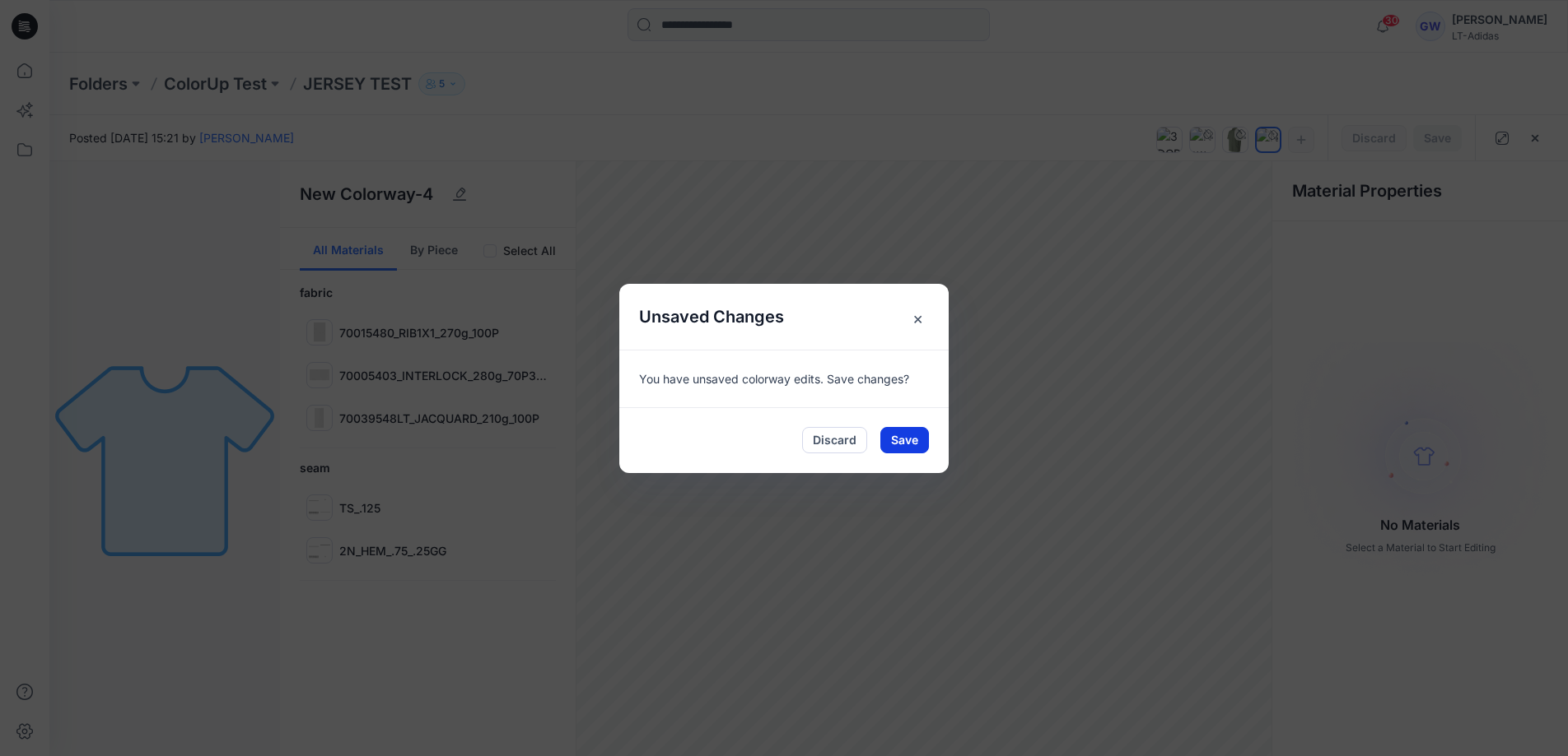
click at [902, 435] on button "Save" at bounding box center [903, 440] width 48 height 27
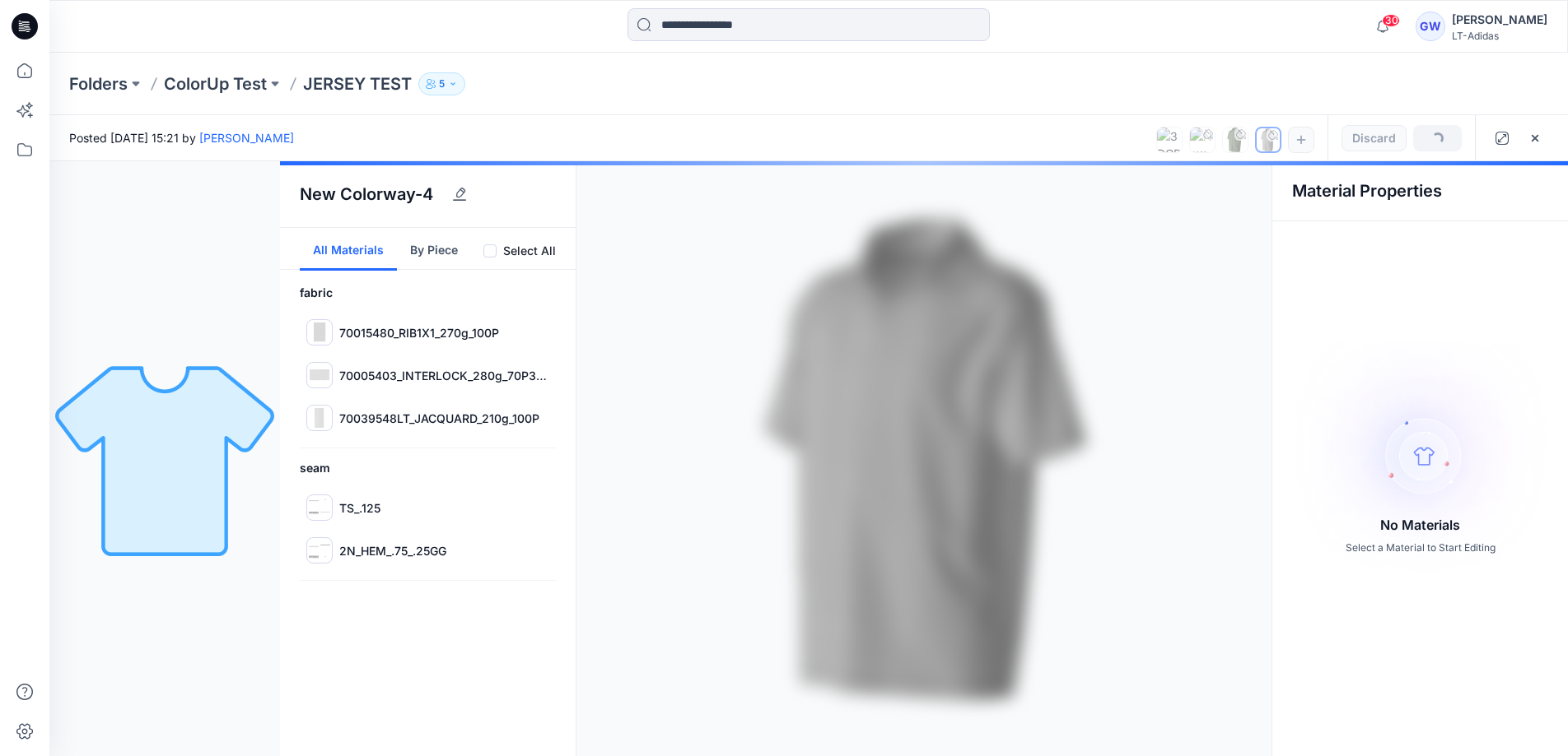
drag, startPoint x: 948, startPoint y: 410, endPoint x: 900, endPoint y: 409, distance: 48.0
click at [907, 410] on div at bounding box center [923, 458] width 1288 height 595
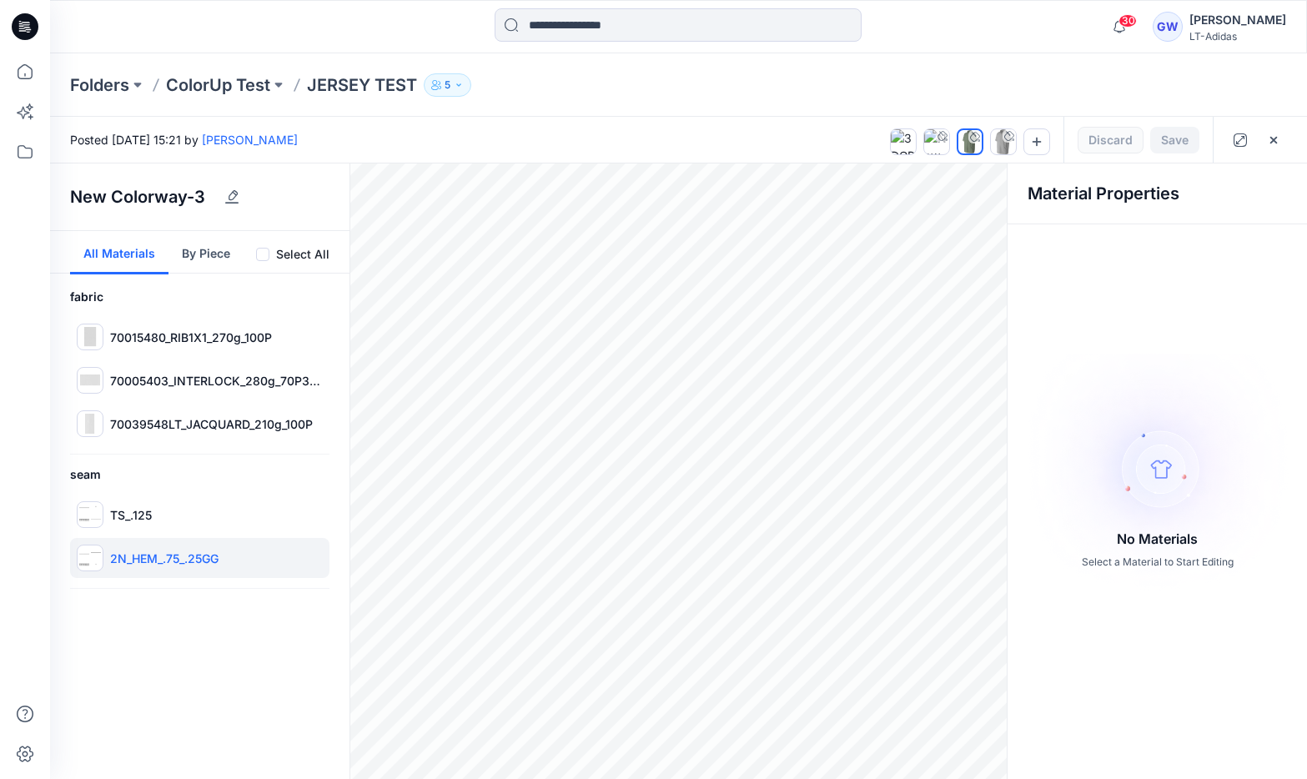
click at [248, 544] on div "2N_HEM_.75_.25GG" at bounding box center [199, 558] width 259 height 40
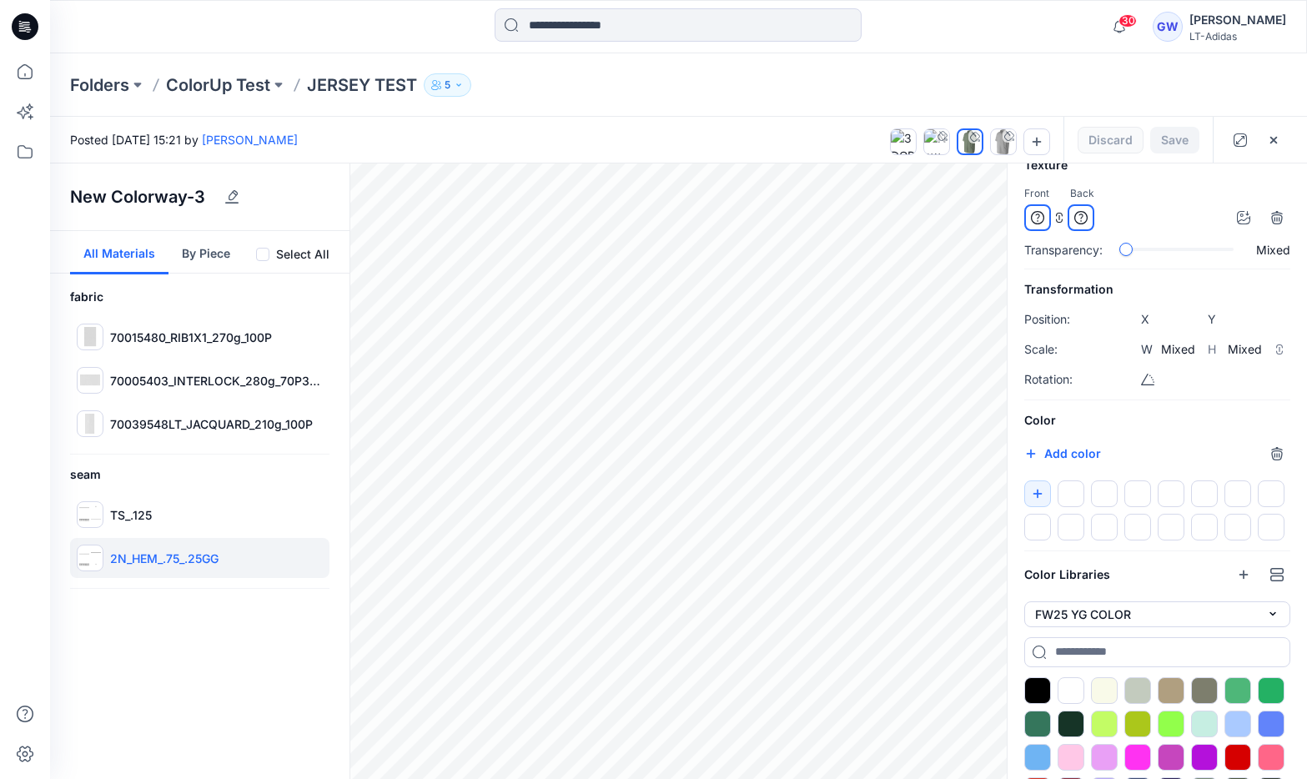
scroll to position [0, 0]
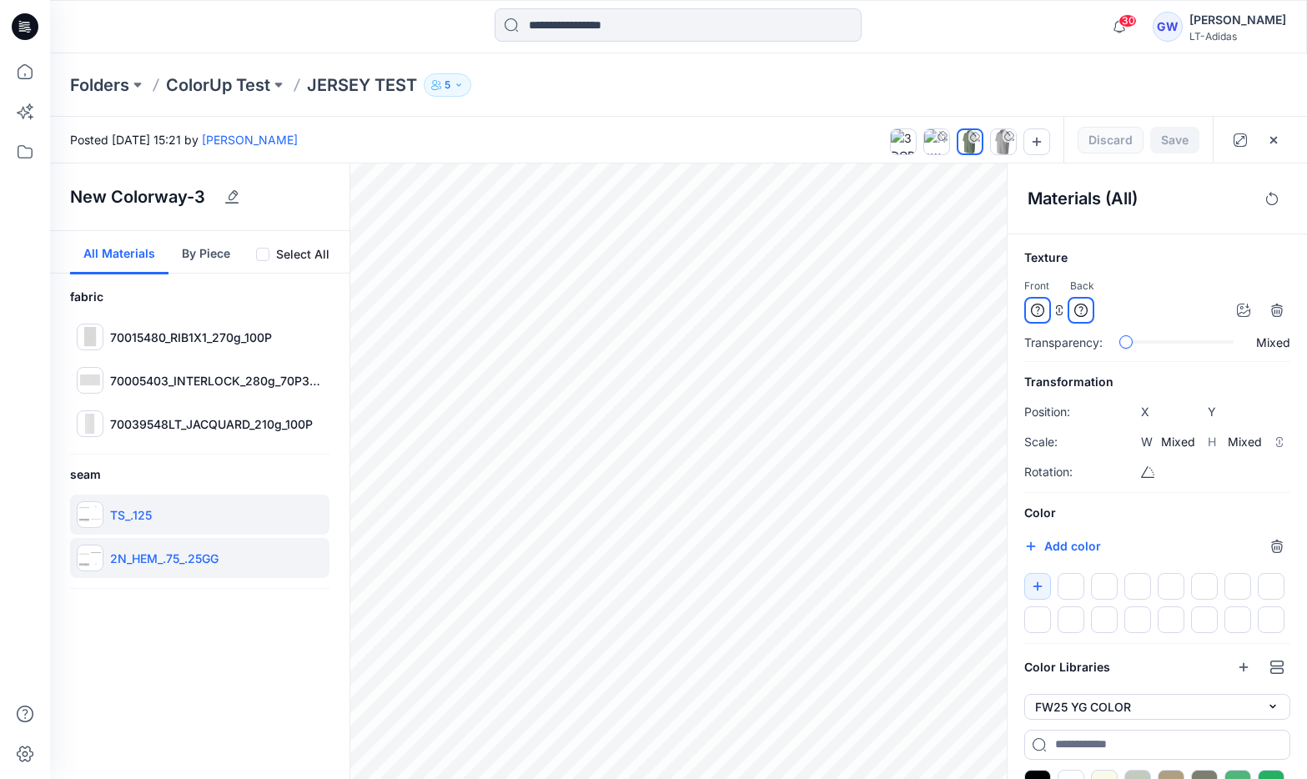
click at [189, 513] on div "TS_.125" at bounding box center [199, 514] width 259 height 40
click at [167, 415] on p "70039548LT_JACQUARD_210g_100P" at bounding box center [211, 424] width 203 height 18
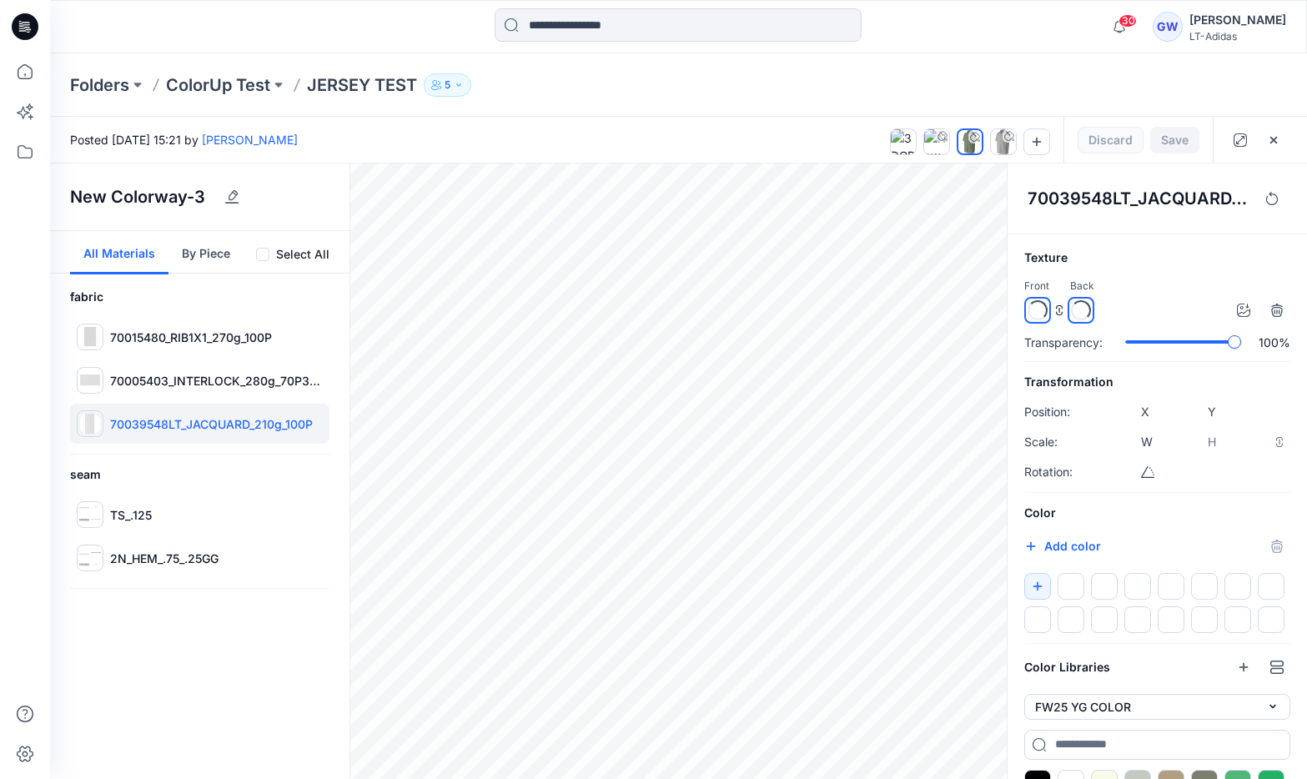
type input "****"
type input "*****"
click at [190, 390] on div "70005403_INTERLOCK_280g_70P30C" at bounding box center [199, 380] width 259 height 40
type input "****"
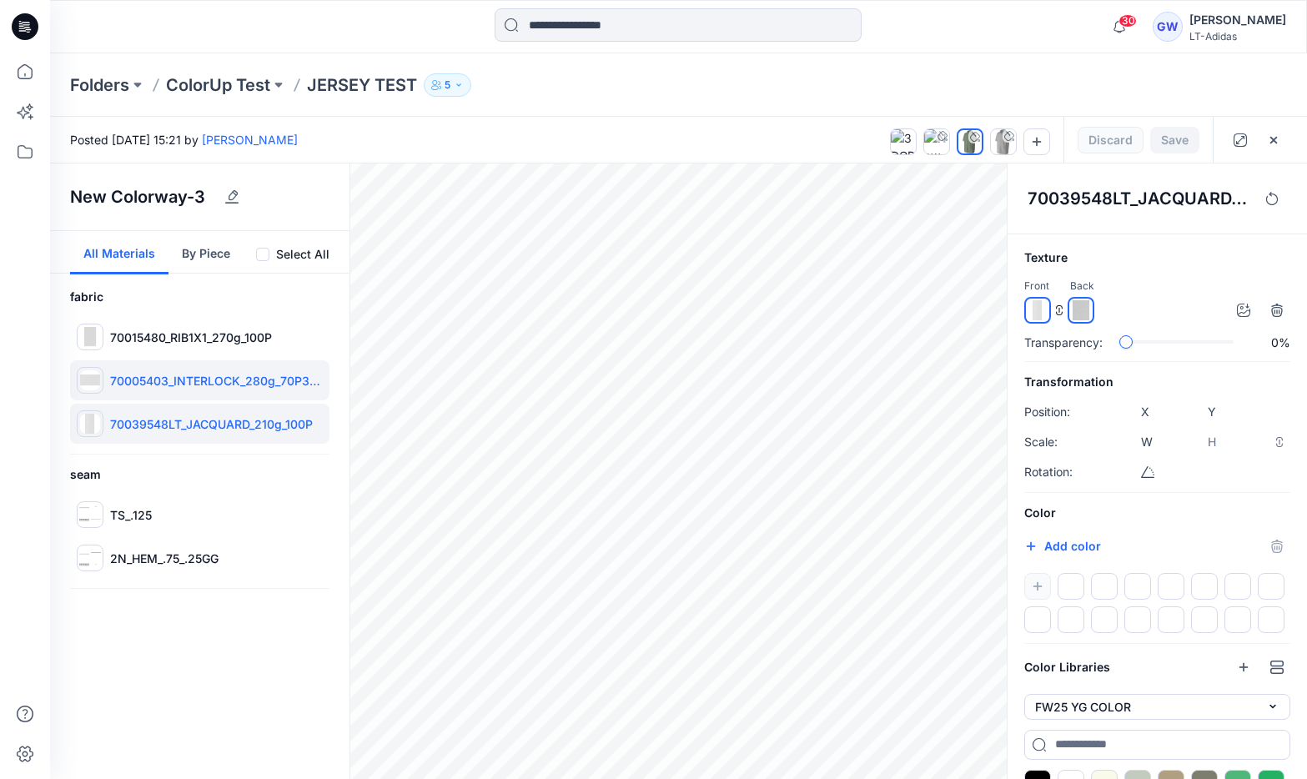
type input "****"
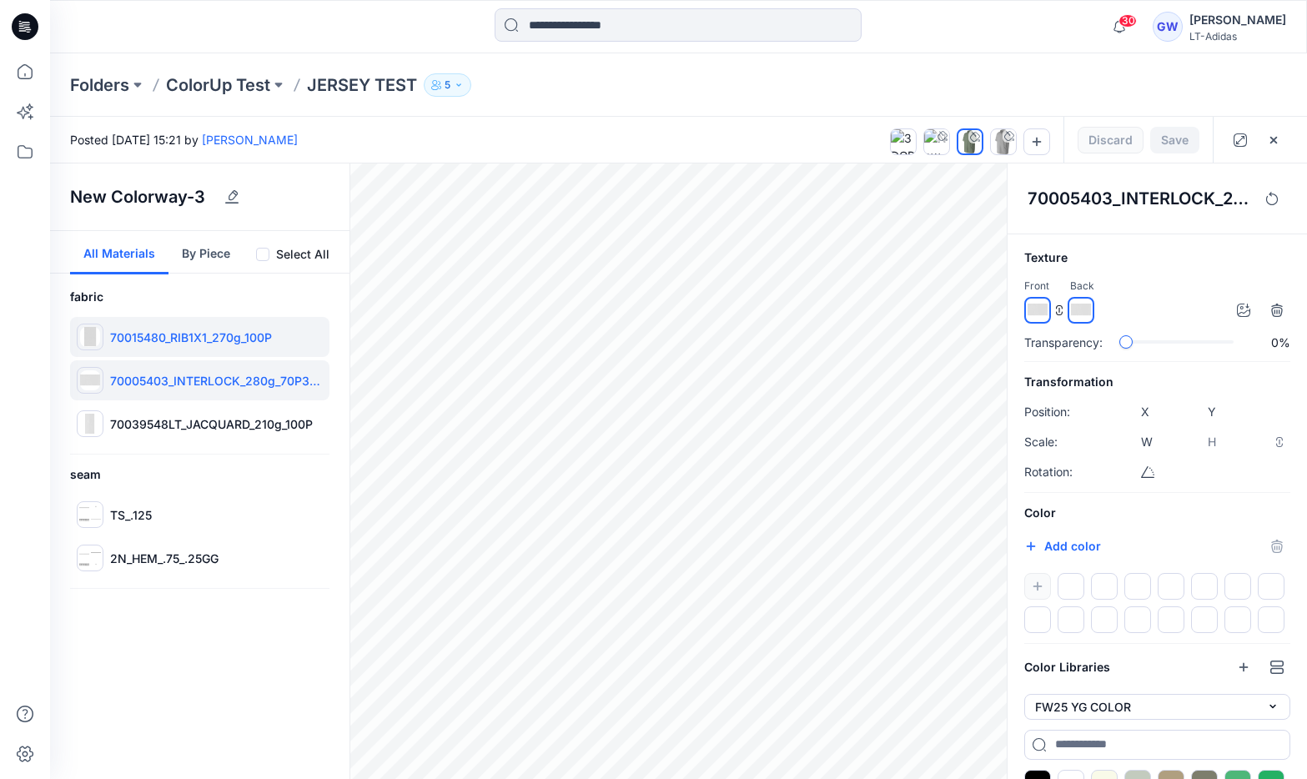
click at [185, 323] on div "70015480_RIB1X1_270g_100P" at bounding box center [199, 337] width 259 height 40
type input "****"
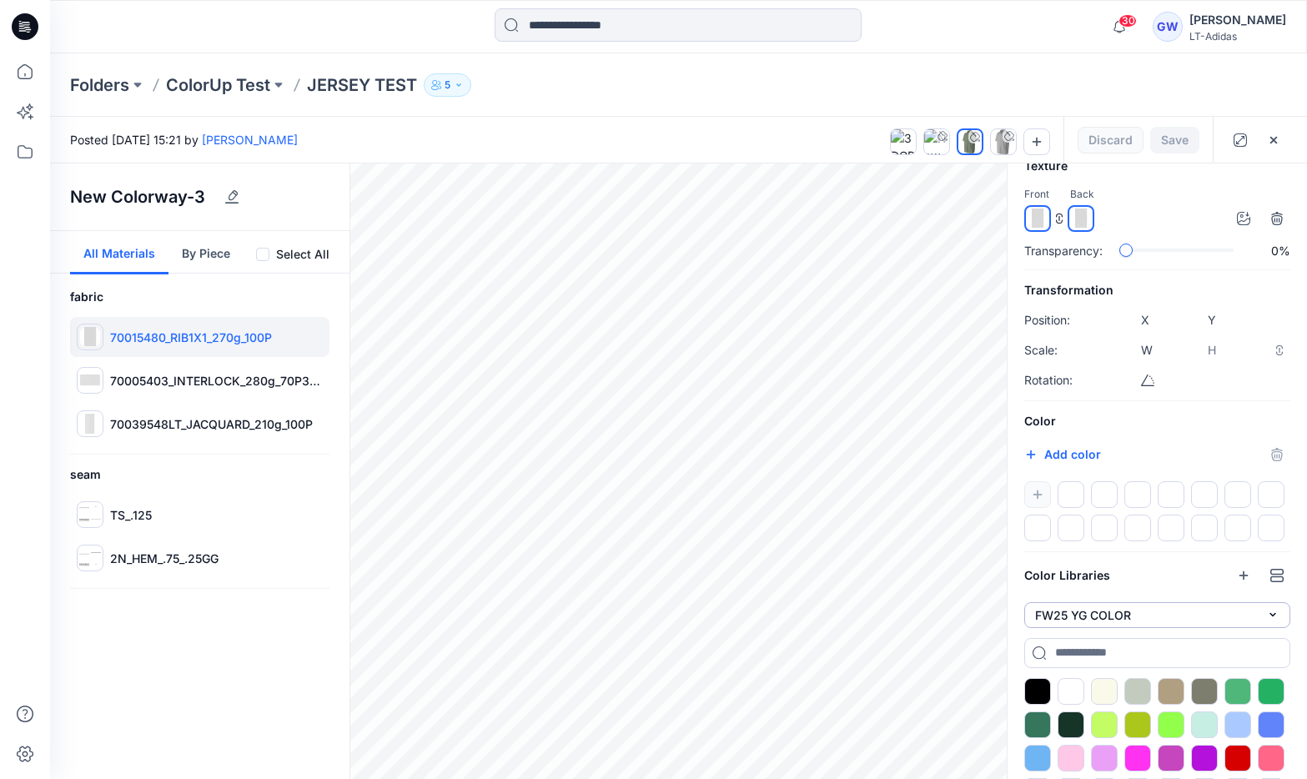
scroll to position [200, 0]
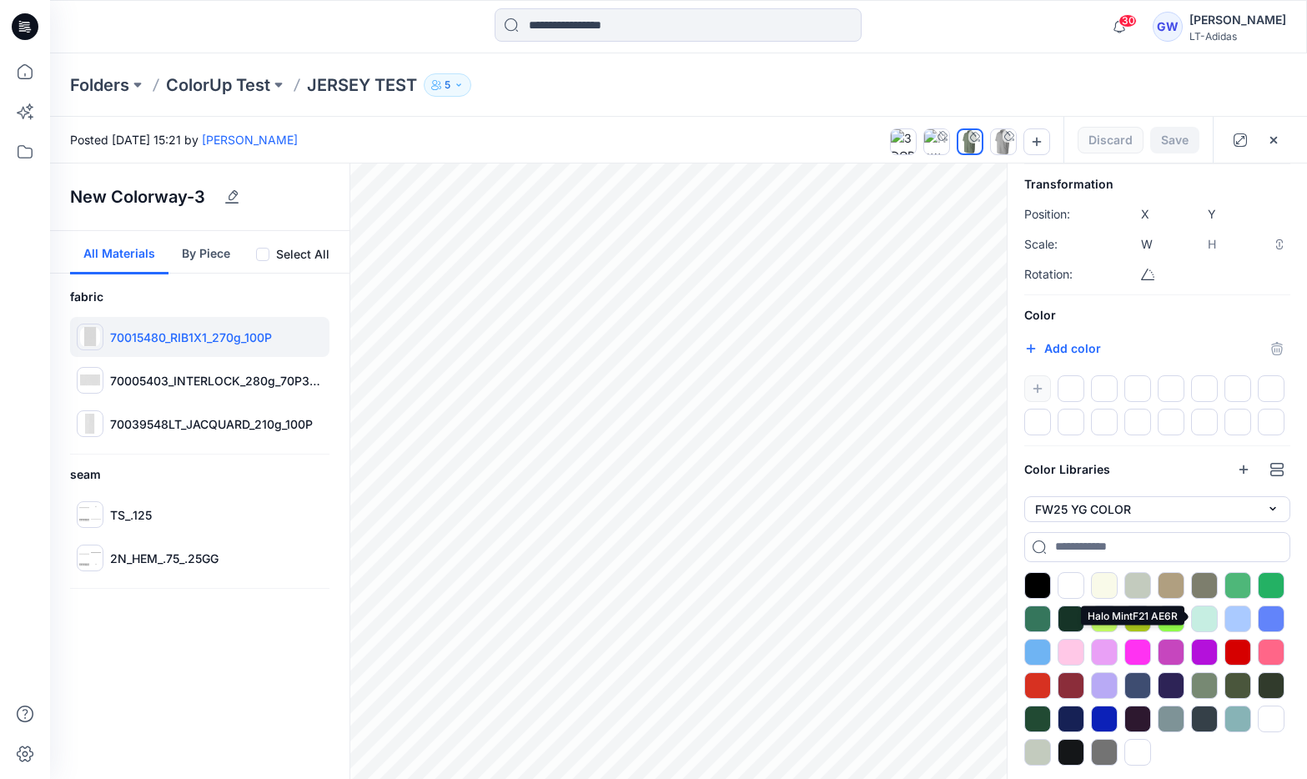
click at [1195, 613] on div at bounding box center [1204, 618] width 27 height 27
click at [272, 256] on div "Select All" at bounding box center [292, 254] width 73 height 20
click at [266, 255] on span at bounding box center [262, 254] width 13 height 13
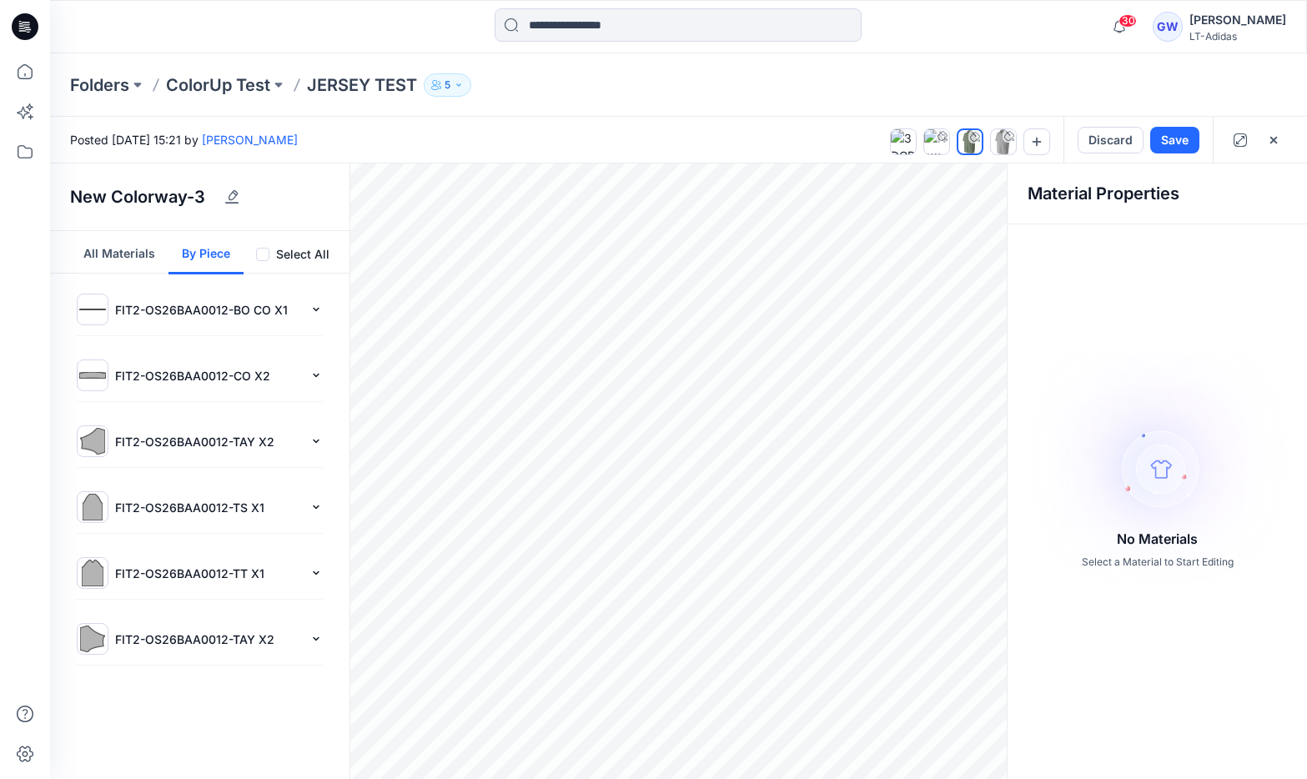
click at [183, 250] on button "By Piece" at bounding box center [205, 252] width 75 height 43
click at [259, 253] on span at bounding box center [262, 254] width 13 height 13
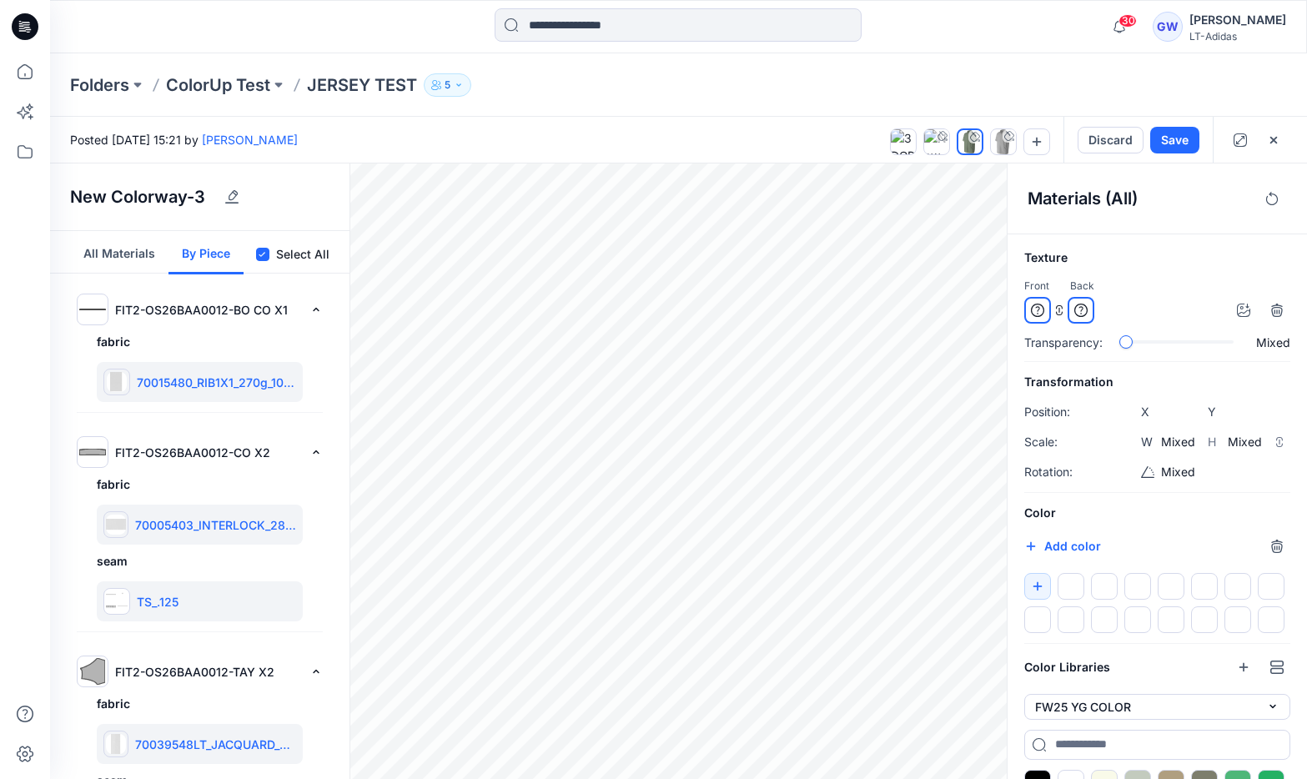
click at [112, 253] on button "All Materials" at bounding box center [119, 252] width 98 height 43
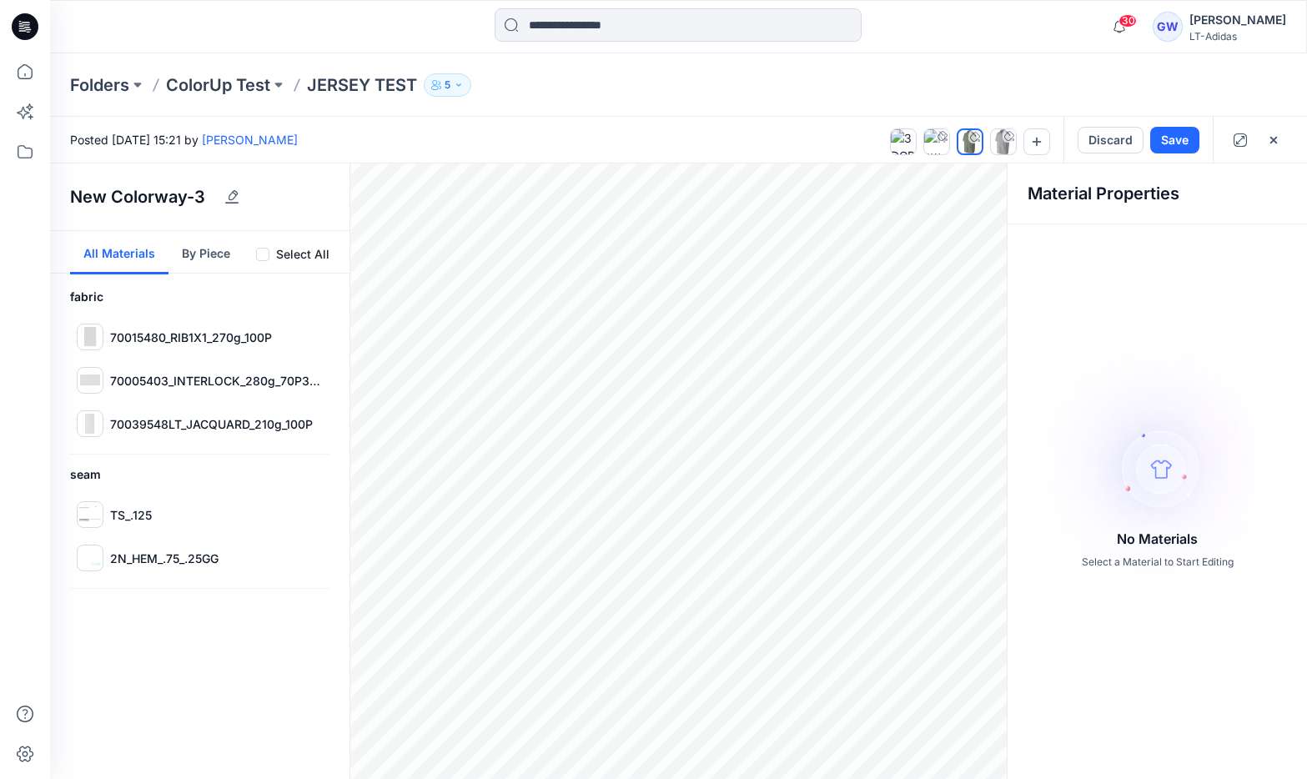
click at [316, 248] on label "Select All" at bounding box center [302, 254] width 53 height 20
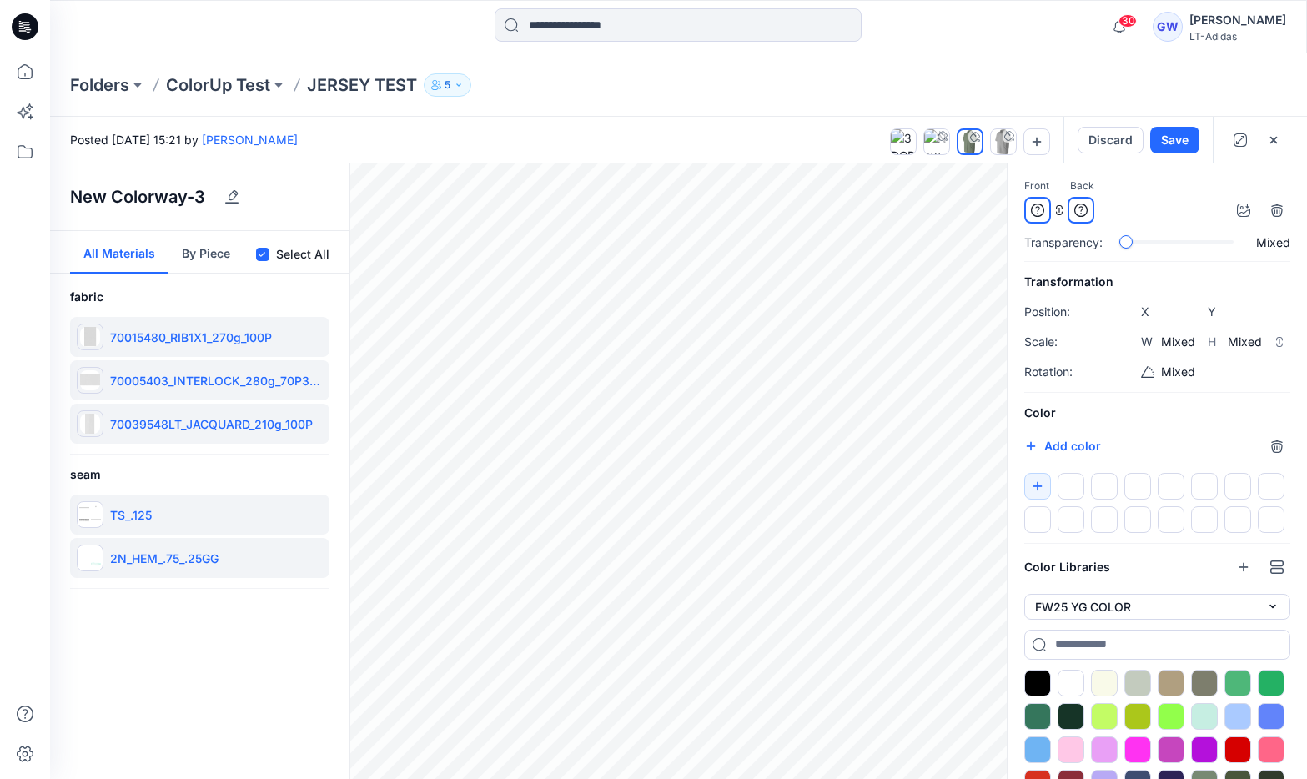
scroll to position [106, 0]
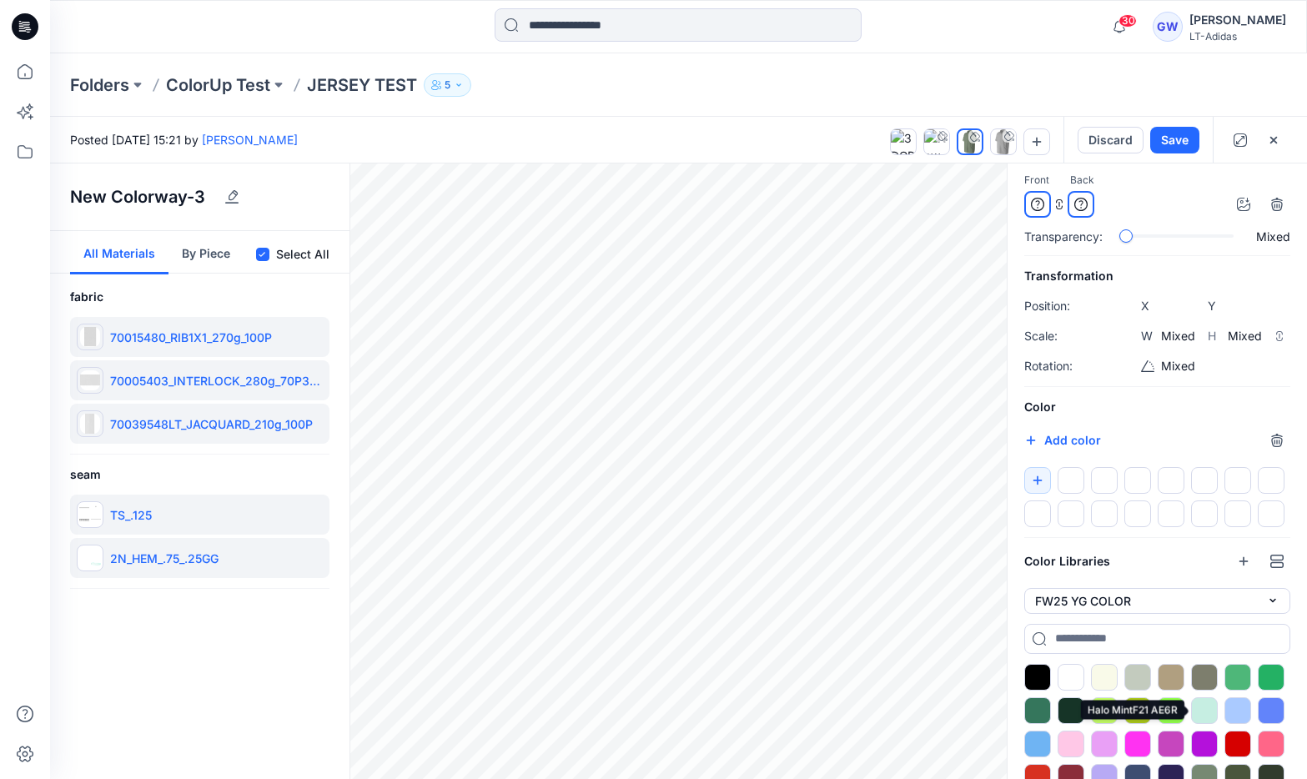
click at [1197, 707] on div at bounding box center [1204, 710] width 27 height 27
click at [1240, 202] on icon "button" at bounding box center [1242, 204] width 13 height 13
type input "****"
type input "*****"
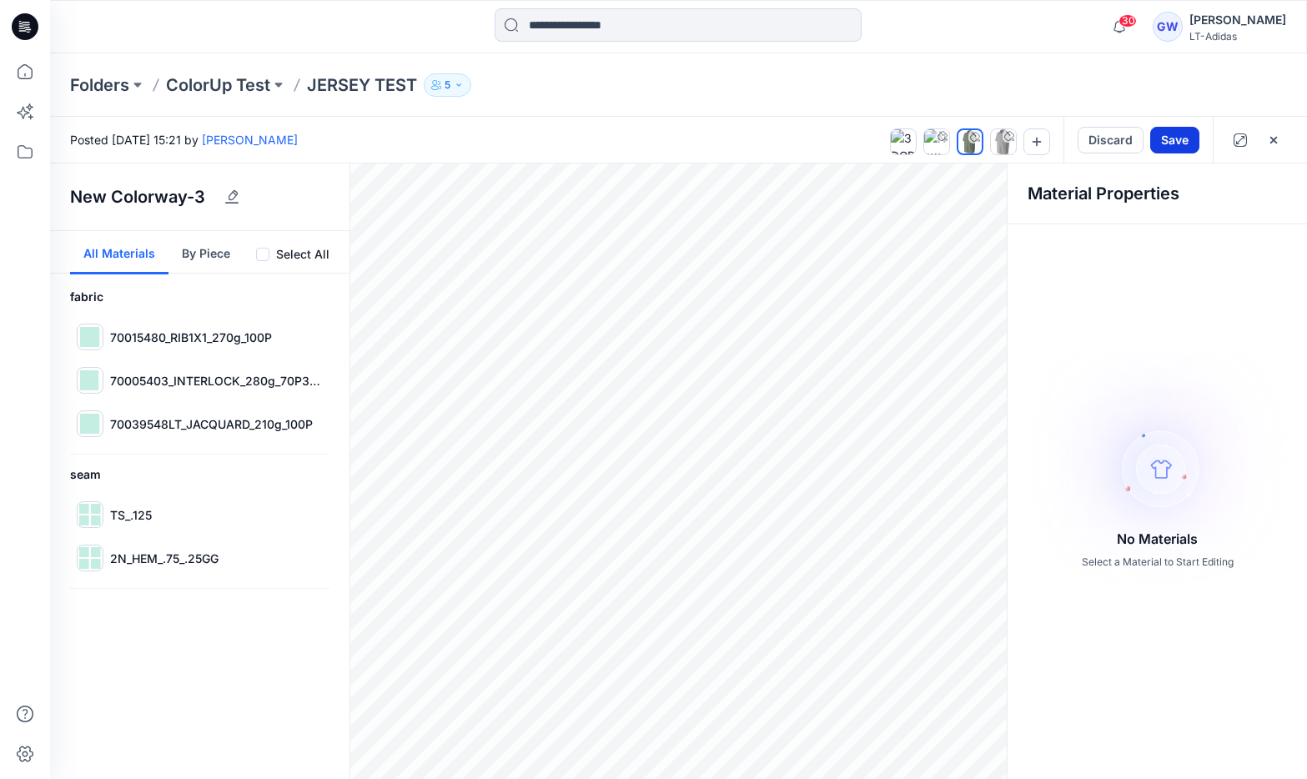
click at [1190, 146] on button "Save" at bounding box center [1174, 140] width 49 height 27
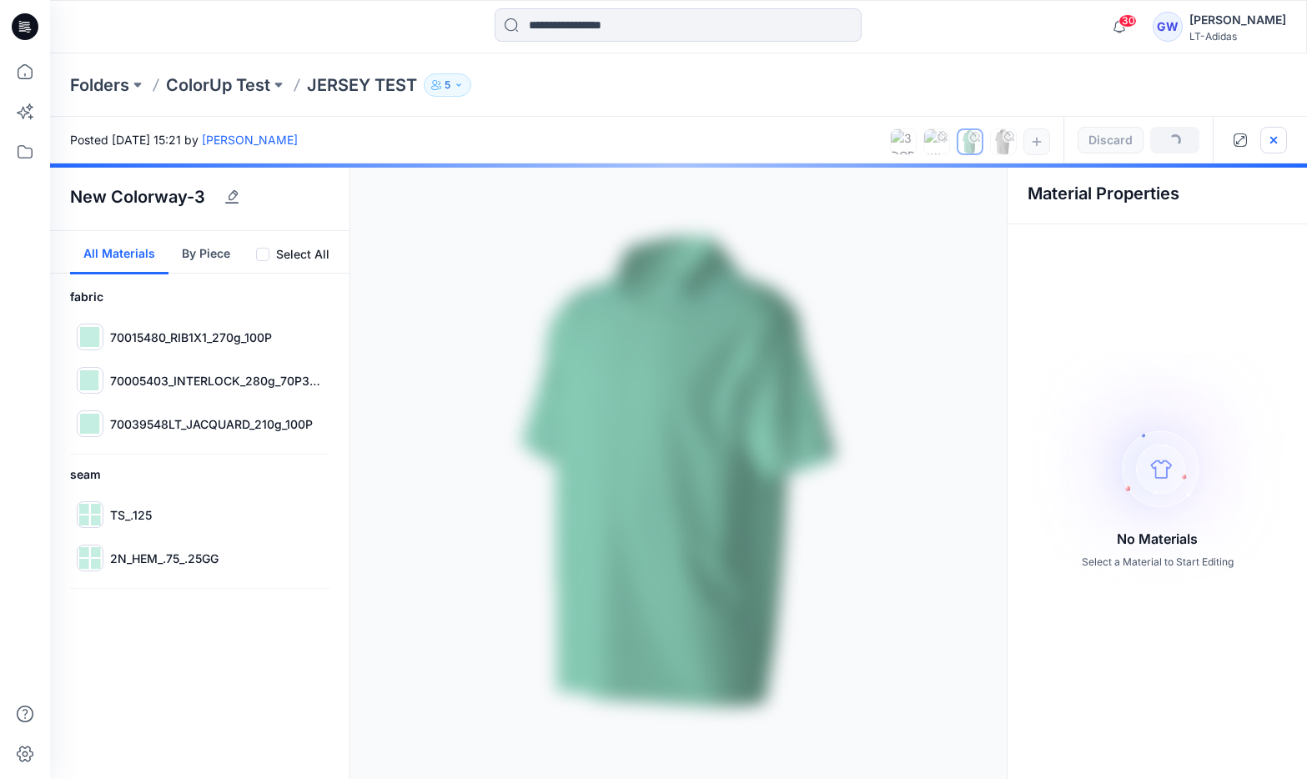
click at [1277, 138] on icon "button" at bounding box center [1273, 139] width 13 height 13
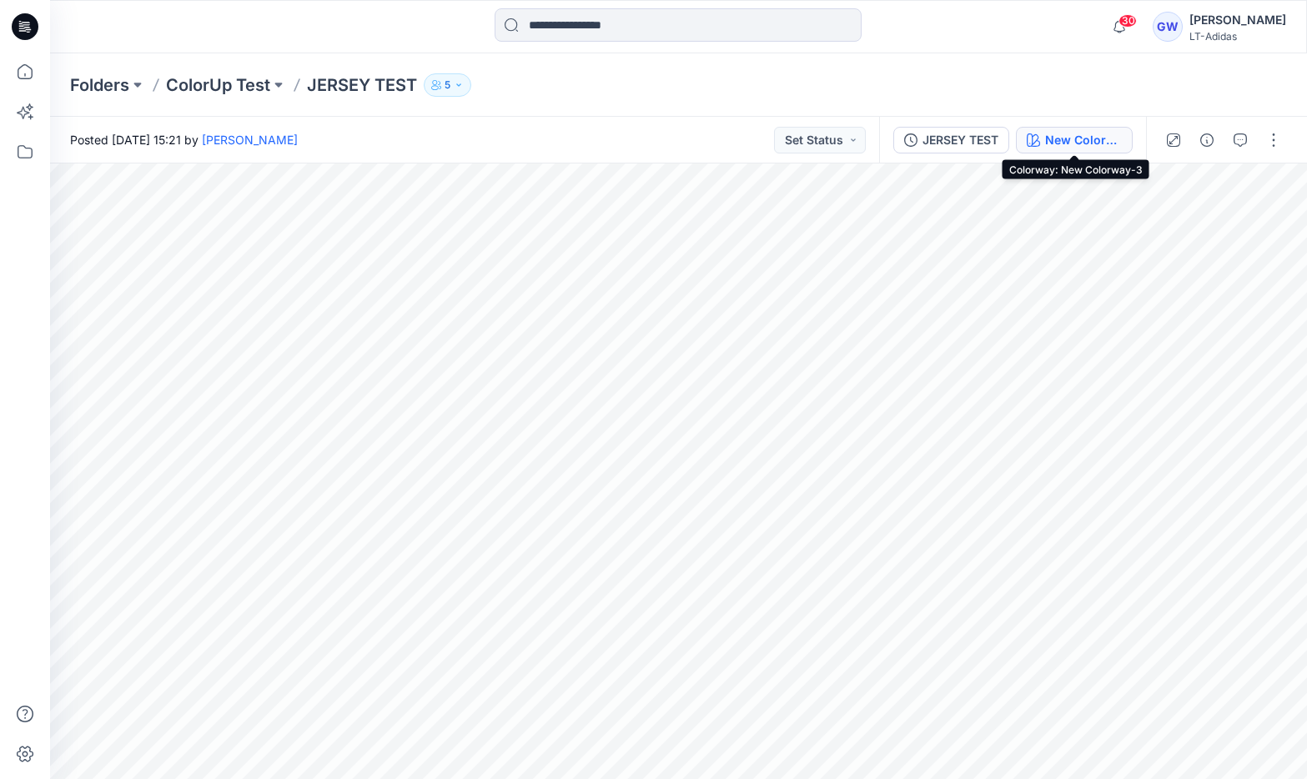
click at [1089, 136] on div "New Colorway-3" at bounding box center [1083, 140] width 77 height 18
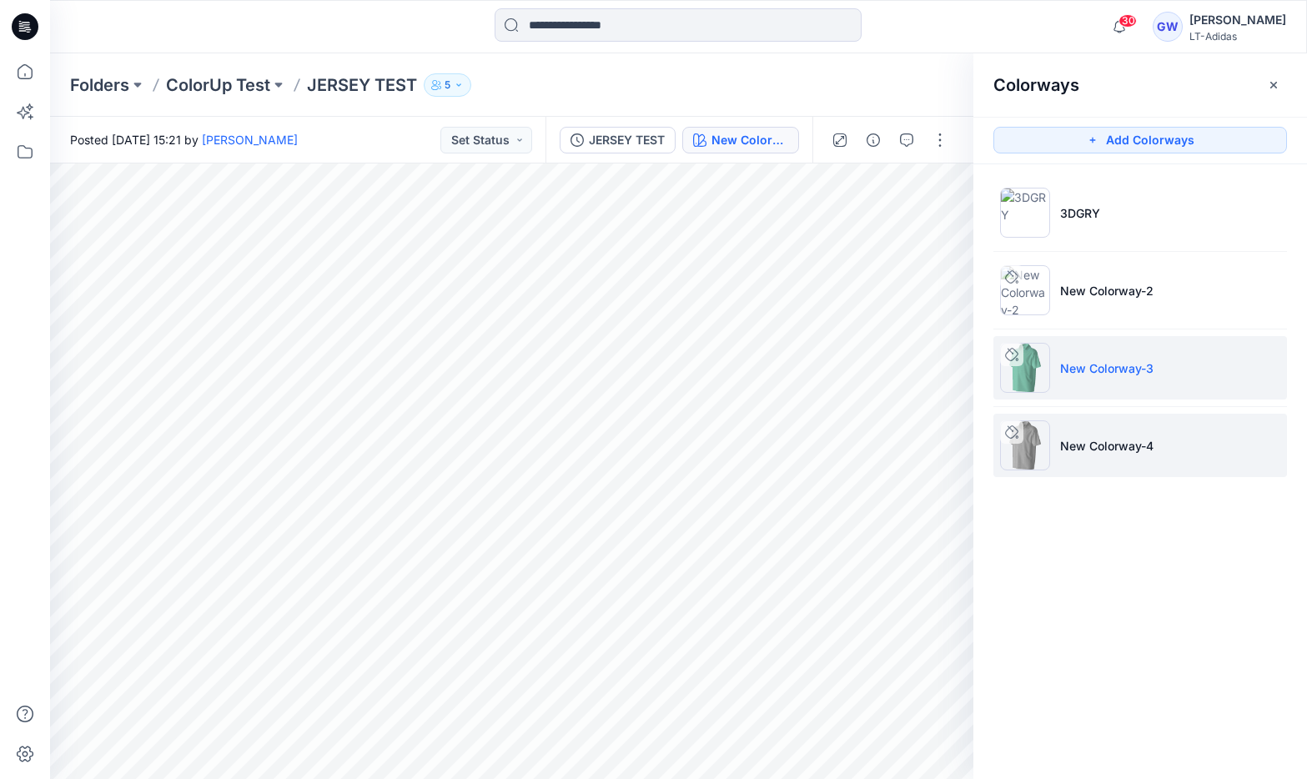
click at [1195, 446] on li "New Colorway-4" at bounding box center [1139, 445] width 293 height 63
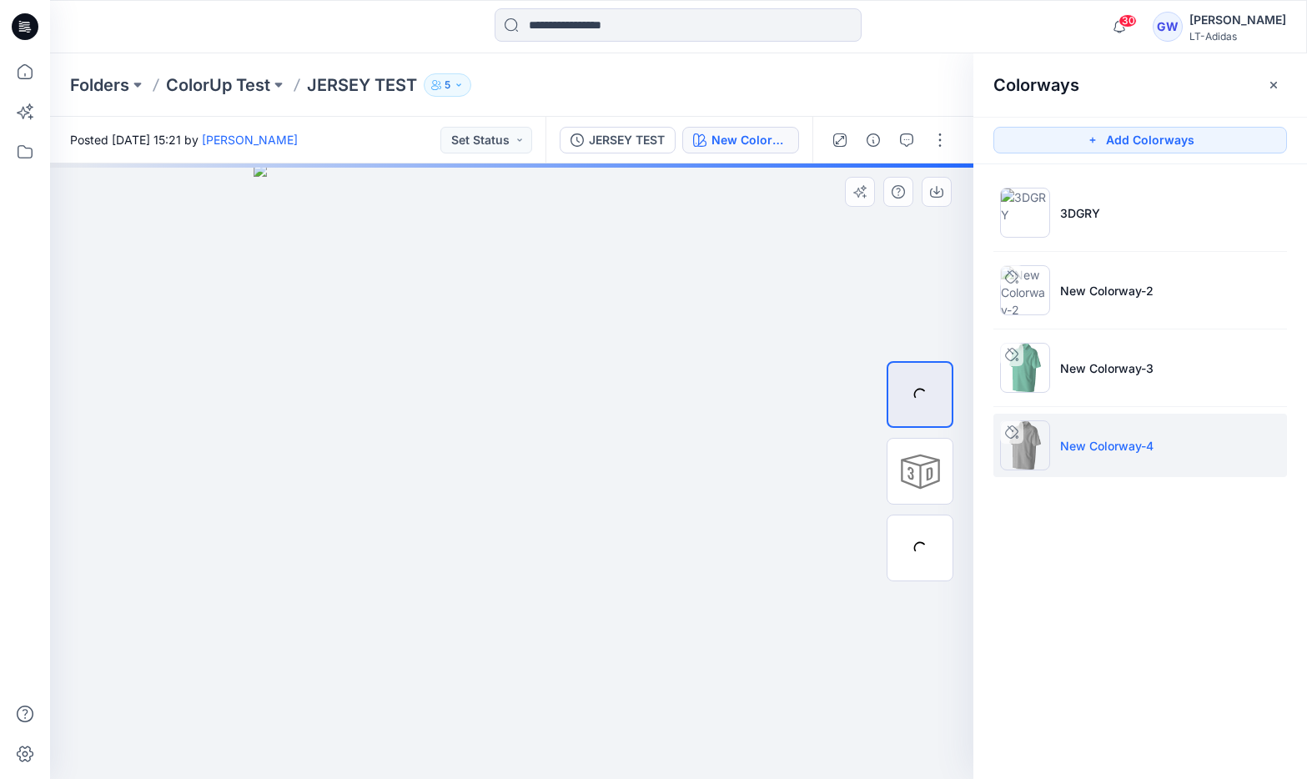
drag, startPoint x: 981, startPoint y: 303, endPoint x: 785, endPoint y: 296, distance: 196.1
click at [785, 296] on div at bounding box center [511, 470] width 923 height 615
click at [1282, 82] on button "button" at bounding box center [1273, 85] width 27 height 27
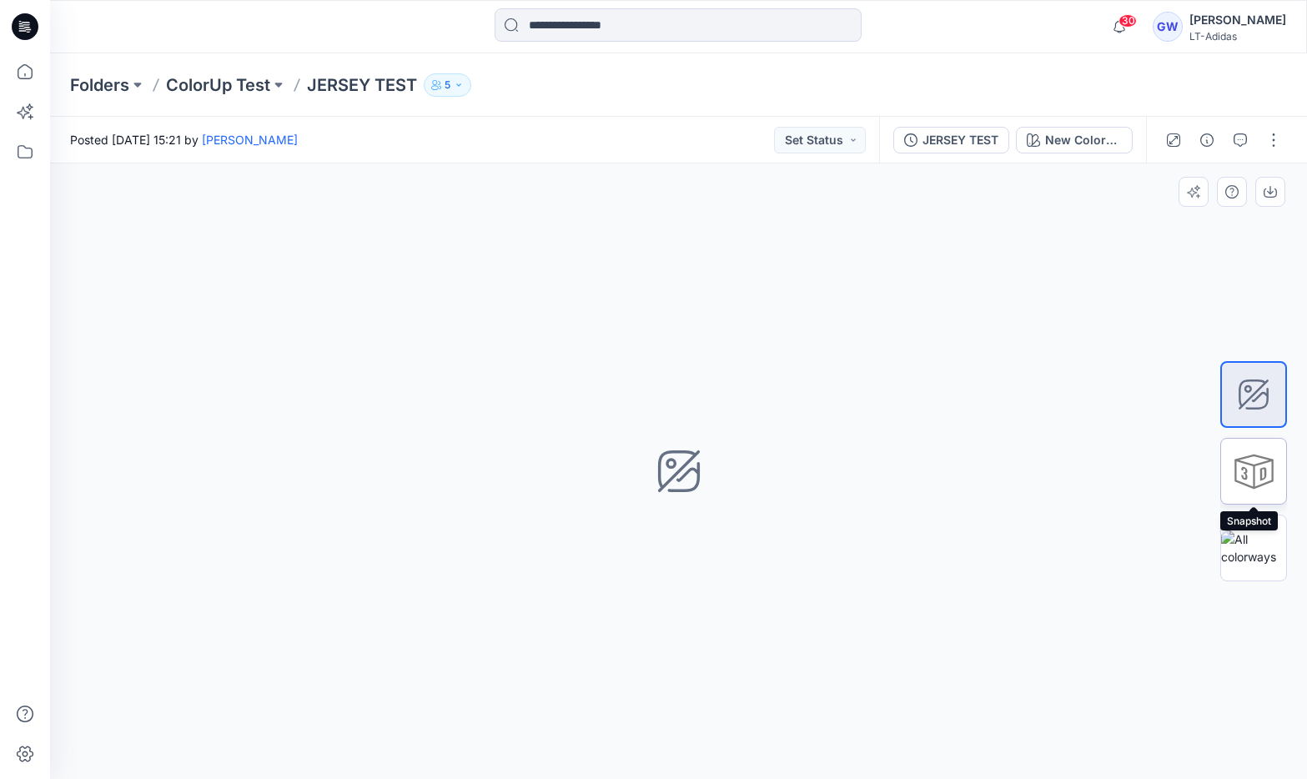
click at [1271, 465] on div at bounding box center [1253, 471] width 67 height 67
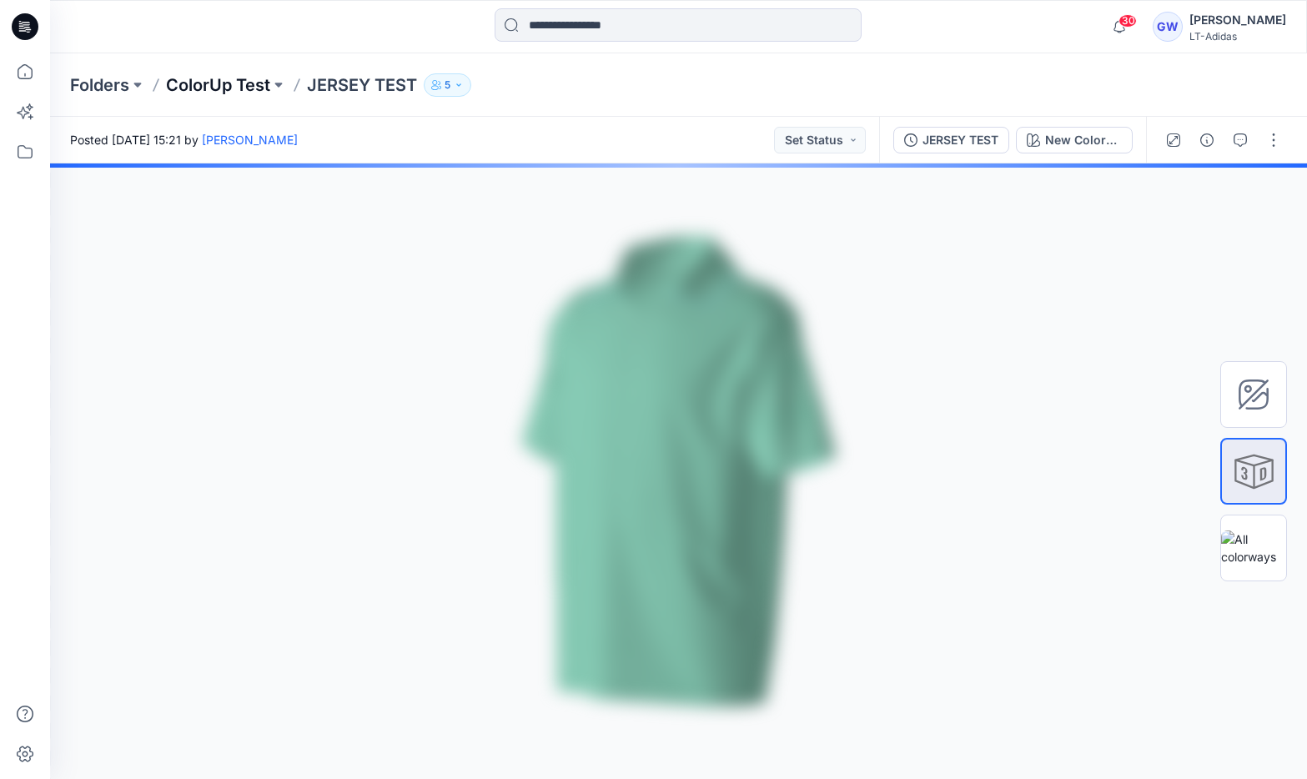
click at [225, 87] on p "ColorUp Test" at bounding box center [218, 84] width 104 height 23
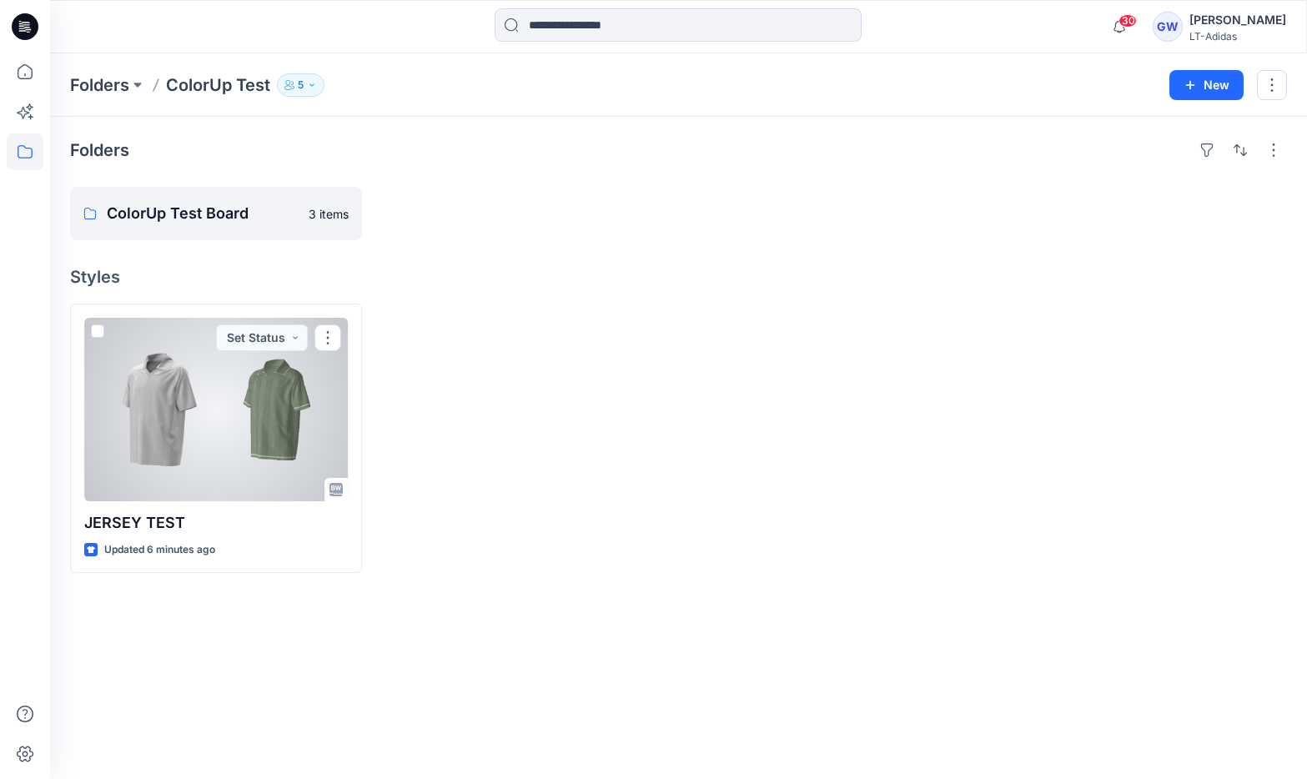
click at [288, 383] on div at bounding box center [215, 409] width 263 height 183
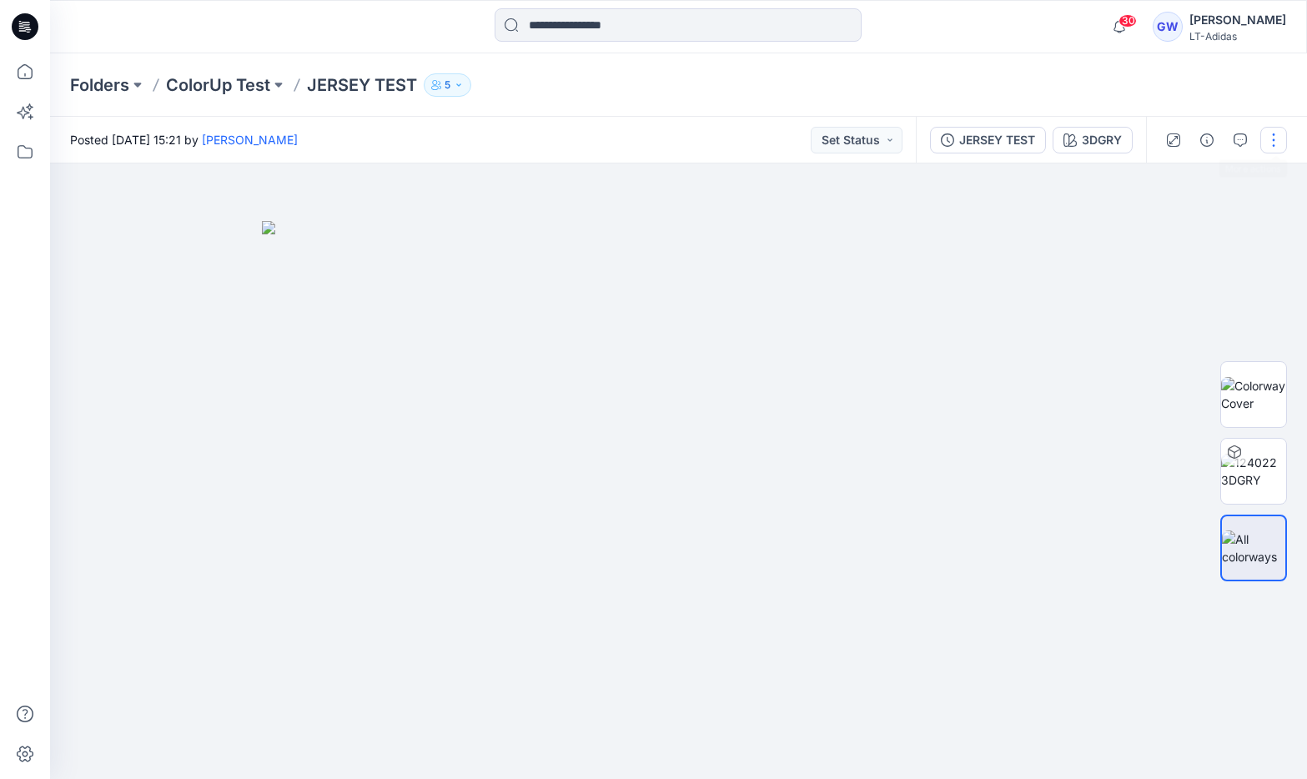
click at [1277, 136] on button "button" at bounding box center [1273, 140] width 27 height 27
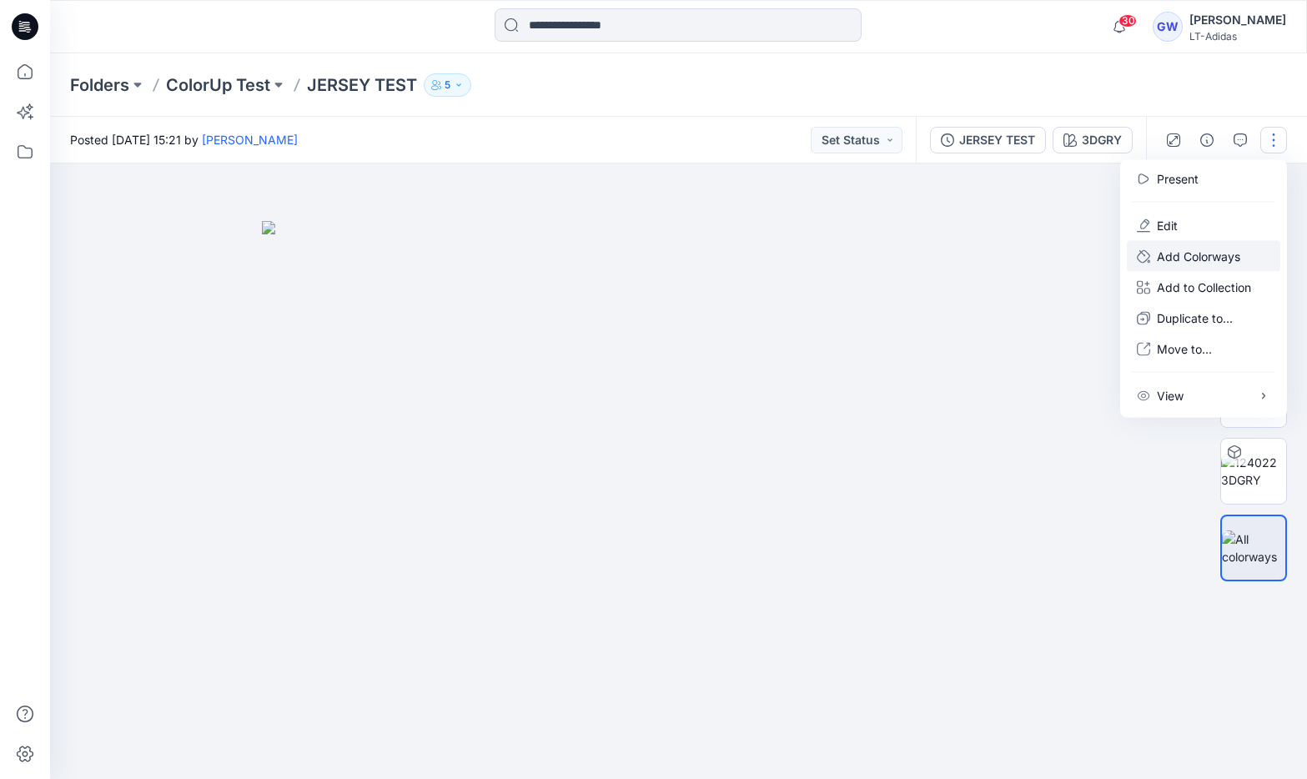
click at [1246, 262] on button "Add Colorways" at bounding box center [1202, 256] width 153 height 31
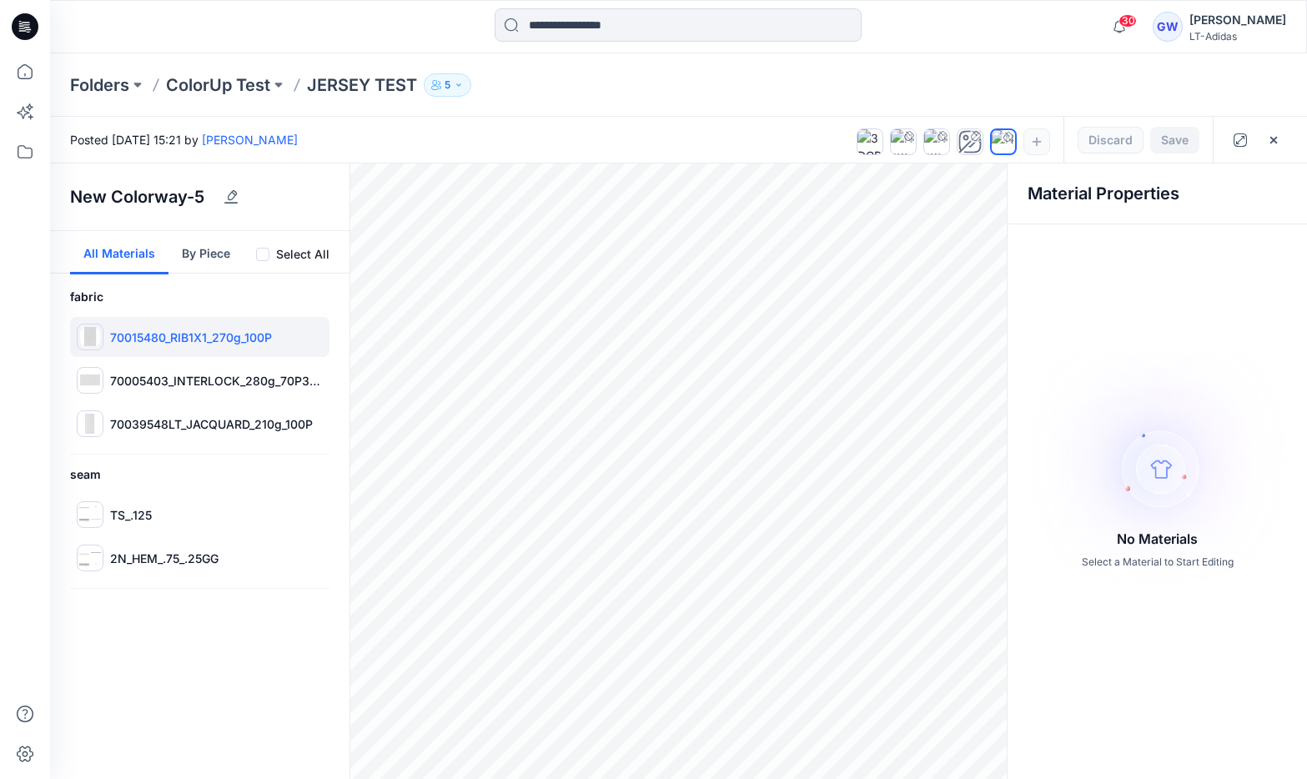
click at [174, 349] on div "70015480_RIB1X1_270g_100P" at bounding box center [199, 337] width 259 height 40
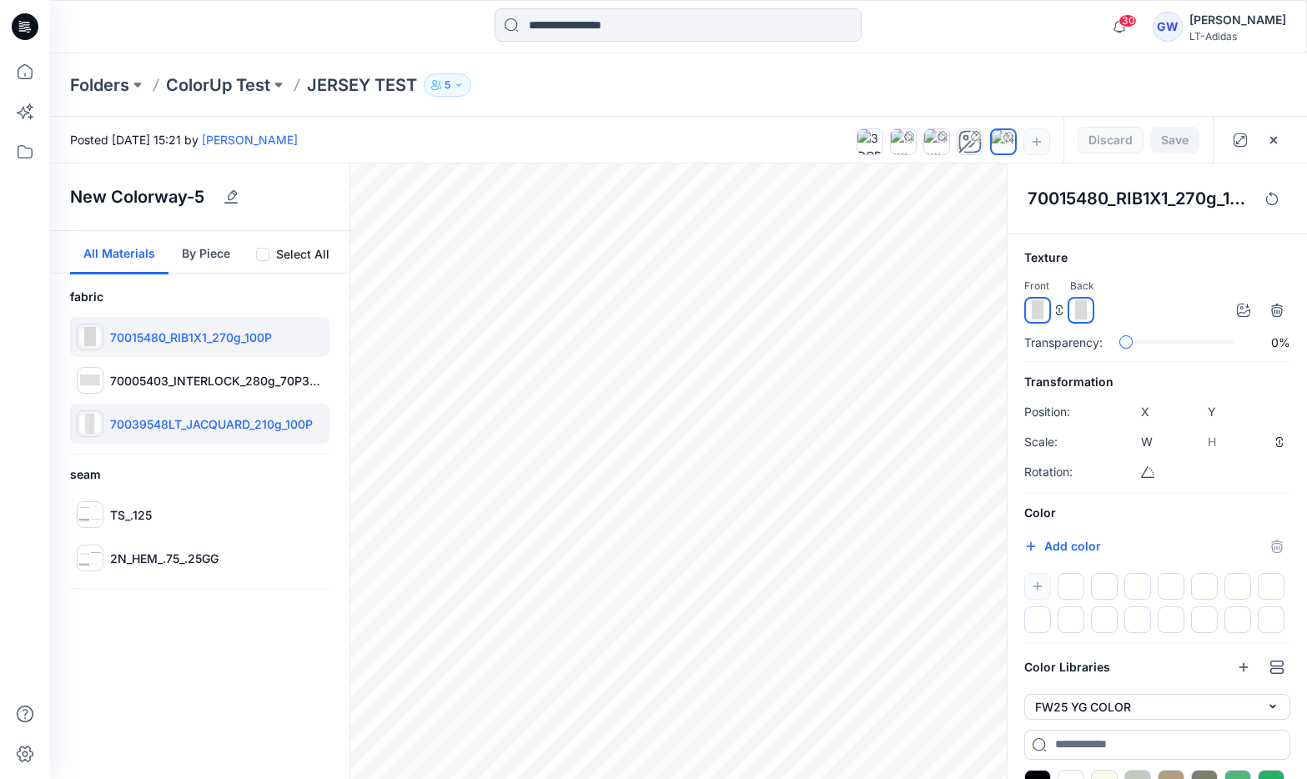
click at [231, 412] on div "70039548LT_JACQUARD_210g_100P" at bounding box center [199, 424] width 259 height 40
type input "****"
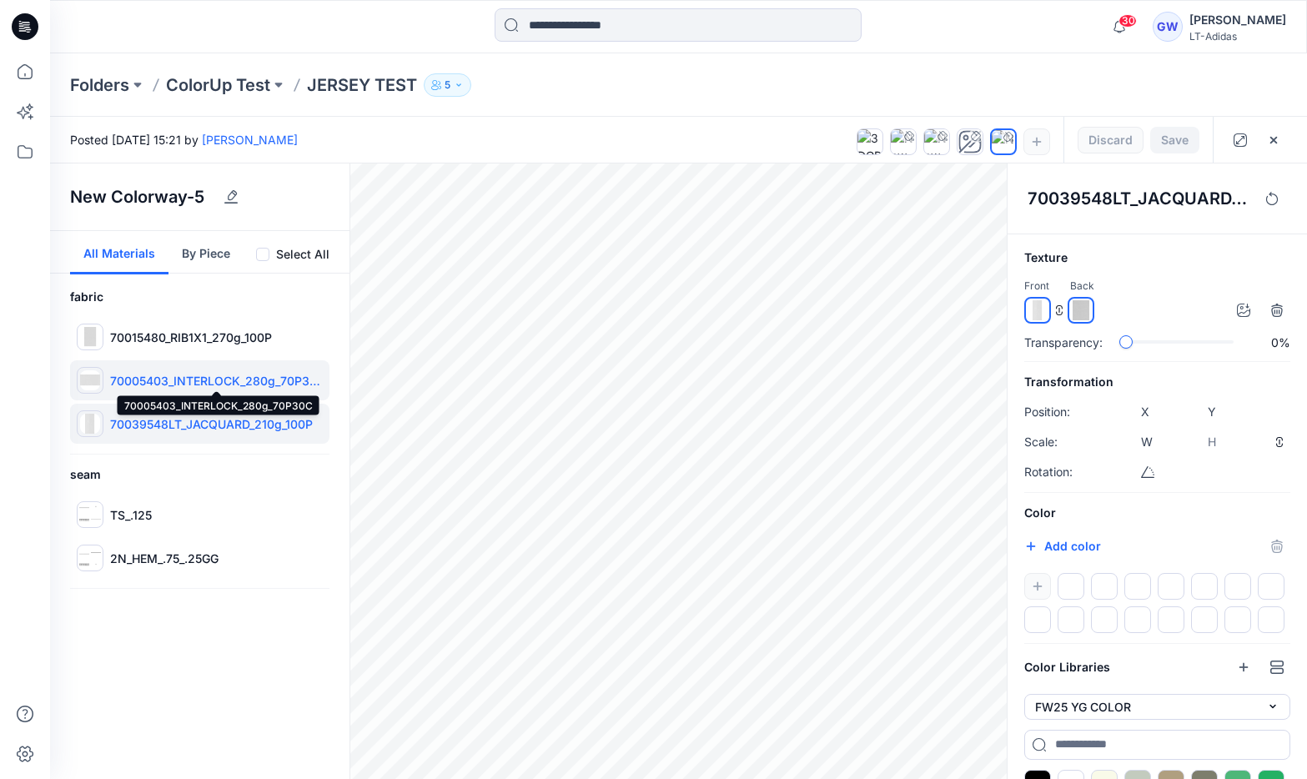
click at [266, 374] on p "70005403_INTERLOCK_280g_70P30C" at bounding box center [216, 381] width 213 height 18
type input "****"
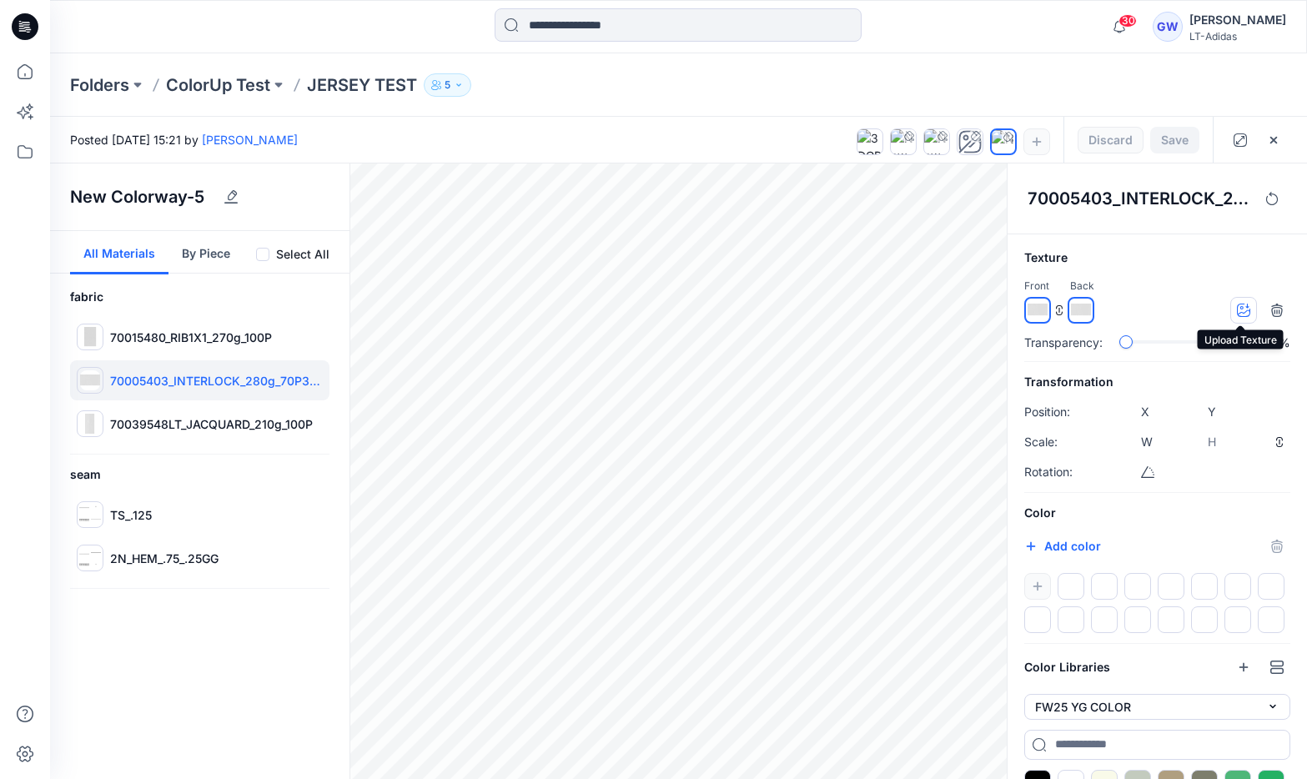
click at [1239, 309] on icon "button" at bounding box center [1242, 309] width 13 height 13
click at [296, 421] on p "70039548LT_JACQUARD_210g_100P" at bounding box center [211, 424] width 203 height 18
type input "****"
click at [1240, 301] on button "button" at bounding box center [1243, 310] width 27 height 27
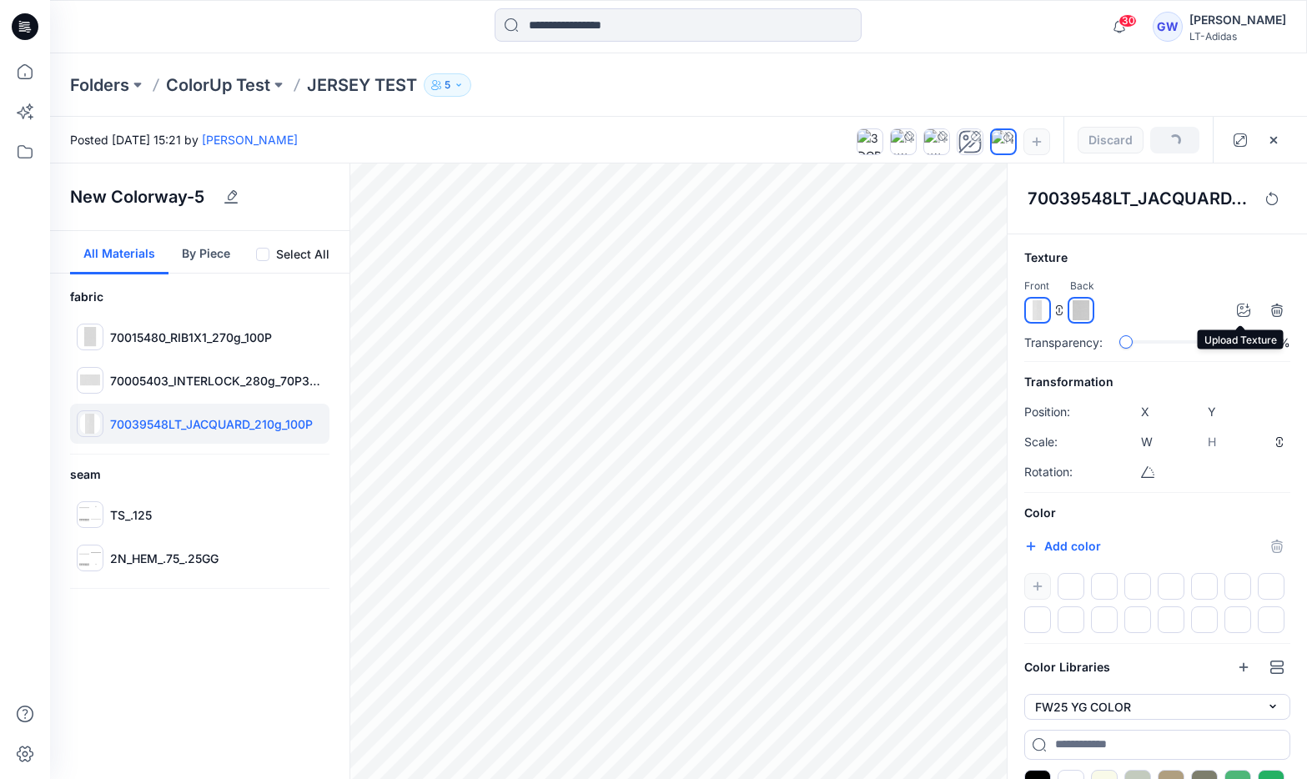
type input "***"
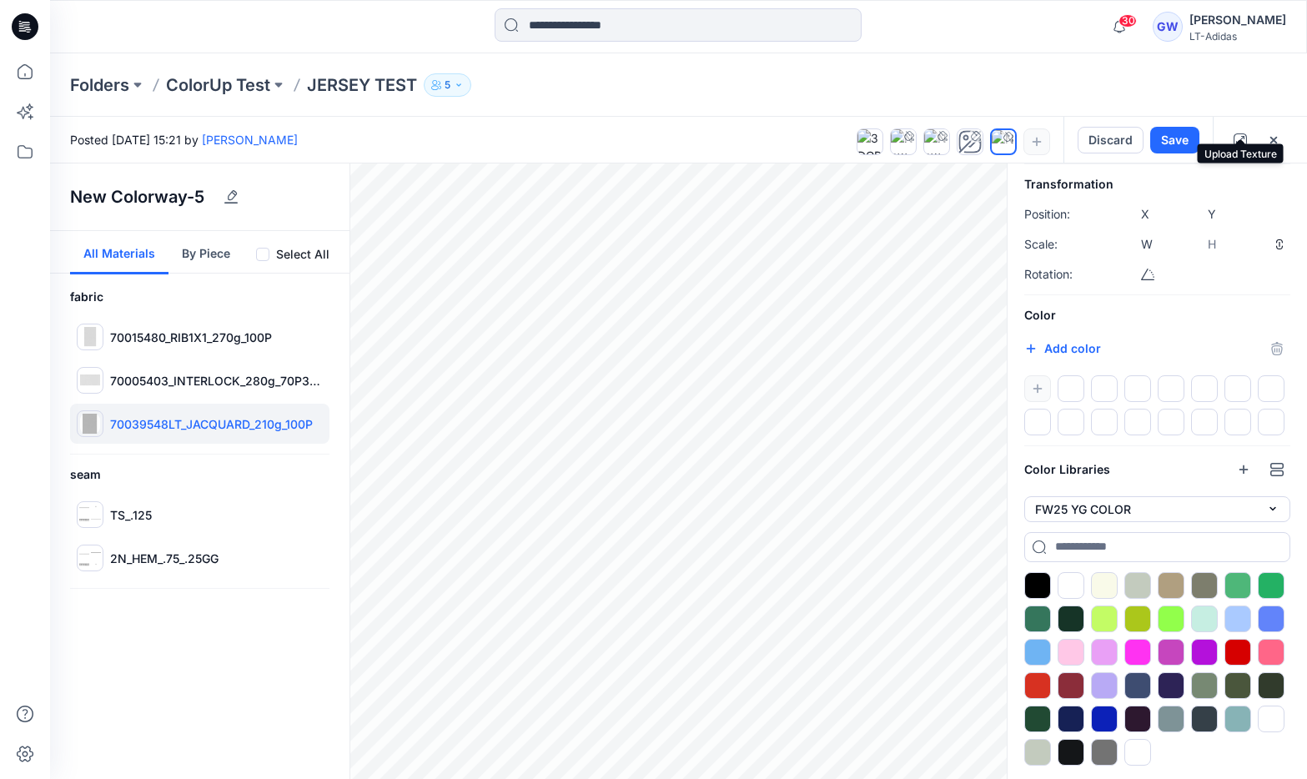
scroll to position [200, 0]
click at [1211, 615] on div at bounding box center [1204, 618] width 27 height 27
click at [277, 251] on label "Select All" at bounding box center [302, 254] width 53 height 20
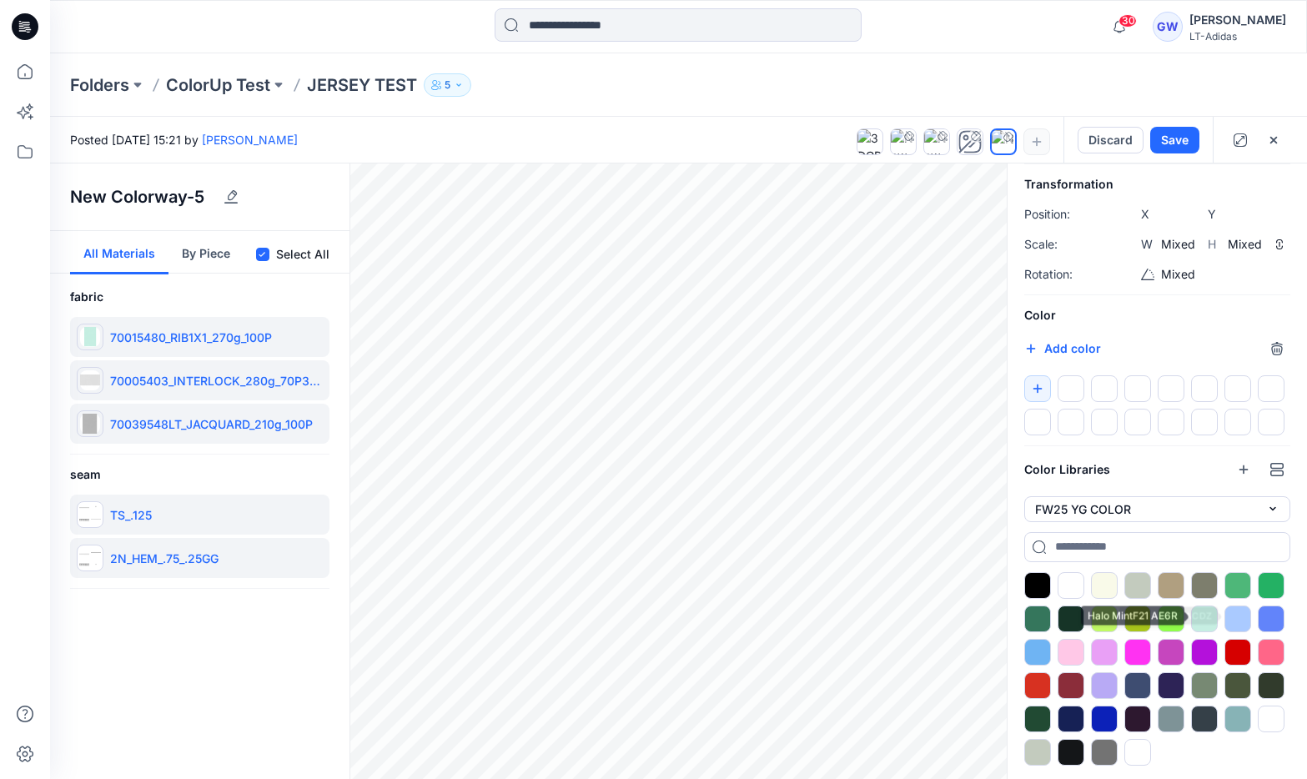
click at [1216, 612] on div at bounding box center [1204, 618] width 27 height 27
click at [1209, 612] on div at bounding box center [1204, 618] width 27 height 27
click at [1198, 613] on div at bounding box center [1204, 618] width 27 height 27
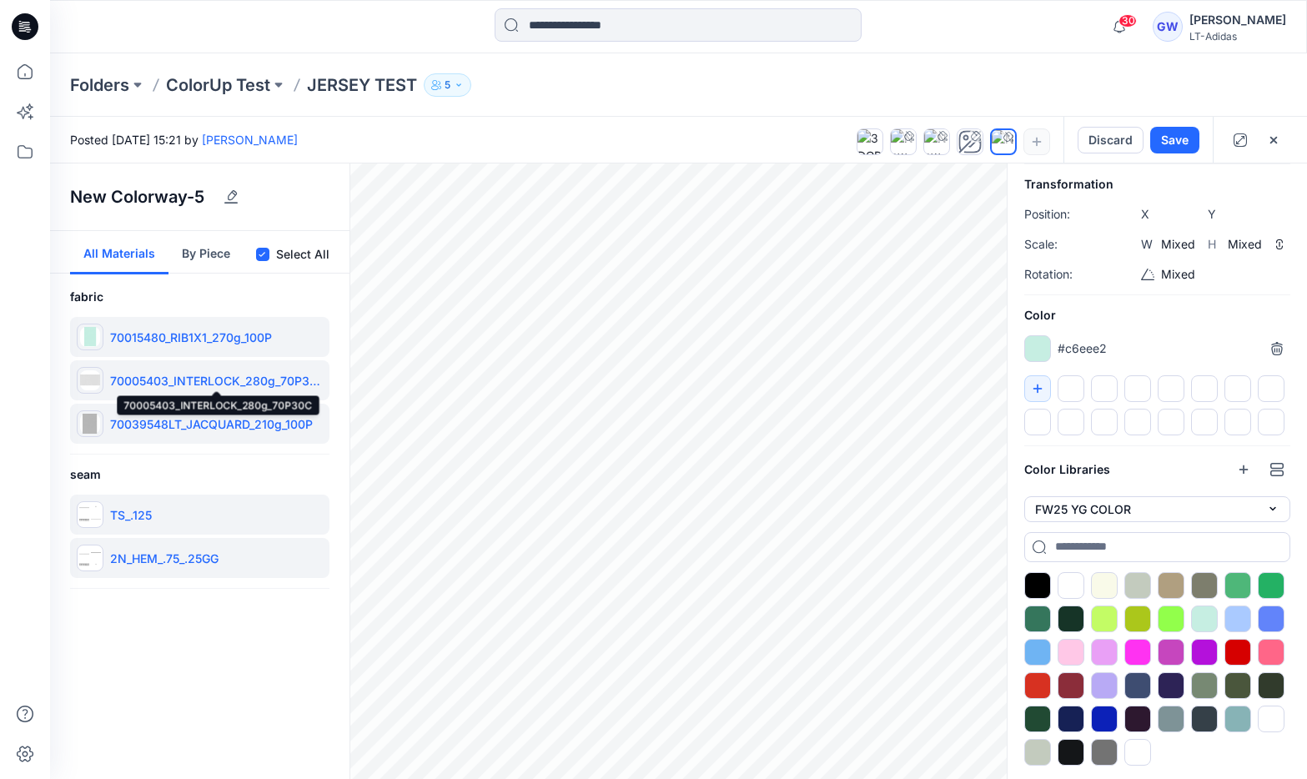
click at [167, 387] on p "70005403_INTERLOCK_280g_70P30C" at bounding box center [216, 381] width 213 height 18
type input "****"
type input "*****"
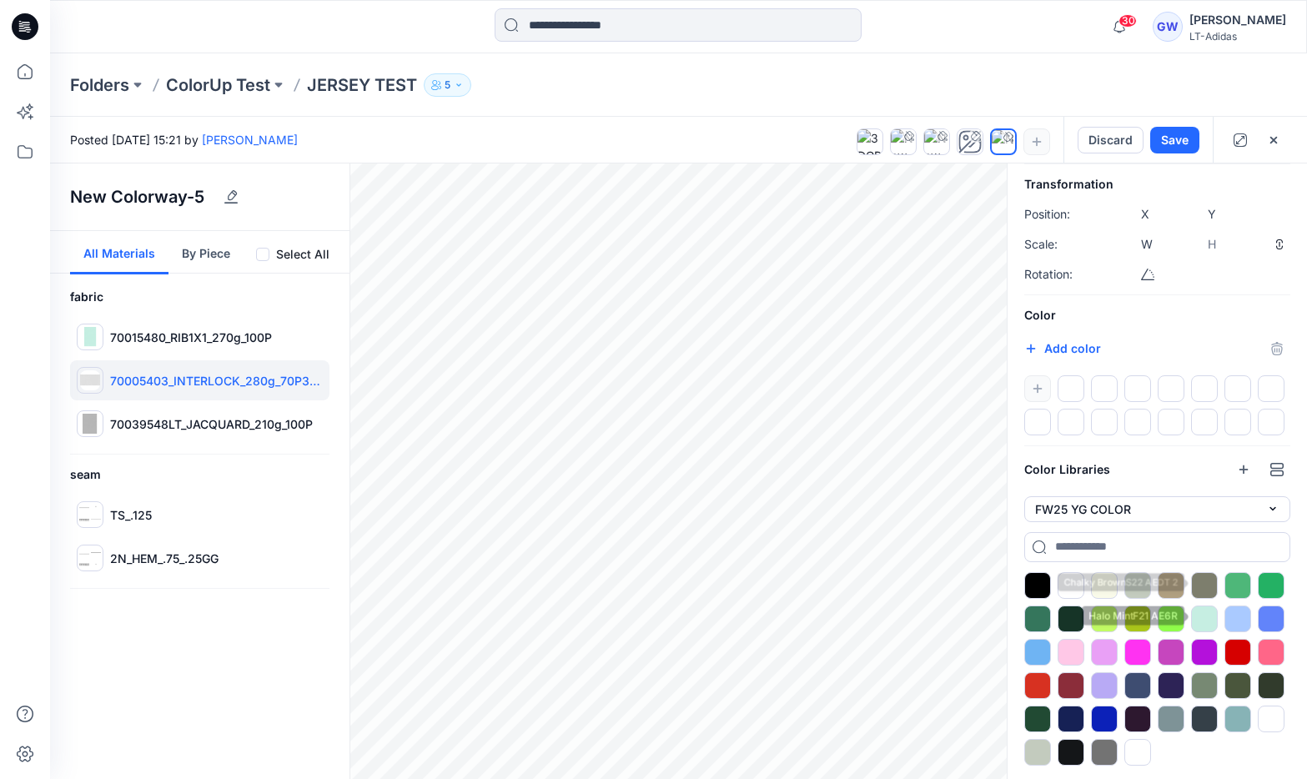
click at [1206, 627] on div at bounding box center [1204, 618] width 27 height 27
click at [1206, 618] on div at bounding box center [1204, 618] width 27 height 27
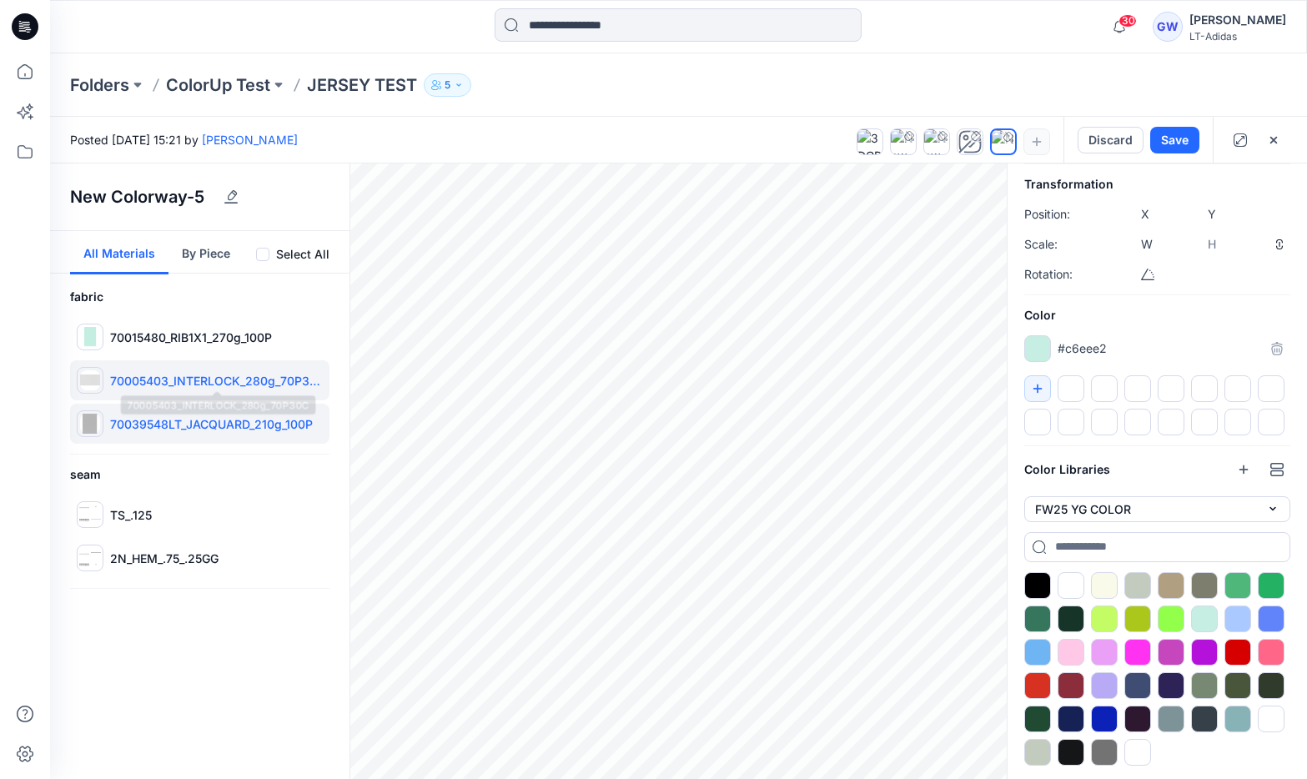
click at [175, 409] on div "70039548LT_JACQUARD_210g_100P" at bounding box center [199, 424] width 259 height 40
type input "***"
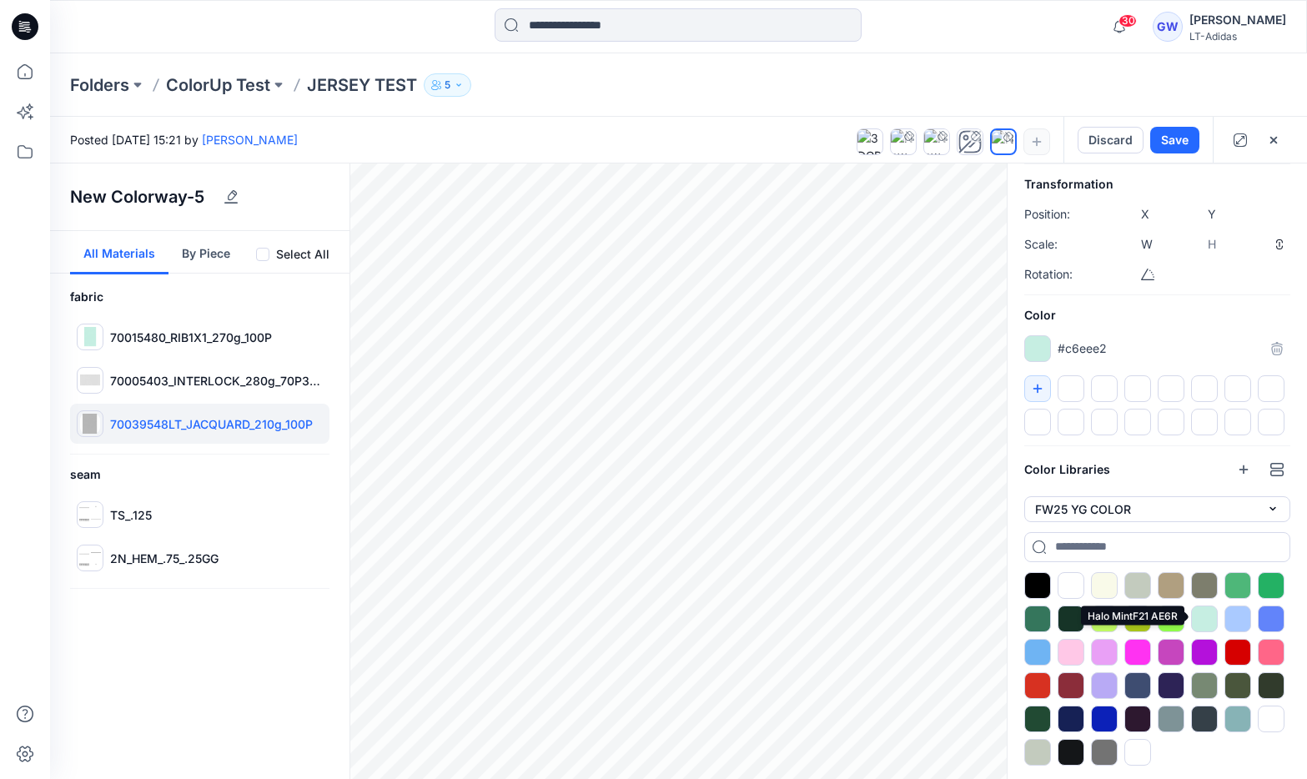
click at [1211, 624] on div at bounding box center [1204, 618] width 27 height 27
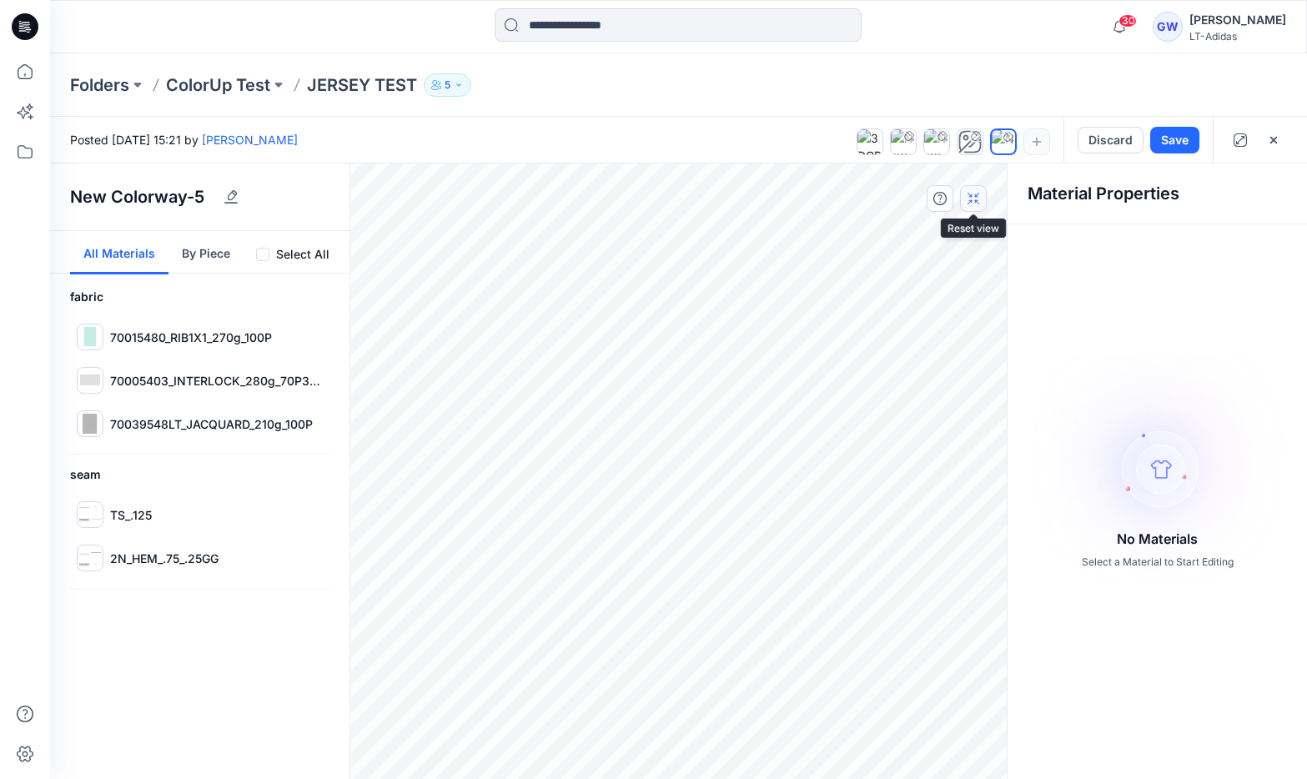
click at [979, 200] on icon "button" at bounding box center [972, 198] width 13 height 13
click at [267, 255] on span at bounding box center [262, 254] width 13 height 13
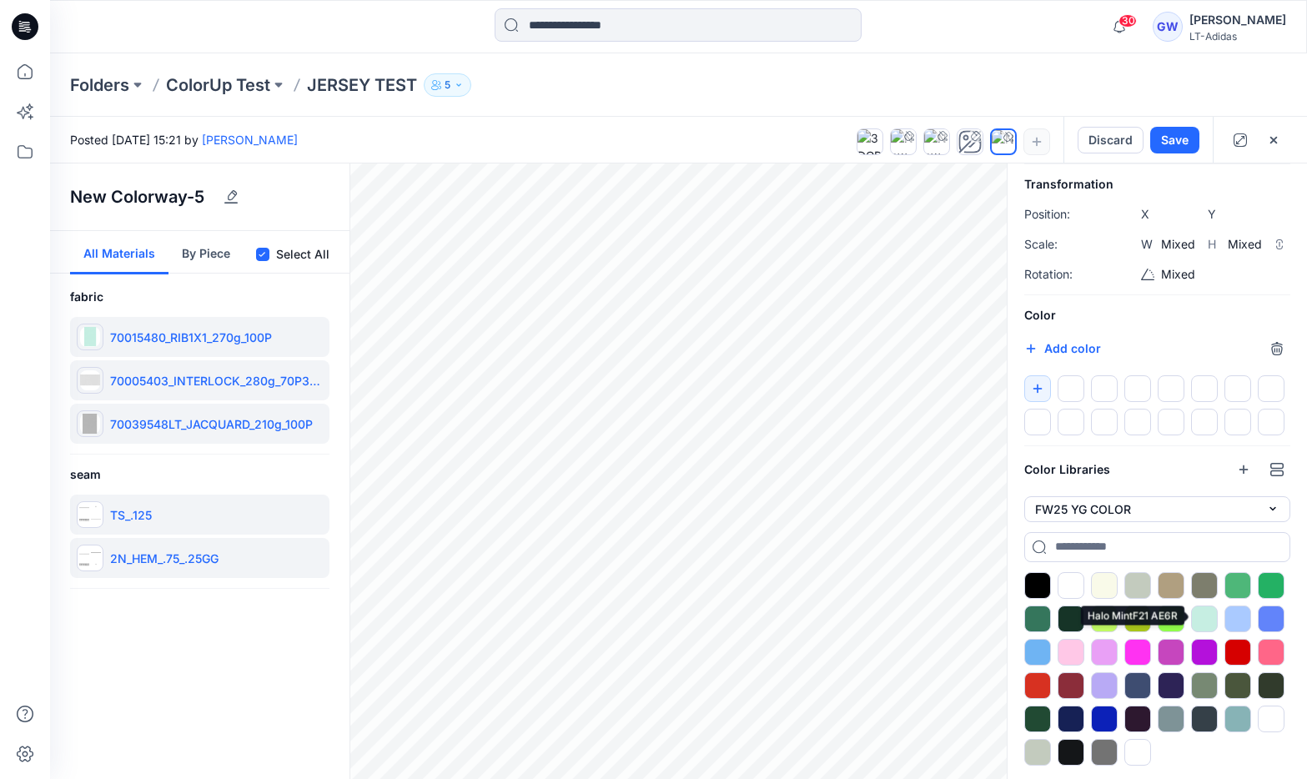
click at [1206, 612] on div at bounding box center [1204, 618] width 27 height 27
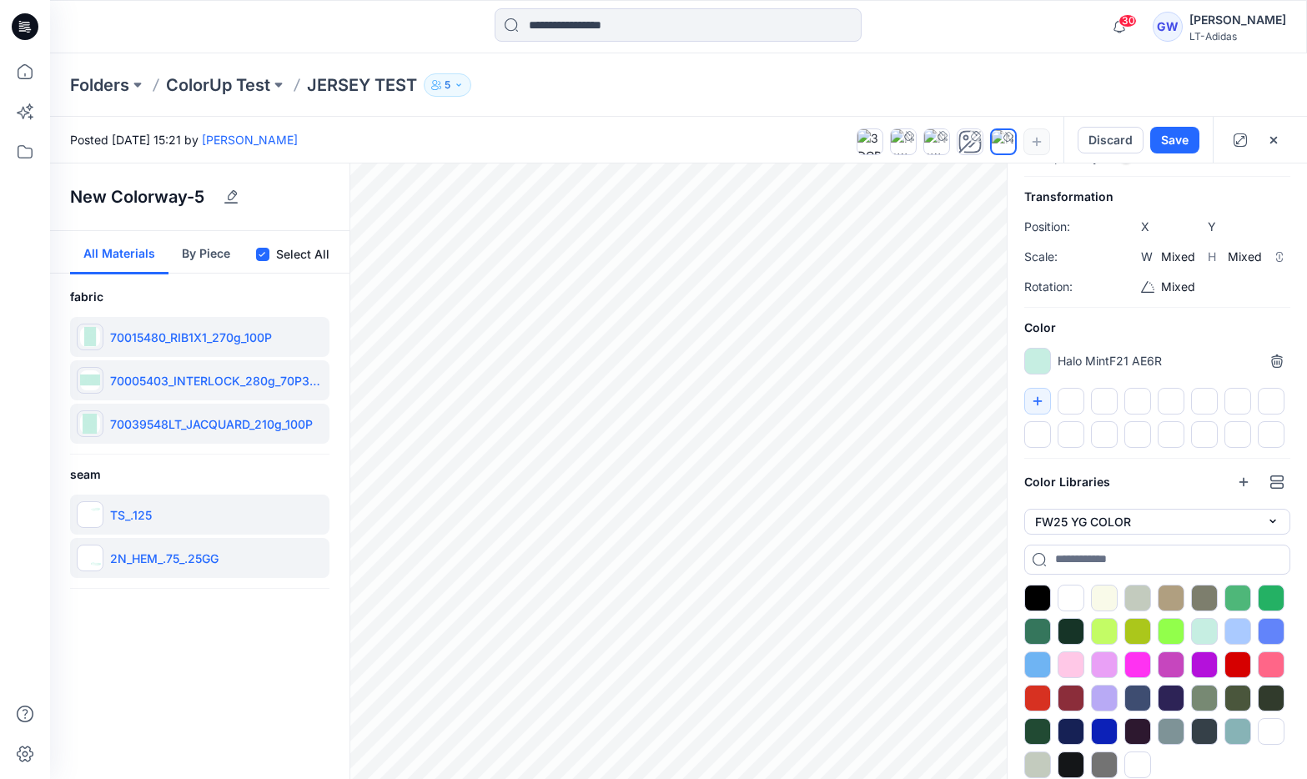
scroll to position [0, 0]
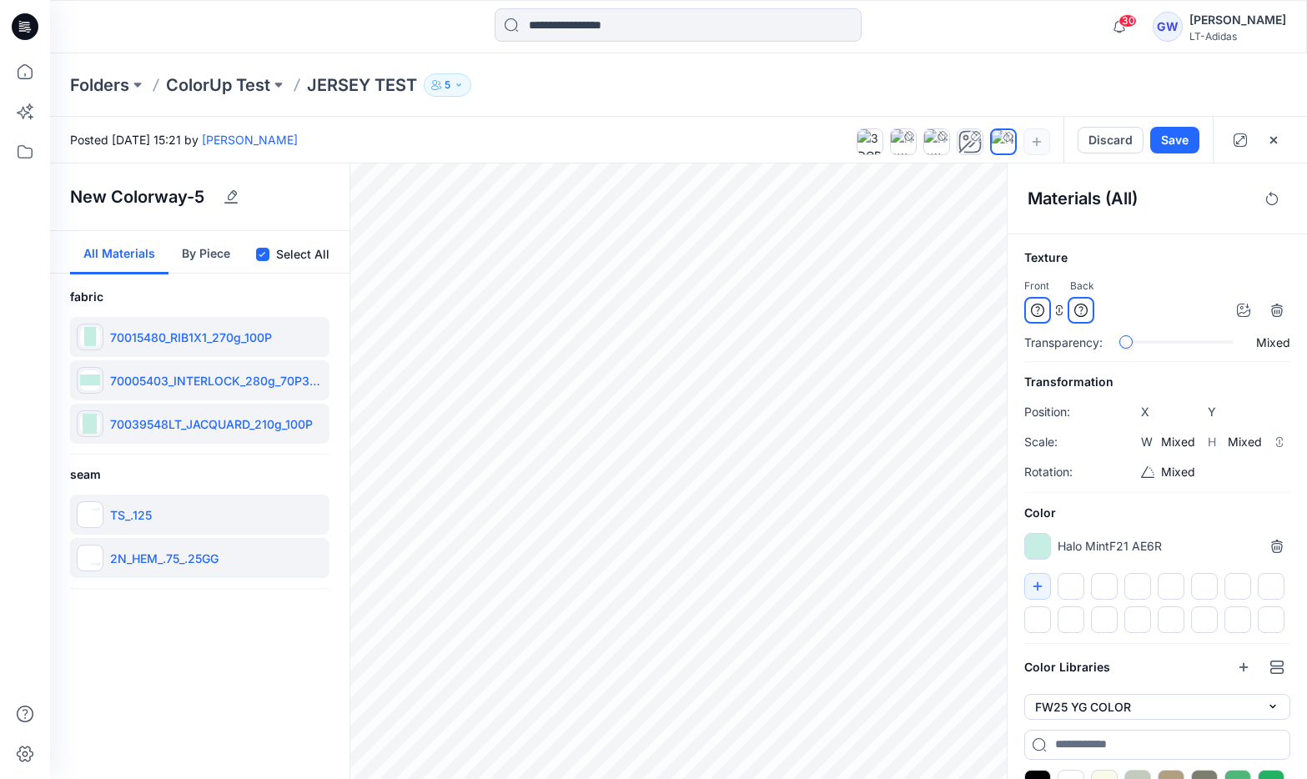
click at [1060, 313] on icon at bounding box center [1059, 310] width 10 height 10
click at [1087, 307] on div at bounding box center [1080, 310] width 27 height 27
click at [1046, 308] on div at bounding box center [1037, 310] width 27 height 27
